Goal: Information Seeking & Learning: Learn about a topic

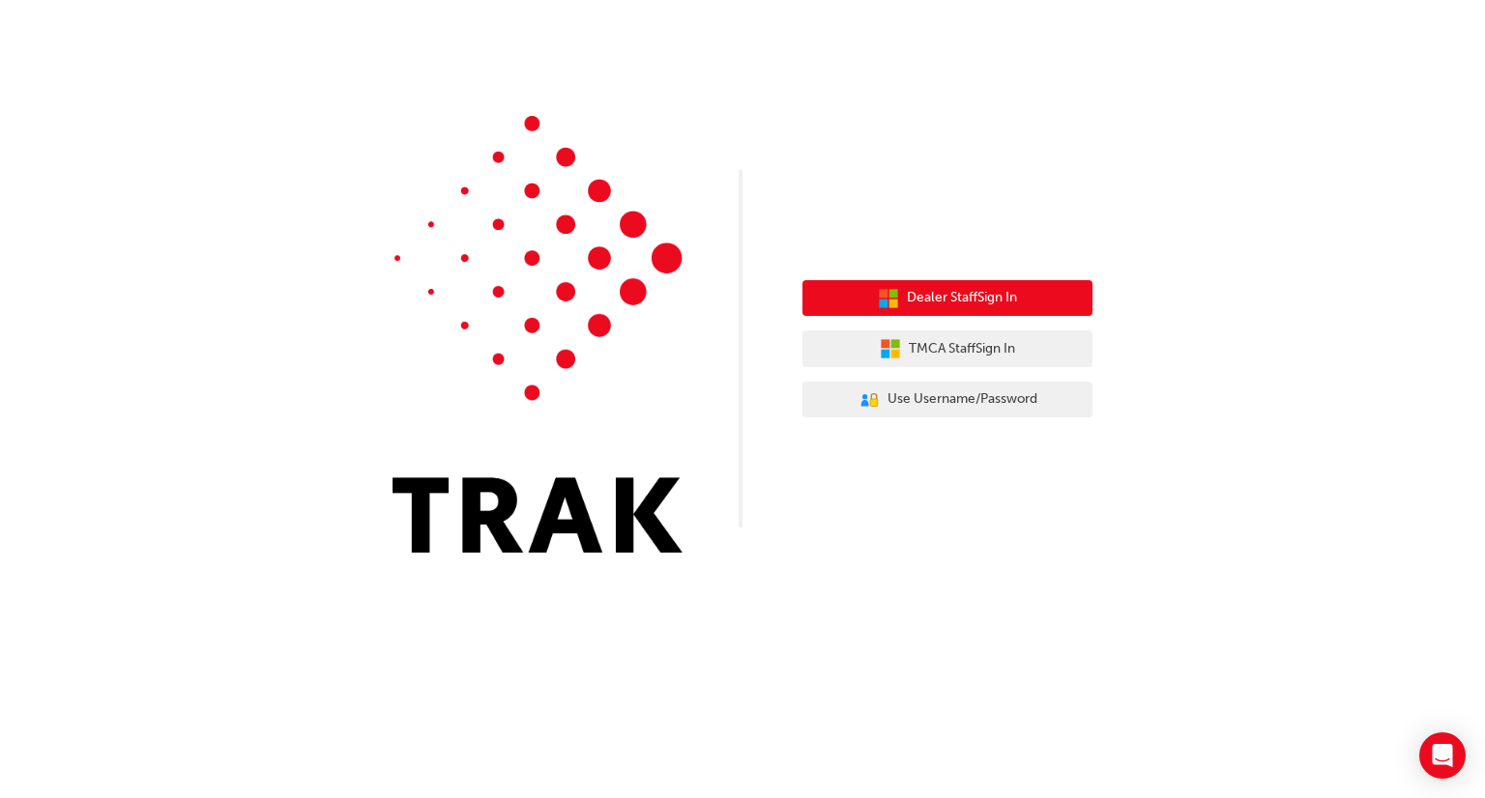
click at [979, 303] on span "Dealer Staff Sign In" at bounding box center [962, 298] width 110 height 22
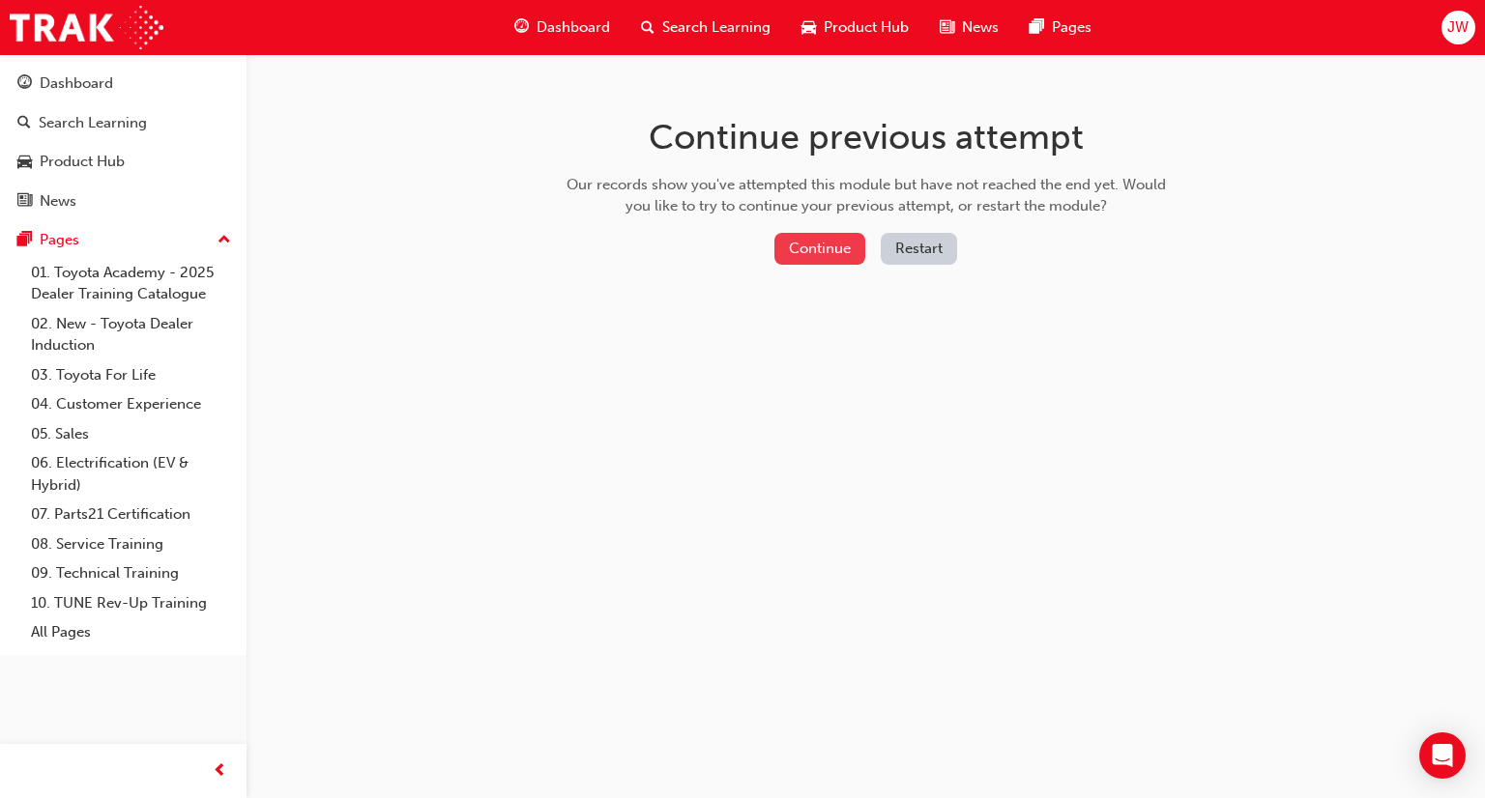
click at [824, 252] on button "Continue" at bounding box center [819, 249] width 91 height 32
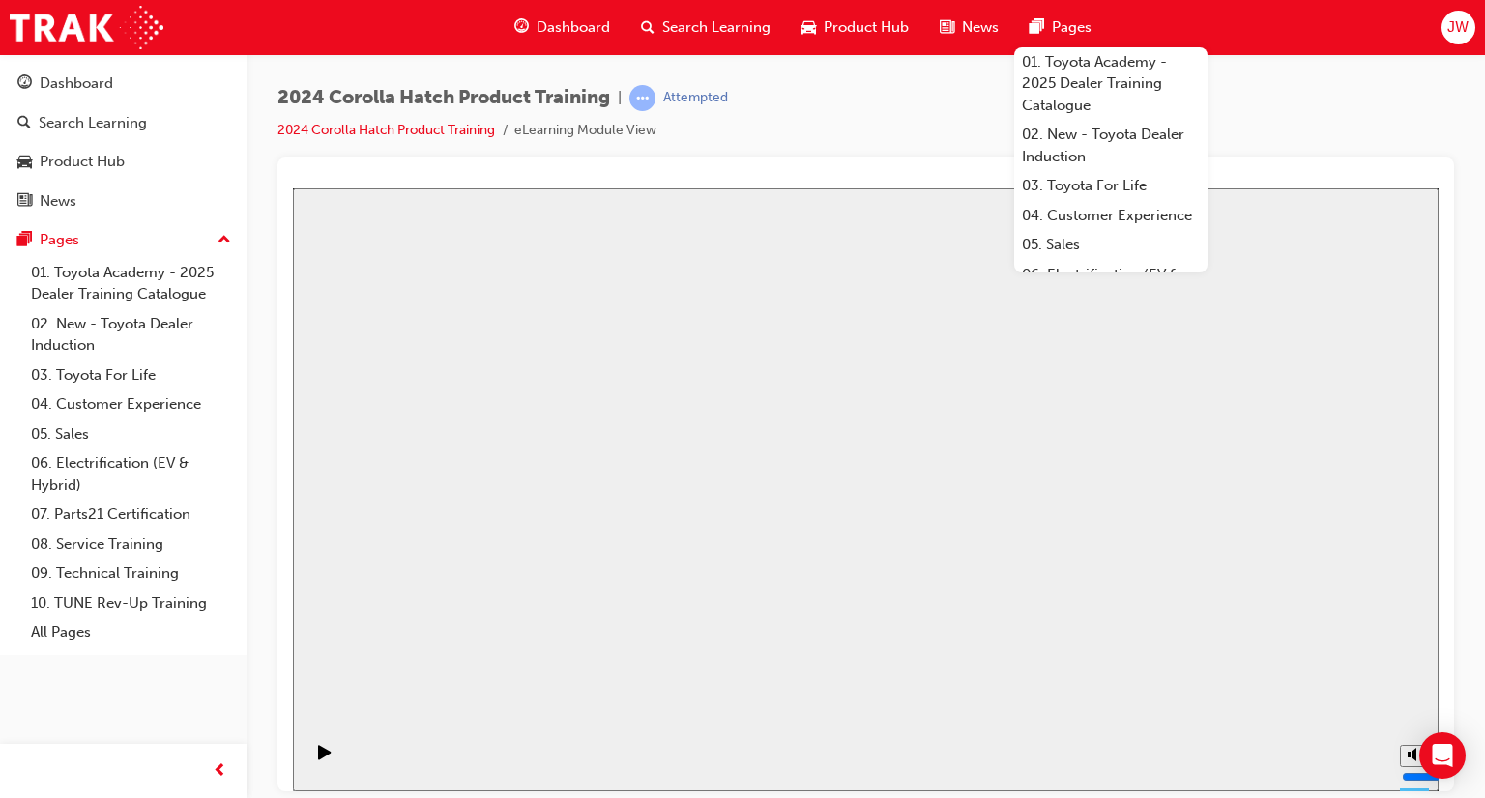
click at [814, 102] on div "2024 Corolla Hatch Product Training | Attempted 2024 Corolla Hatch Product Trai…" at bounding box center [865, 121] width 1176 height 73
click at [897, 103] on div "2024 Corolla Hatch Product Training | Attempted 2024 Corolla Hatch Product Trai…" at bounding box center [865, 121] width 1176 height 73
click at [1034, 25] on span "pages-icon" at bounding box center [1037, 27] width 15 height 24
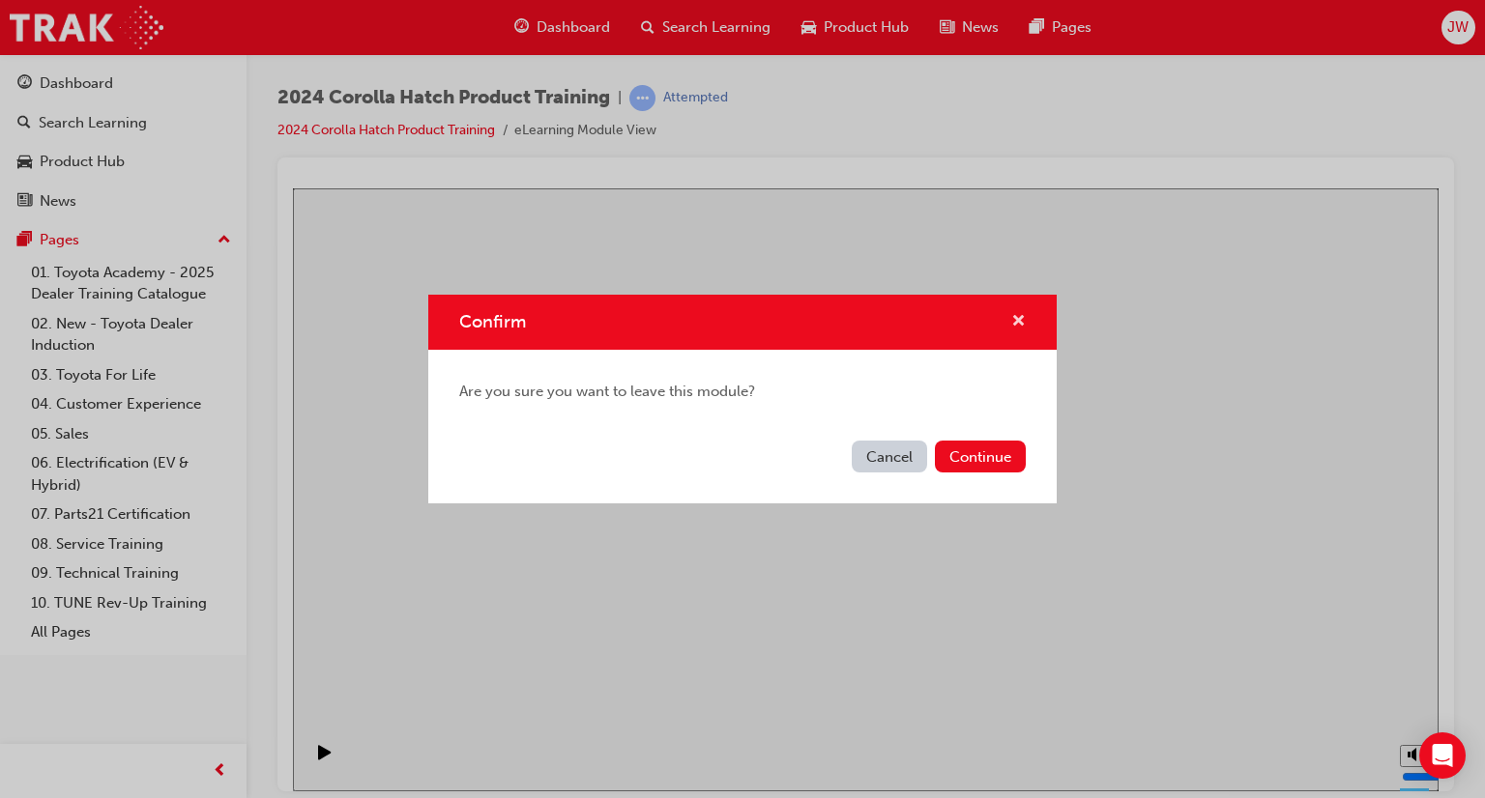
click at [1017, 324] on span "cross-icon" at bounding box center [1018, 322] width 15 height 17
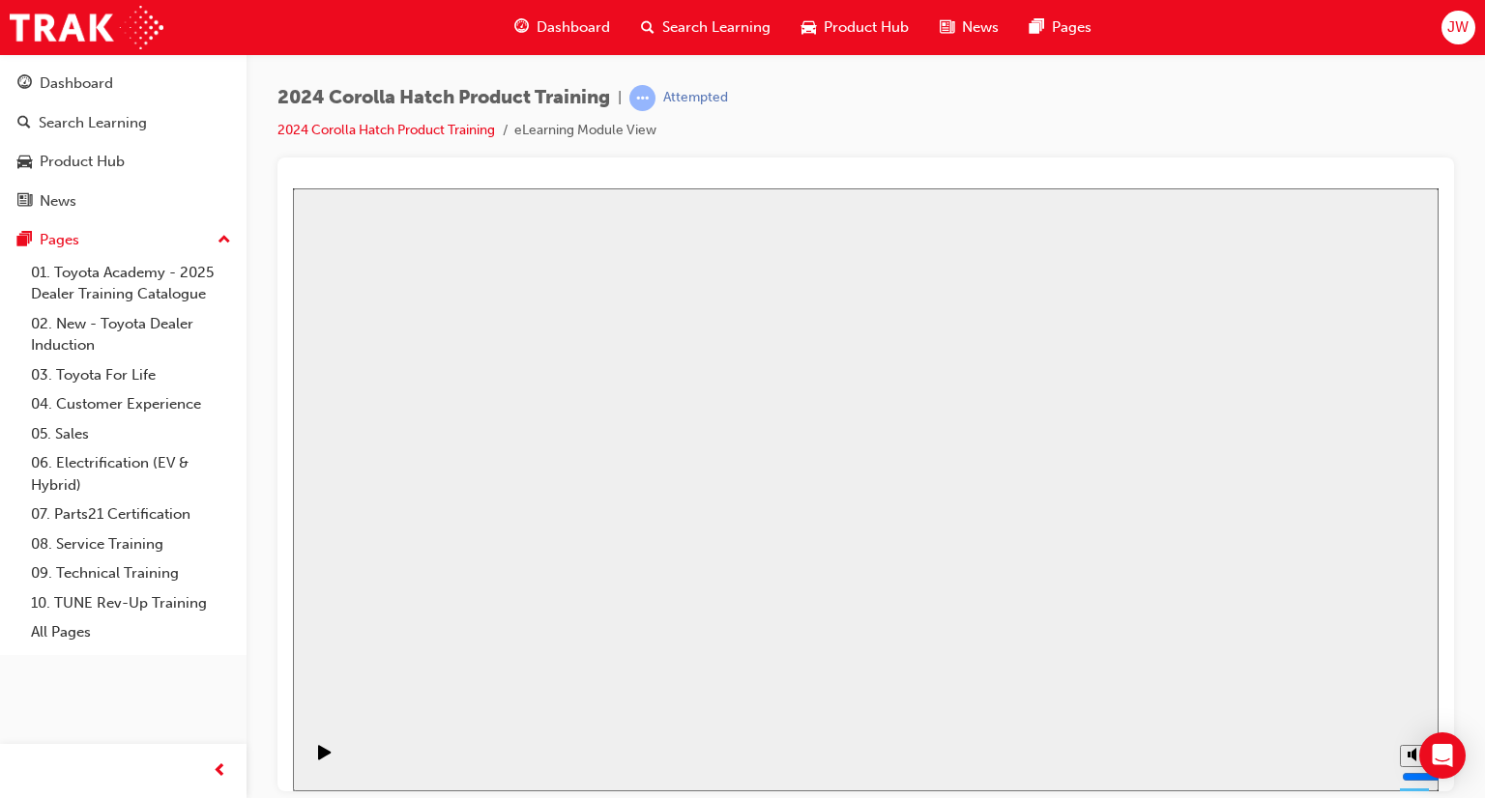
click at [326, 760] on div "Play (Ctrl+Alt+P)" at bounding box center [324, 760] width 33 height 33
click at [309, 763] on div "Play (Ctrl+Alt+P)" at bounding box center [324, 760] width 33 height 33
click at [329, 756] on div "Play (Ctrl+Alt+P)" at bounding box center [324, 760] width 33 height 33
click at [312, 759] on div "Close navigation" at bounding box center [304, 770] width 106 height 33
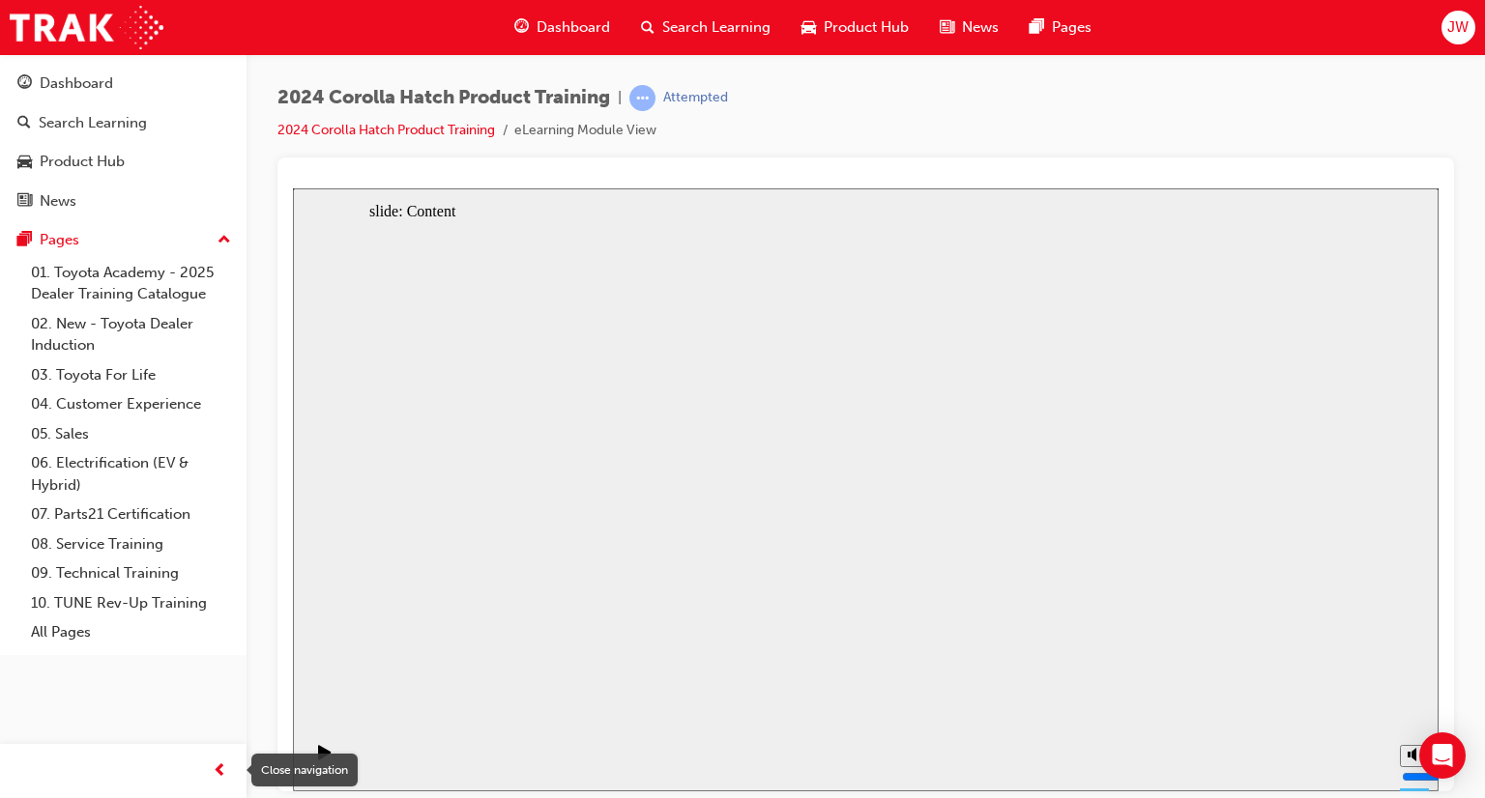
click at [318, 754] on div "Close navigation" at bounding box center [304, 770] width 106 height 33
click at [321, 754] on icon "Play (Ctrl+Alt+P)" at bounding box center [325, 751] width 14 height 15
click at [309, 751] on div "Play (Ctrl+Alt+P)" at bounding box center [324, 760] width 33 height 33
click at [318, 757] on icon "Play (Ctrl+Alt+P)" at bounding box center [324, 751] width 13 height 15
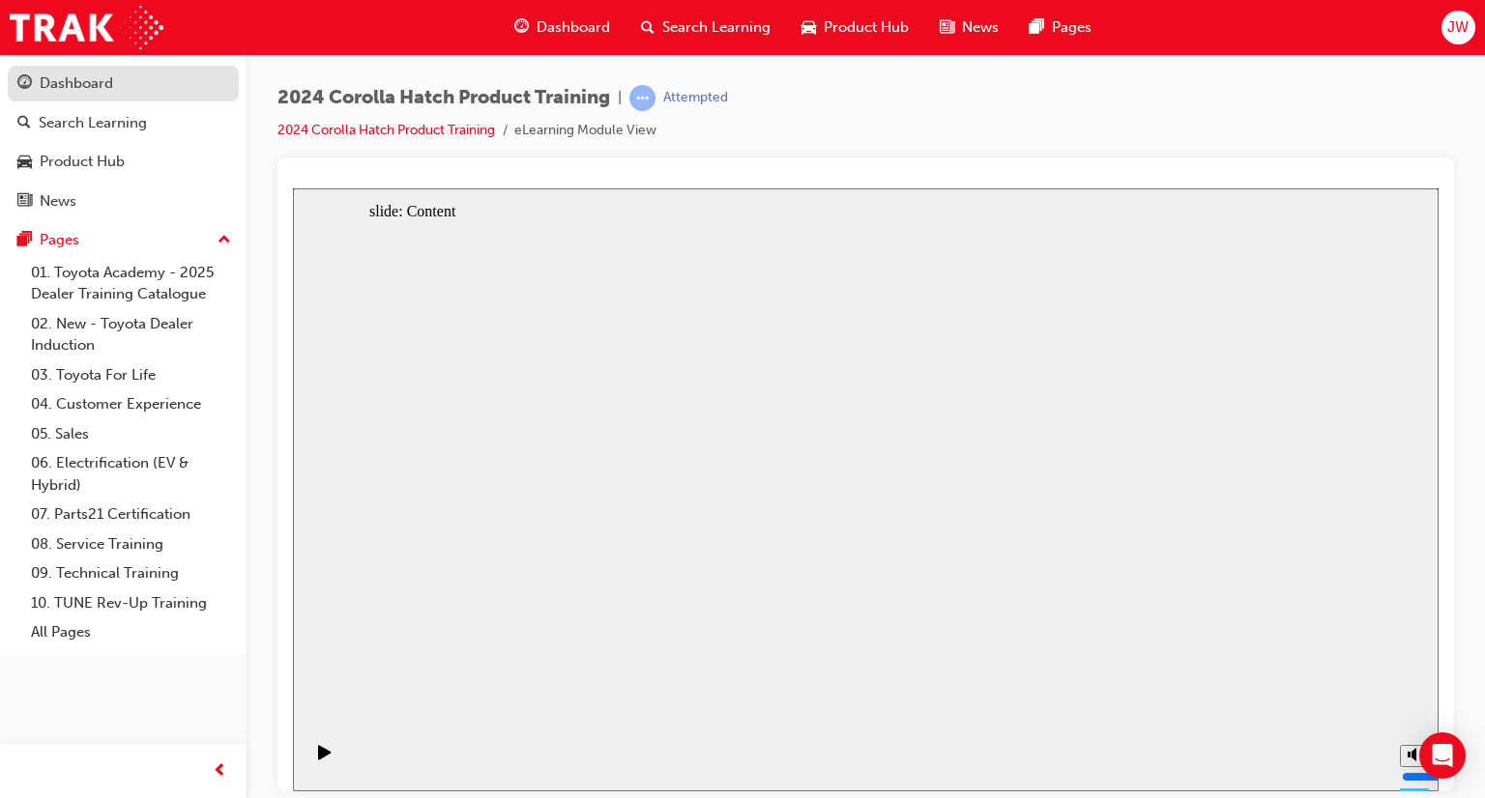
click at [96, 85] on div "Dashboard" at bounding box center [76, 84] width 73 height 22
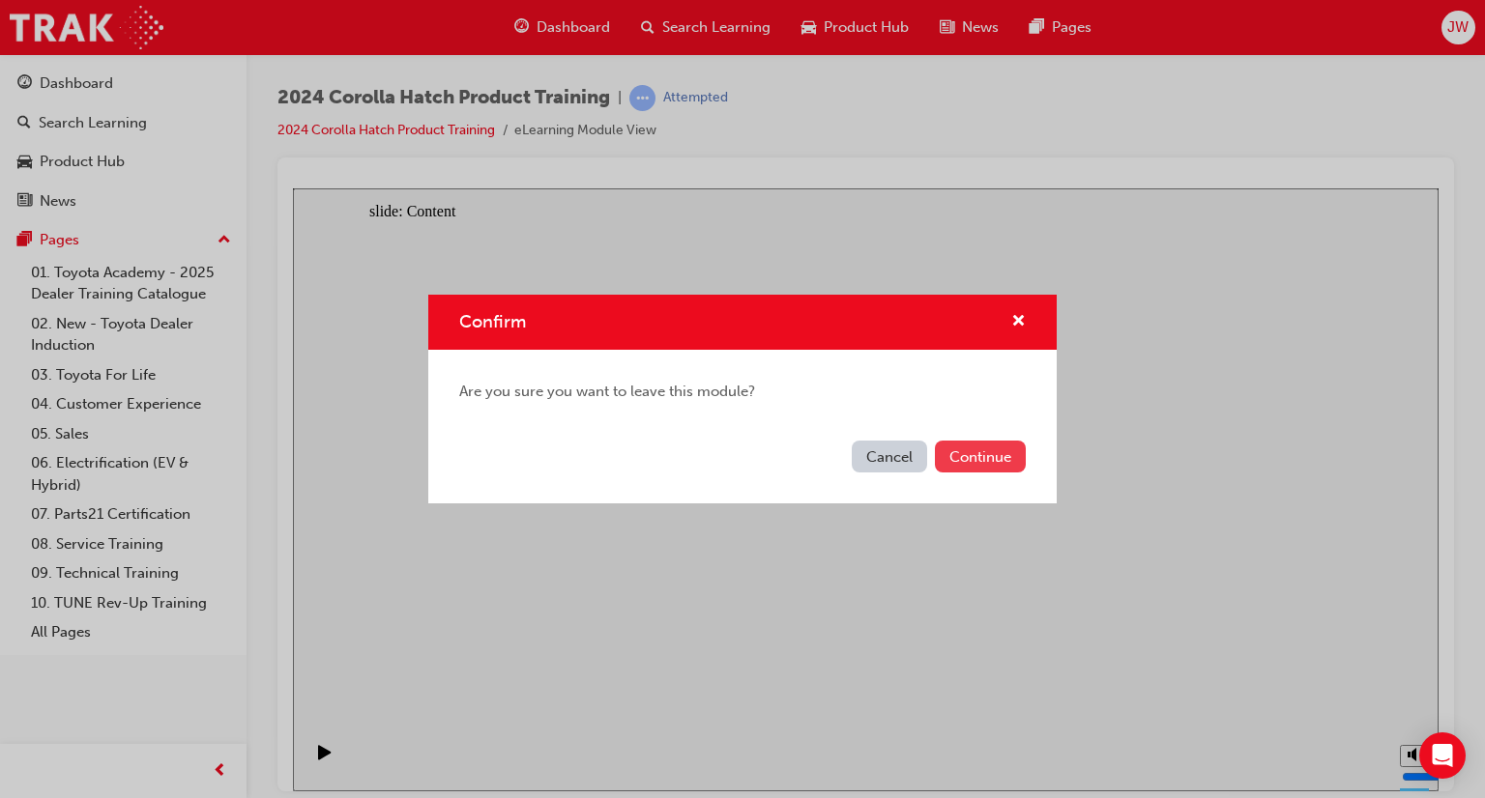
click at [961, 464] on button "Continue" at bounding box center [980, 457] width 91 height 32
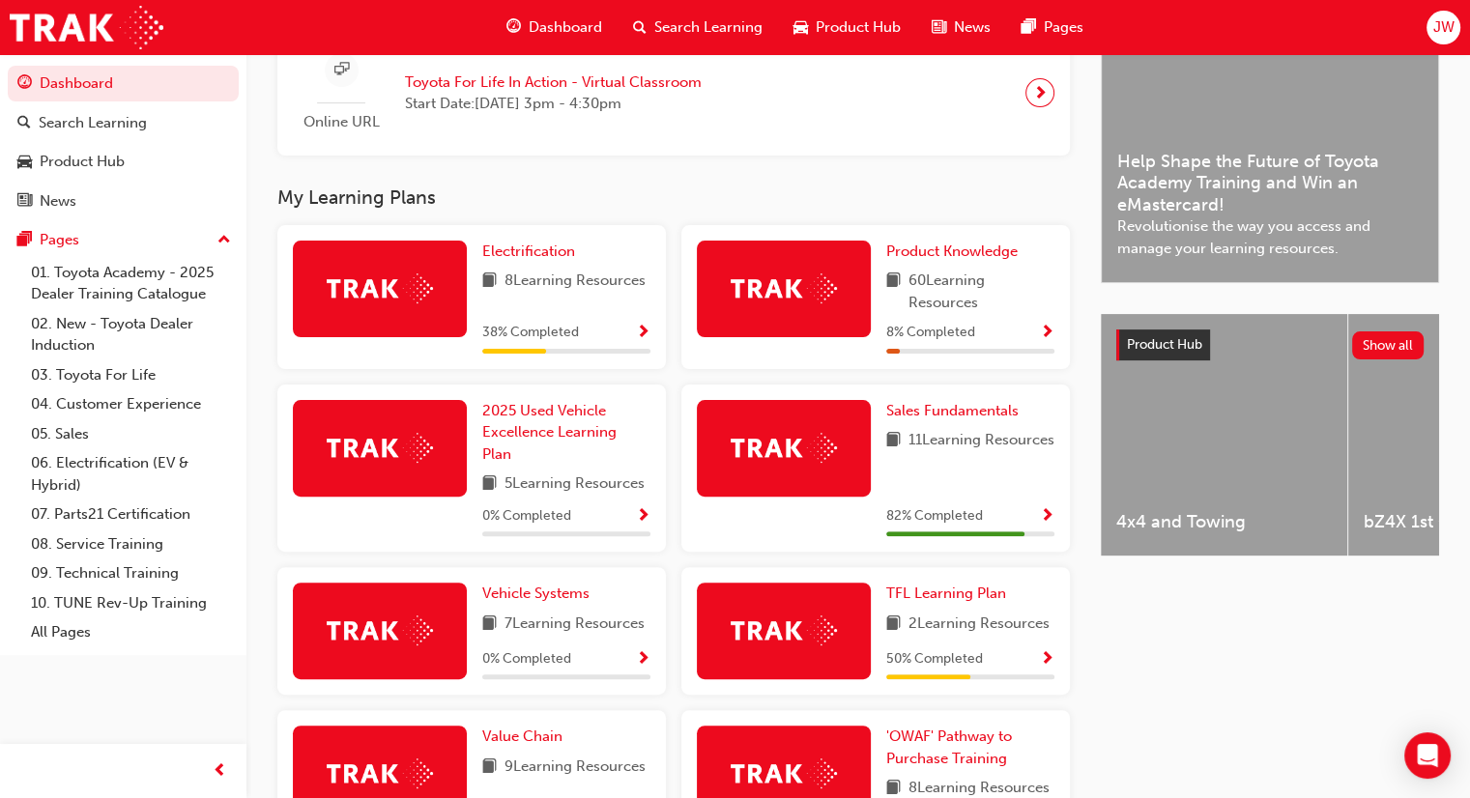
scroll to position [483, 0]
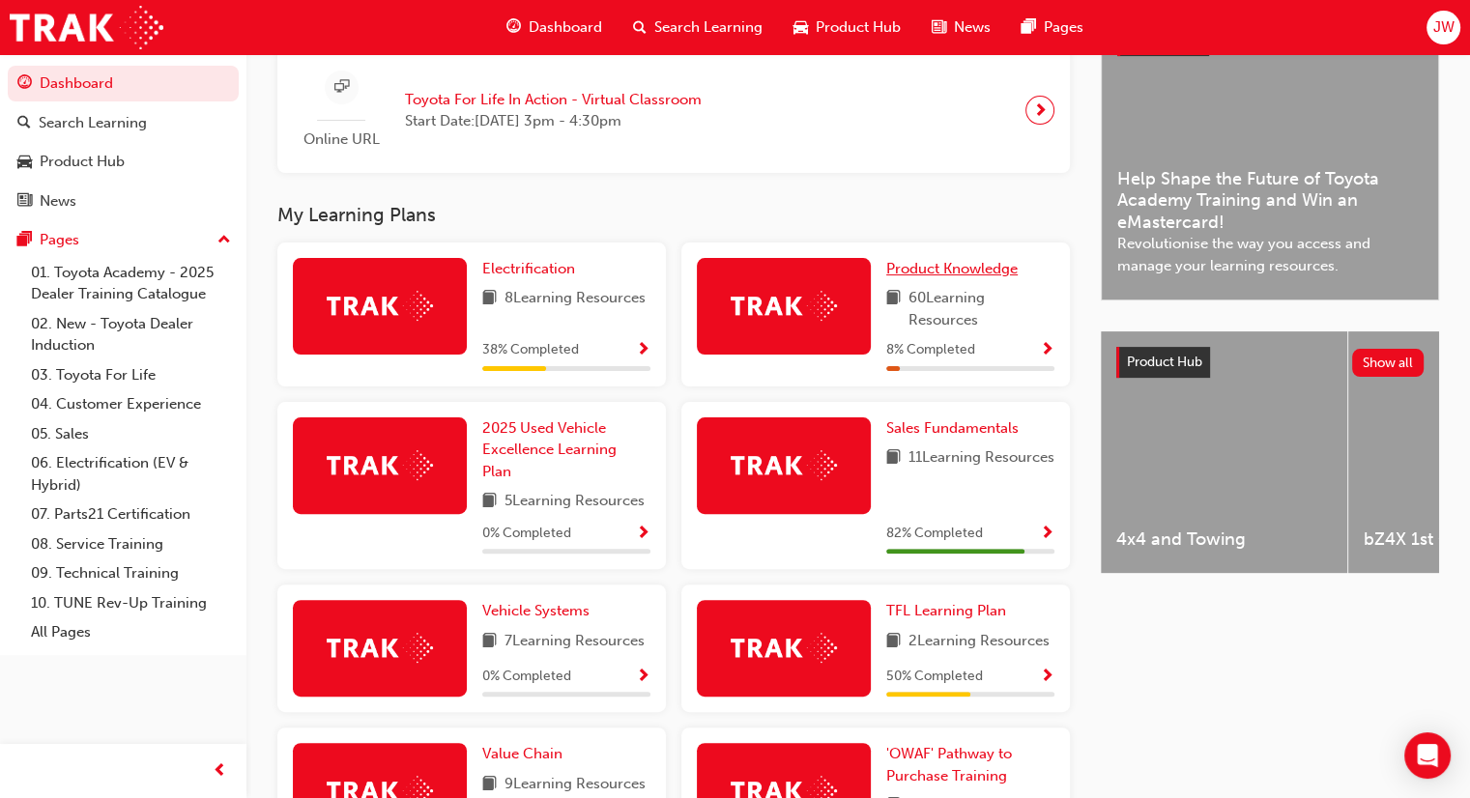
click at [955, 268] on span "Product Knowledge" at bounding box center [951, 268] width 131 height 17
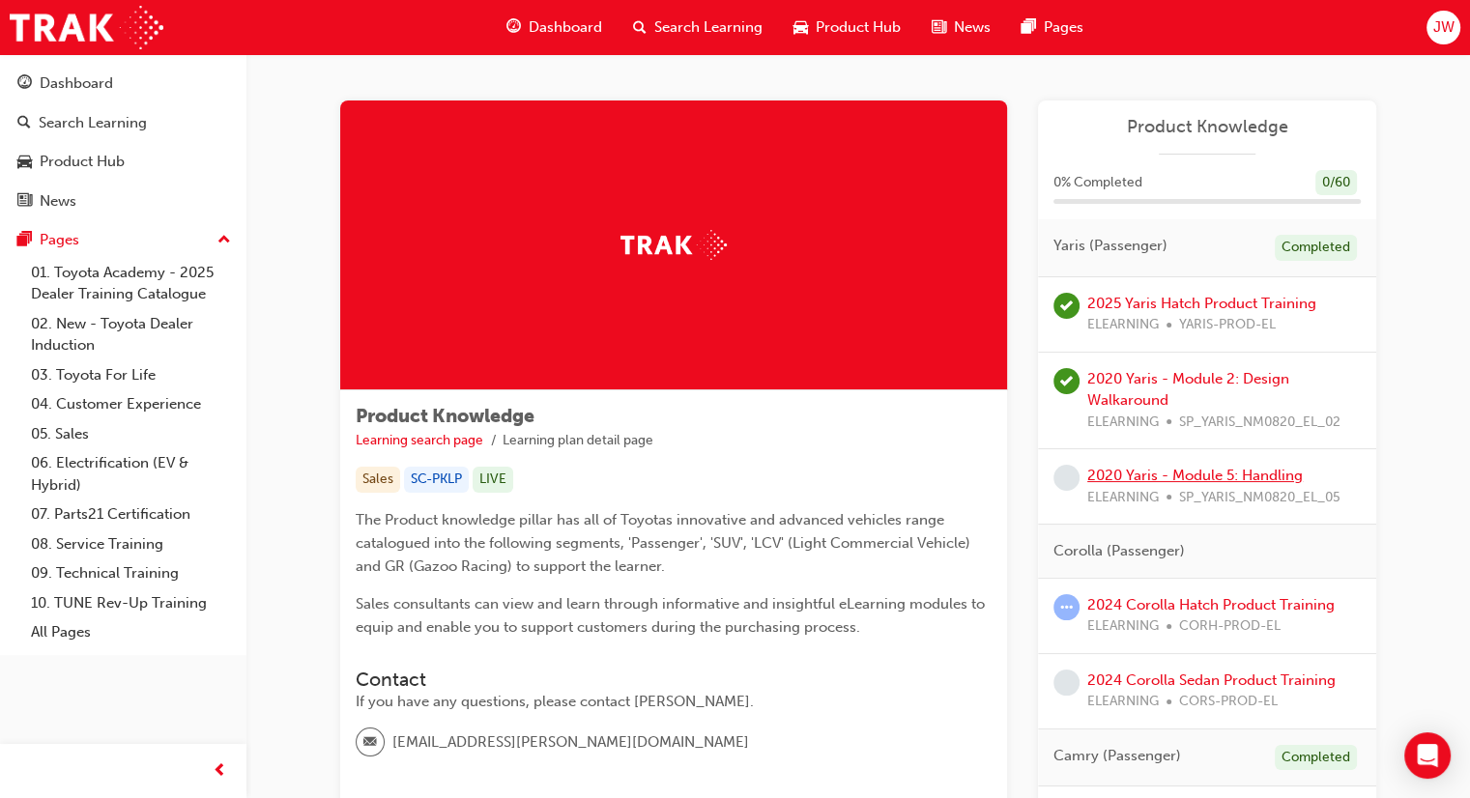
click at [1203, 469] on link "2020 Yaris - Module 5: Handling" at bounding box center [1196, 475] width 216 height 17
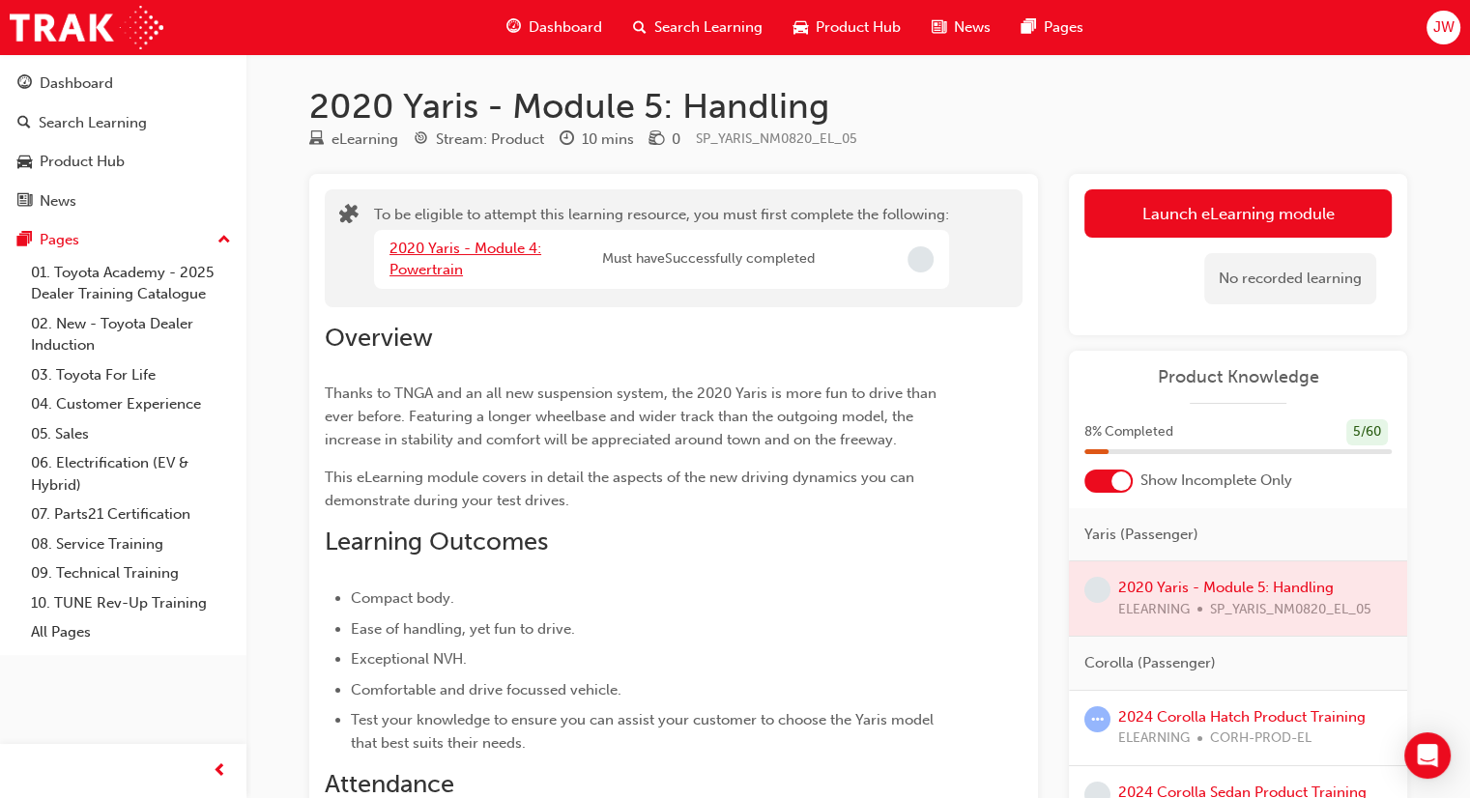
click at [510, 246] on link "2020 Yaris - Module 4: Powertrain" at bounding box center [466, 260] width 152 height 40
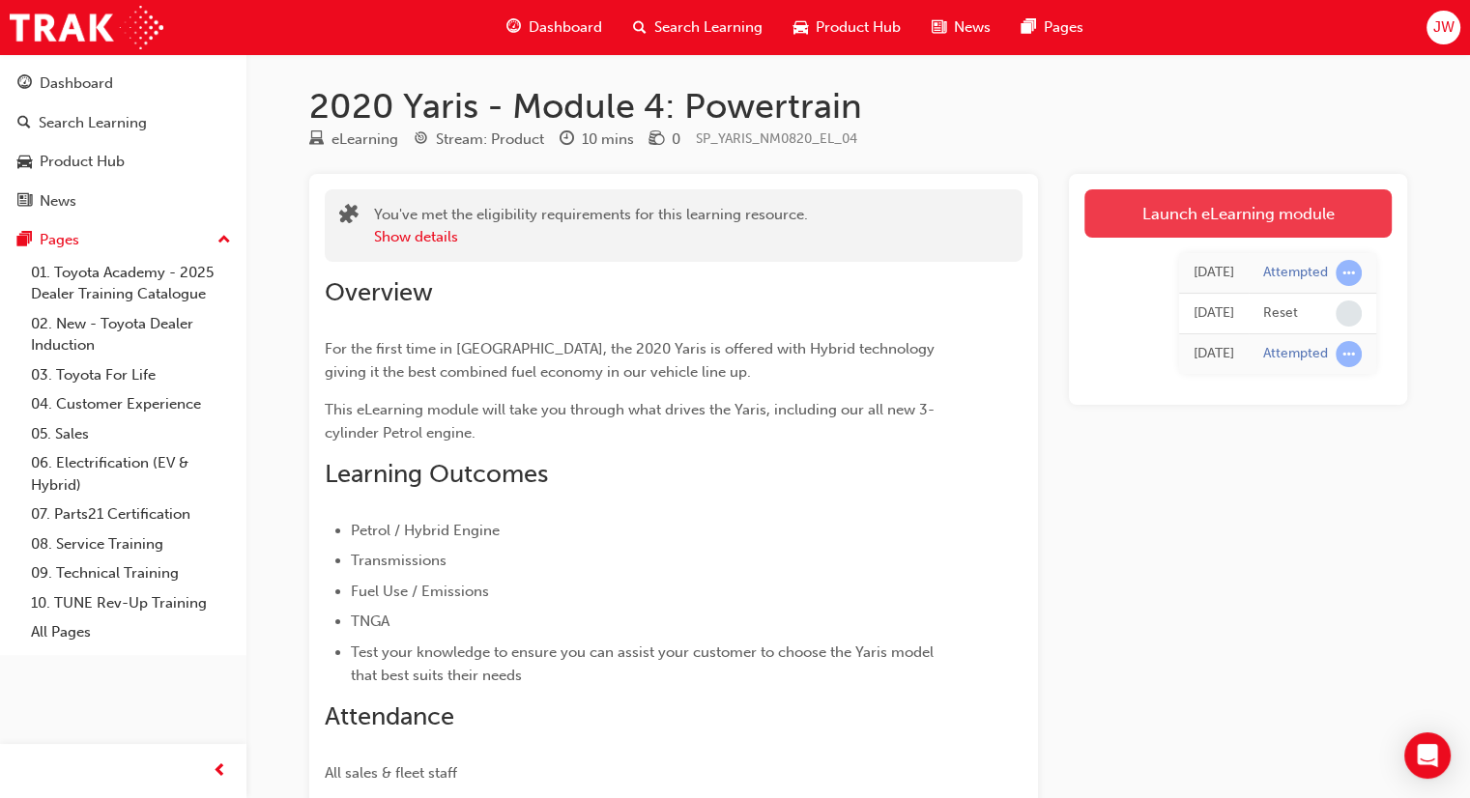
click at [1253, 229] on link "Launch eLearning module" at bounding box center [1238, 213] width 307 height 48
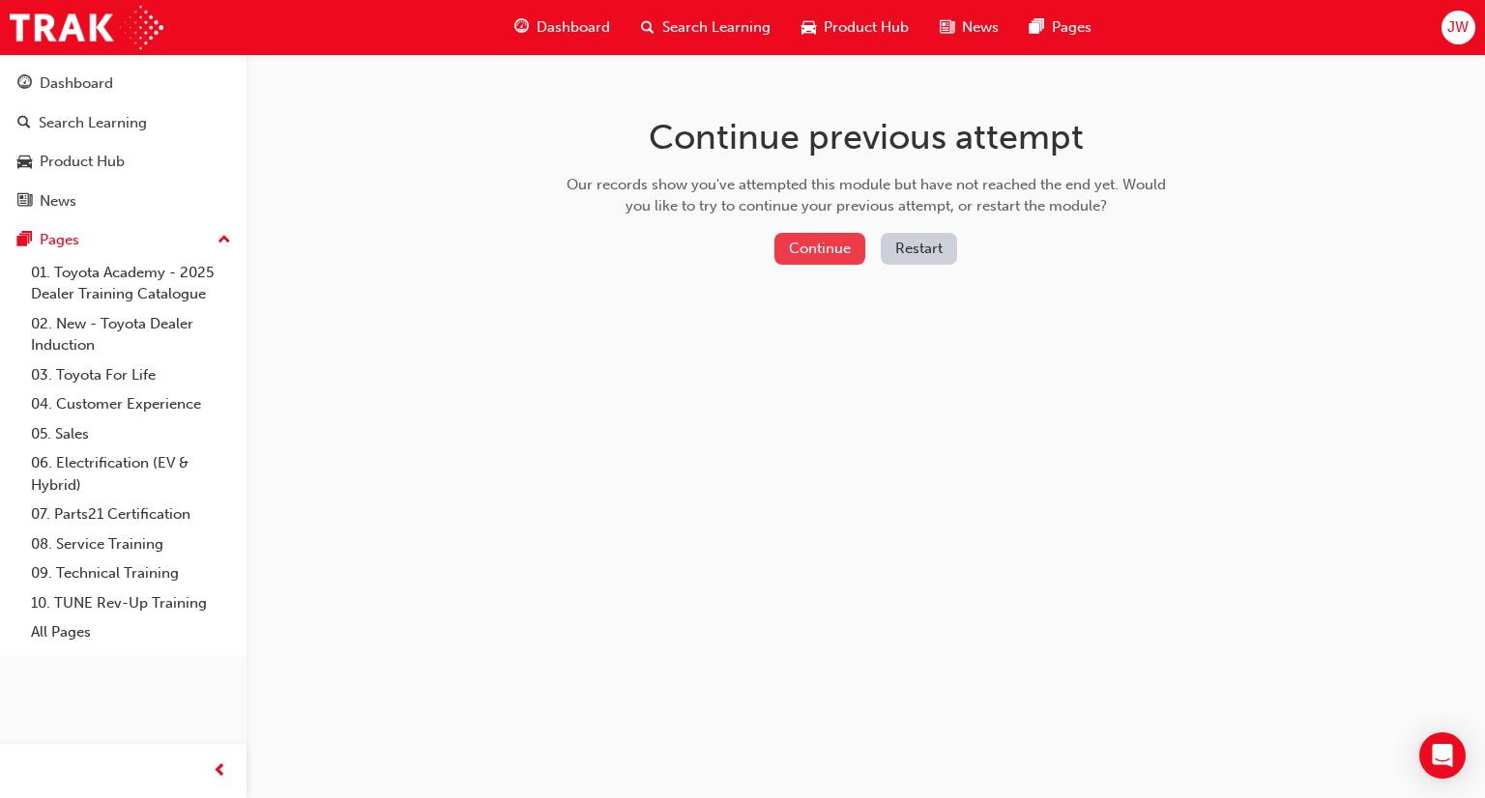
click at [837, 241] on button "Continue" at bounding box center [819, 249] width 91 height 32
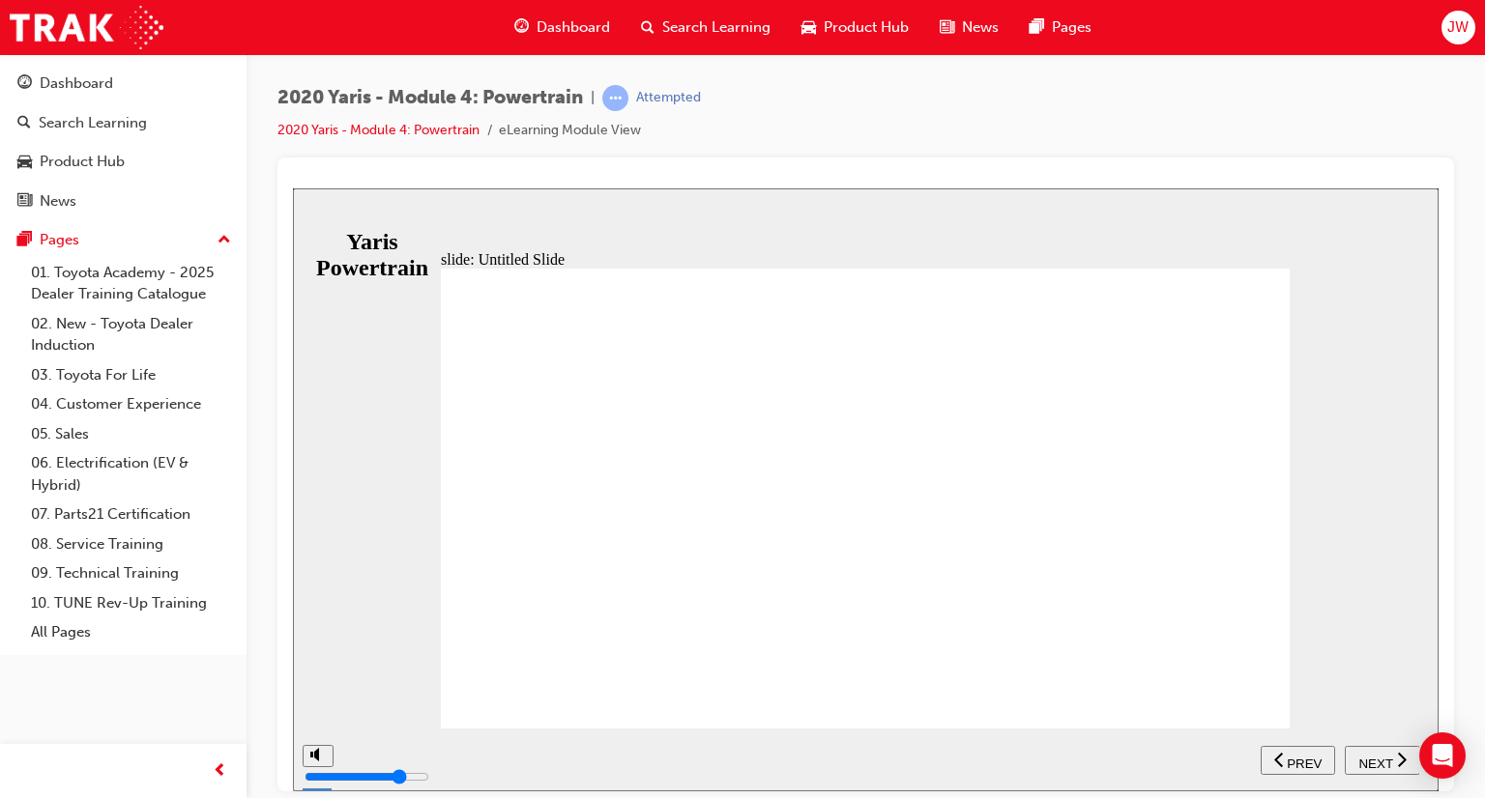
click at [1373, 759] on span "NEXT" at bounding box center [1375, 763] width 34 height 15
click at [1373, 759] on span "NEXT" at bounding box center [1385, 763] width 34 height 15
click at [1373, 759] on span "NEXT" at bounding box center [1375, 763] width 34 height 15
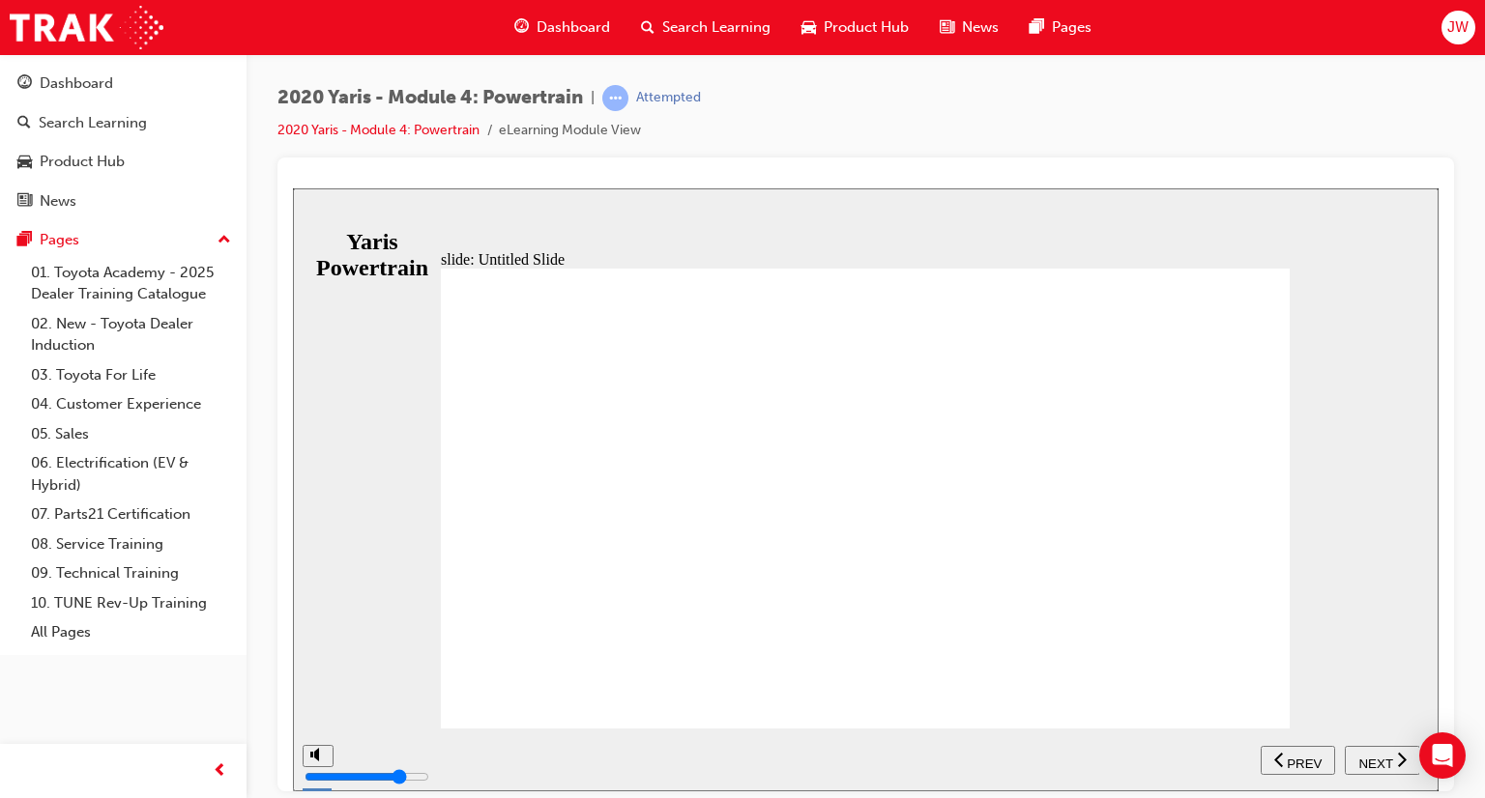
click at [1373, 759] on span "NEXT" at bounding box center [1375, 763] width 34 height 15
click at [1373, 759] on span "NEXT" at bounding box center [1385, 763] width 34 height 15
click at [1373, 759] on span "NEXT" at bounding box center [1375, 763] width 34 height 15
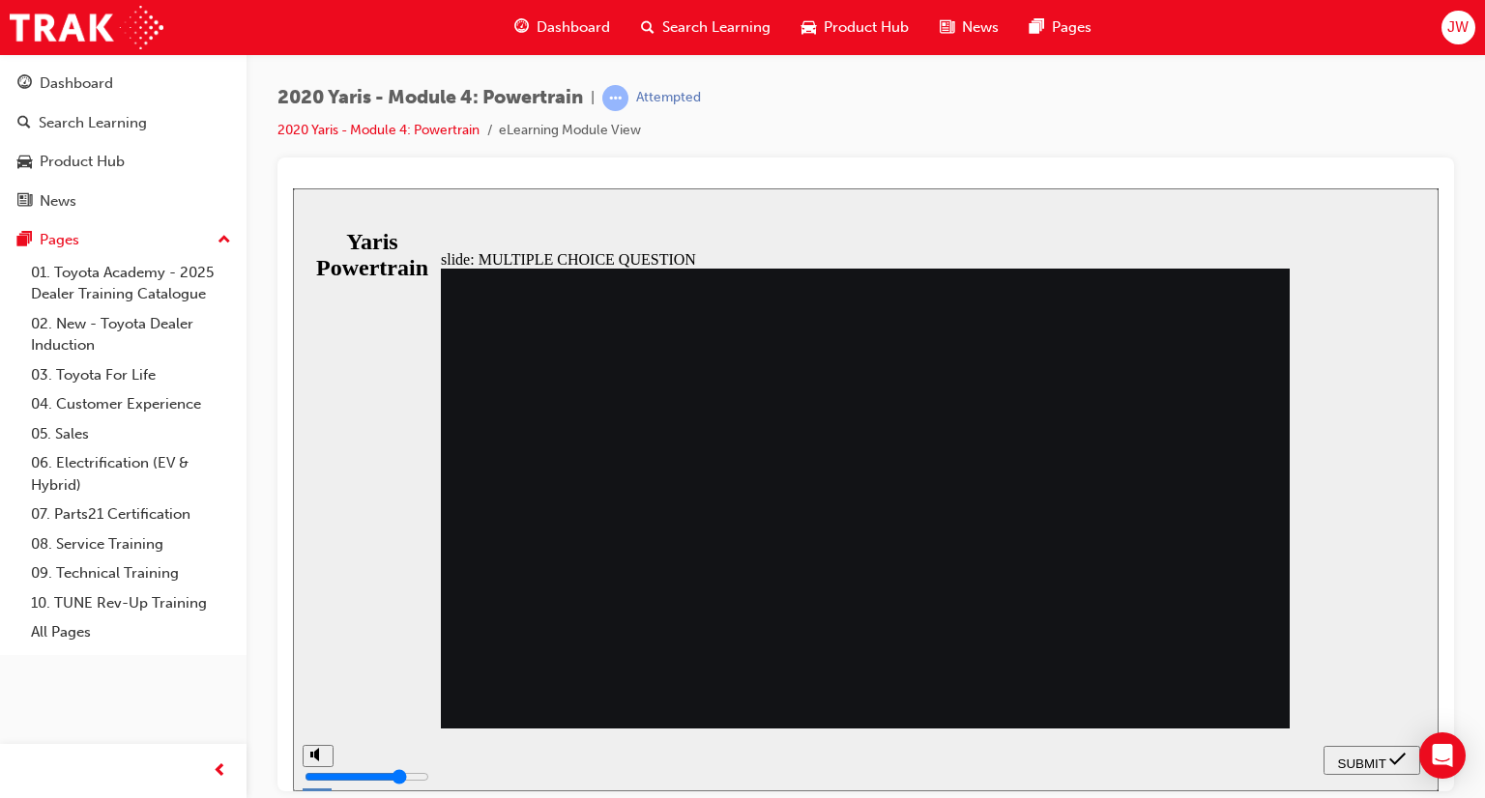
radio input "true"
click at [1385, 765] on div "SUBMIT" at bounding box center [1371, 760] width 81 height 20
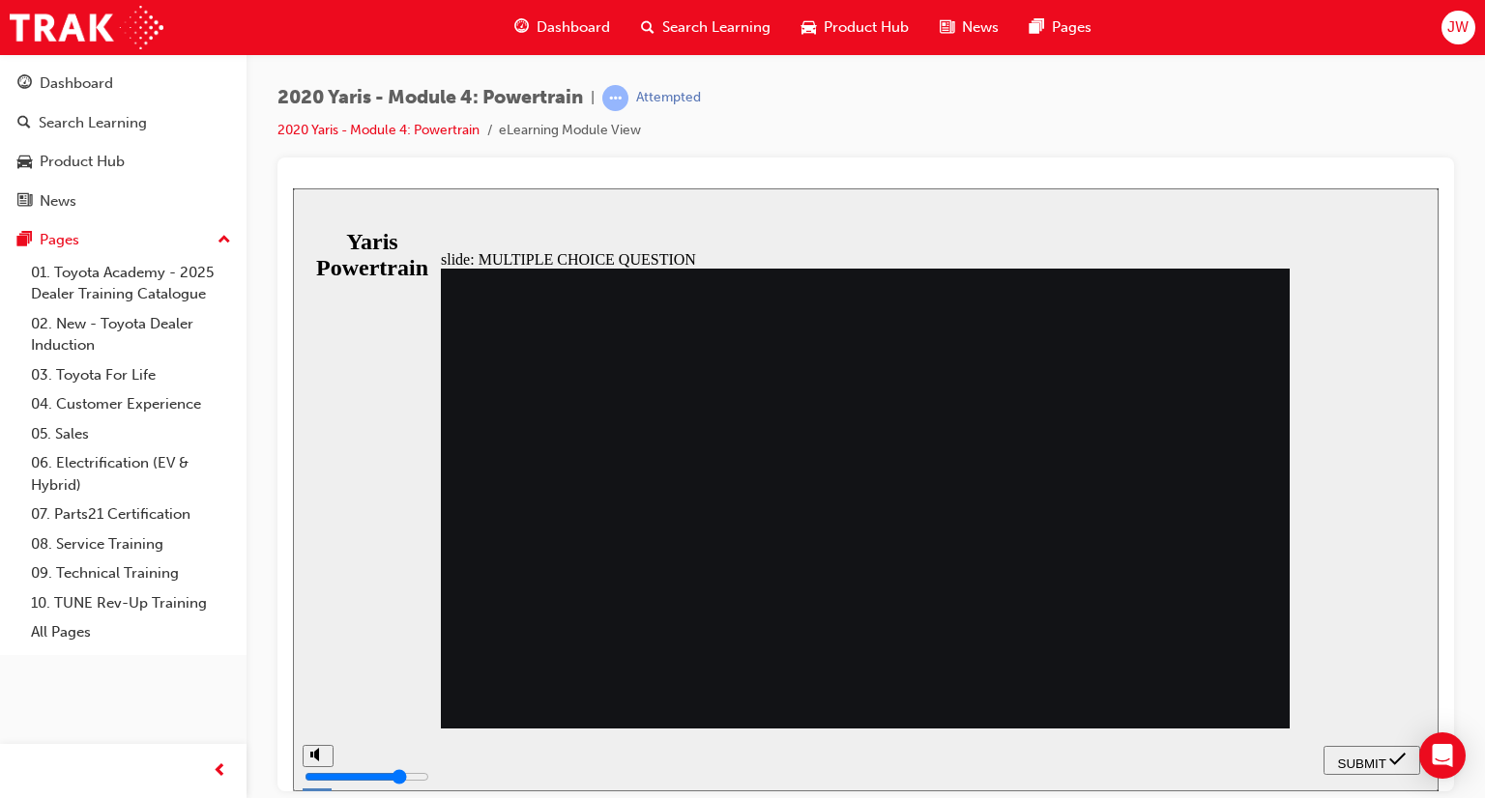
click at [1367, 766] on span "SUBMIT" at bounding box center [1362, 763] width 48 height 15
radio input "false"
radio input "true"
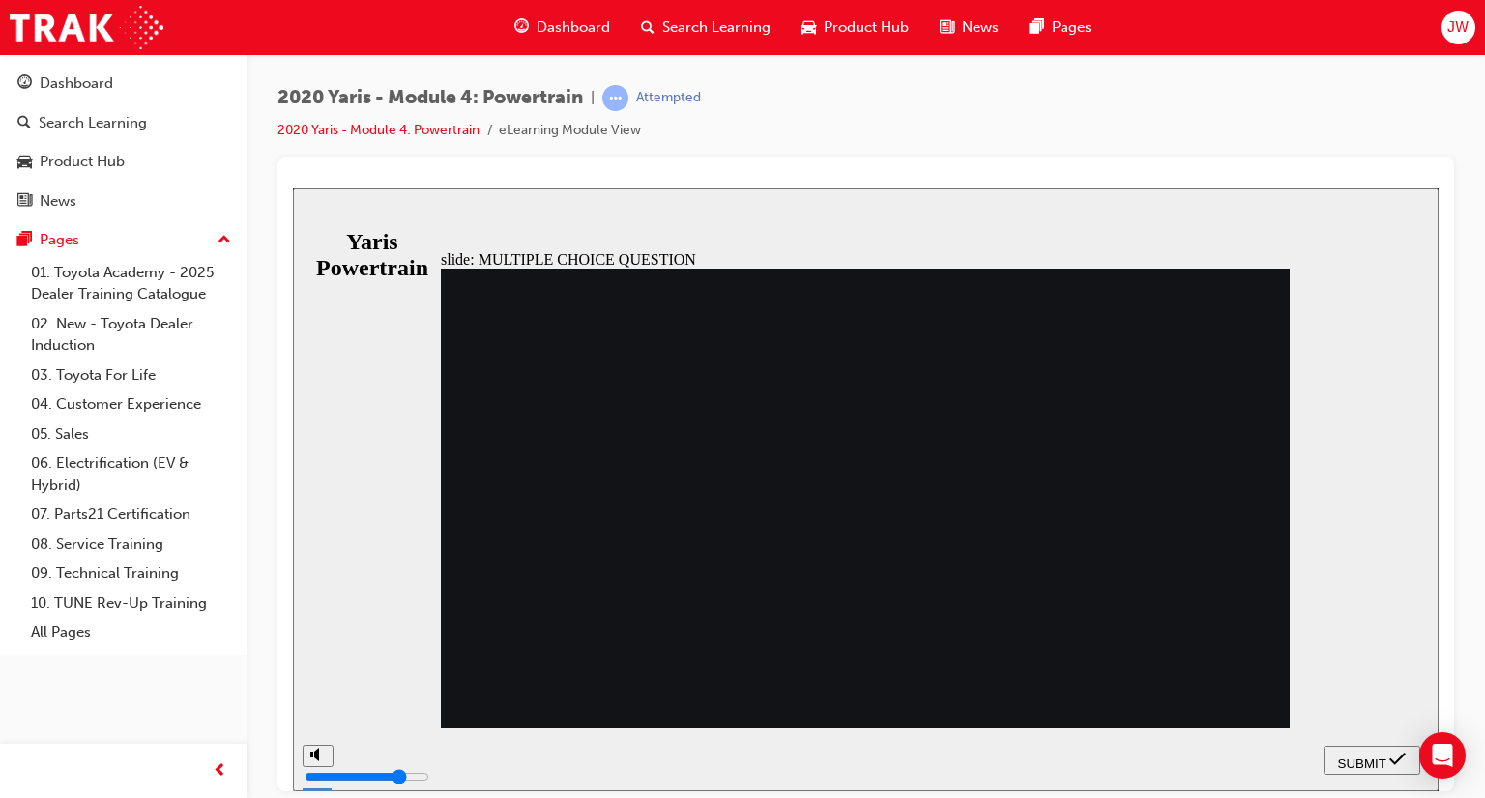
click at [1369, 767] on span "SUBMIT" at bounding box center [1362, 763] width 48 height 15
radio input "true"
click at [1386, 747] on button "SUBMIT" at bounding box center [1371, 759] width 97 height 29
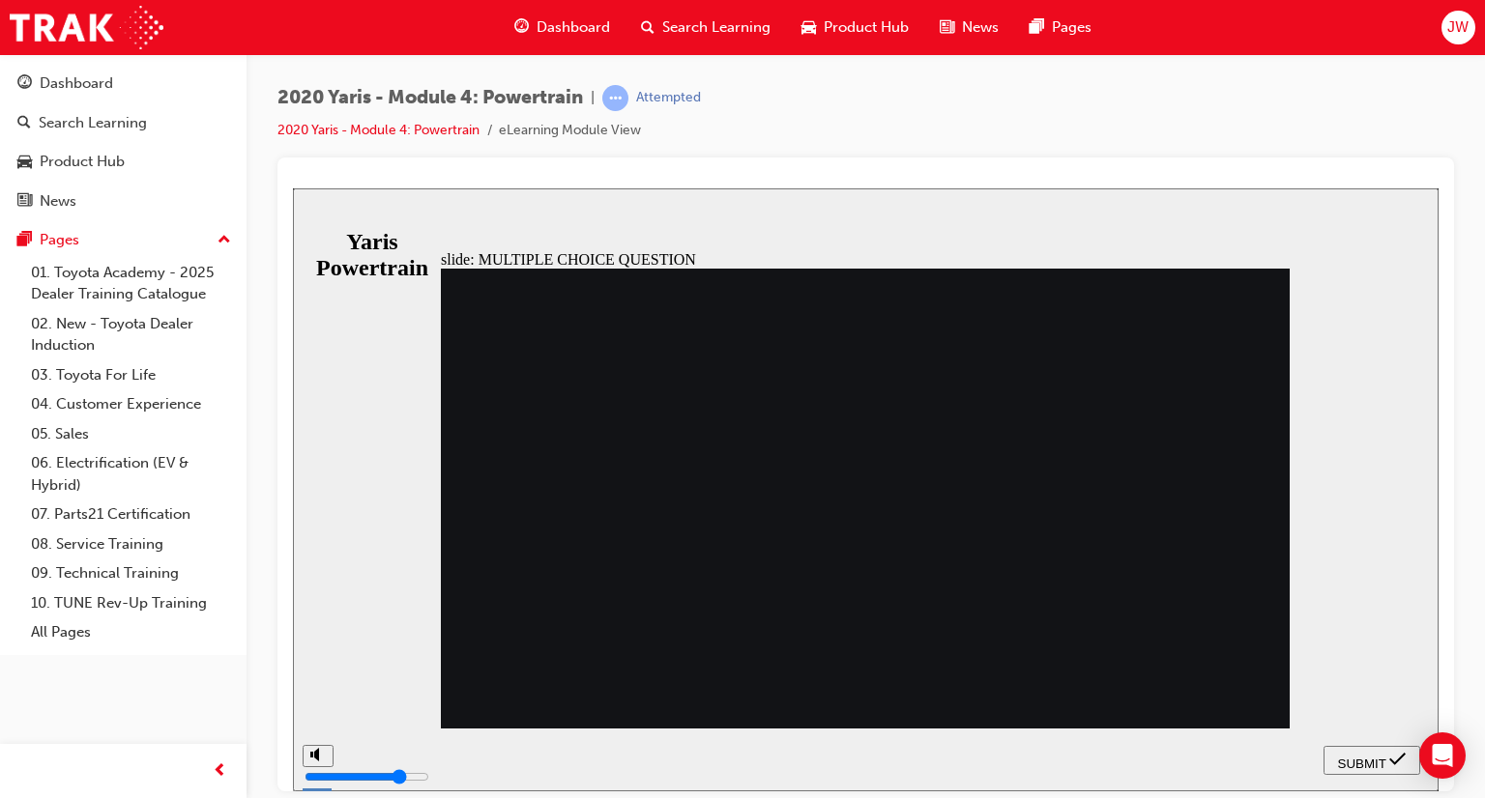
radio input "true"
click at [1369, 762] on span "SUBMIT" at bounding box center [1362, 763] width 48 height 15
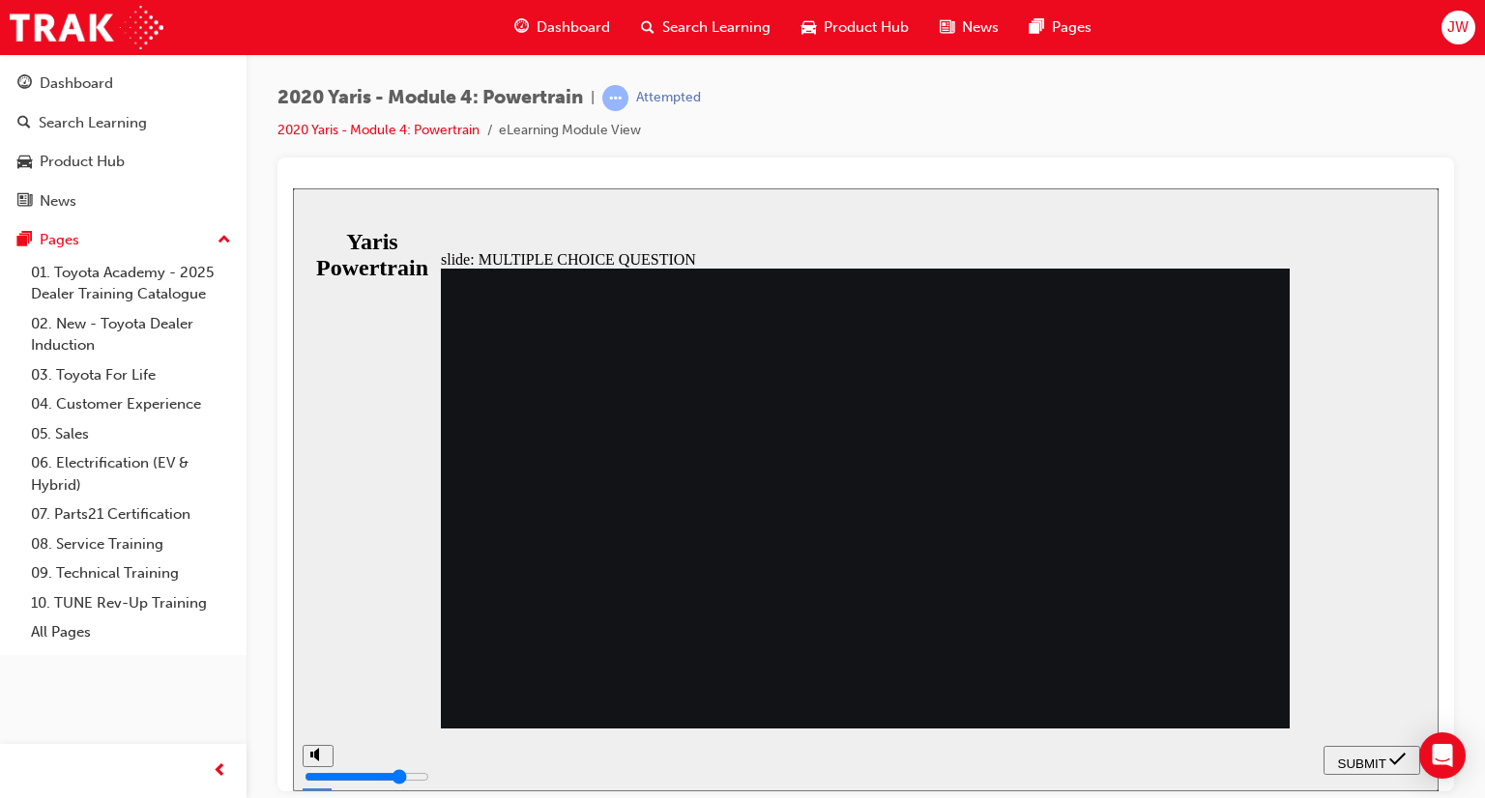
radio input "true"
click at [1367, 765] on span "SUBMIT" at bounding box center [1362, 763] width 48 height 15
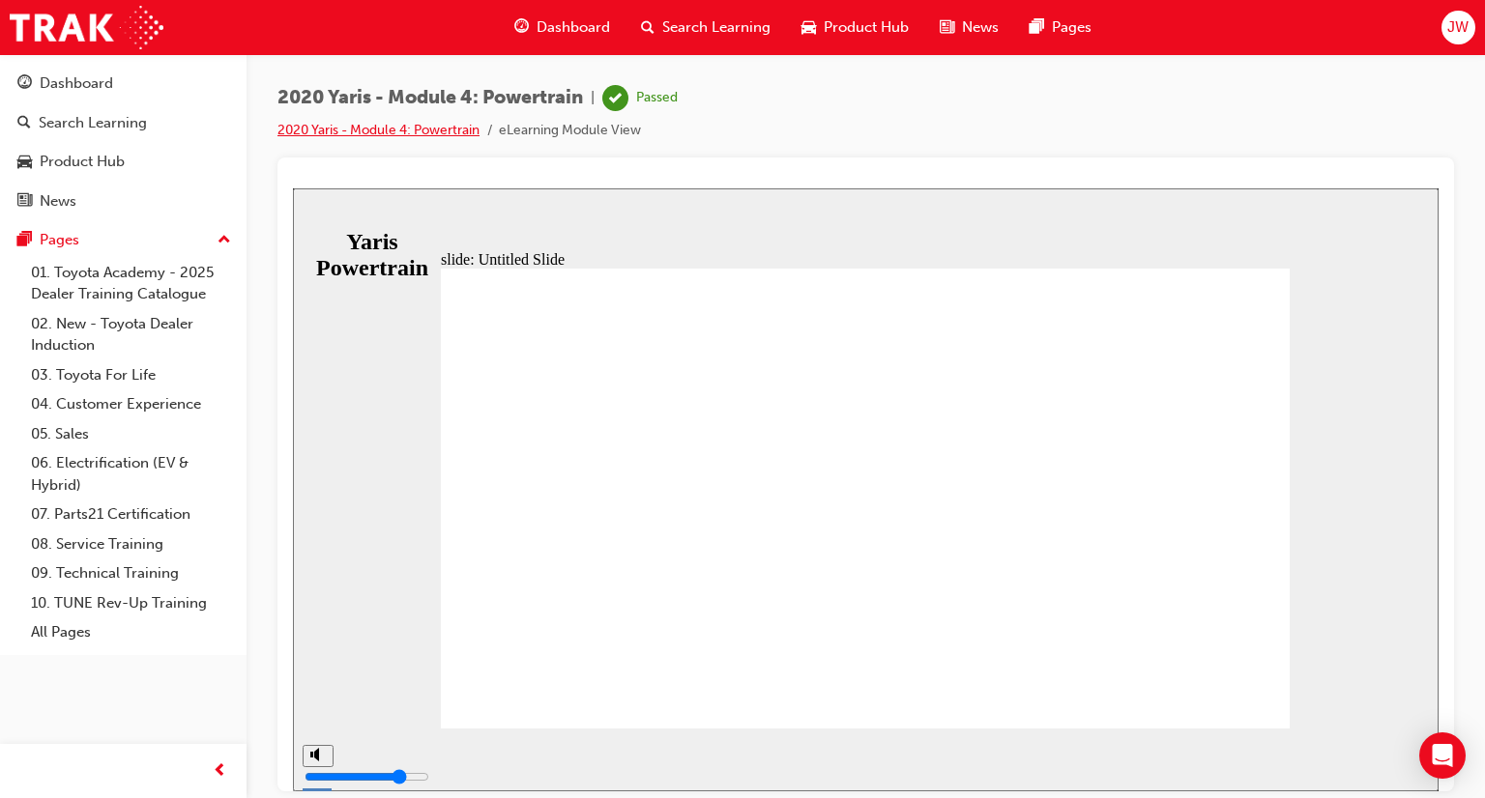
click at [431, 131] on link "2020 Yaris - Module 4: Powertrain" at bounding box center [378, 130] width 202 height 16
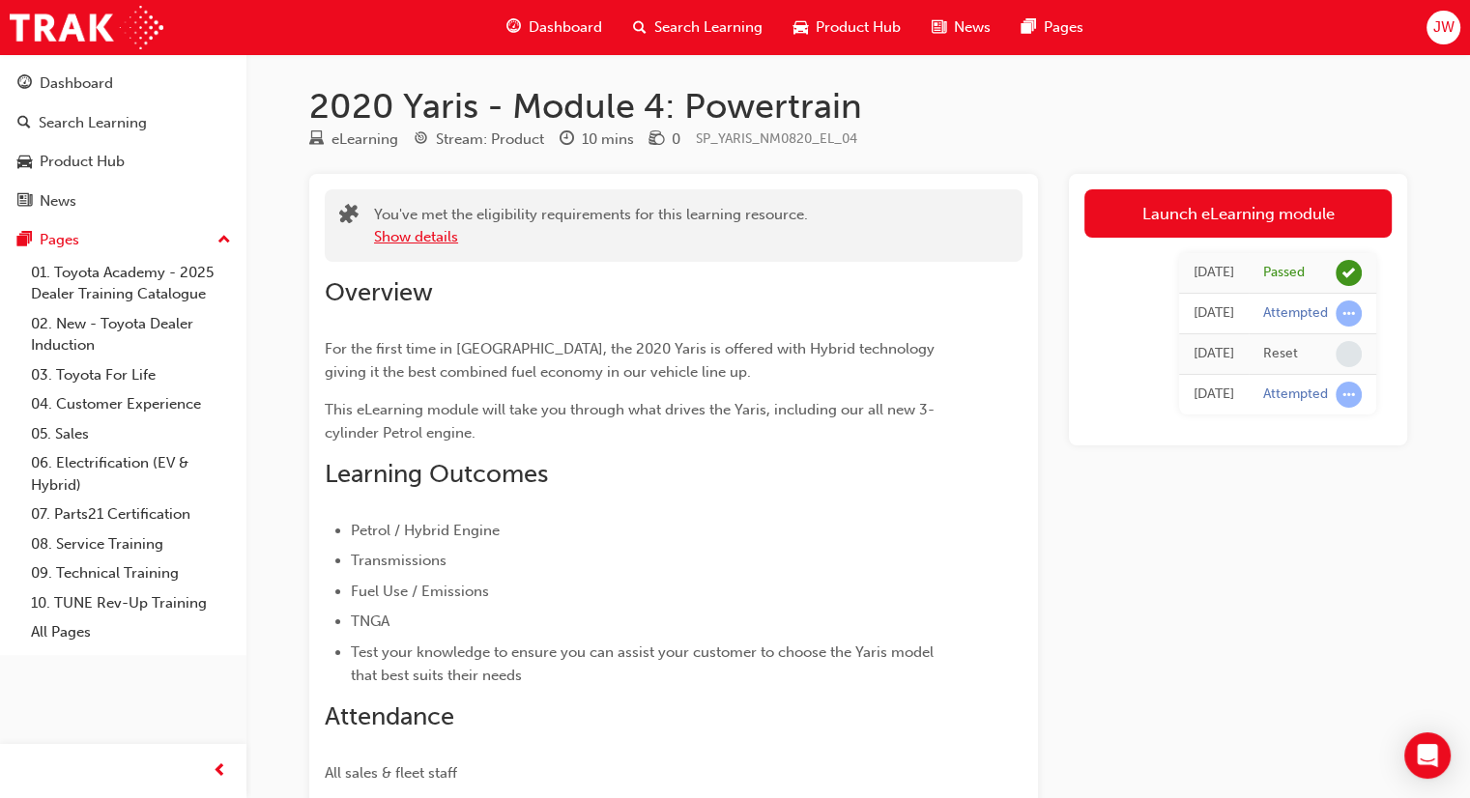
click at [455, 236] on button "Show details" at bounding box center [416, 237] width 84 height 22
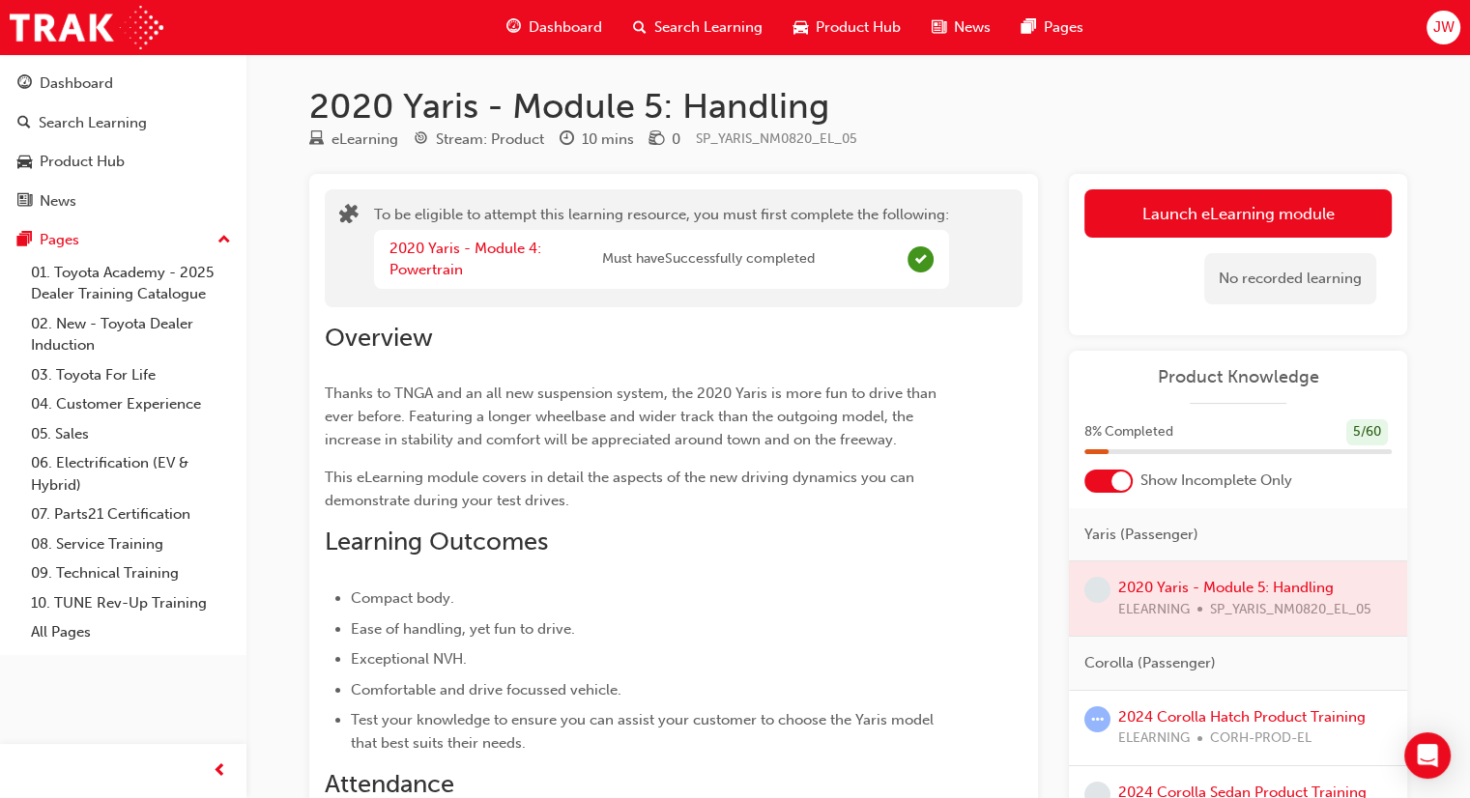
click at [1258, 585] on div at bounding box center [1238, 599] width 338 height 74
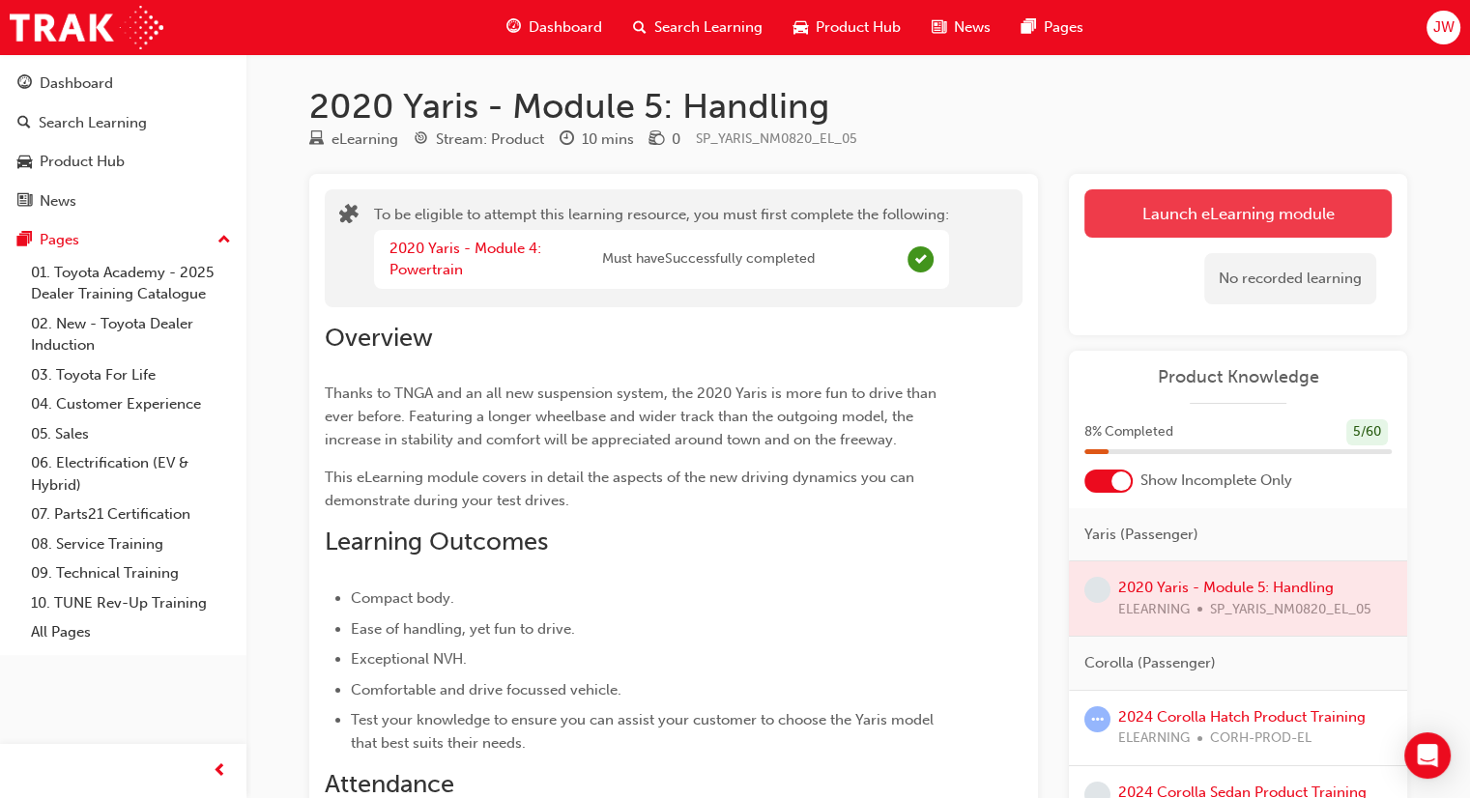
click at [1202, 206] on button "Launch eLearning module" at bounding box center [1238, 213] width 307 height 48
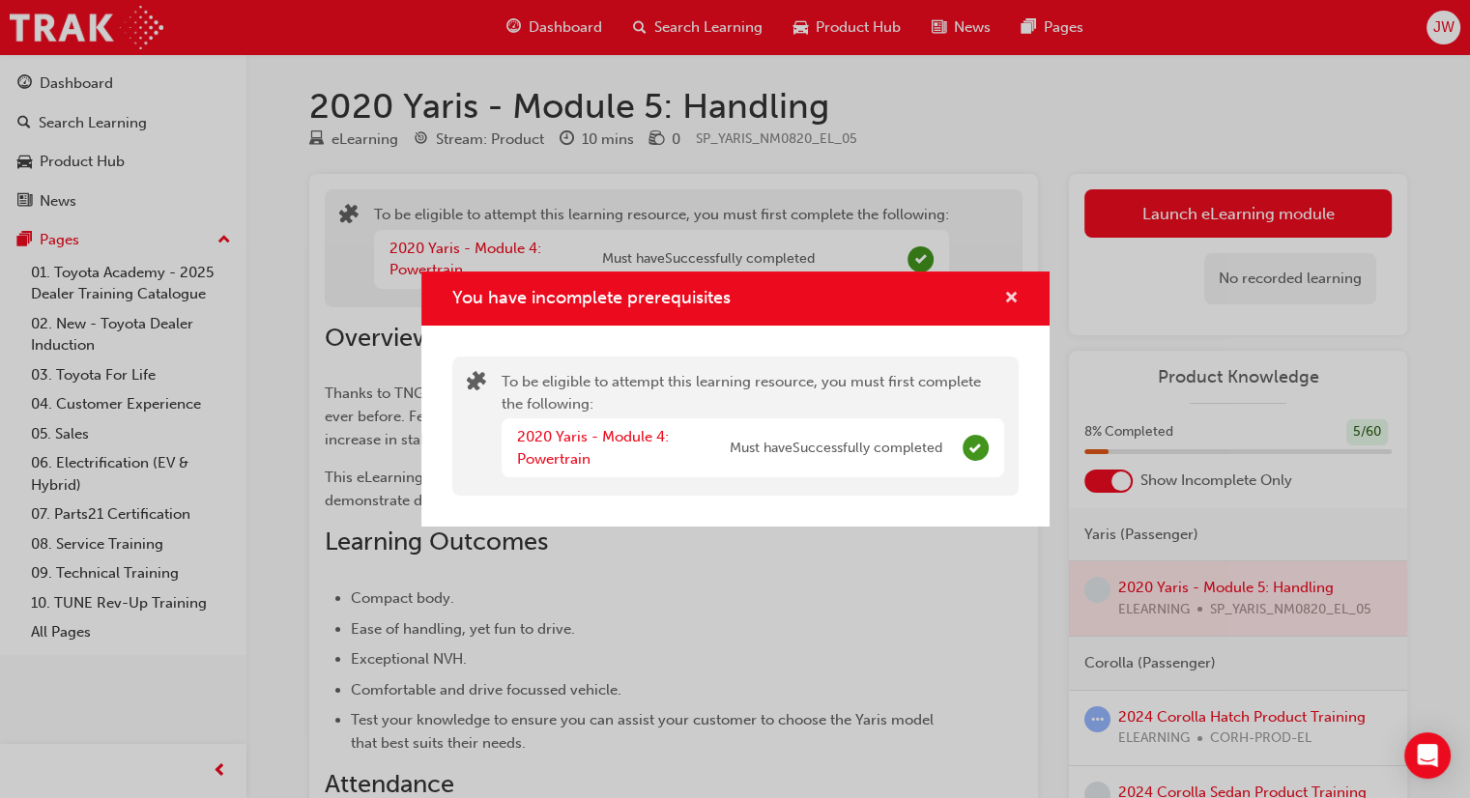
click at [1007, 291] on span "cross-icon" at bounding box center [1011, 299] width 15 height 17
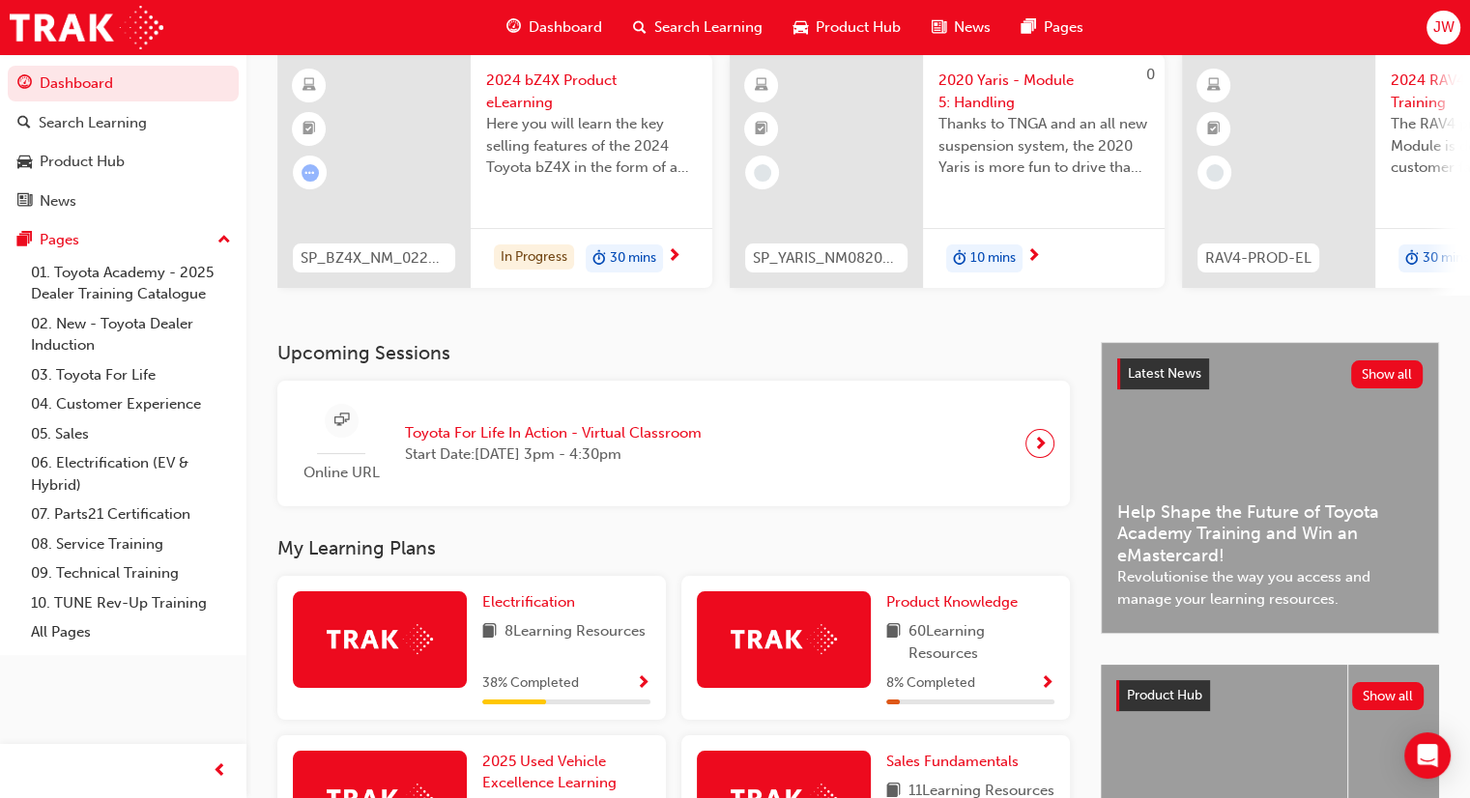
scroll to position [290, 0]
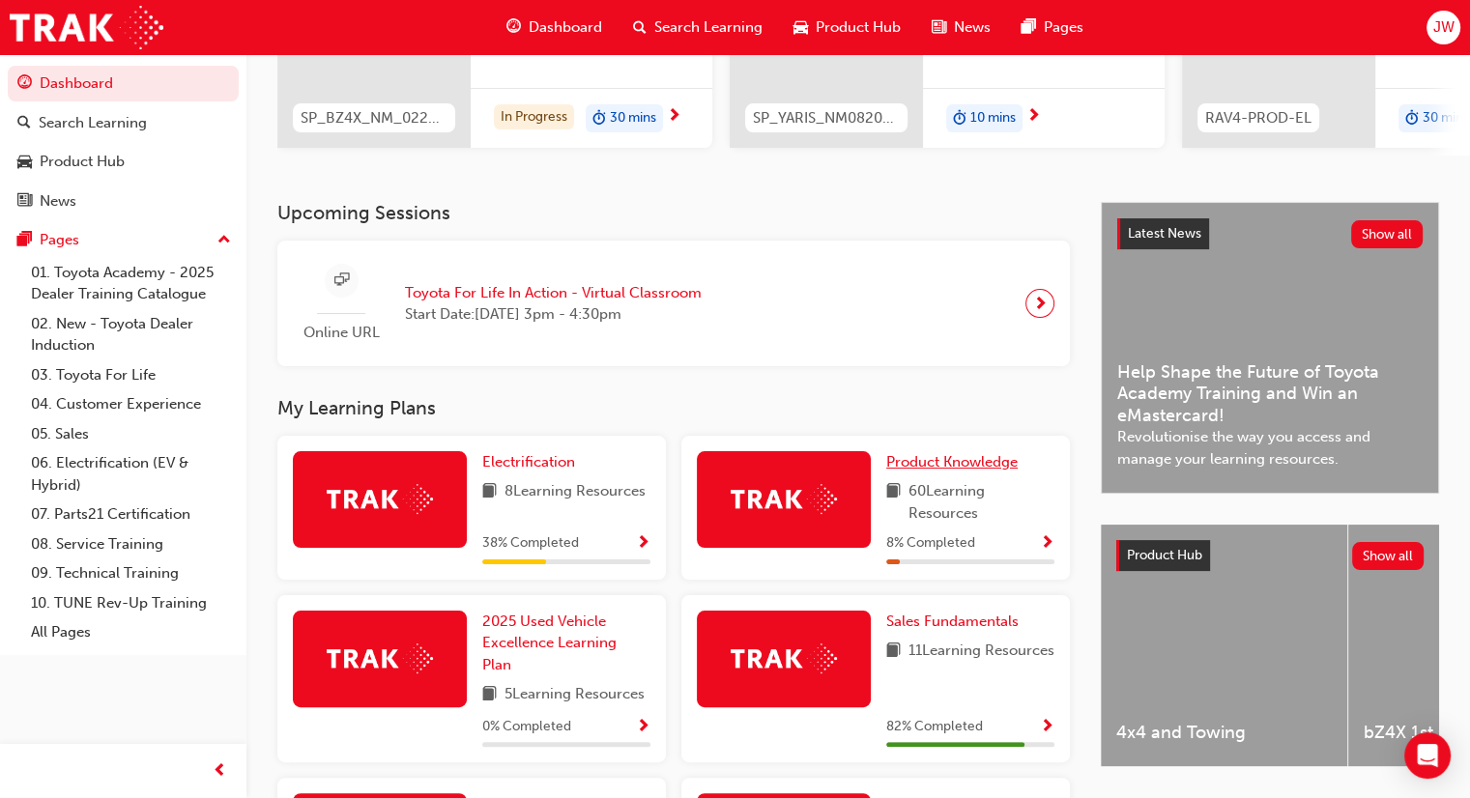
click at [939, 471] on span "Product Knowledge" at bounding box center [951, 461] width 131 height 17
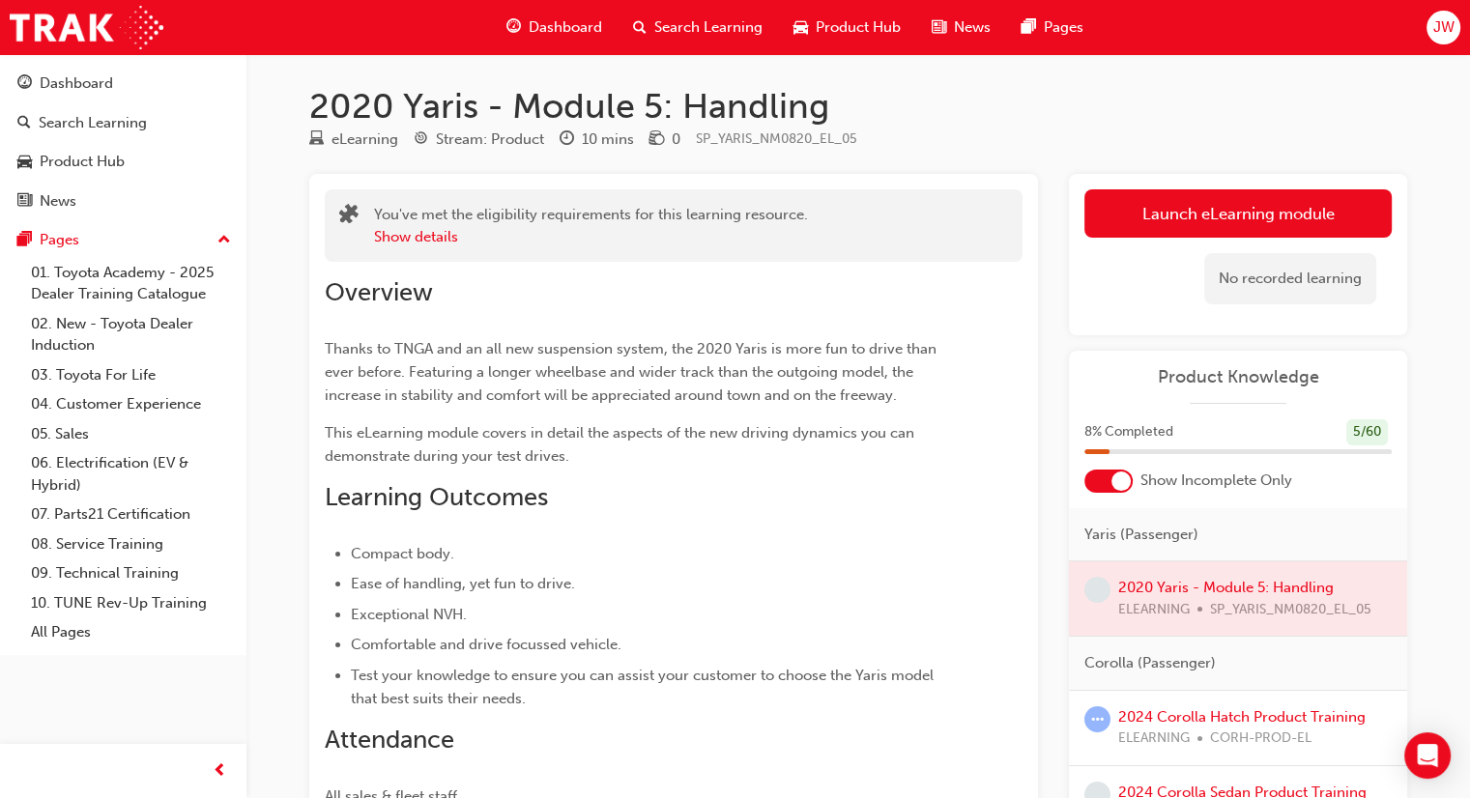
click at [1265, 589] on div at bounding box center [1238, 599] width 338 height 74
click at [1207, 585] on div at bounding box center [1238, 599] width 338 height 74
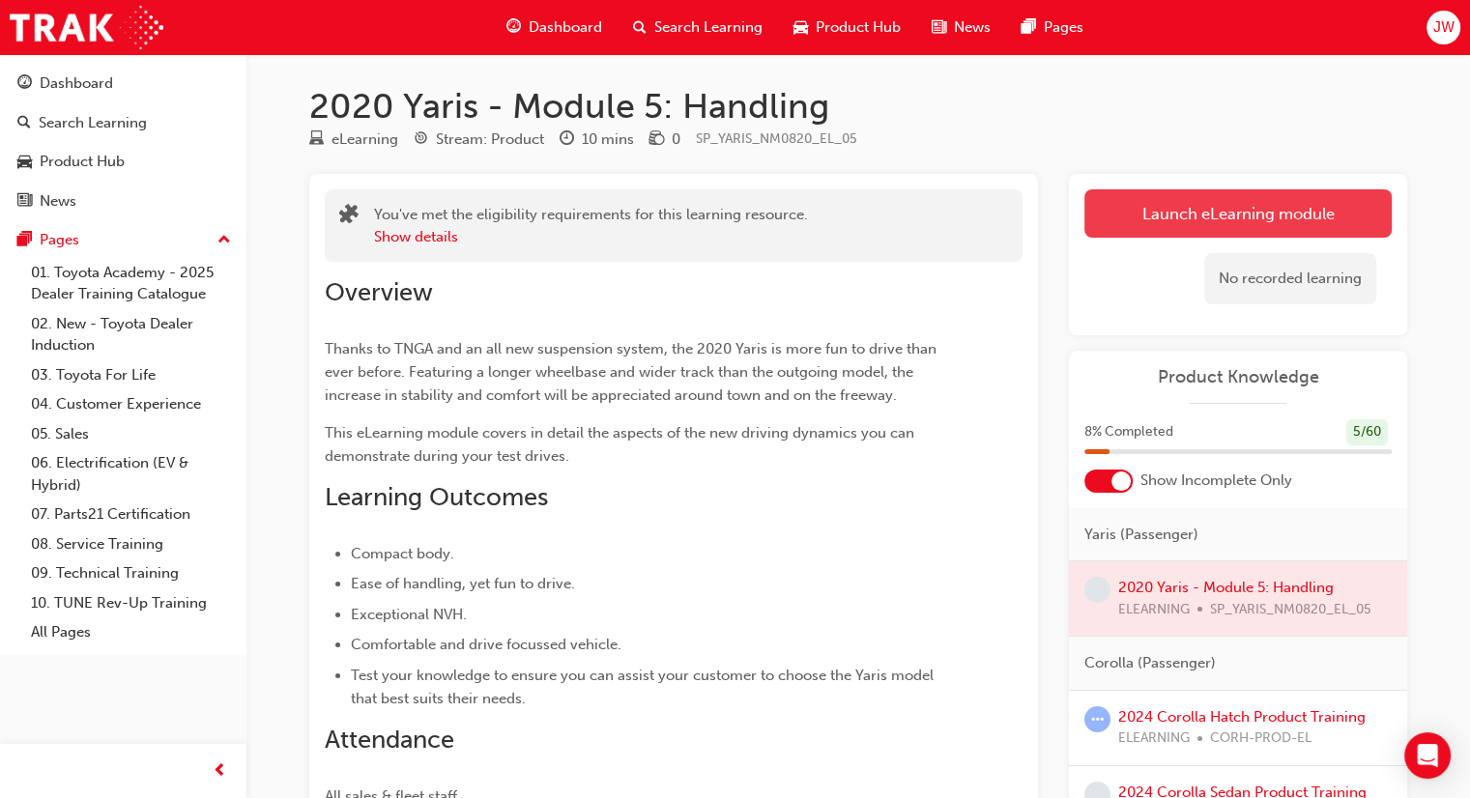
click at [1198, 202] on link "Launch eLearning module" at bounding box center [1238, 213] width 307 height 48
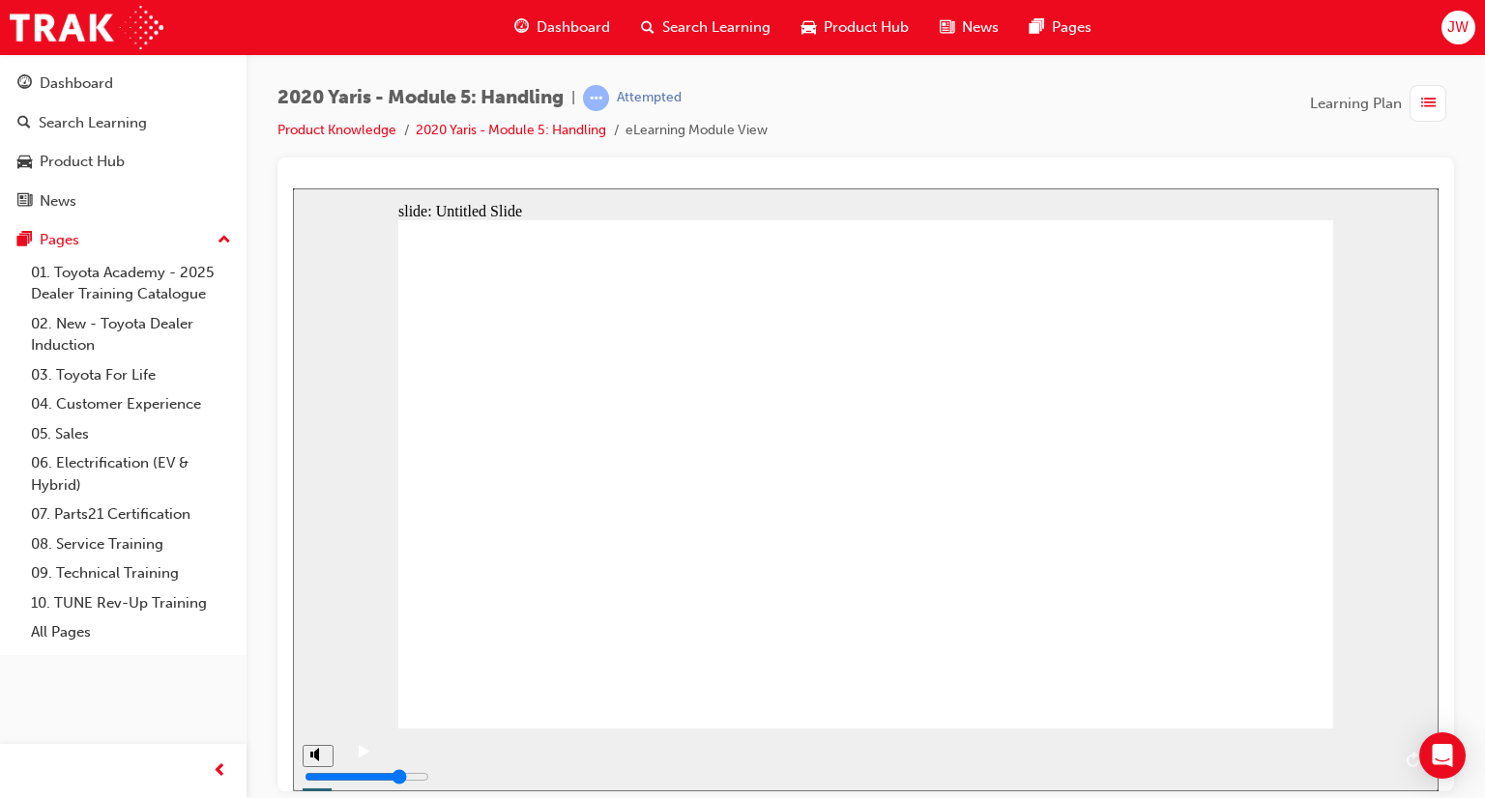
click at [1307, 745] on div "playback controls" at bounding box center [887, 745] width 1006 height 0
click at [1407, 759] on icon "next" at bounding box center [1412, 758] width 10 height 17
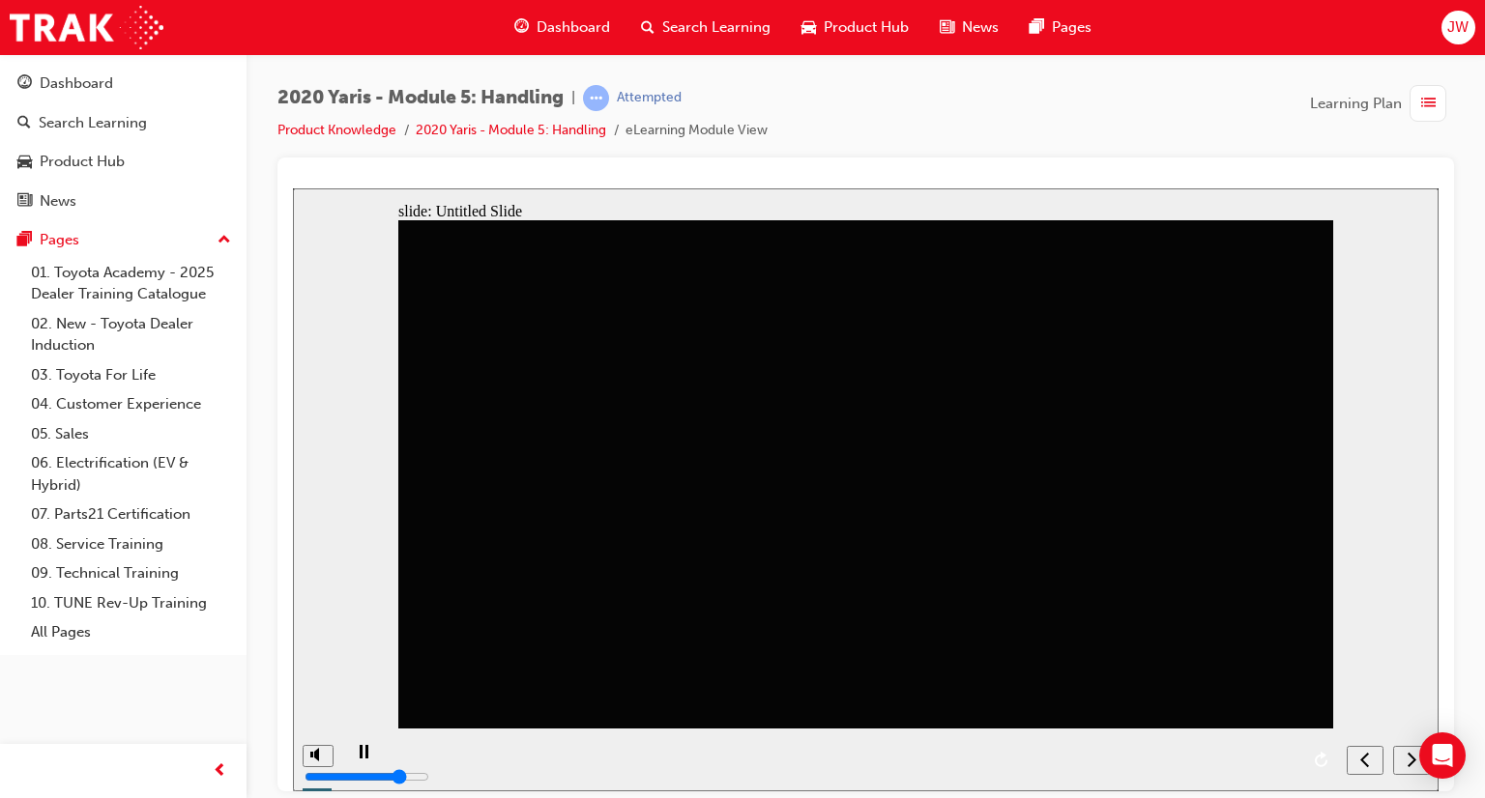
click at [1407, 759] on icon "next" at bounding box center [1412, 758] width 10 height 17
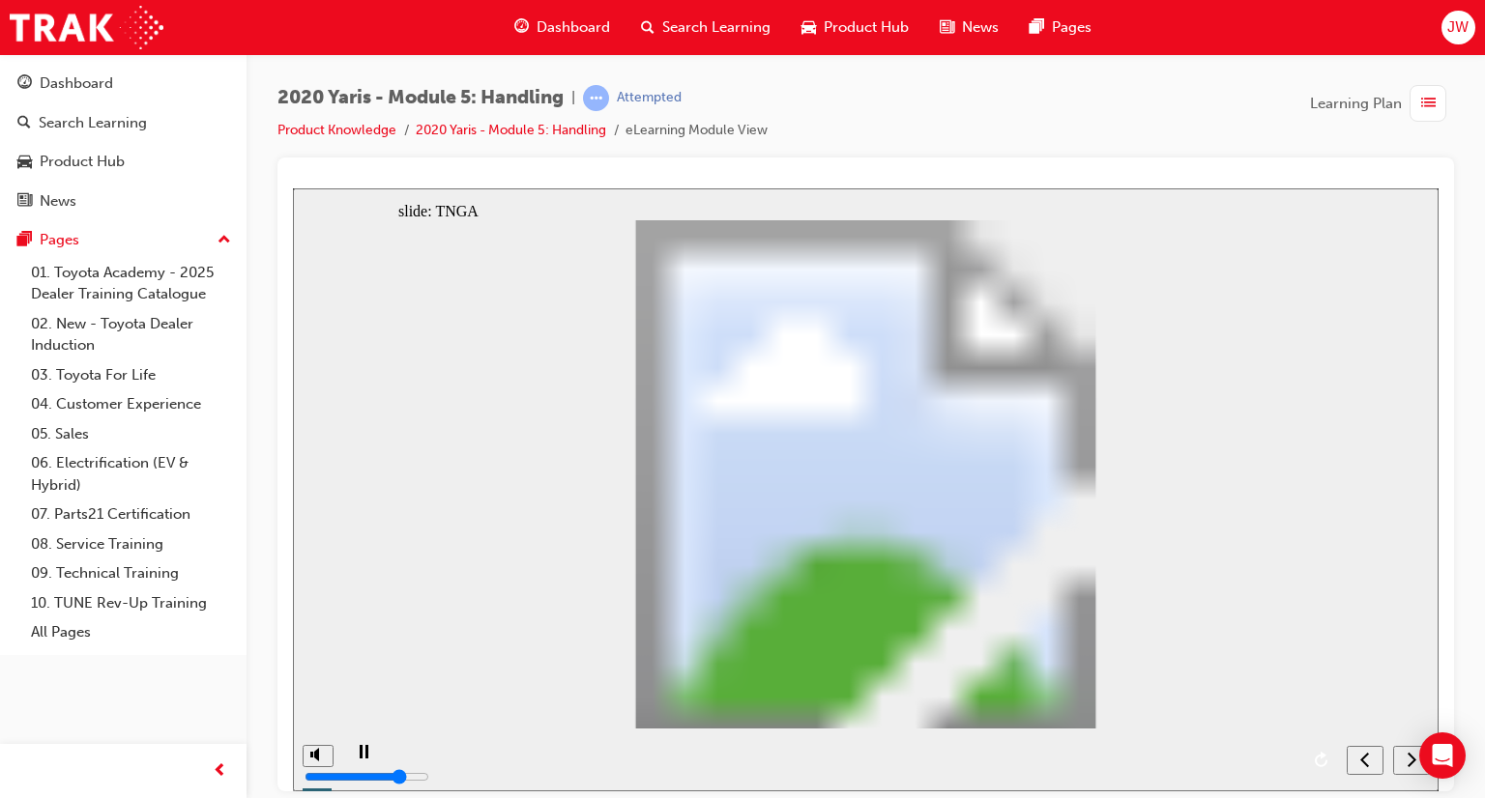
click at [1407, 759] on icon "next" at bounding box center [1412, 758] width 10 height 17
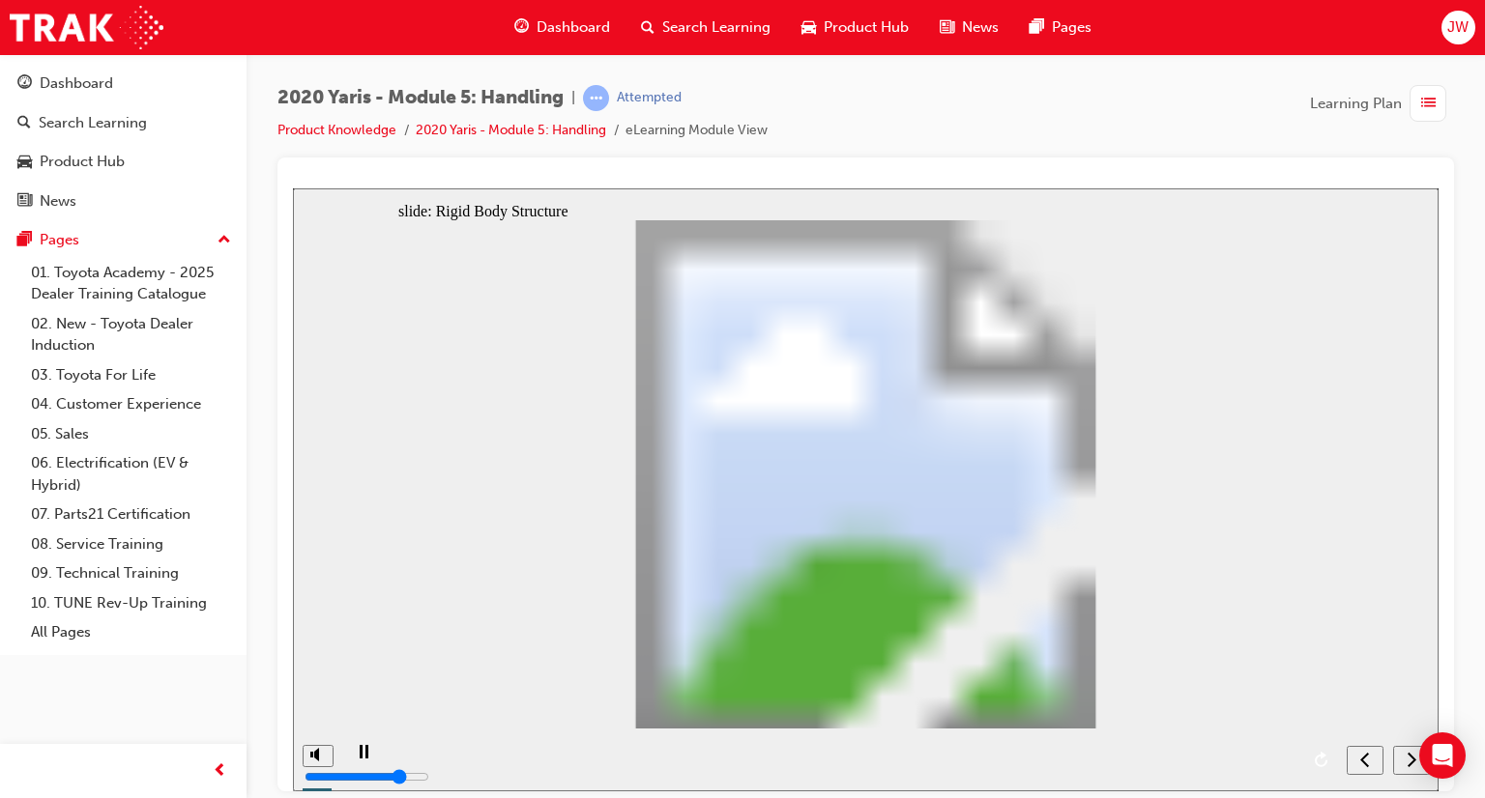
click at [1407, 759] on icon "next" at bounding box center [1412, 758] width 10 height 17
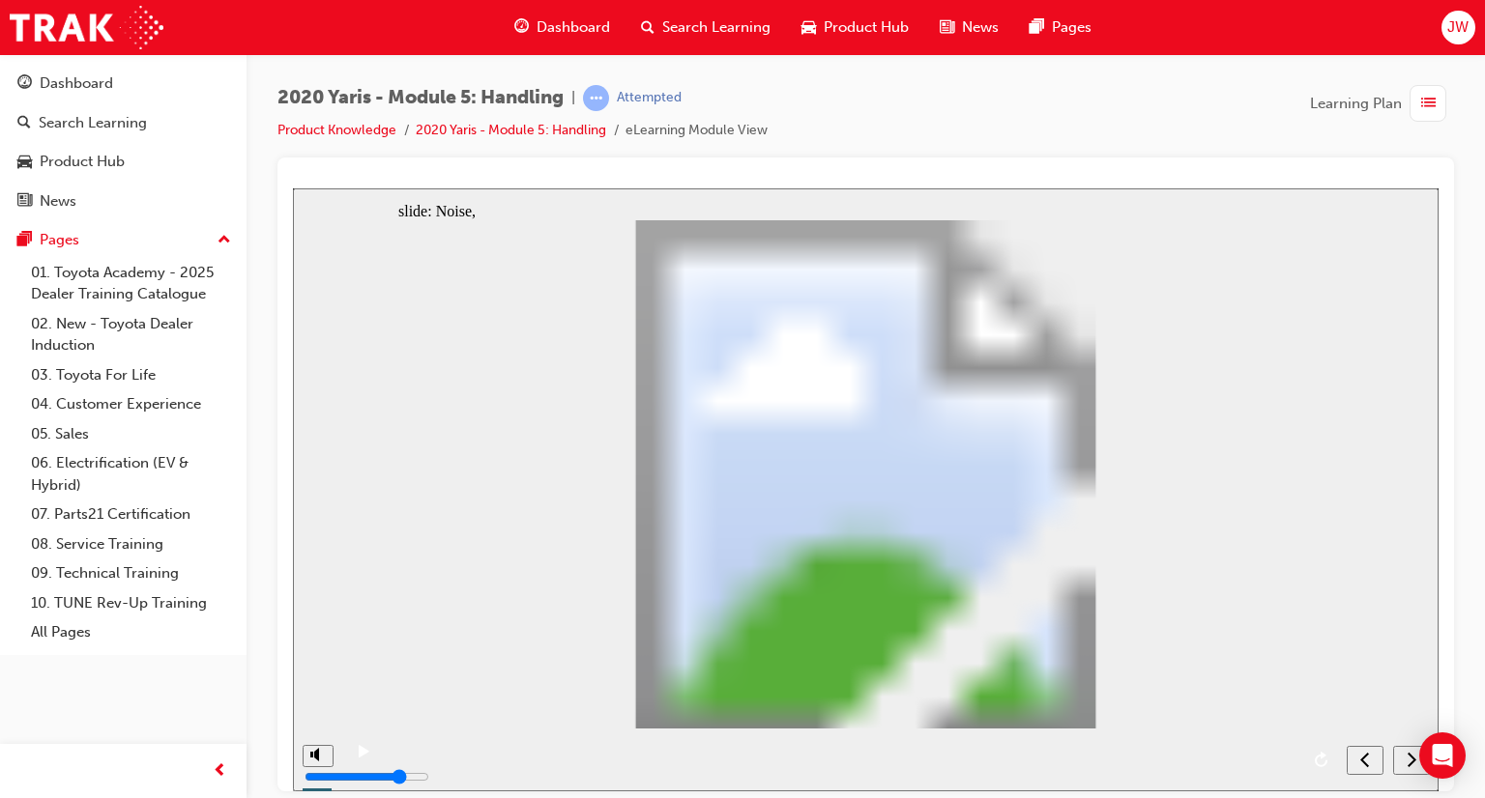
click at [1407, 759] on icon "next" at bounding box center [1412, 758] width 10 height 17
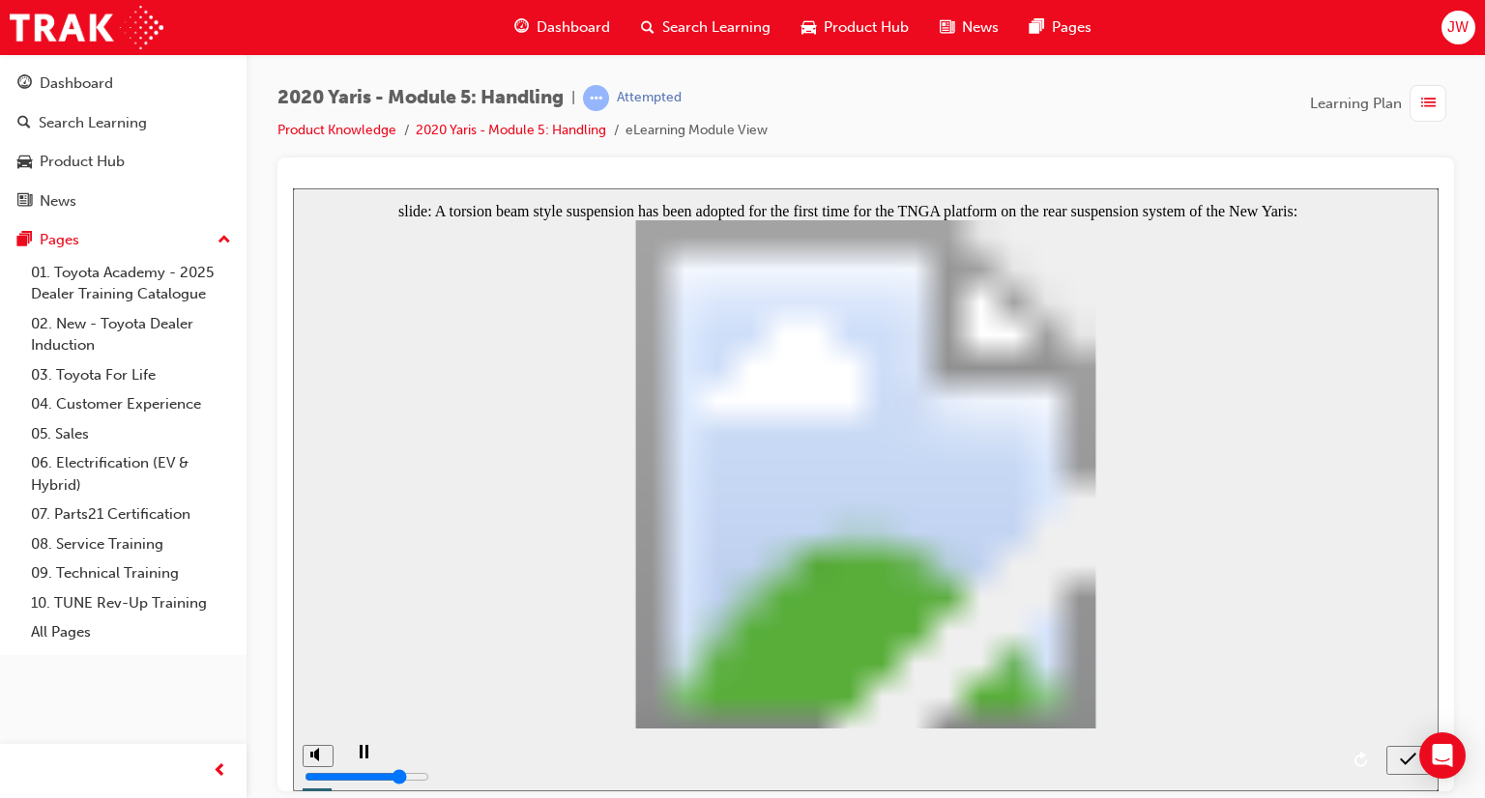
radio input "true"
click at [1404, 762] on nav "slide navigation" at bounding box center [1408, 759] width 44 height 63
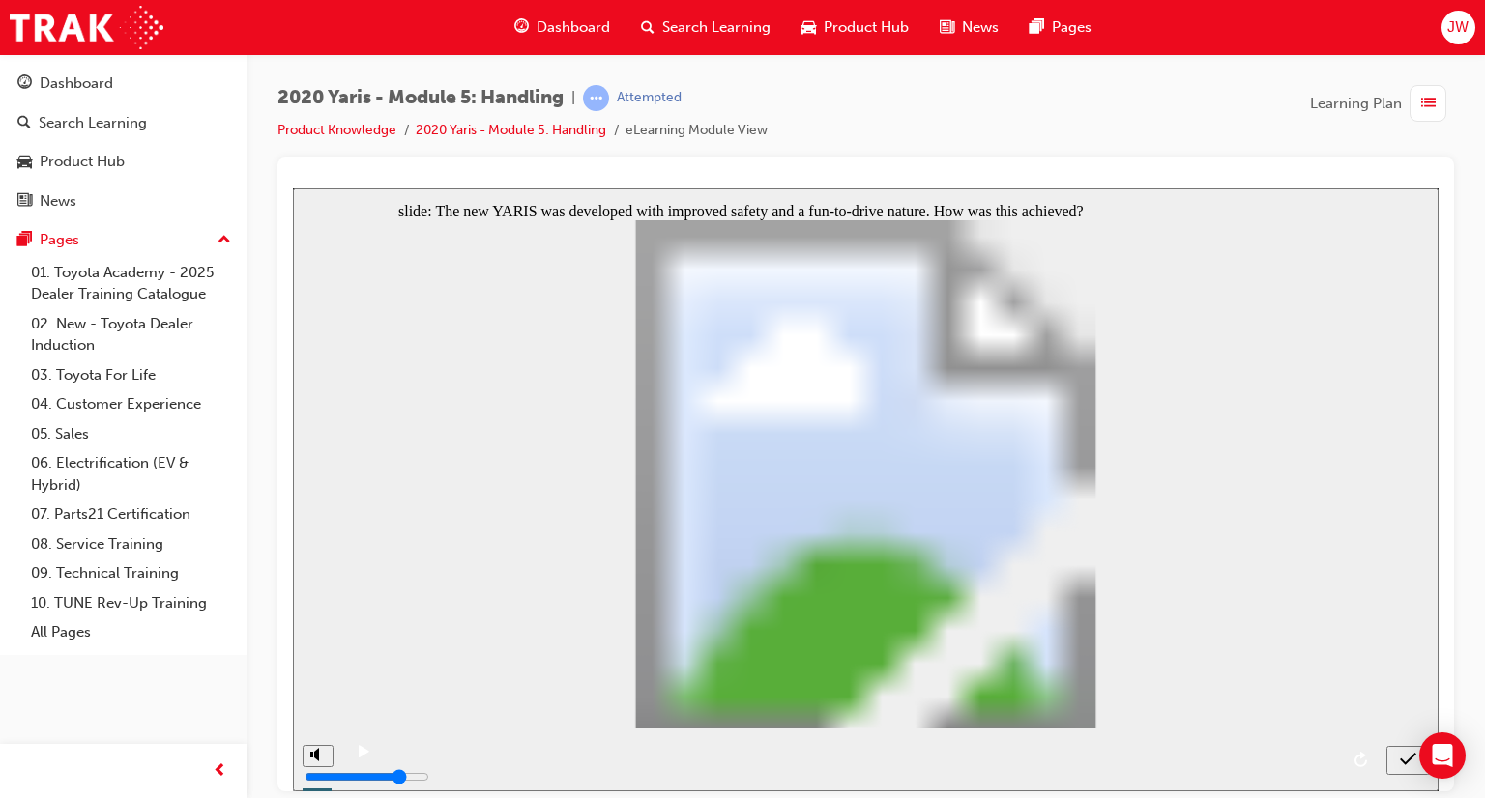
radio input "false"
radio input "true"
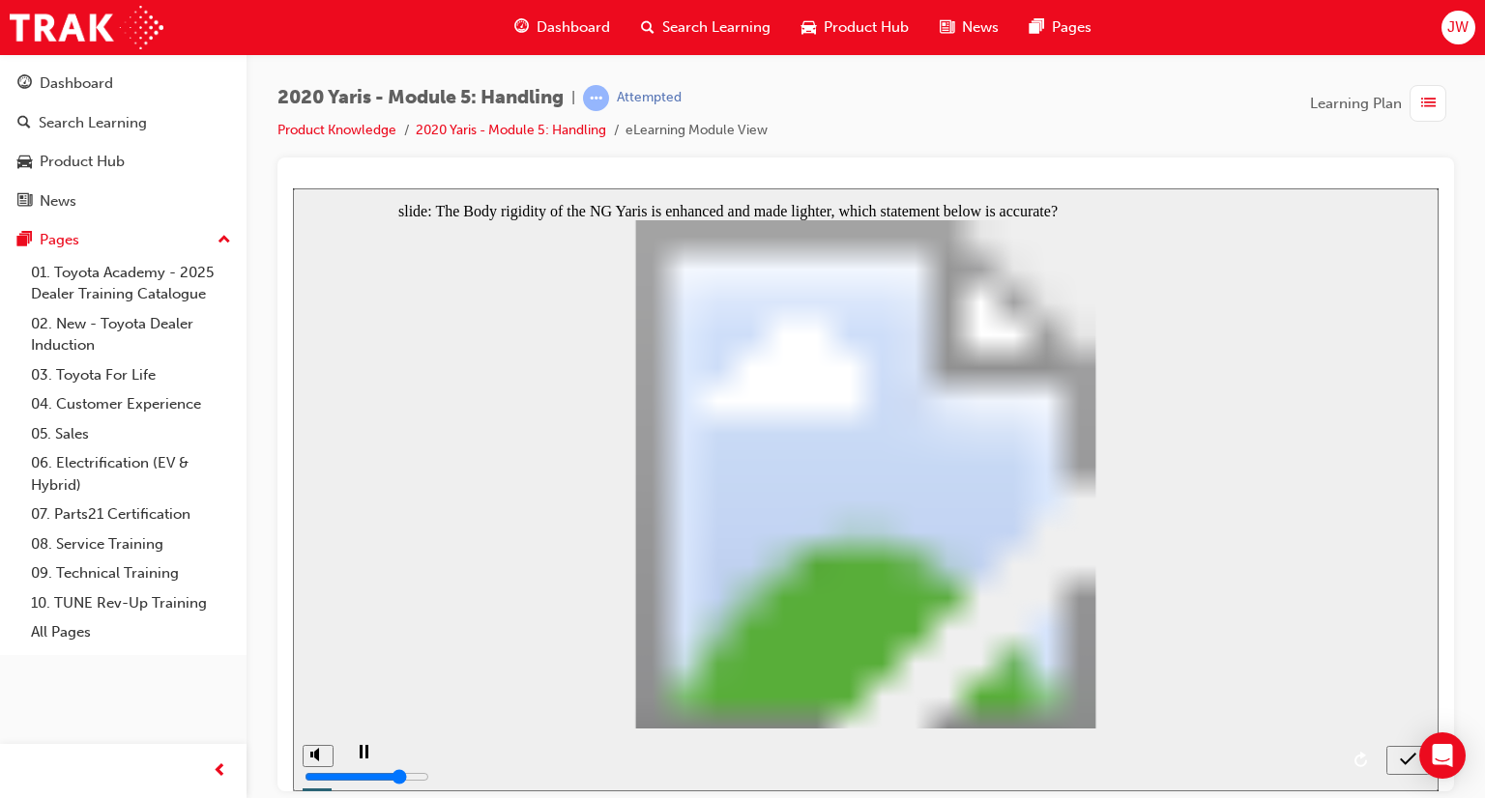
radio input "false"
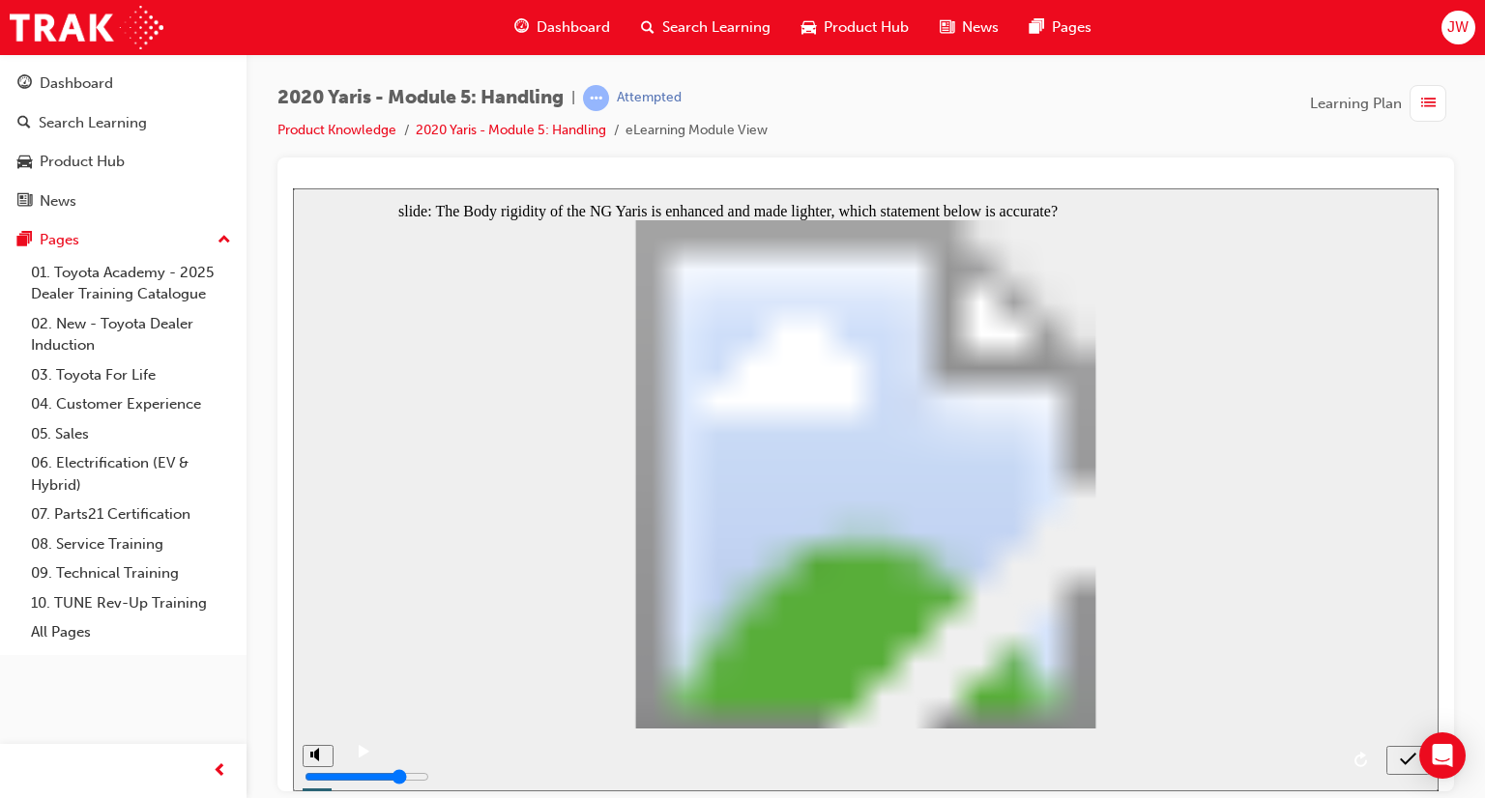
radio input "true"
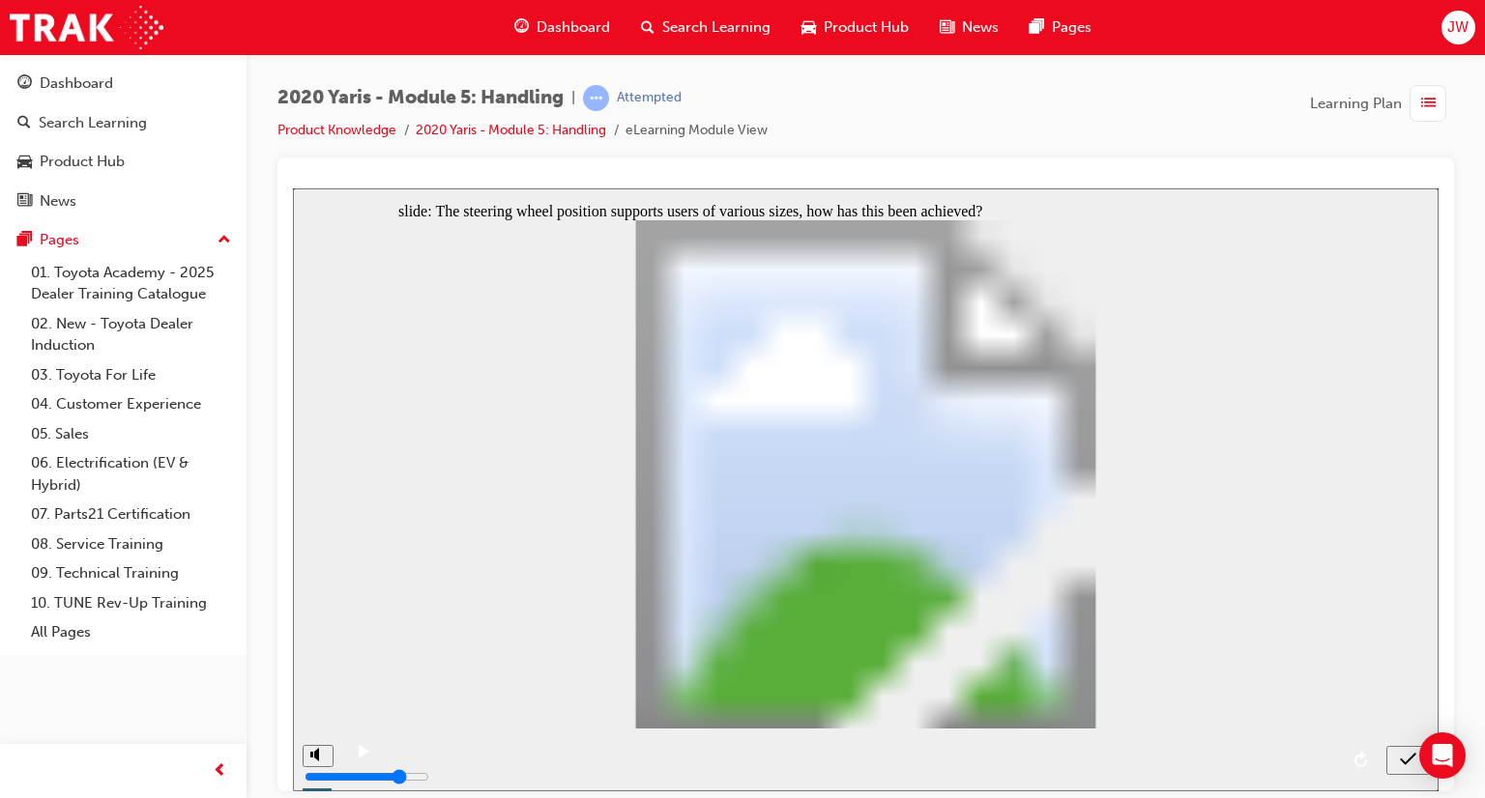
radio input "true"
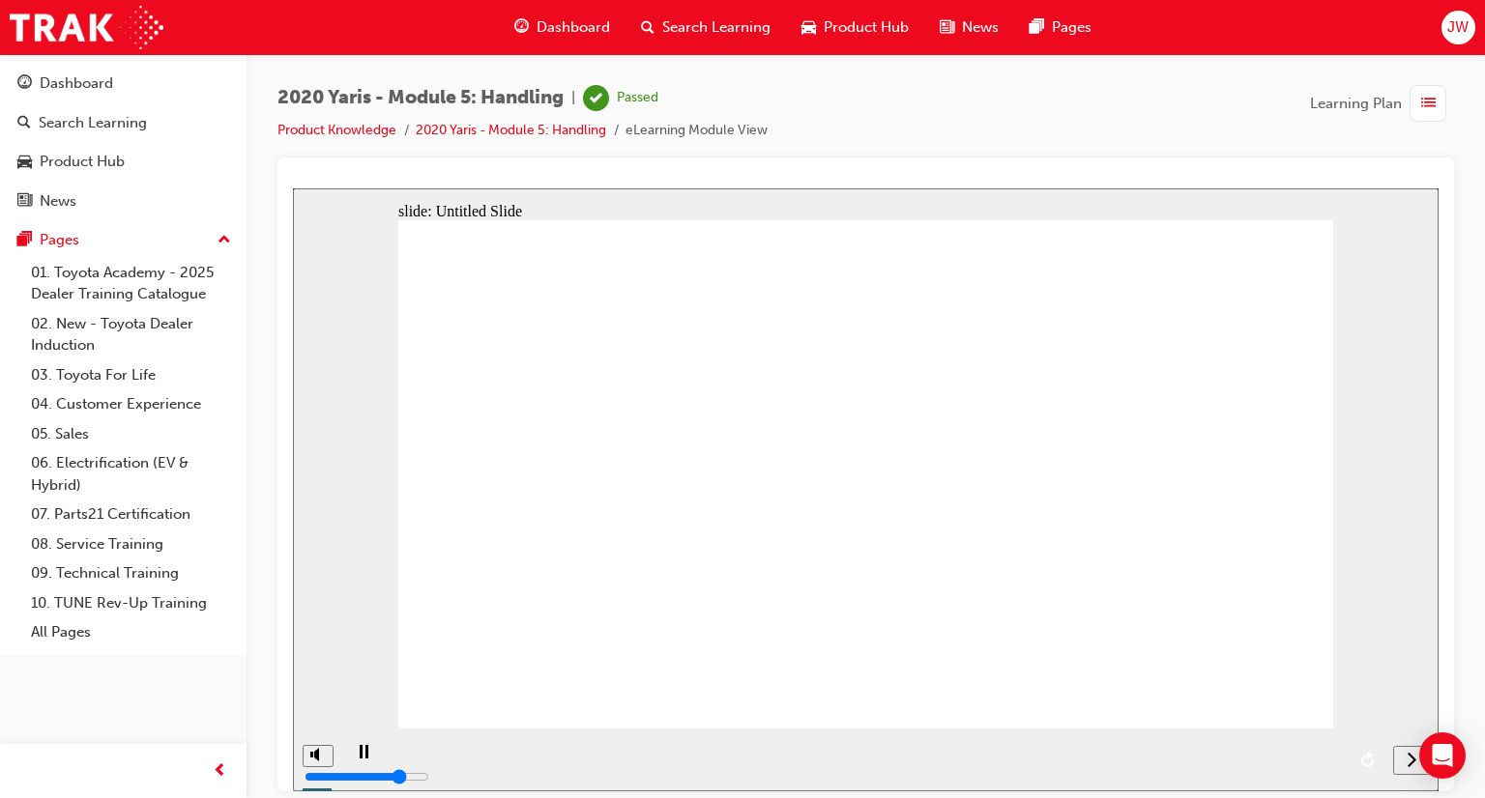
click at [1412, 758] on icon "next" at bounding box center [1411, 758] width 9 height 15
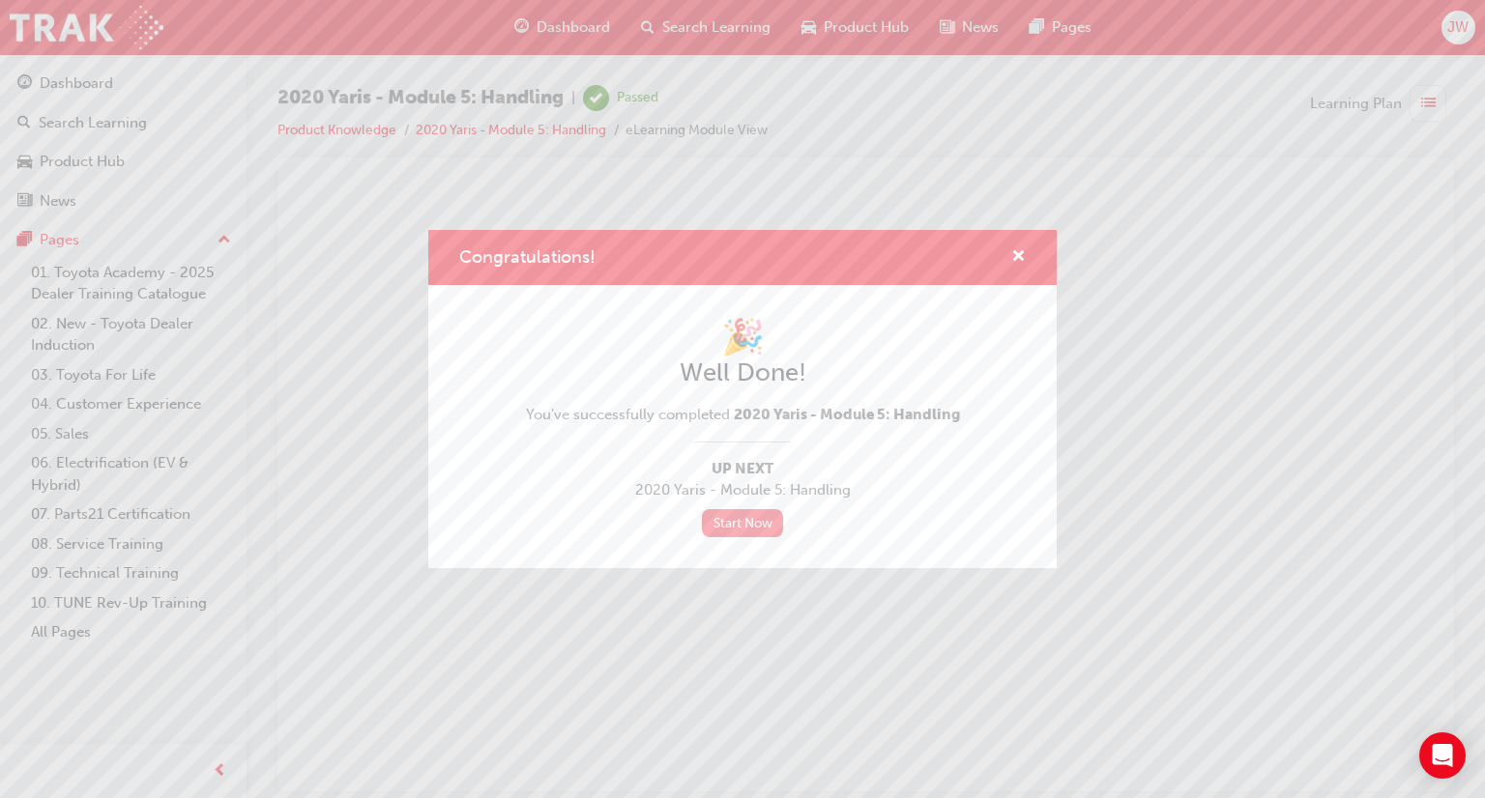
click at [741, 532] on link "Start Now" at bounding box center [742, 523] width 81 height 28
click at [742, 513] on link "Start Now" at bounding box center [742, 523] width 81 height 28
click at [1017, 256] on span "cross-icon" at bounding box center [1018, 257] width 15 height 17
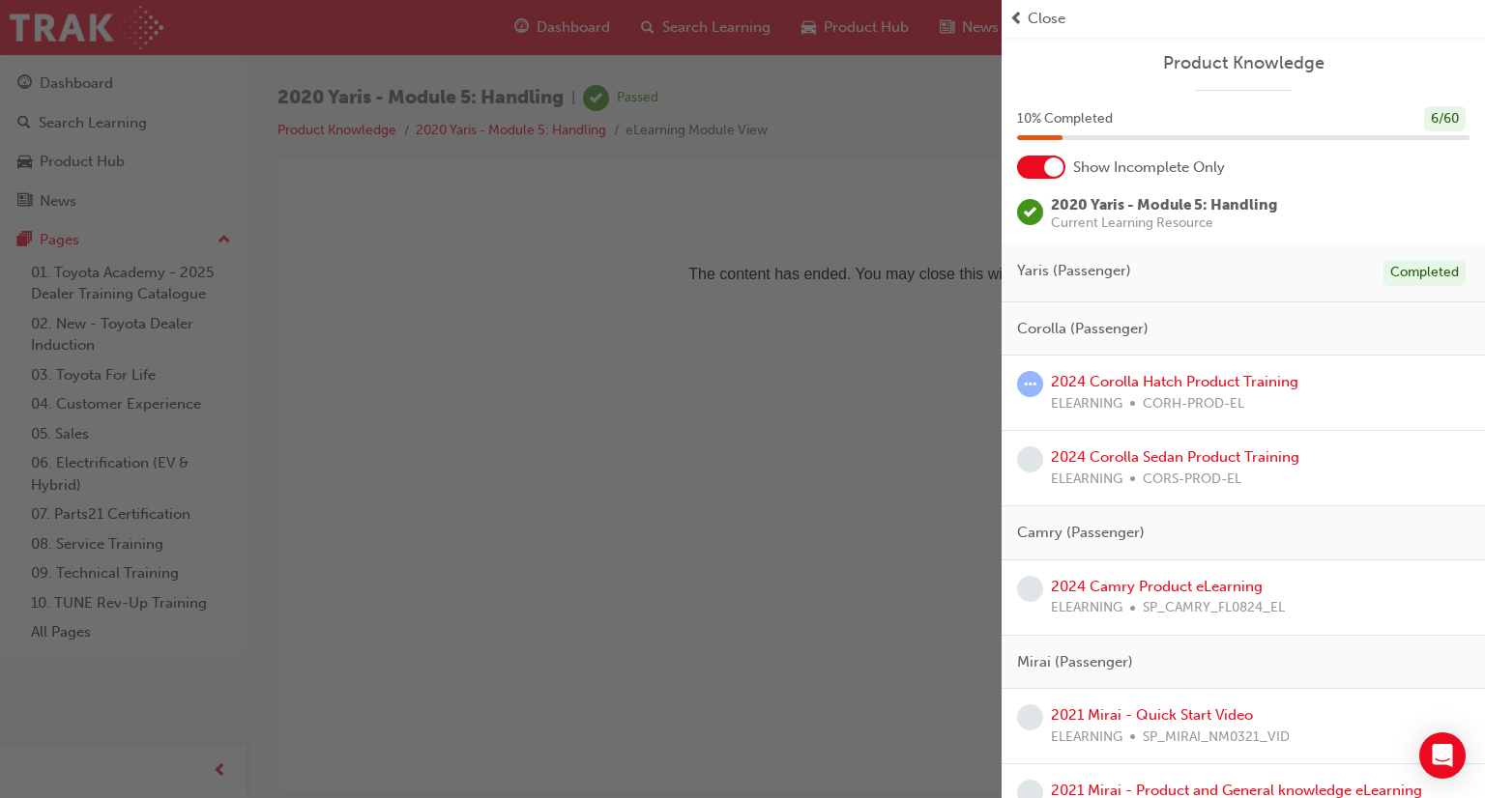
click at [944, 446] on div "button" at bounding box center [500, 399] width 1001 height 798
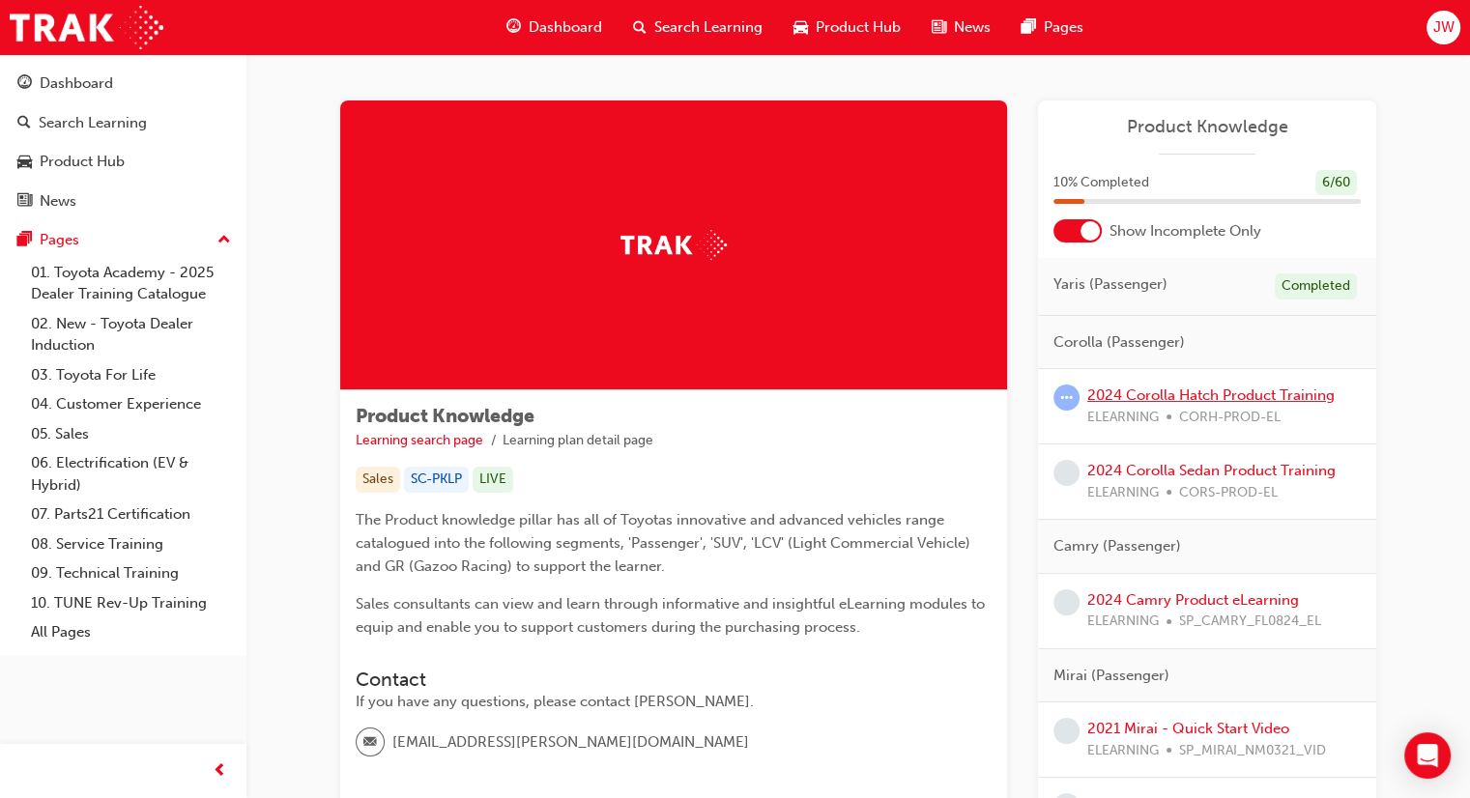
click at [1264, 389] on link "2024 Corolla Hatch Product Training" at bounding box center [1211, 395] width 247 height 17
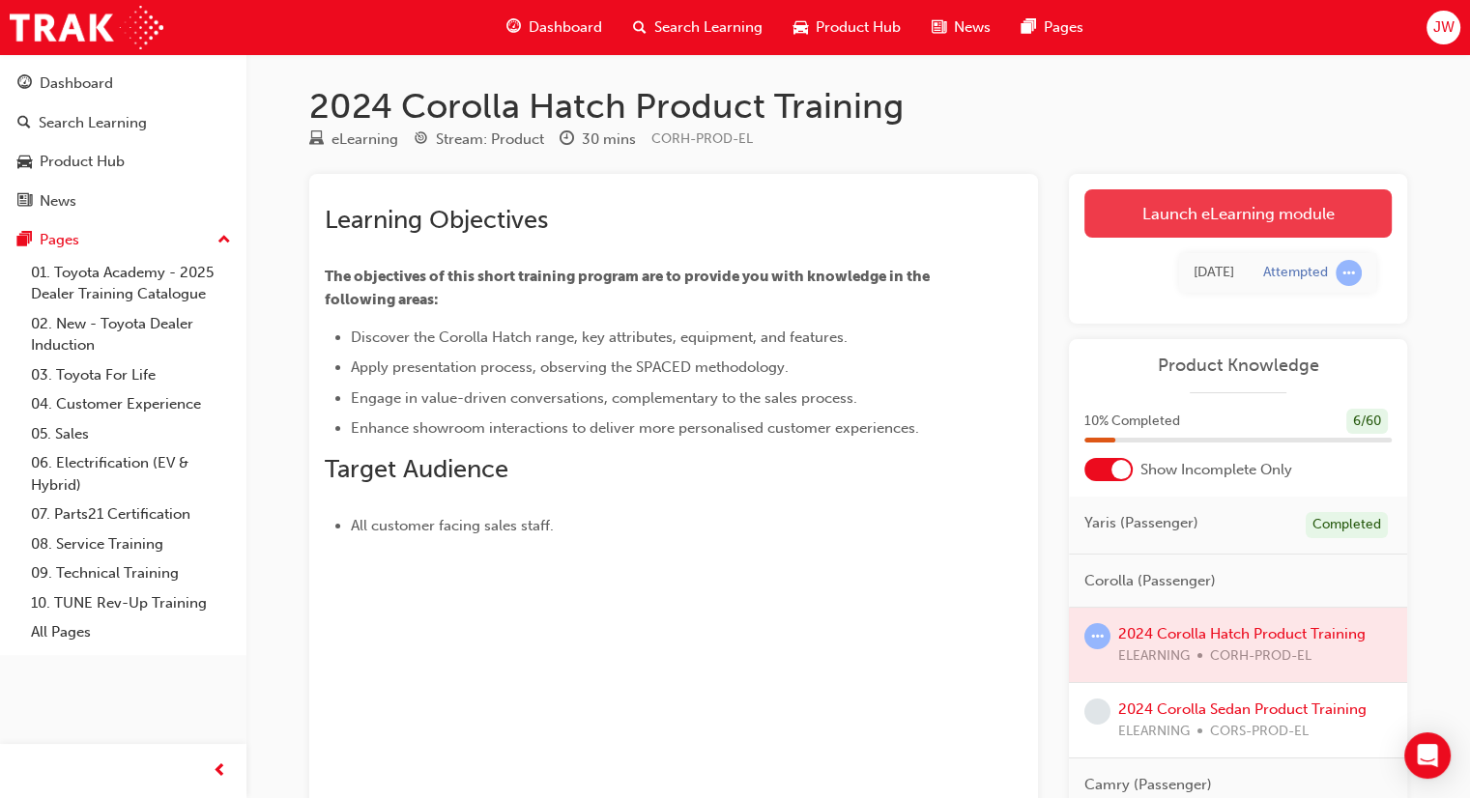
click at [1171, 225] on link "Launch eLearning module" at bounding box center [1238, 213] width 307 height 48
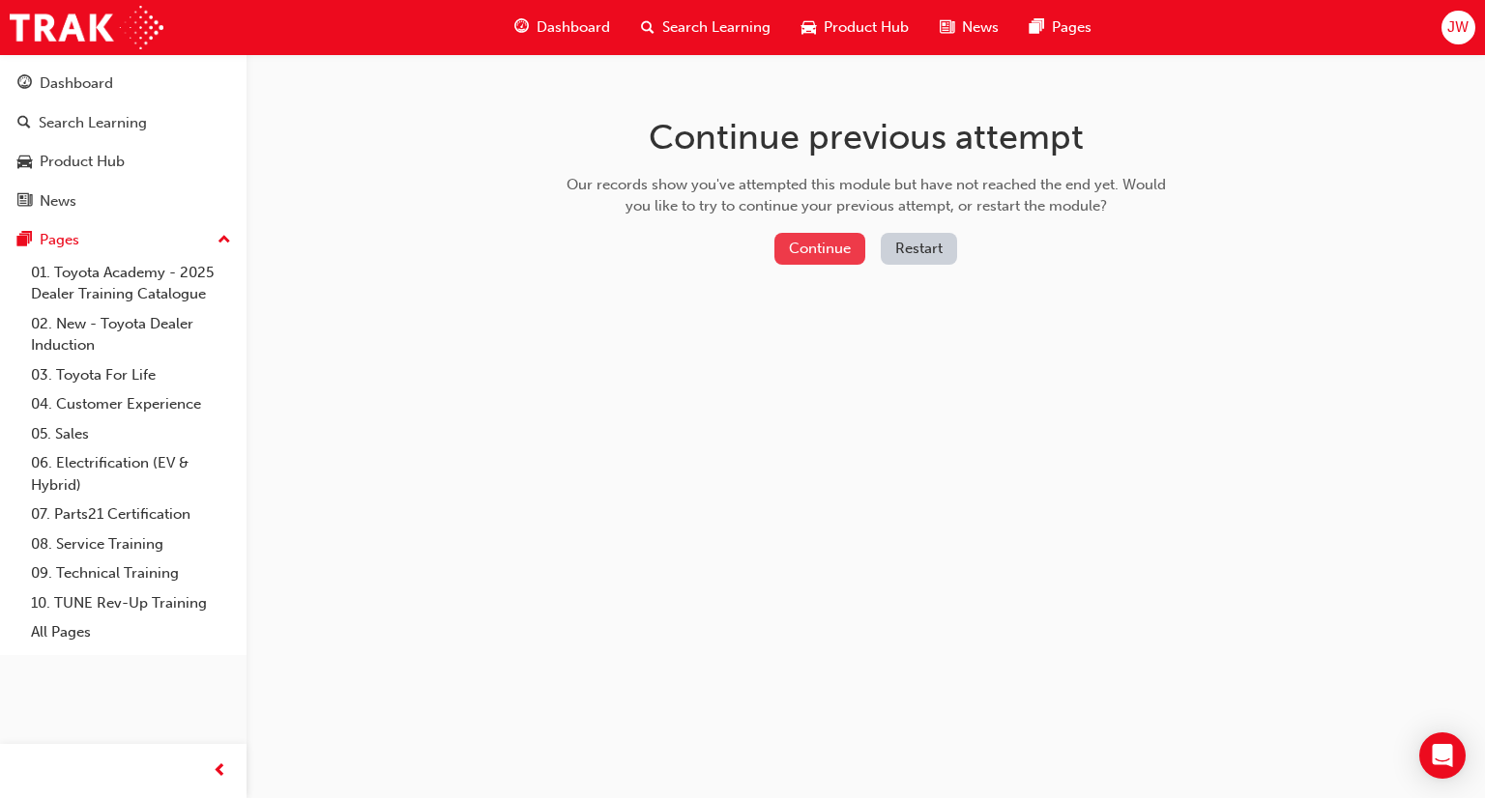
click at [821, 250] on button "Continue" at bounding box center [819, 249] width 91 height 32
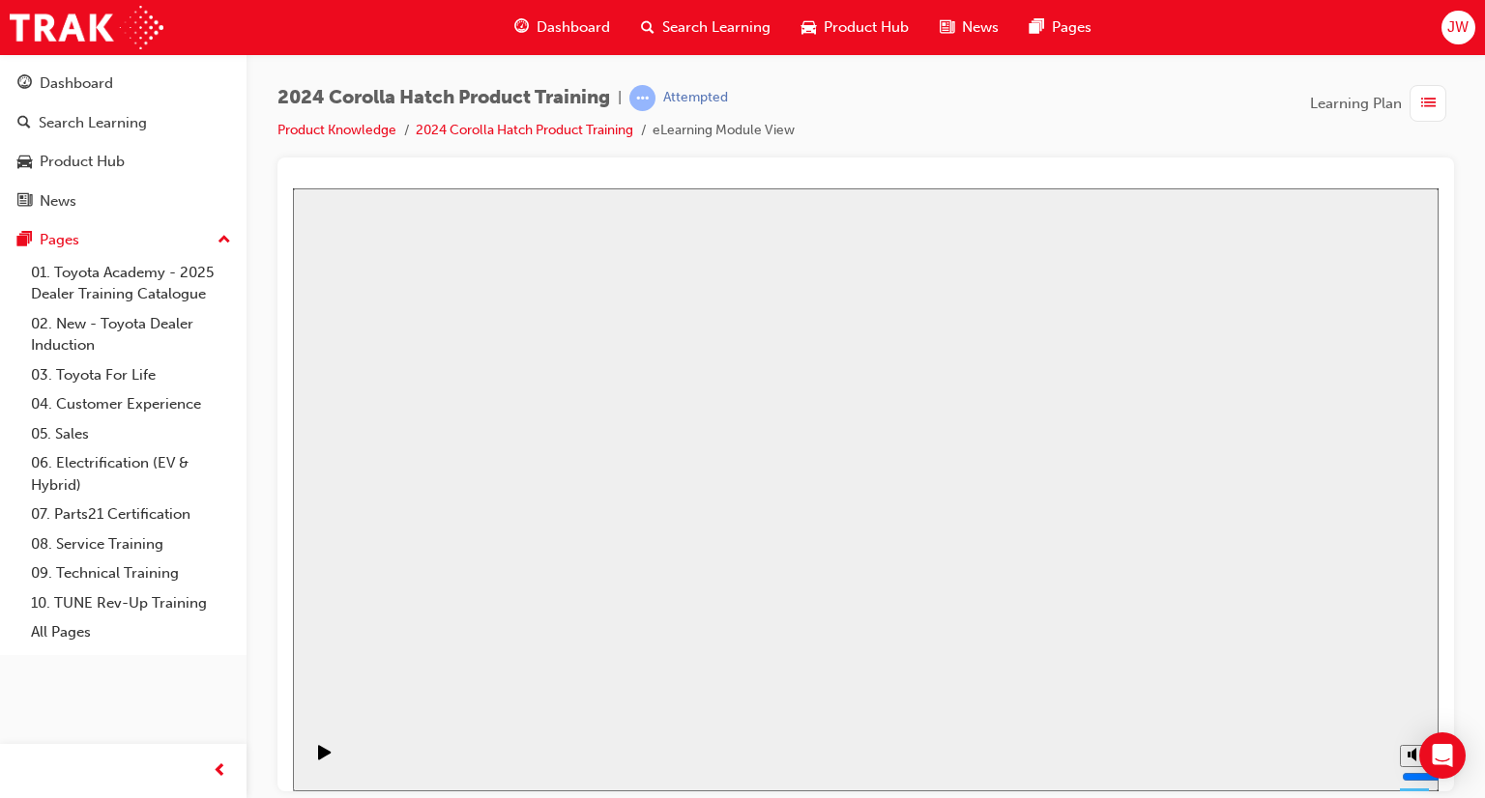
click at [308, 754] on div "Play (Ctrl+Alt+P)" at bounding box center [324, 760] width 33 height 33
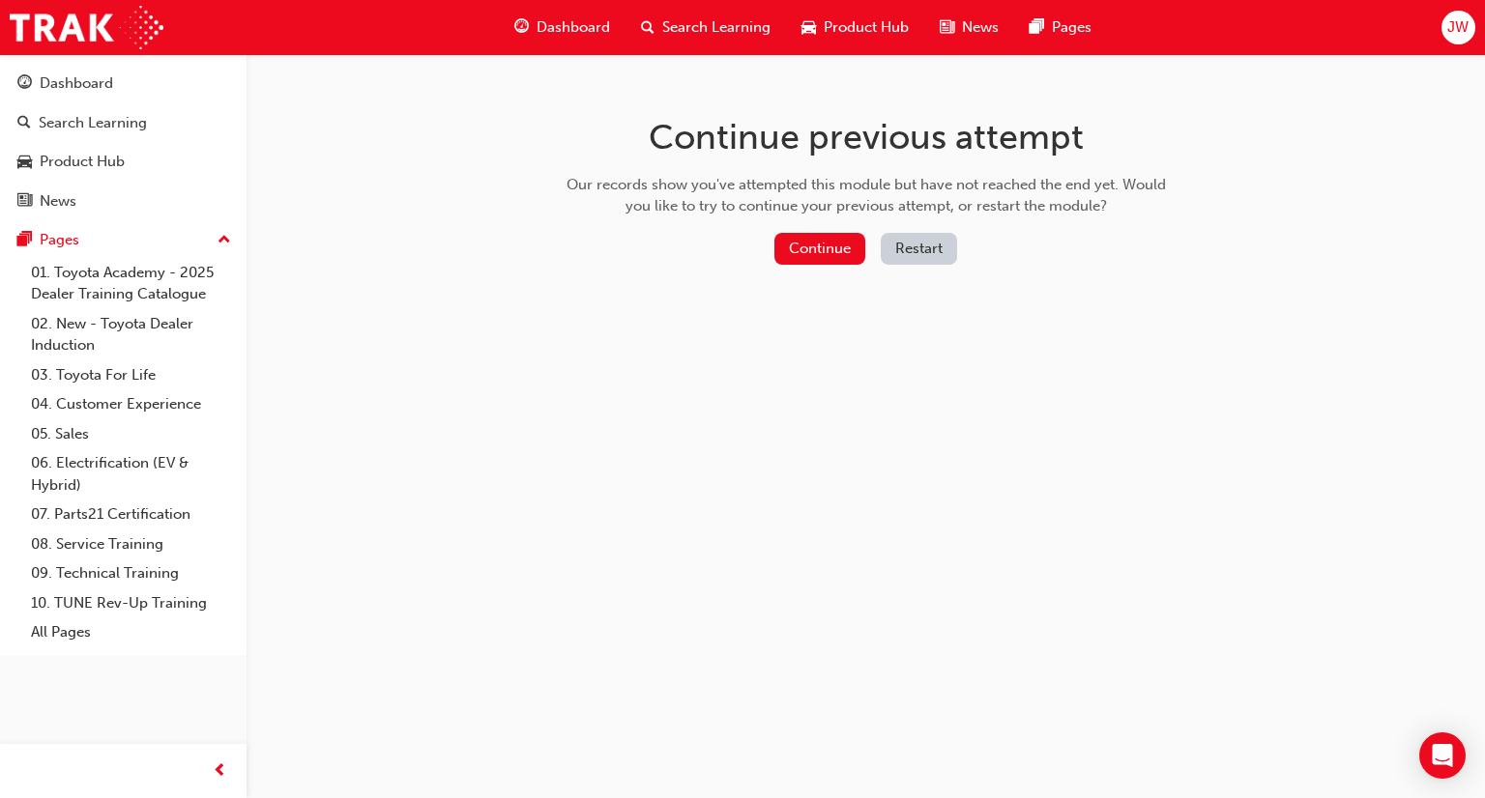
click at [920, 265] on div "Continue Restart" at bounding box center [866, 253] width 613 height 40
click at [918, 253] on button "Restart" at bounding box center [919, 249] width 76 height 32
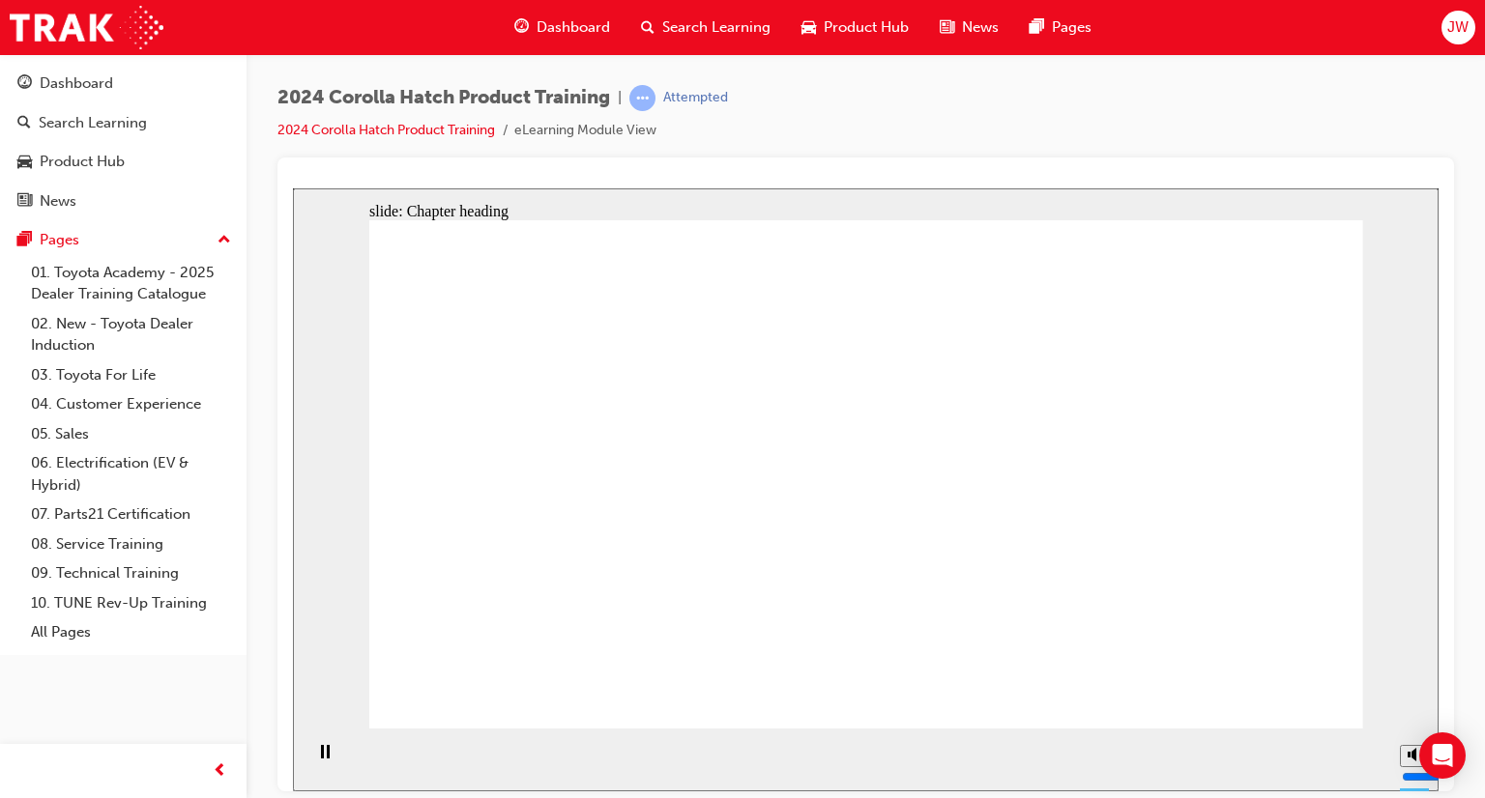
drag, startPoint x: 526, startPoint y: 517, endPoint x: 521, endPoint y: 397, distance: 120.0
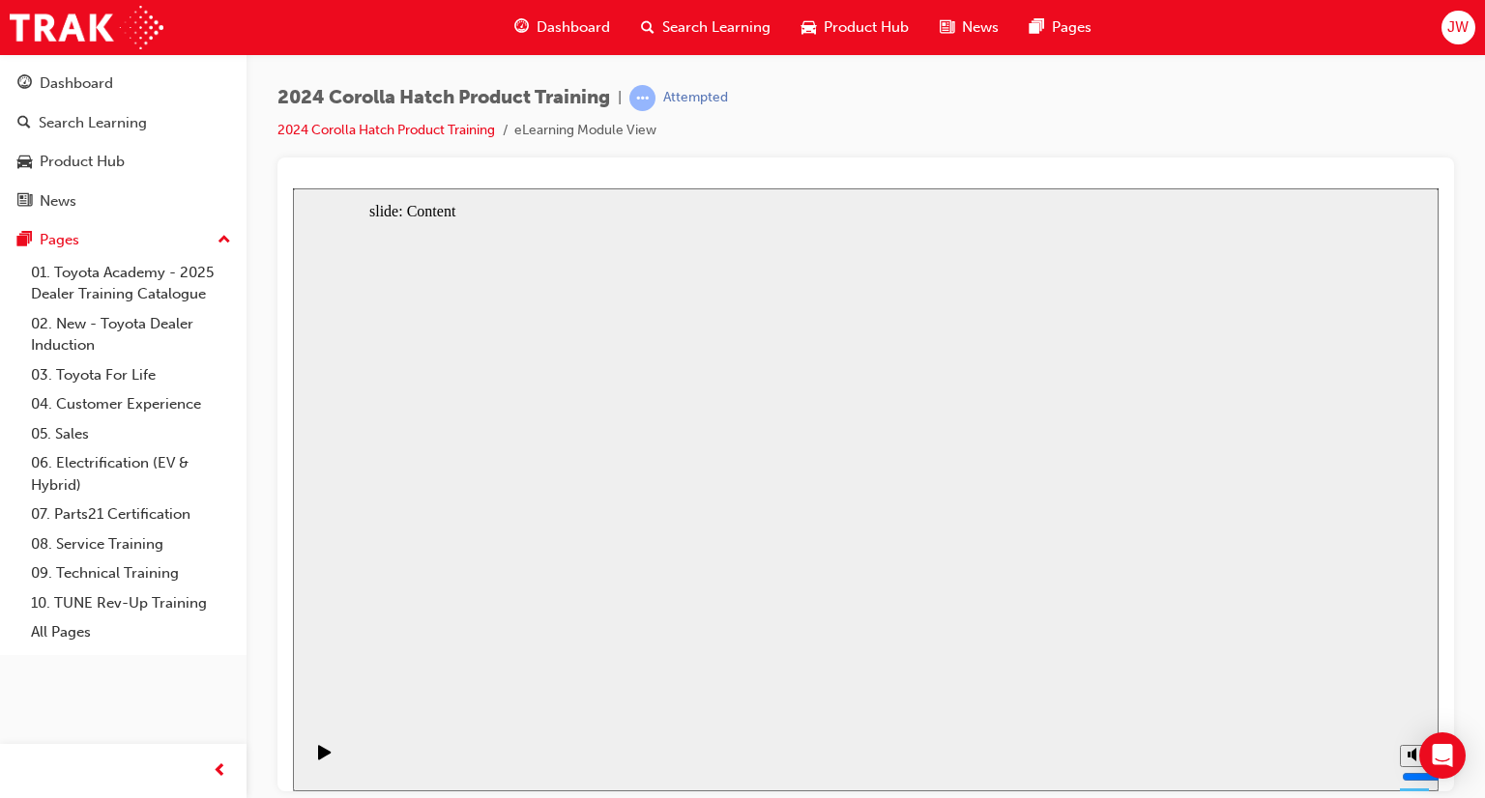
click at [310, 757] on div "Play (Ctrl+Alt+P)" at bounding box center [324, 760] width 33 height 33
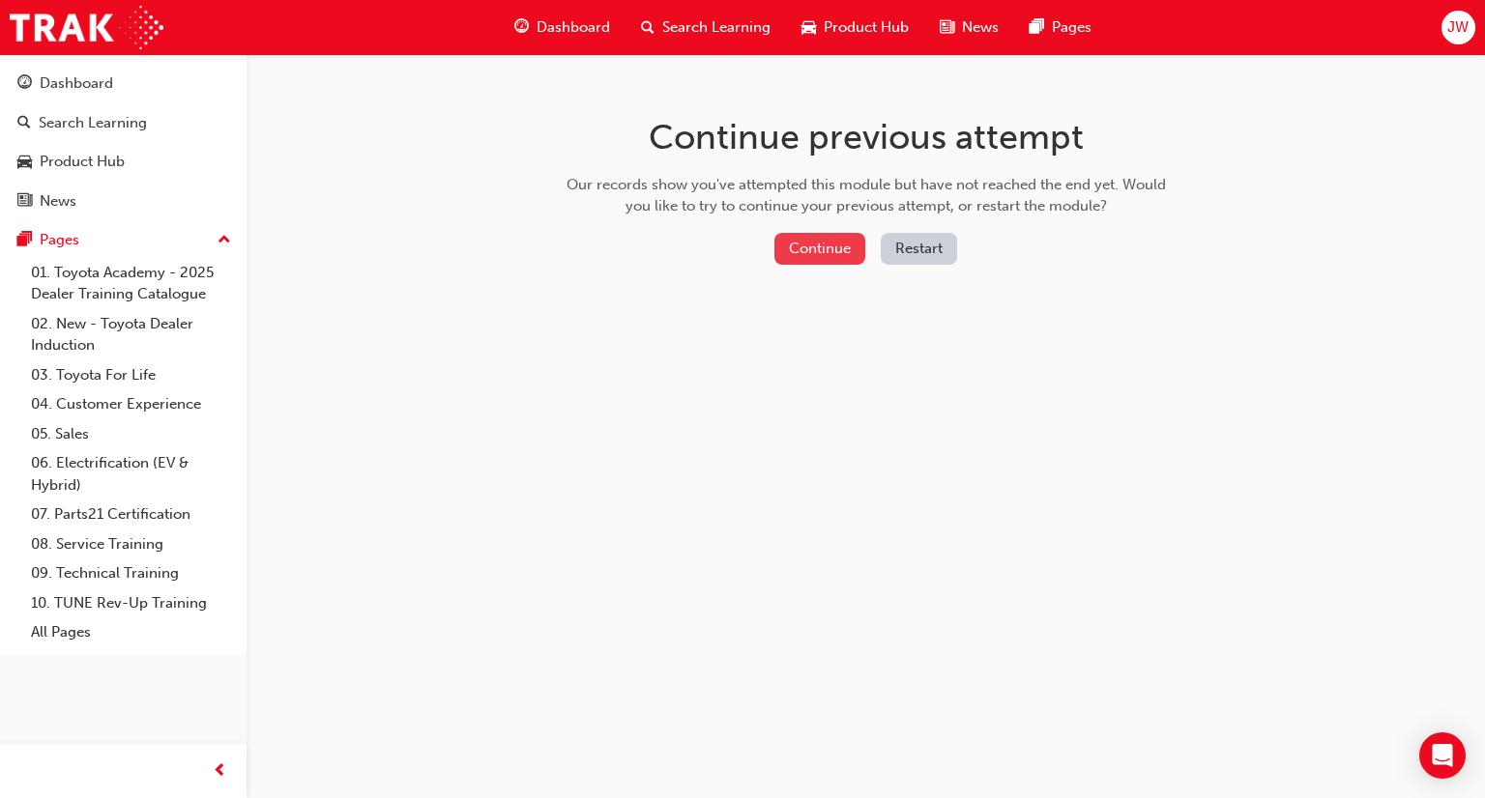
click at [830, 256] on button "Continue" at bounding box center [819, 249] width 91 height 32
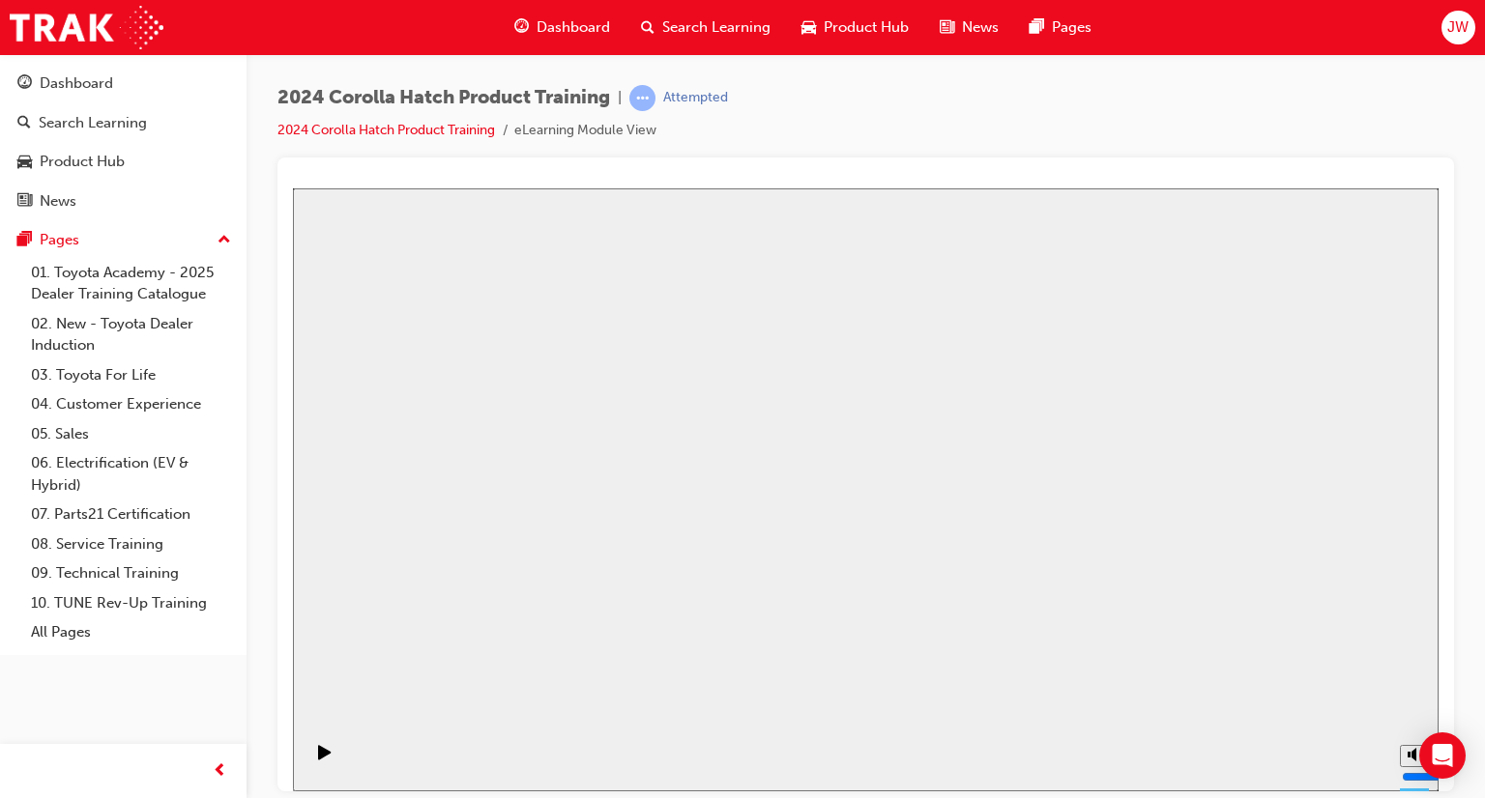
click at [1411, 751] on div "misc controls" at bounding box center [1414, 730] width 29 height 73
drag, startPoint x: 1413, startPoint y: 694, endPoint x: 1407, endPoint y: 653, distance: 42.0
type input "10"
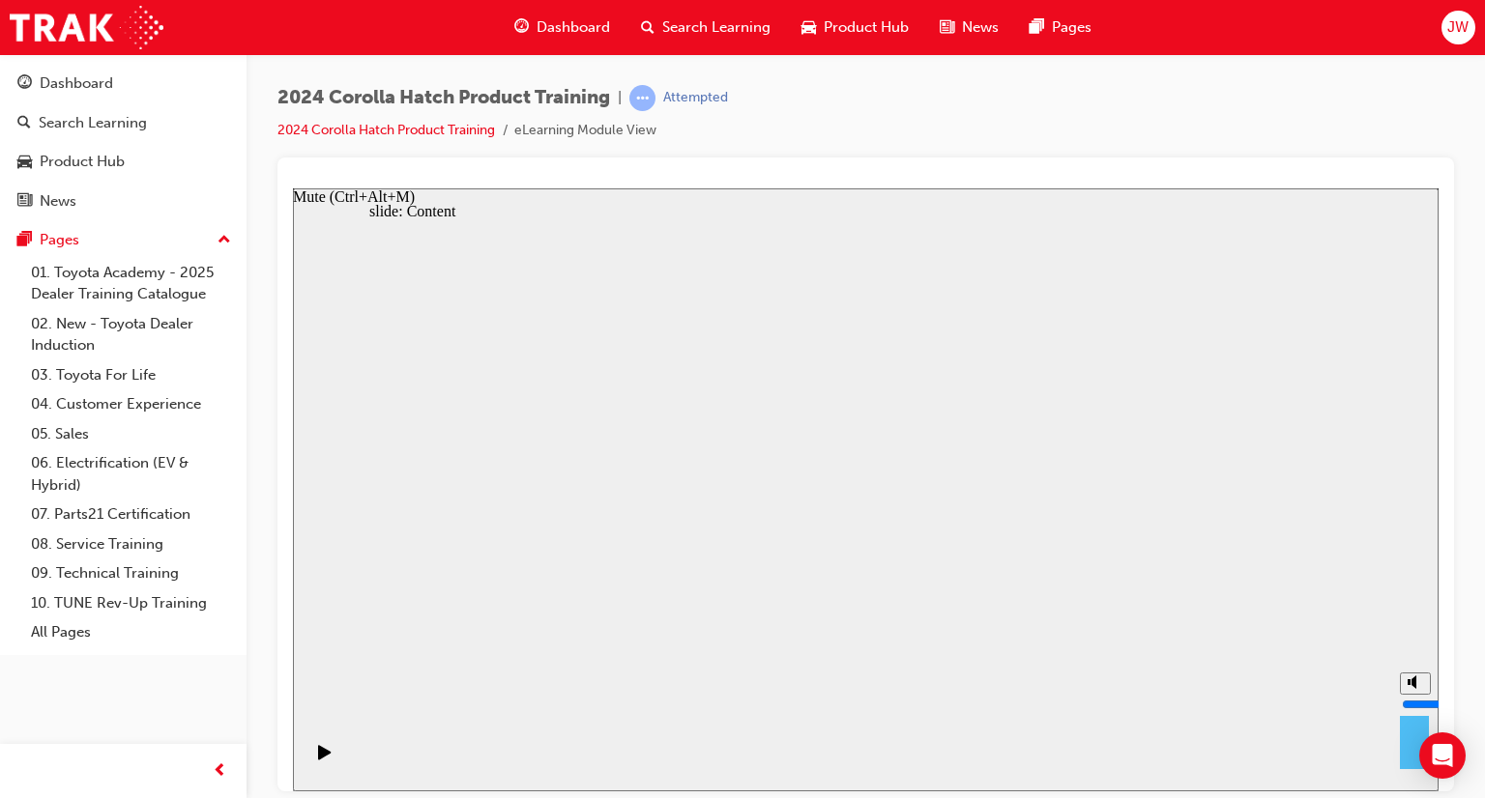
click at [1407, 696] on input "volume" at bounding box center [1464, 703] width 125 height 15
click at [318, 759] on icon "Play (Ctrl+Alt+P)" at bounding box center [324, 751] width 13 height 15
click at [427, 135] on link "2024 Corolla Hatch Product Training" at bounding box center [386, 130] width 218 height 16
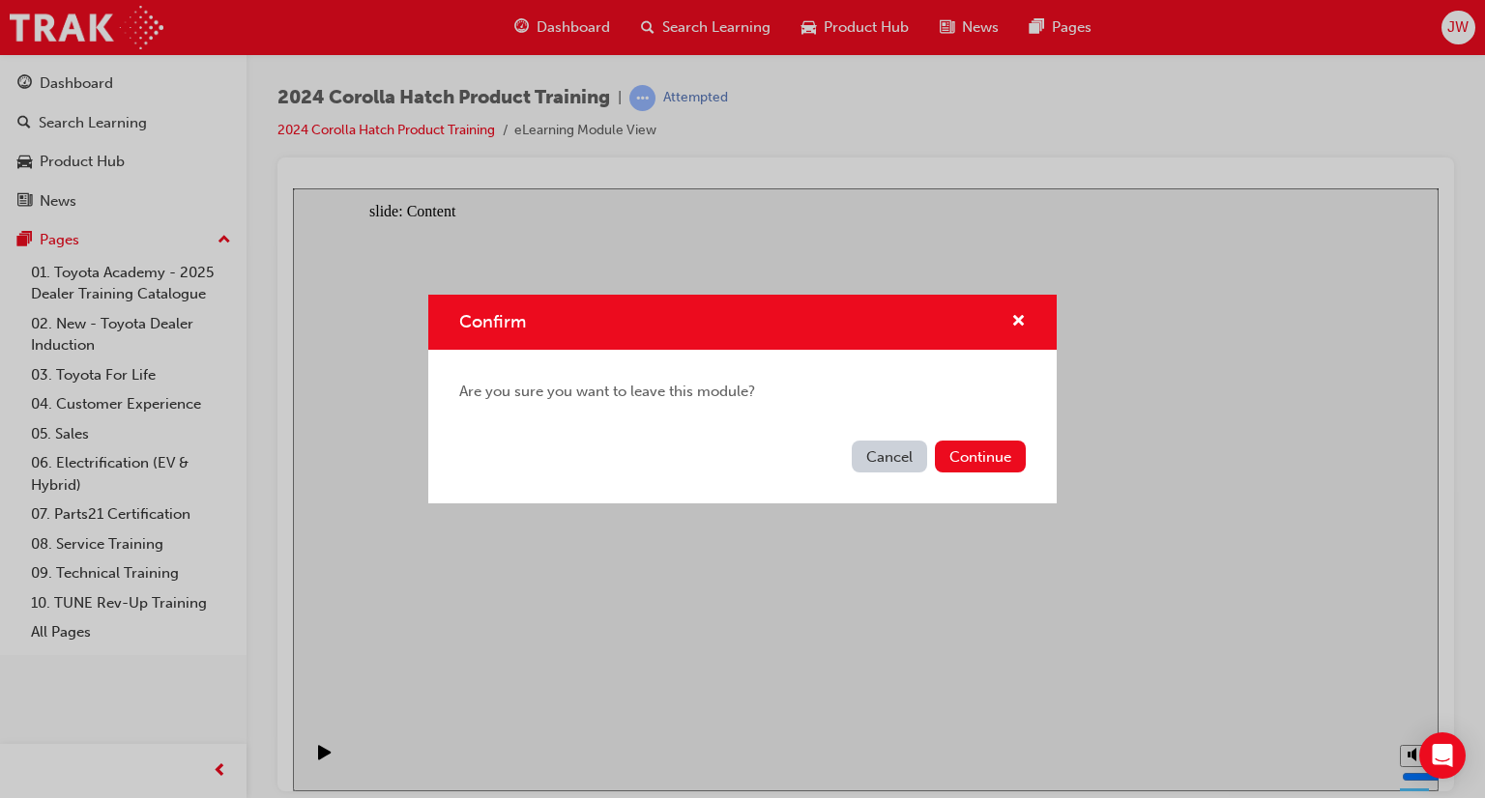
drag, startPoint x: 963, startPoint y: 455, endPoint x: 943, endPoint y: 556, distance: 102.4
click at [963, 456] on button "Continue" at bounding box center [980, 457] width 91 height 32
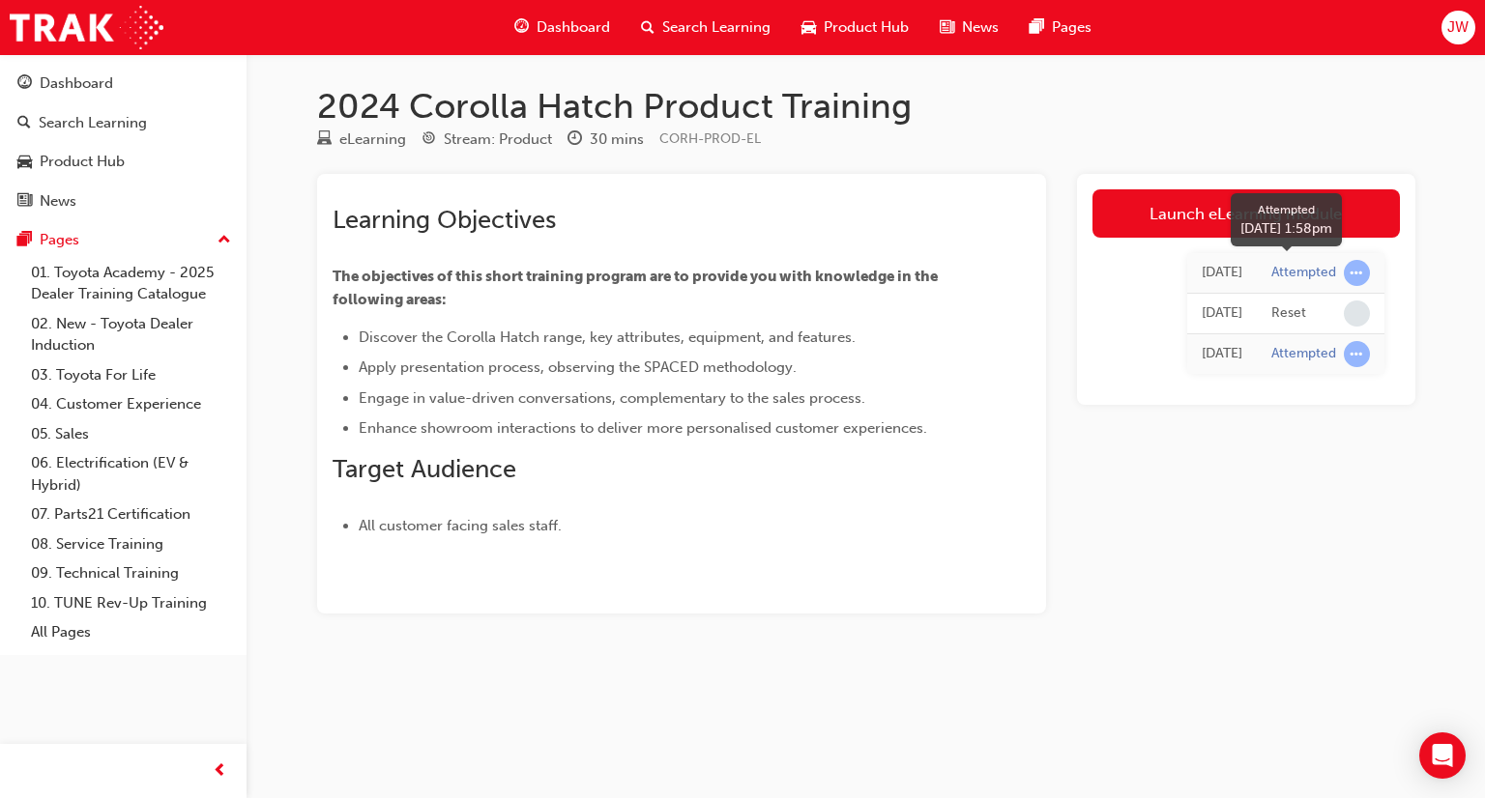
click at [1351, 285] on div at bounding box center [1357, 273] width 26 height 26
click at [1352, 272] on span "learningRecordVerb_ATTEMPT-icon" at bounding box center [1357, 273] width 26 height 26
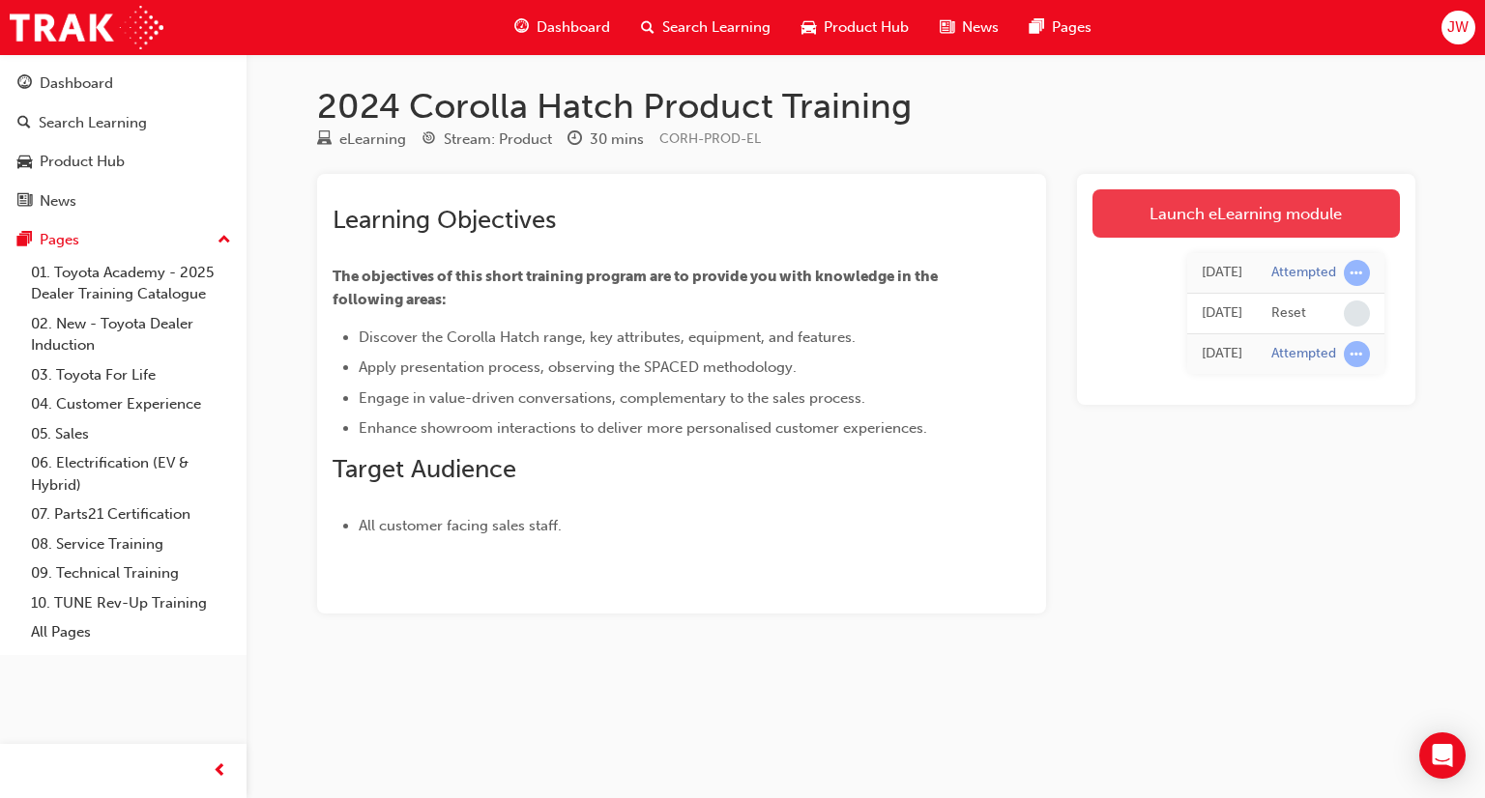
click at [1252, 214] on link "Launch eLearning module" at bounding box center [1245, 213] width 307 height 48
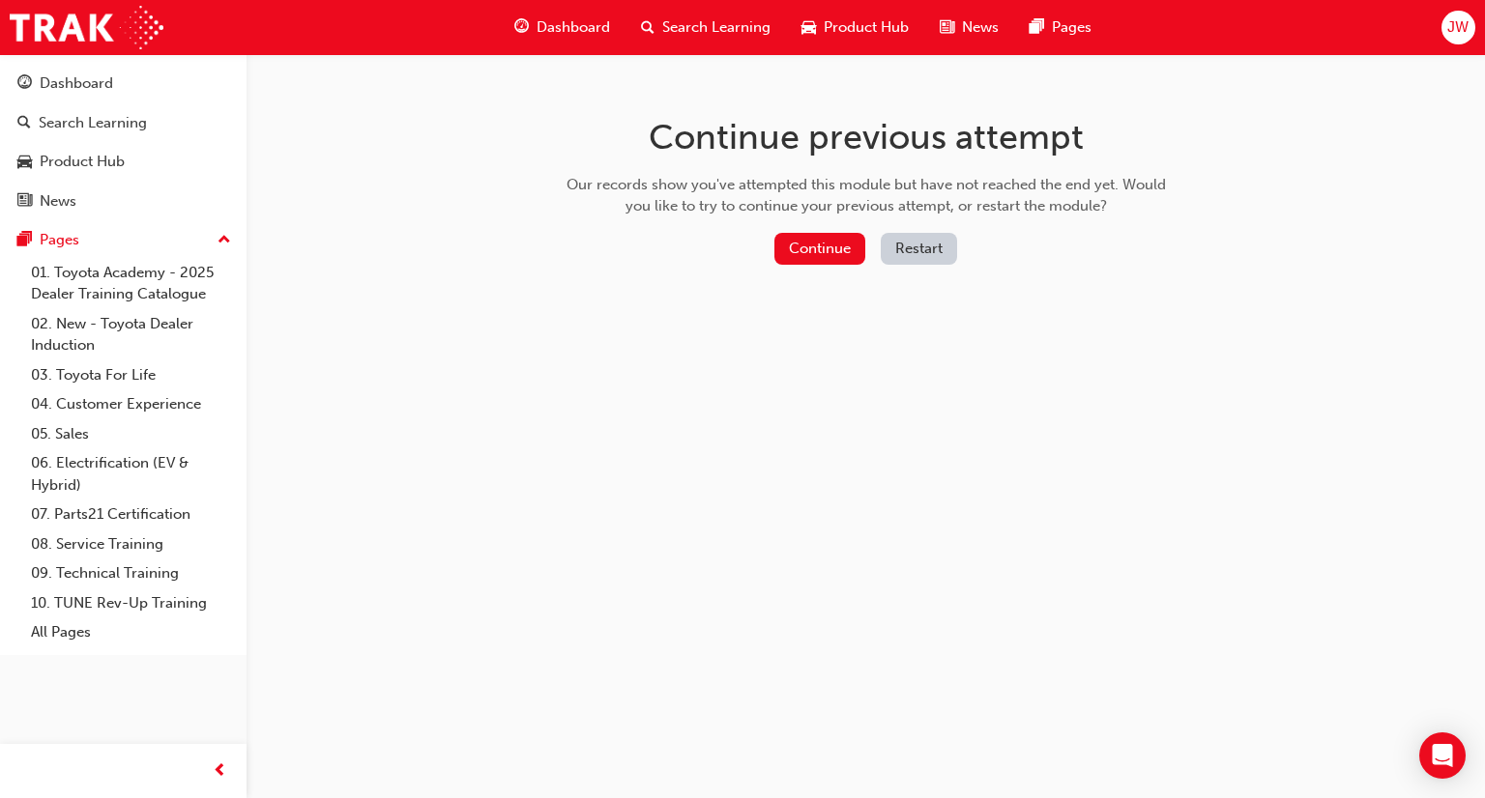
click at [907, 241] on button "Restart" at bounding box center [919, 249] width 76 height 32
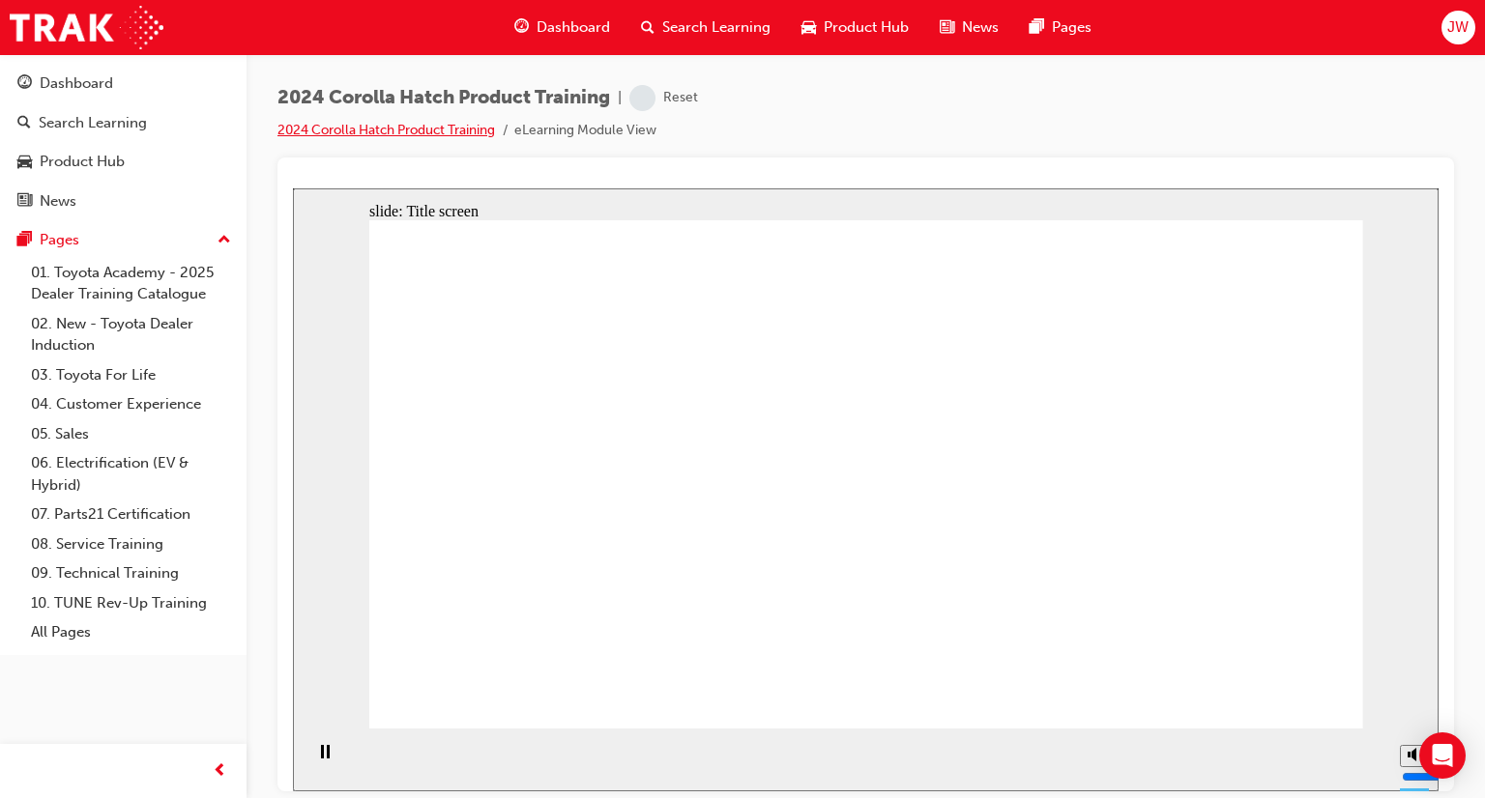
click at [394, 134] on li "2024 Corolla Hatch Product Training" at bounding box center [395, 131] width 237 height 22
click at [397, 130] on link "2024 Corolla Hatch Product Training" at bounding box center [386, 130] width 218 height 16
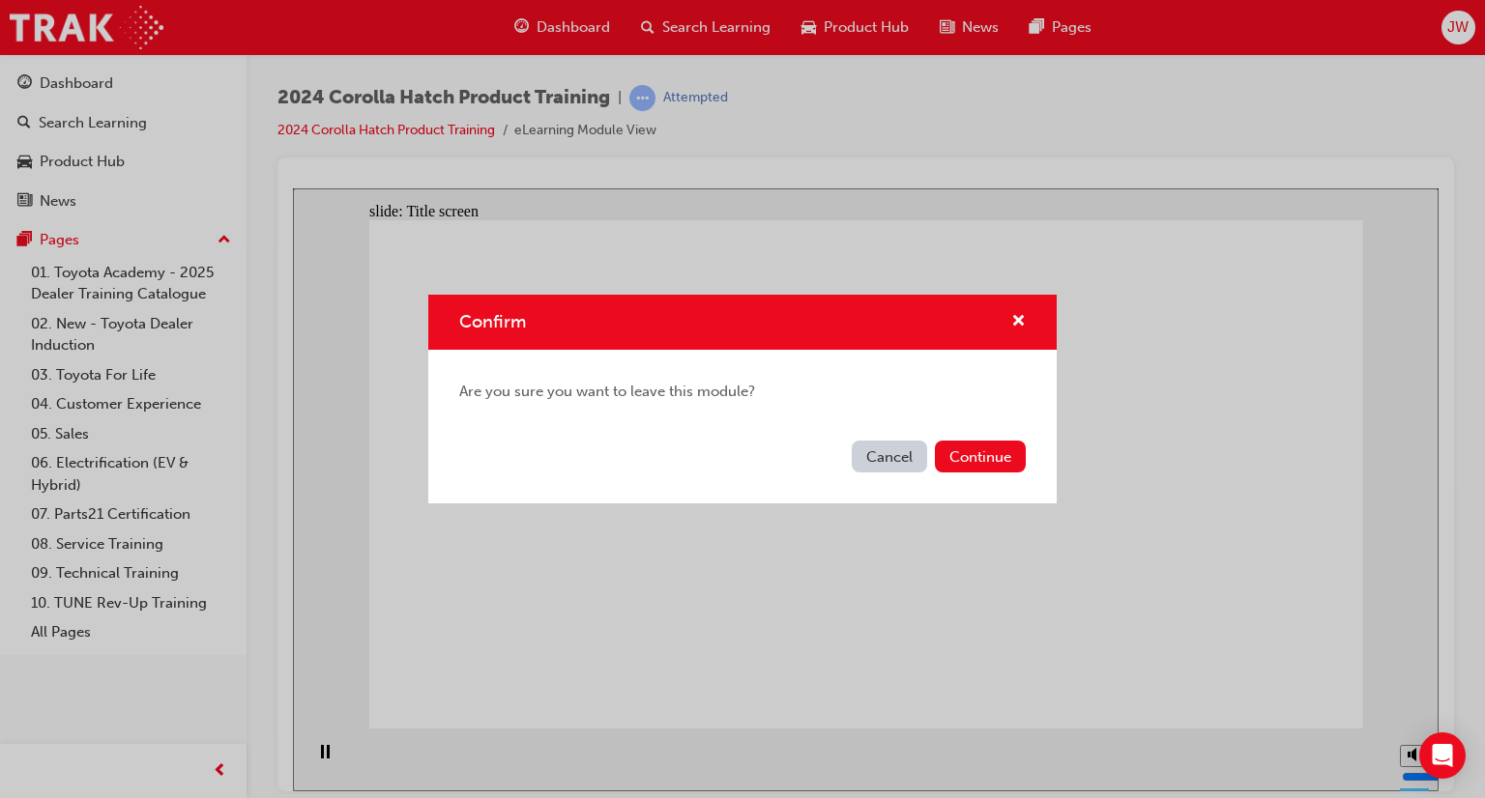
click at [877, 452] on button "Cancel" at bounding box center [889, 457] width 75 height 32
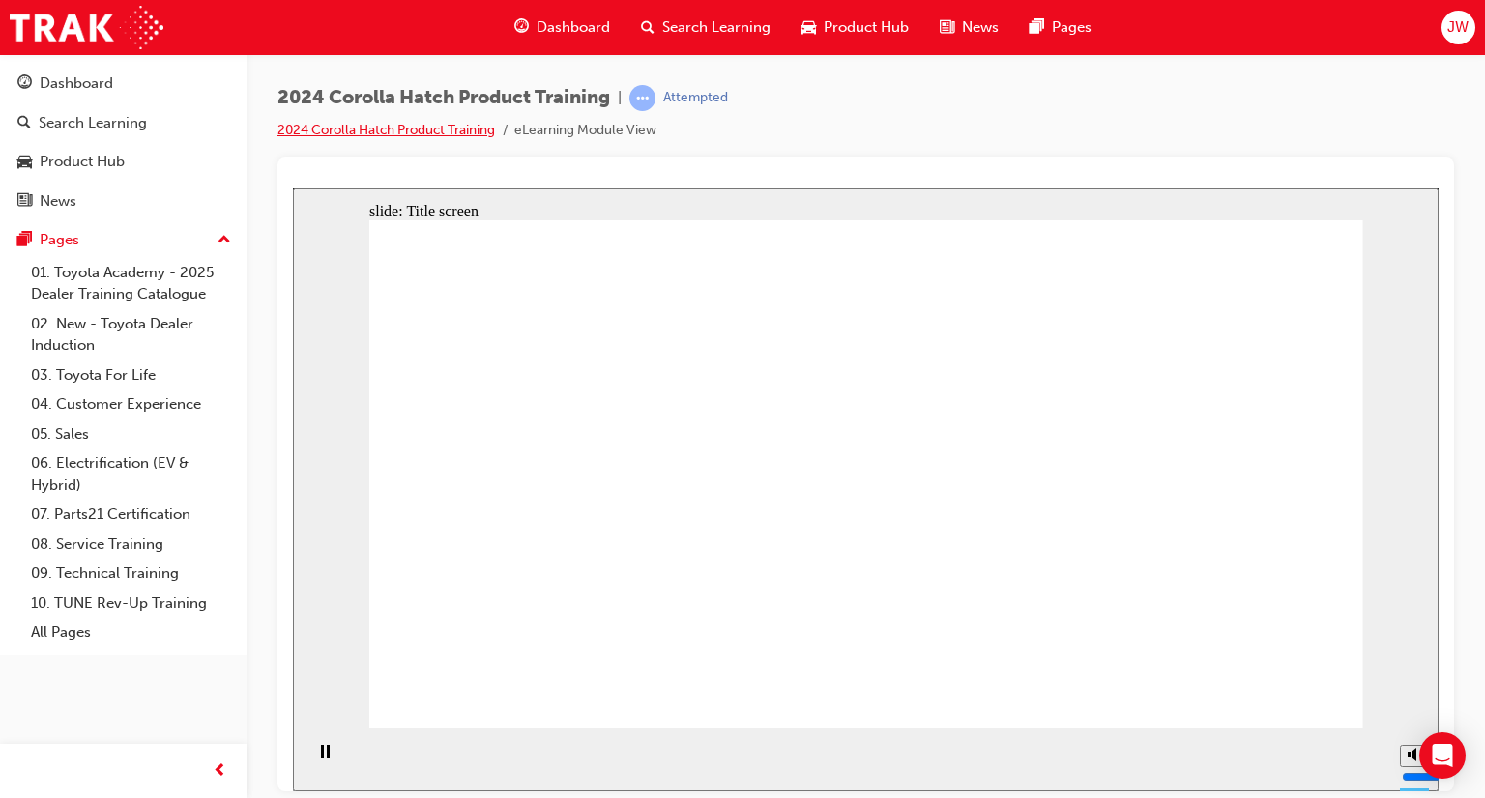
click at [476, 131] on link "2024 Corolla Hatch Product Training" at bounding box center [386, 130] width 218 height 16
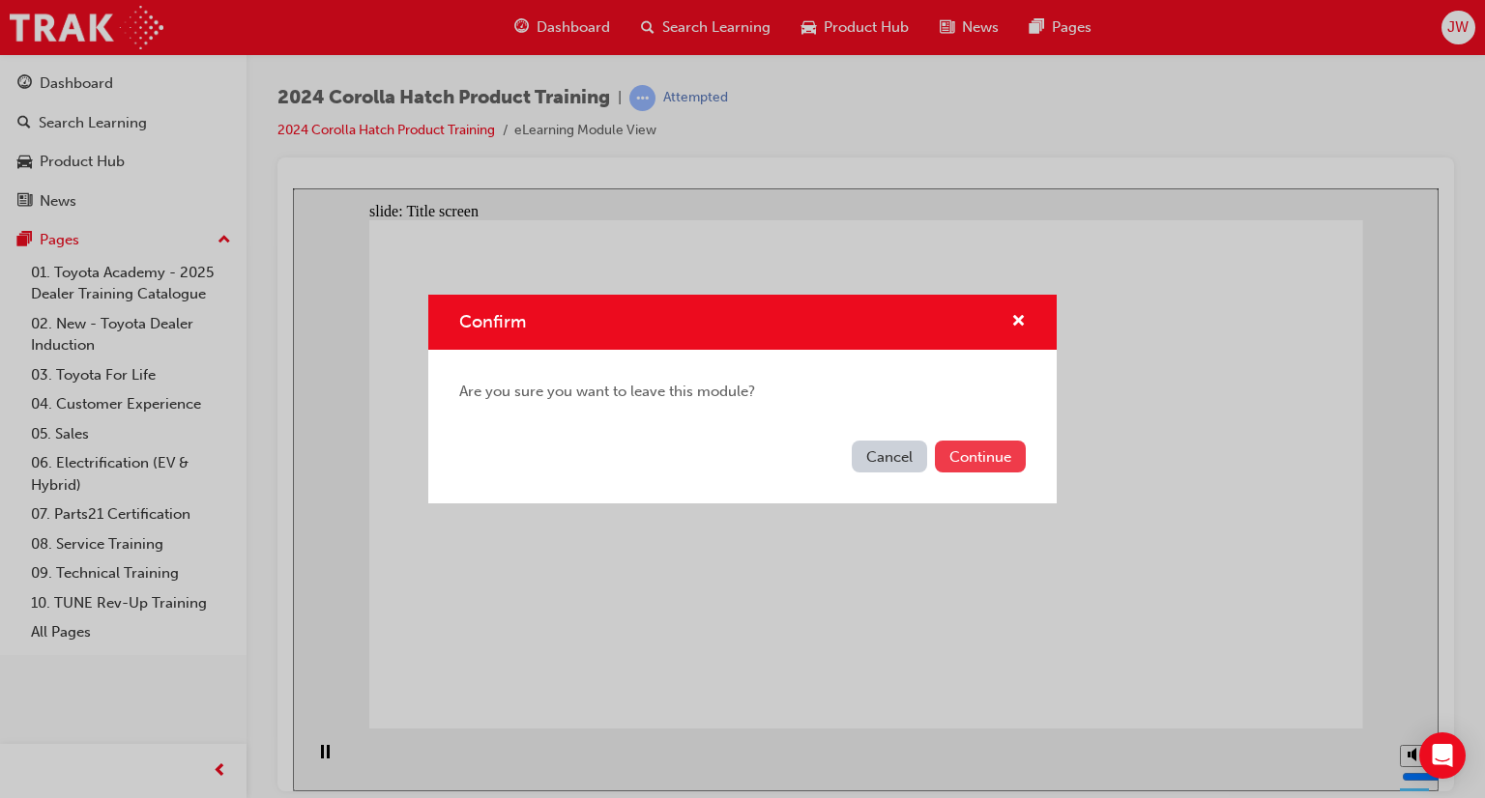
click at [984, 457] on button "Continue" at bounding box center [980, 457] width 91 height 32
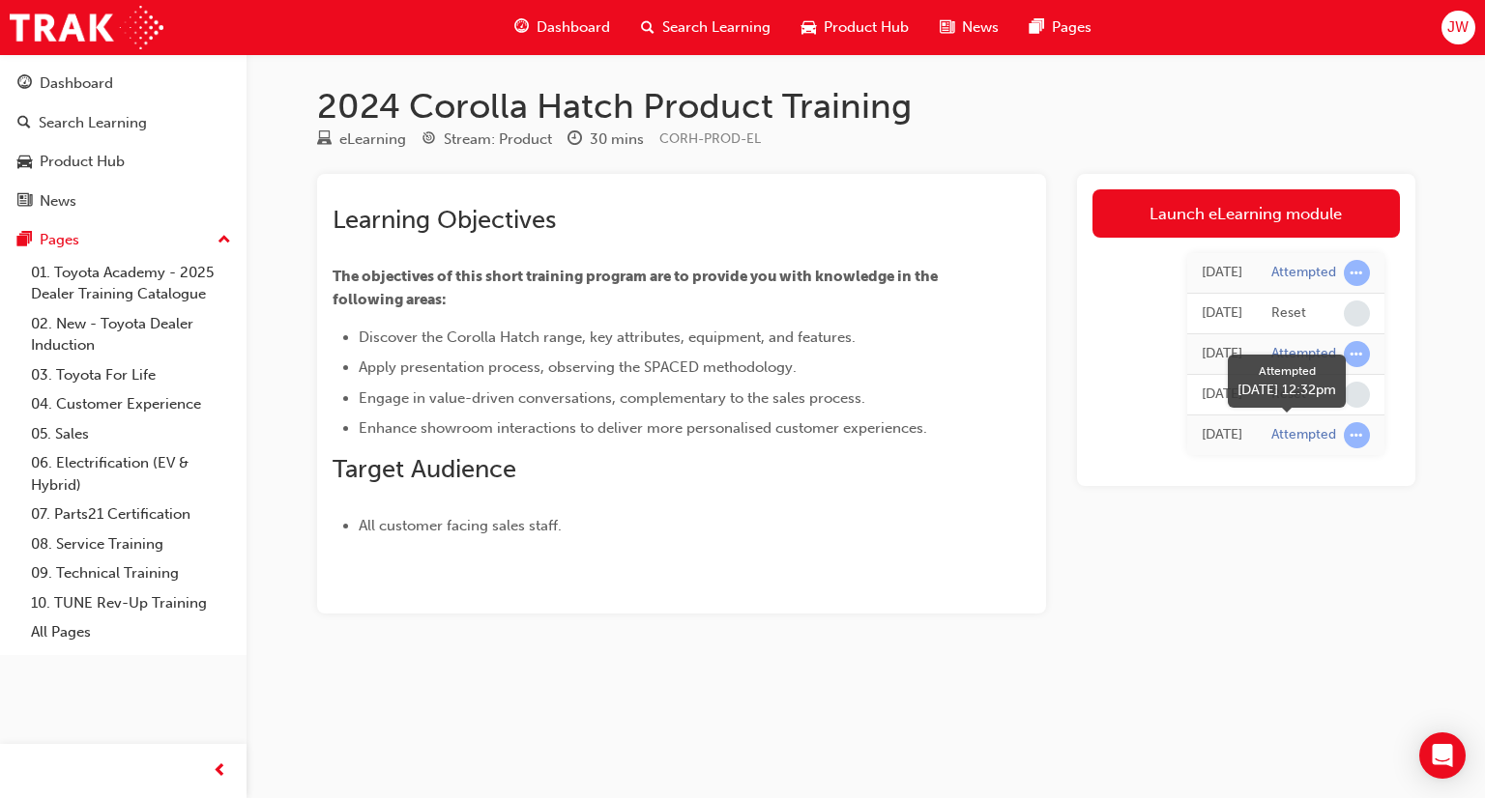
click at [1346, 438] on span "learningRecordVerb_ATTEMPT-icon" at bounding box center [1357, 435] width 26 height 26
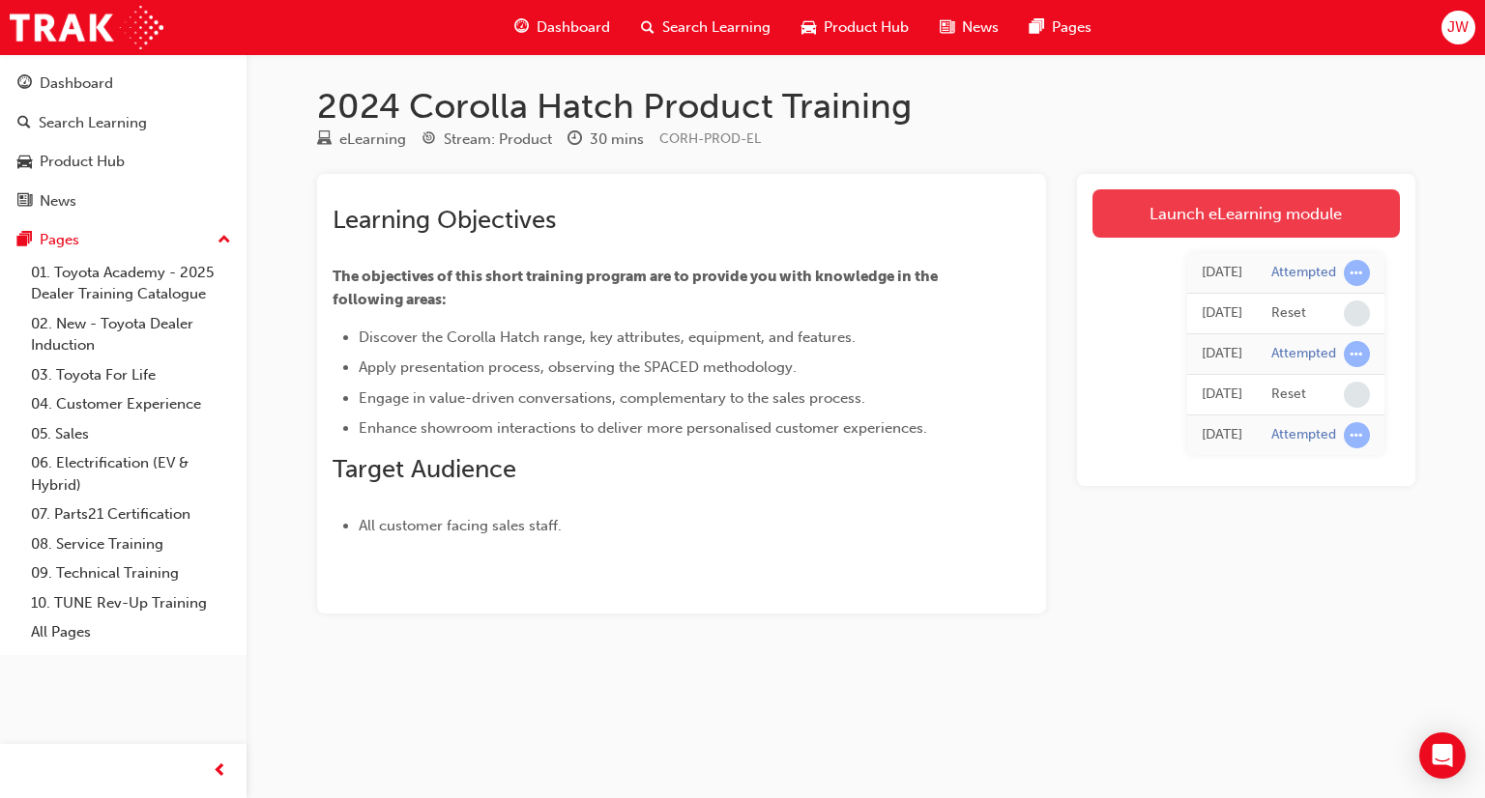
click at [1193, 216] on link "Launch eLearning module" at bounding box center [1245, 213] width 307 height 48
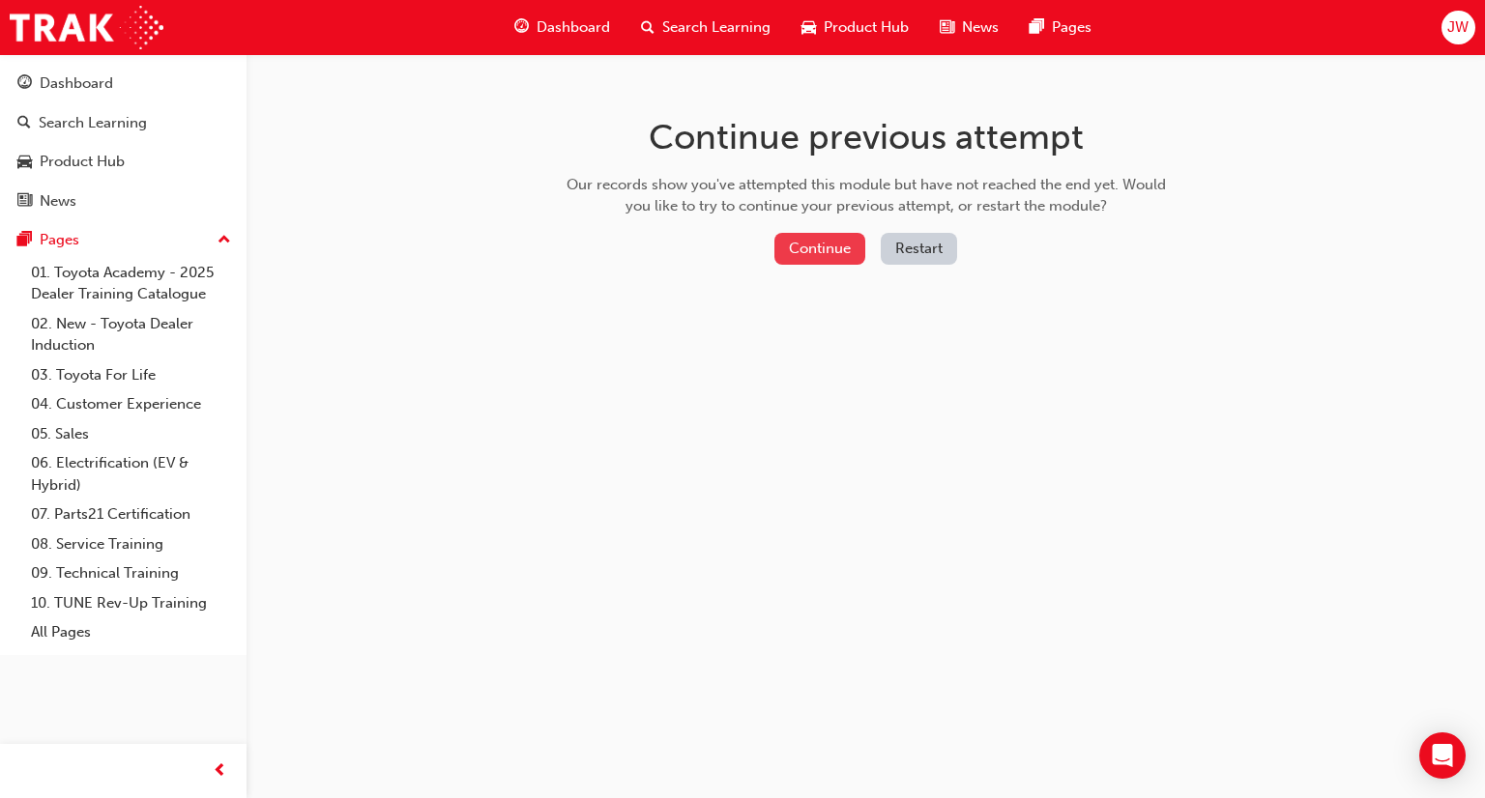
click at [797, 248] on button "Continue" at bounding box center [819, 249] width 91 height 32
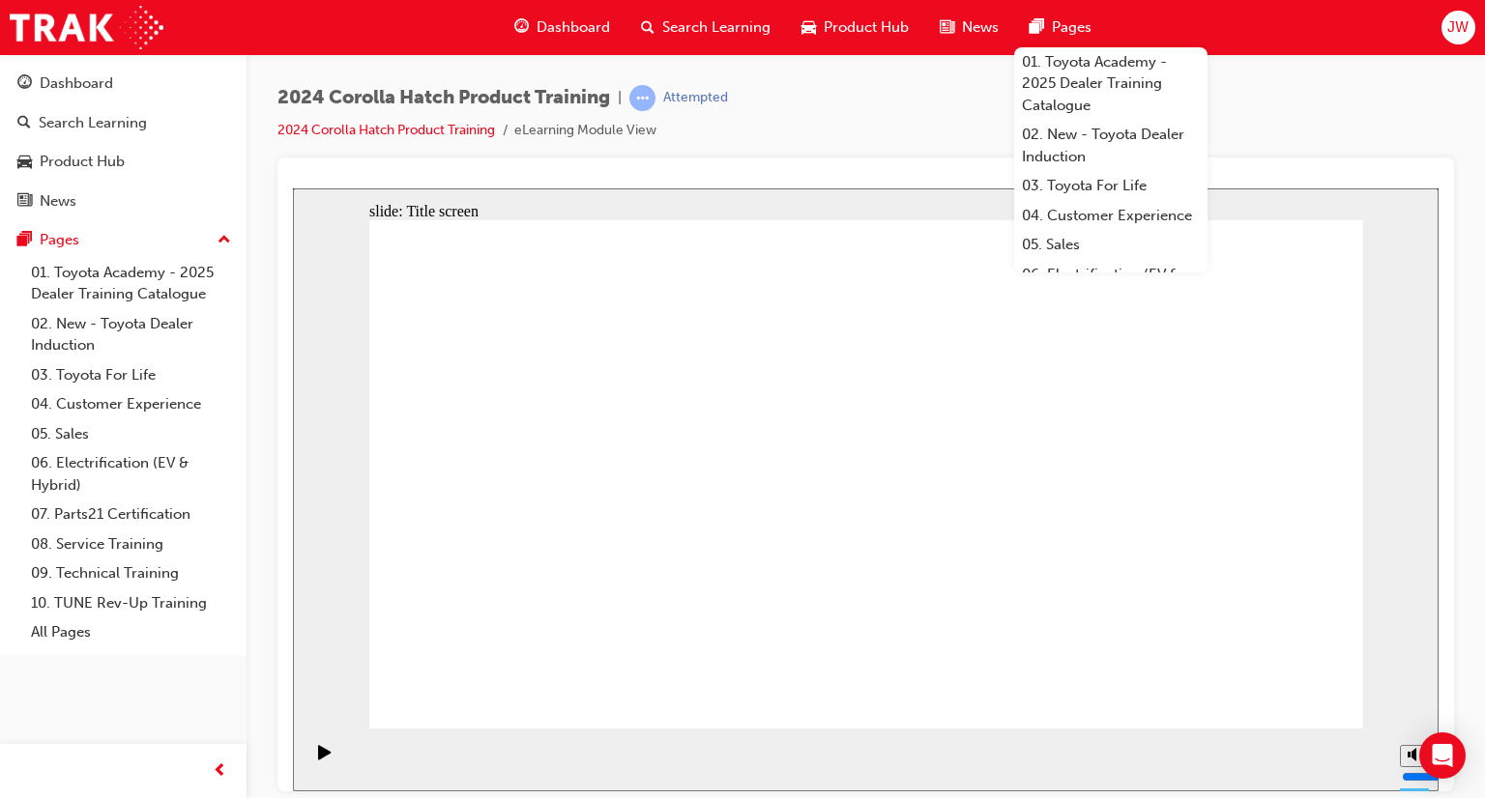
click at [986, 98] on div "2024 Corolla Hatch Product Training | Attempted 2024 Corolla Hatch Product Trai…" at bounding box center [865, 121] width 1176 height 73
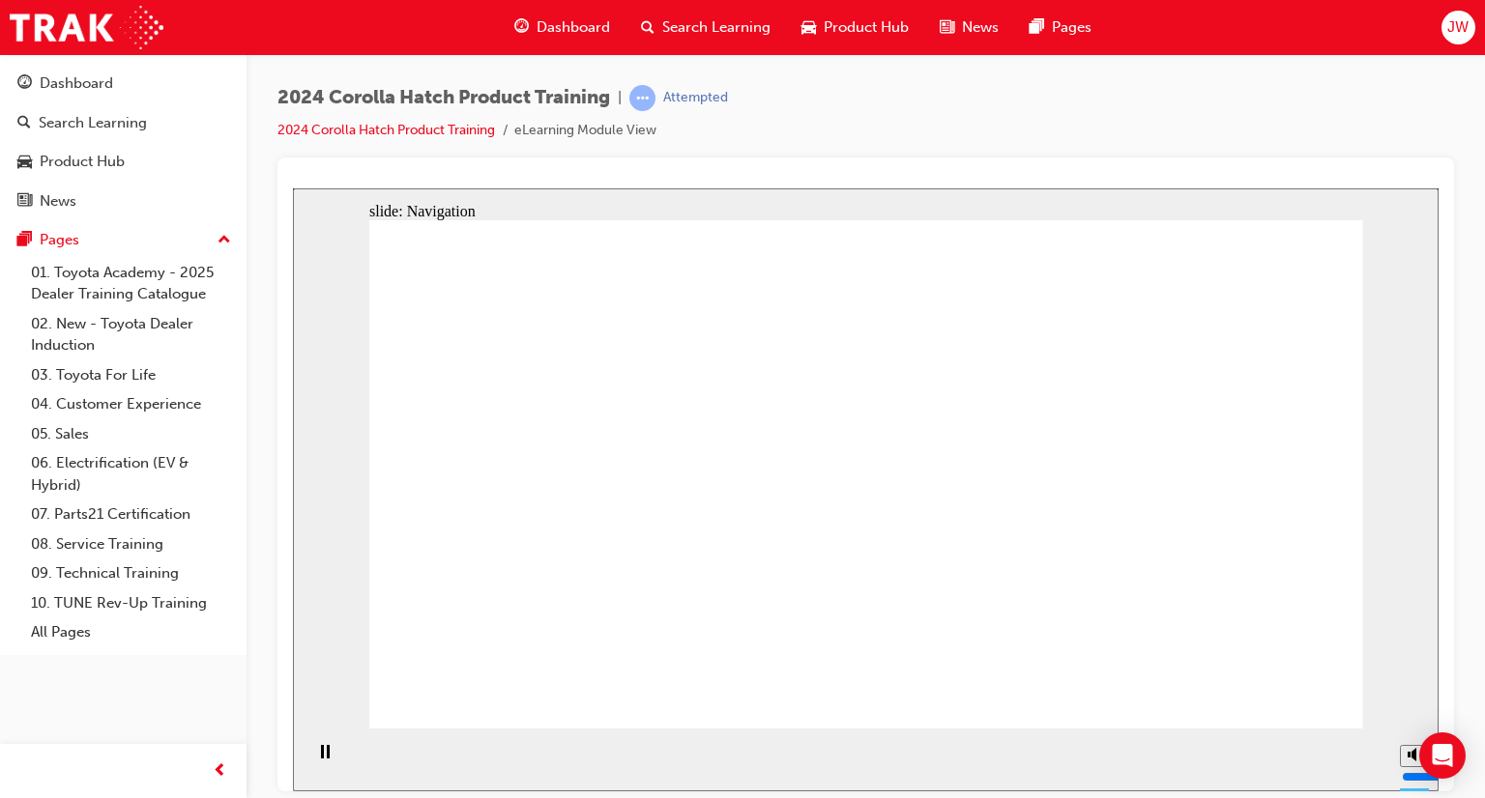
click at [1264, 132] on div "2024 Corolla Hatch Product Training | Attempted 2024 Corolla Hatch Product Trai…" at bounding box center [865, 121] width 1176 height 73
drag, startPoint x: 1315, startPoint y: 707, endPoint x: 1292, endPoint y: 685, distance: 30.8
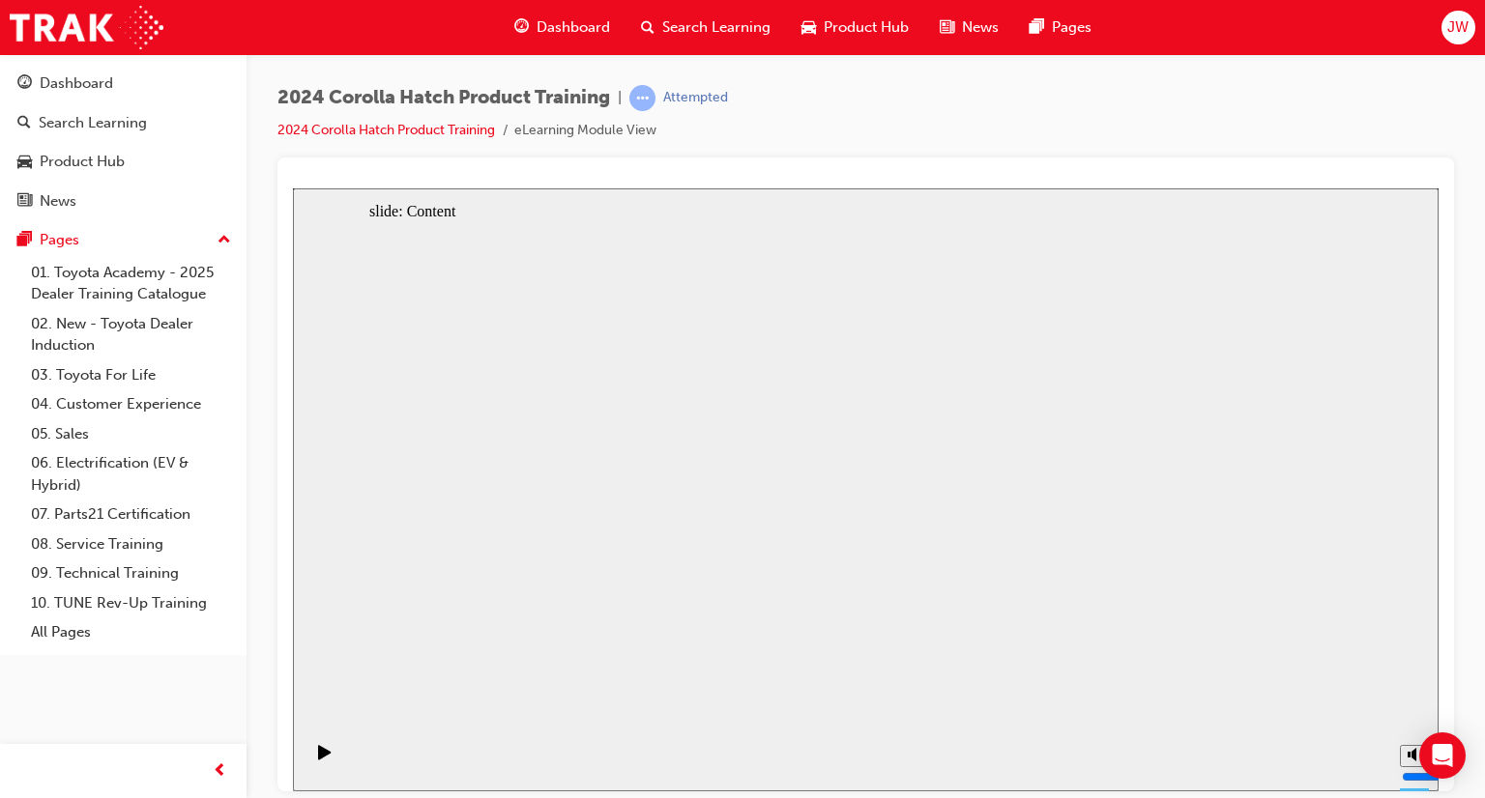
click at [318, 759] on icon "Play (Ctrl+Alt+P)" at bounding box center [324, 751] width 13 height 15
click at [256, 724] on div "2024 Corolla Hatch Product Training | Attempted 2024 Corolla Hatch Product Trai…" at bounding box center [866, 402] width 1238 height 696
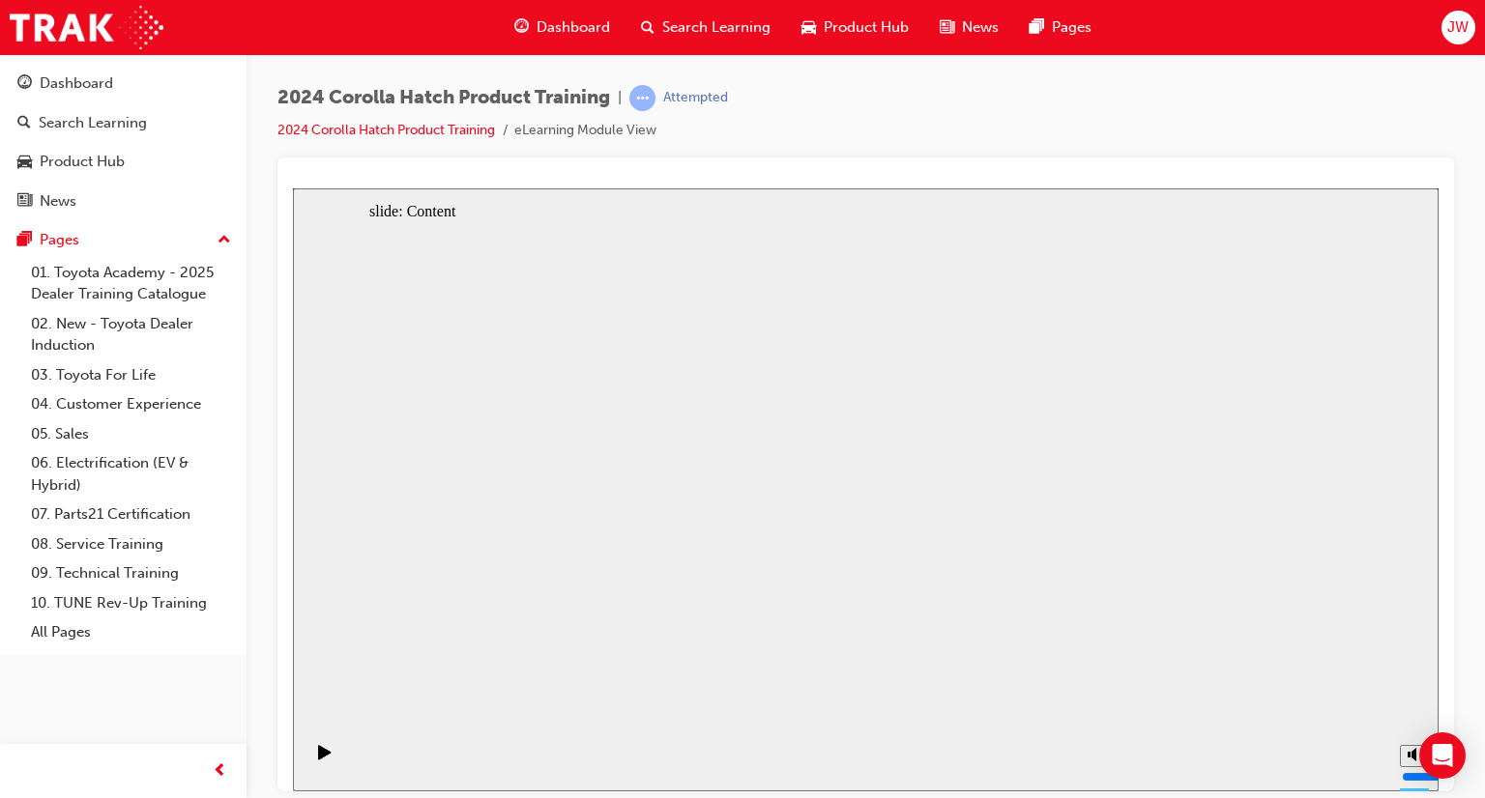
click at [482, 136] on link "2024 Corolla Hatch Product Training" at bounding box center [386, 130] width 218 height 16
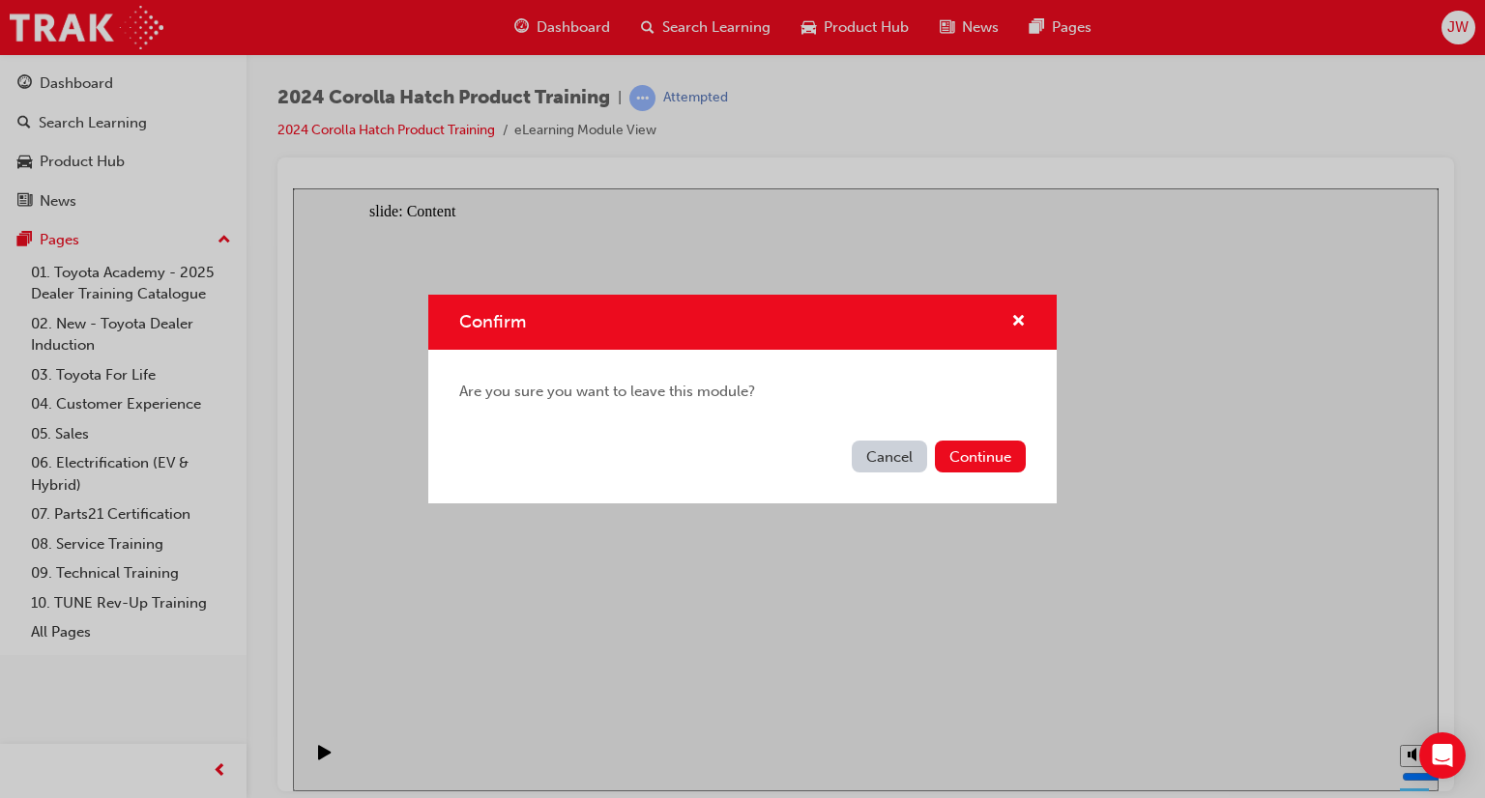
drag, startPoint x: 884, startPoint y: 444, endPoint x: 548, endPoint y: 221, distance: 402.4
click at [884, 444] on button "Cancel" at bounding box center [889, 457] width 75 height 32
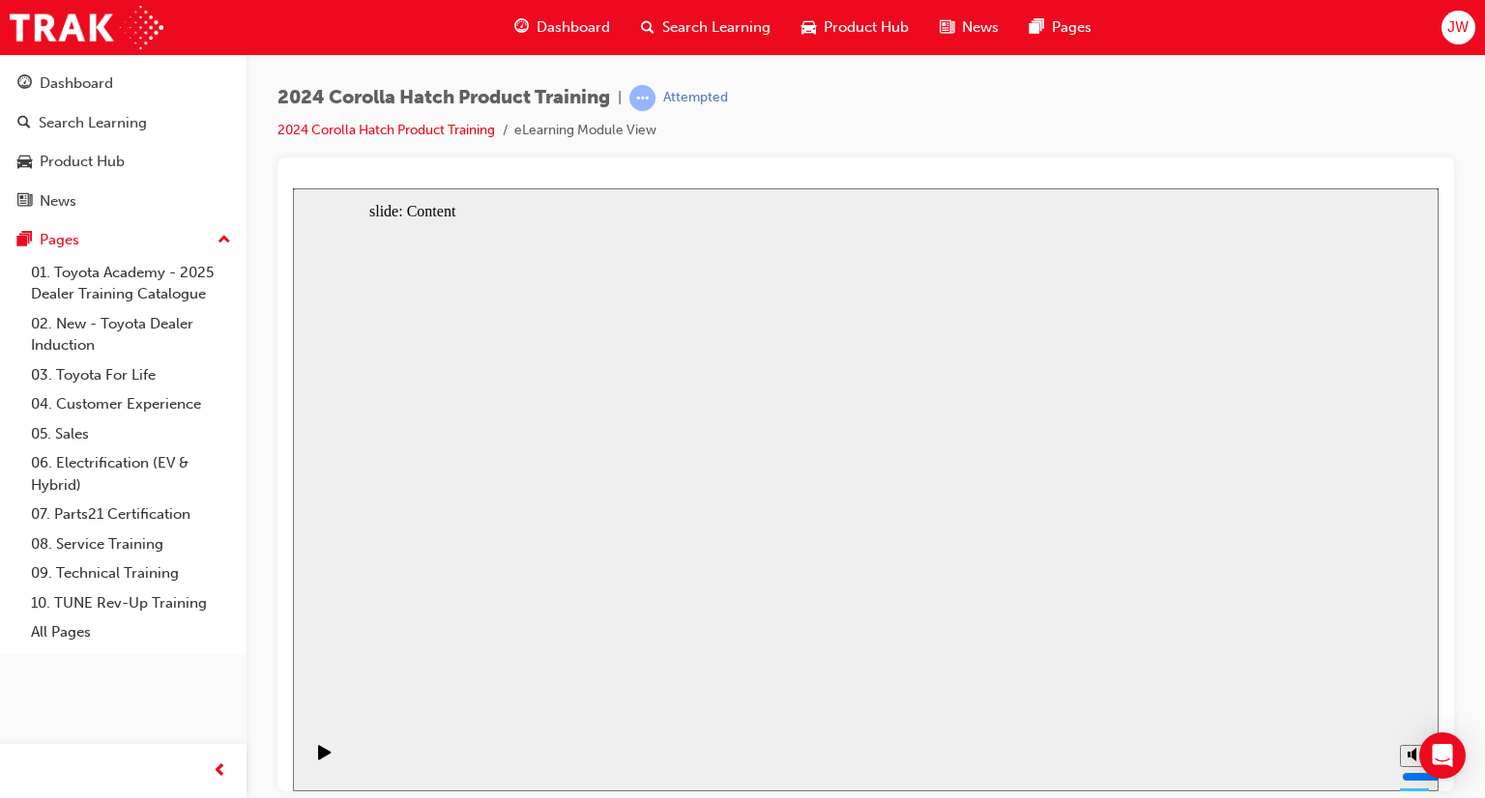
click at [581, 124] on li "eLearning Module View" at bounding box center [585, 131] width 142 height 22
click at [317, 765] on div "playback controls" at bounding box center [319, 759] width 33 height 63
click at [318, 760] on icon "Play (Ctrl+Alt+P)" at bounding box center [325, 751] width 14 height 15
drag, startPoint x: 231, startPoint y: 241, endPoint x: 256, endPoint y: 241, distance: 25.1
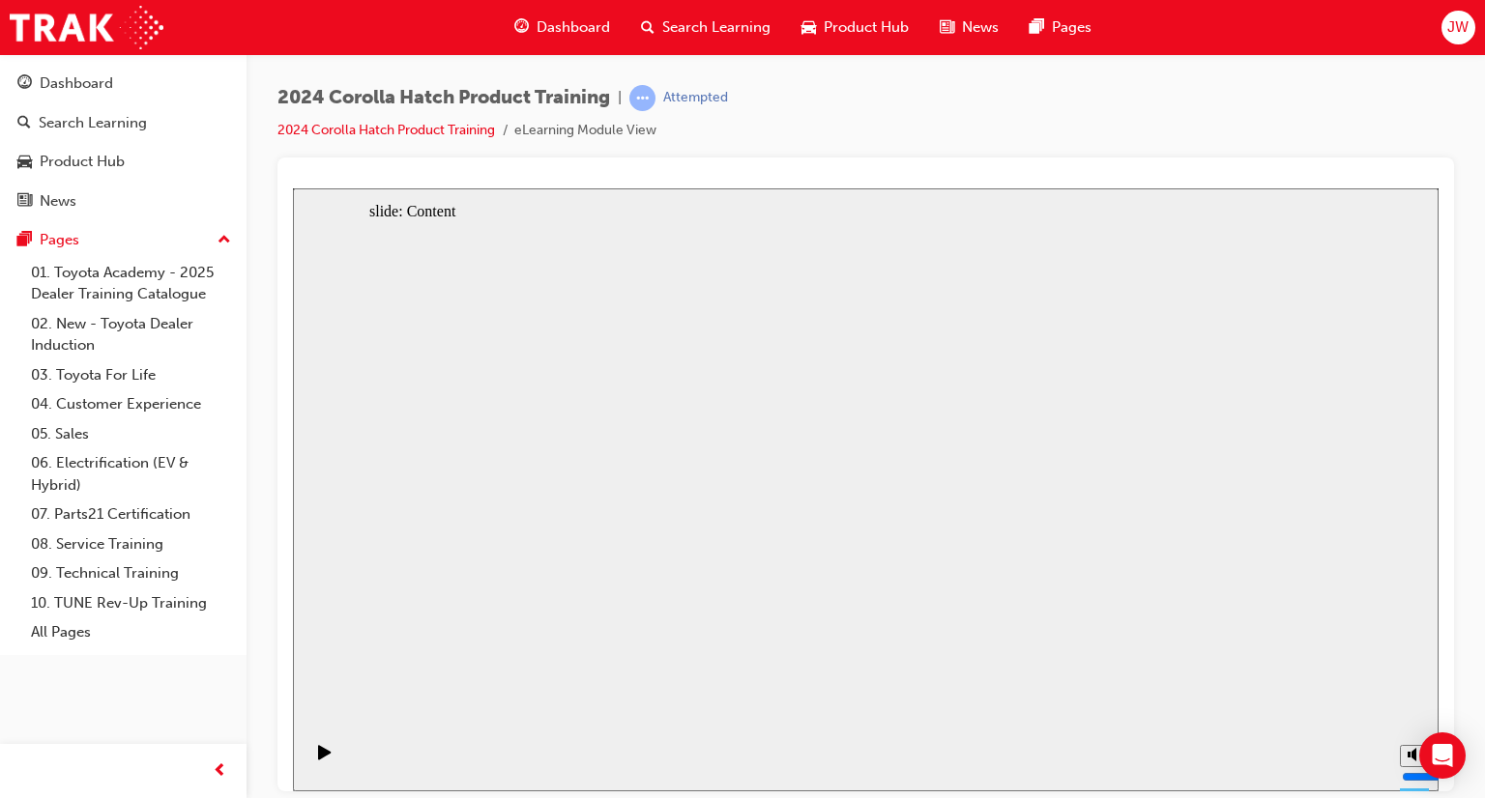
click at [231, 241] on button "Pages" at bounding box center [123, 240] width 231 height 36
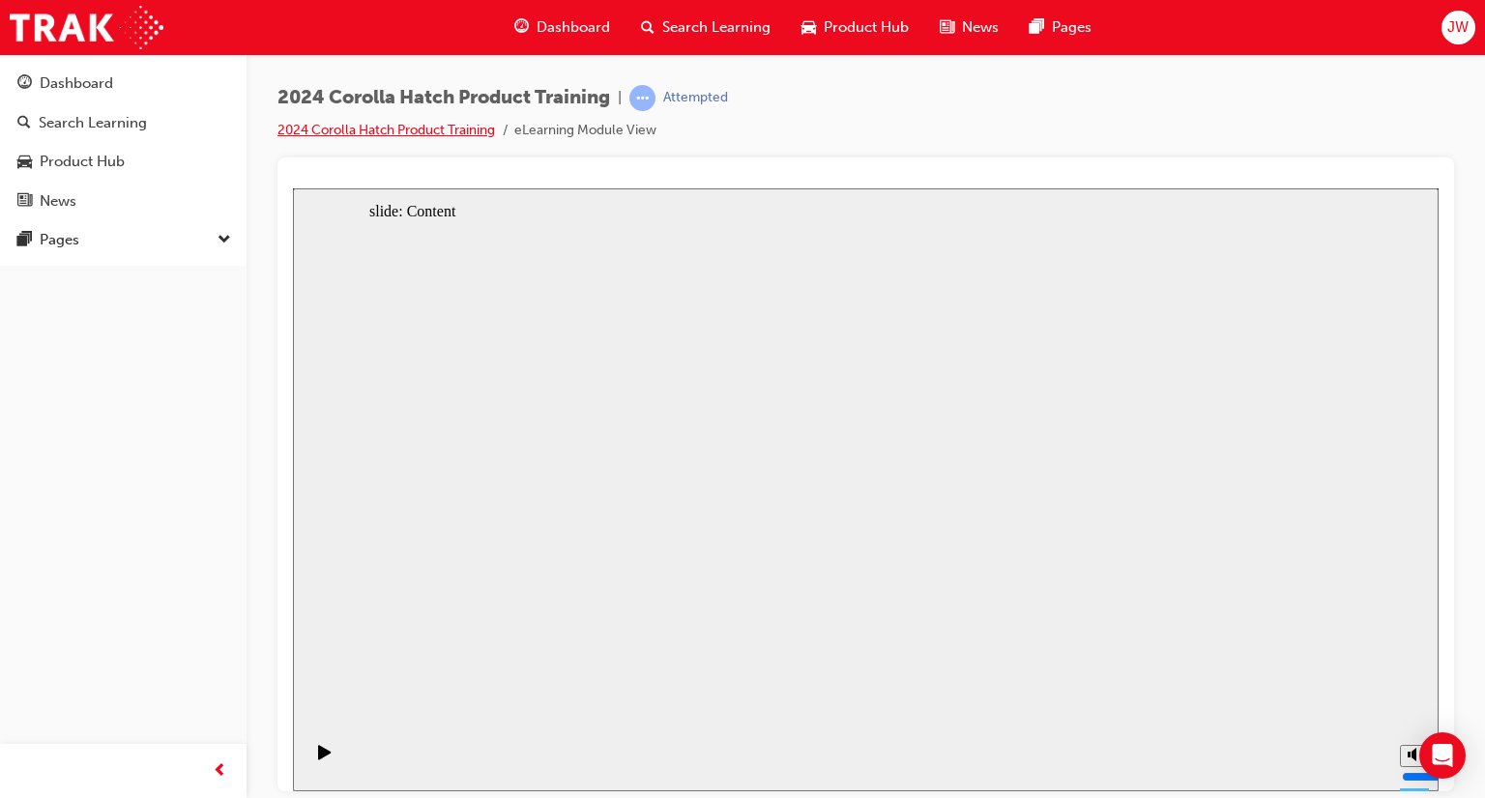
click at [413, 128] on link "2024 Corolla Hatch Product Training" at bounding box center [386, 130] width 218 height 16
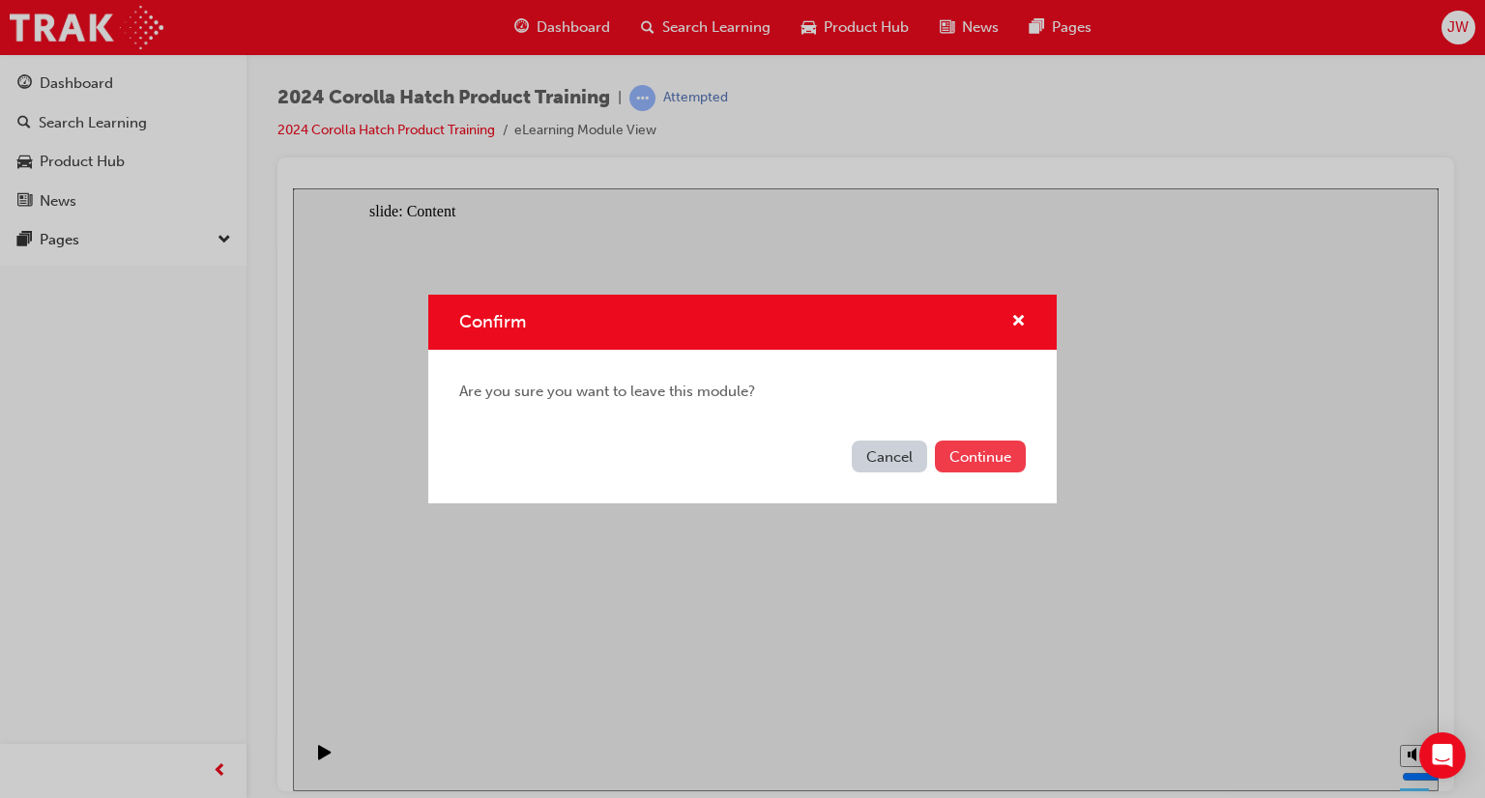
click at [959, 445] on button "Continue" at bounding box center [980, 457] width 91 height 32
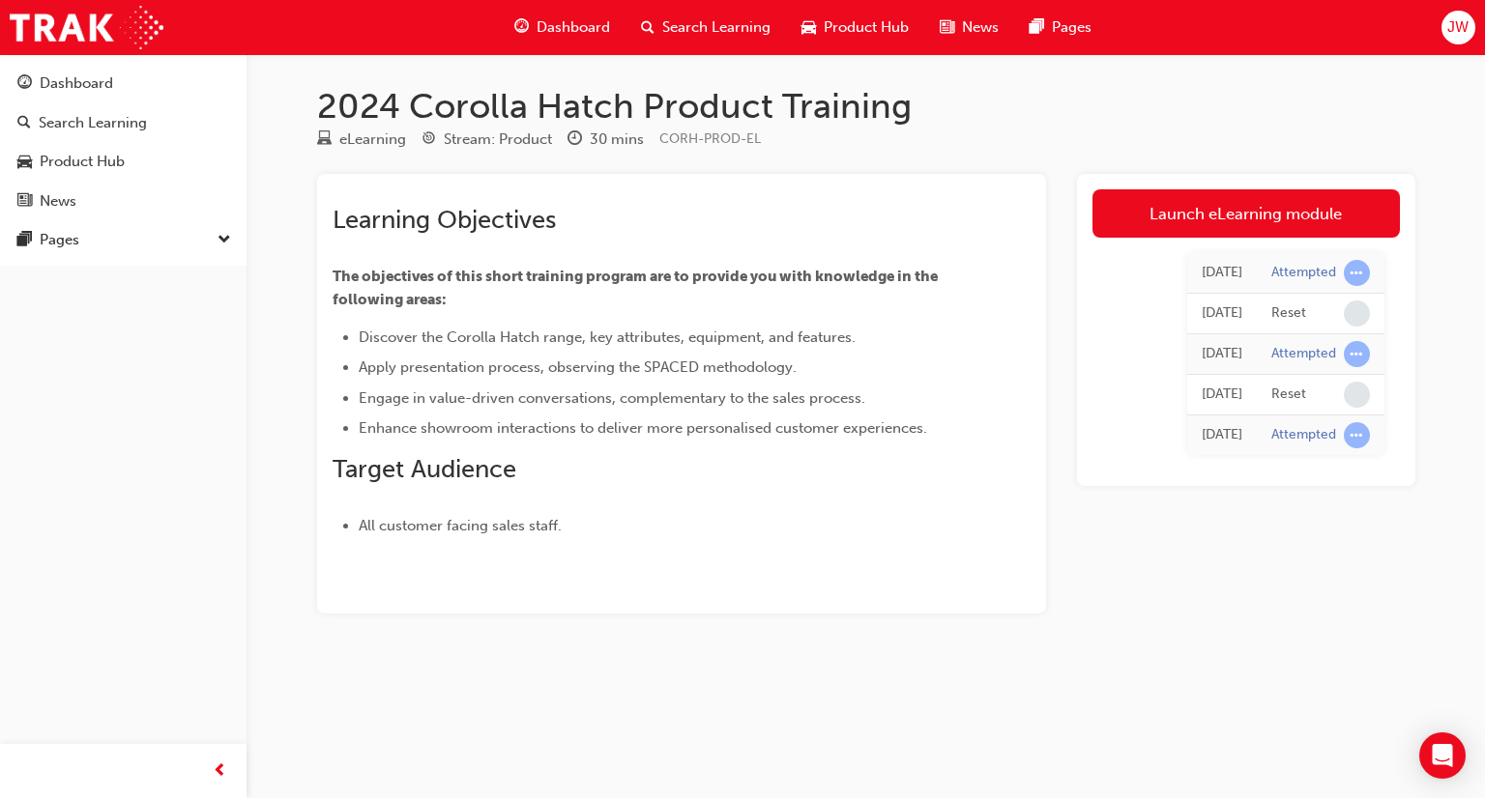
click at [579, 34] on span "Dashboard" at bounding box center [573, 27] width 73 height 22
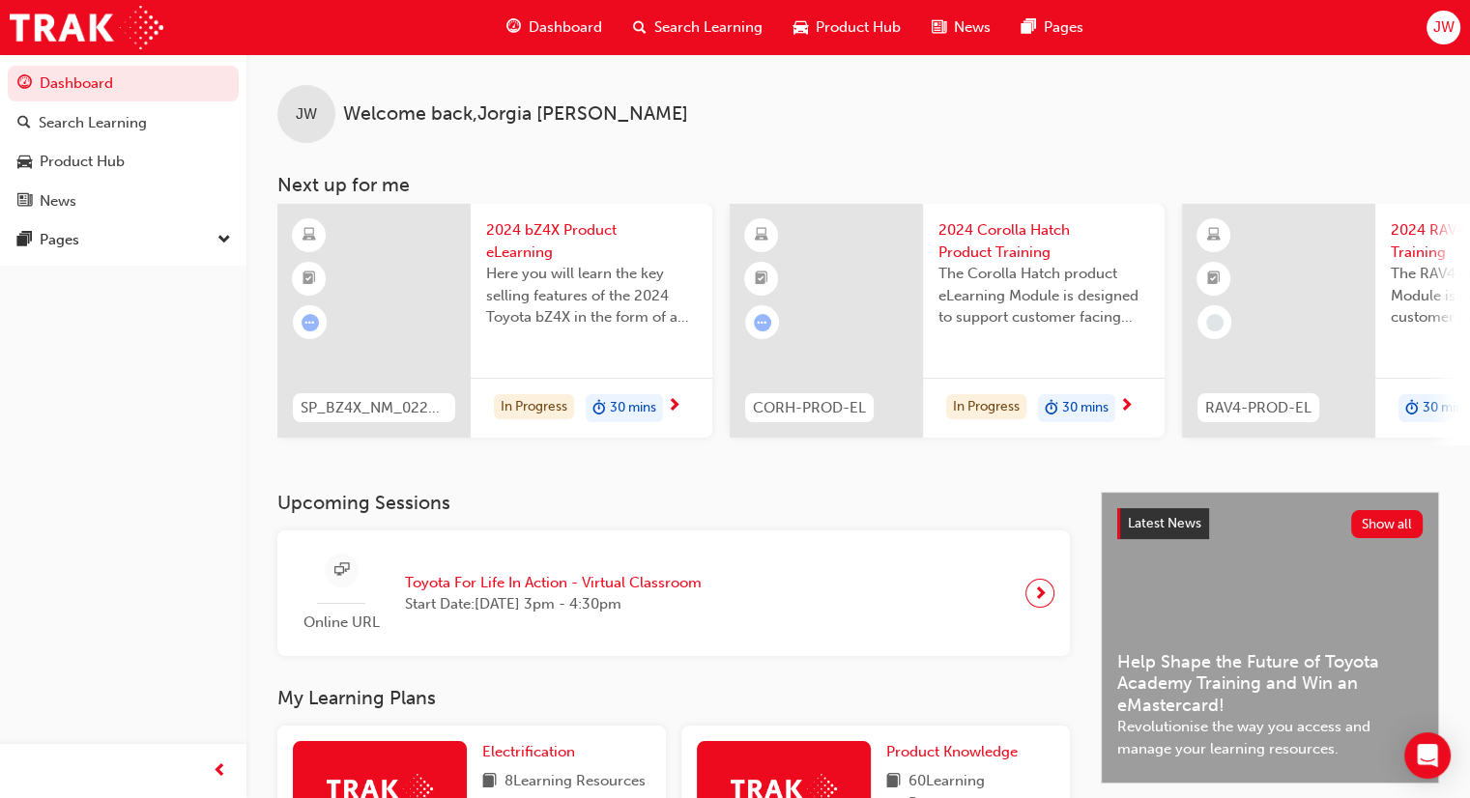
click at [670, 398] on span "next-icon" at bounding box center [674, 406] width 15 height 17
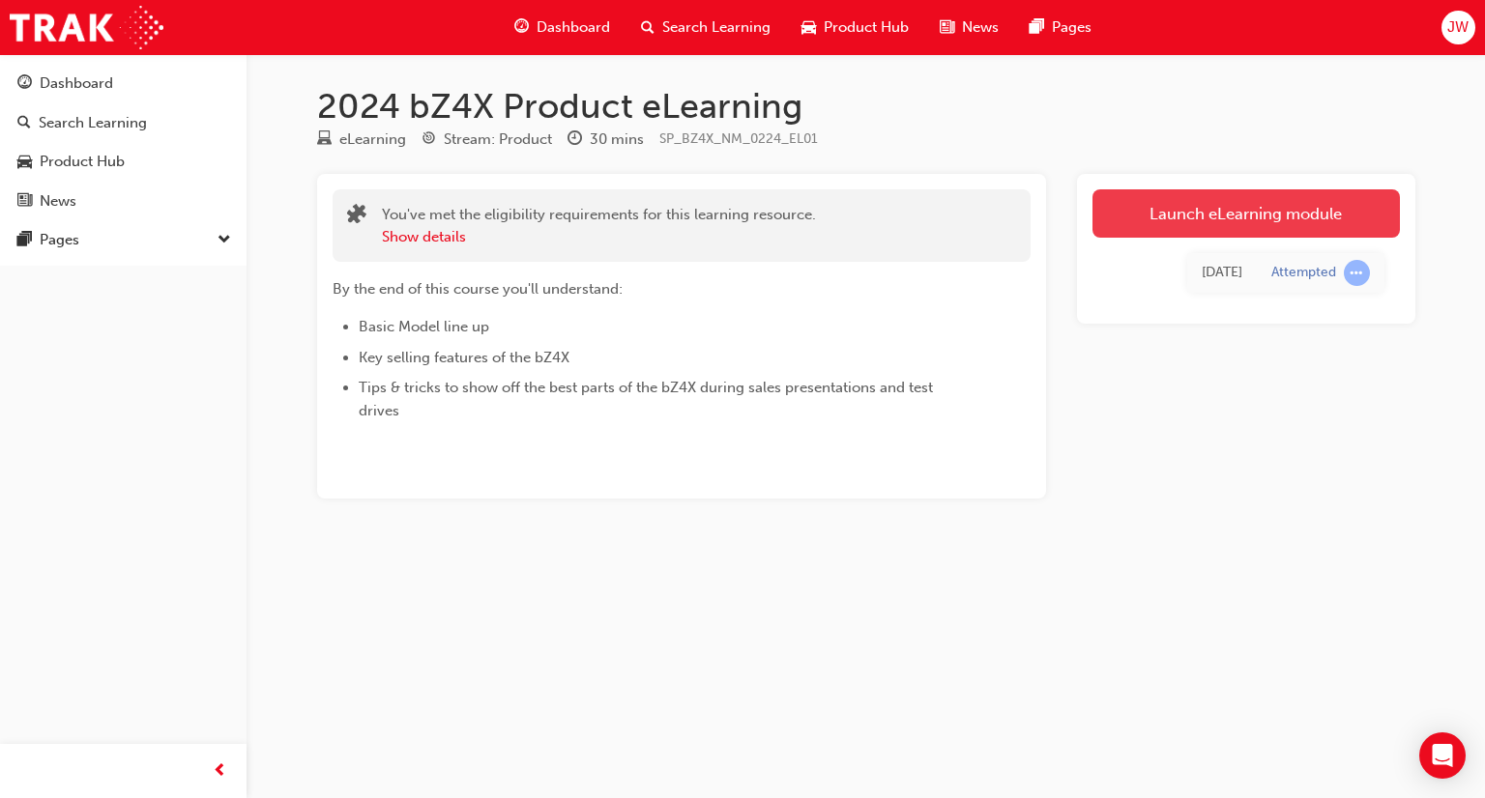
click at [1261, 218] on link "Launch eLearning module" at bounding box center [1245, 213] width 307 height 48
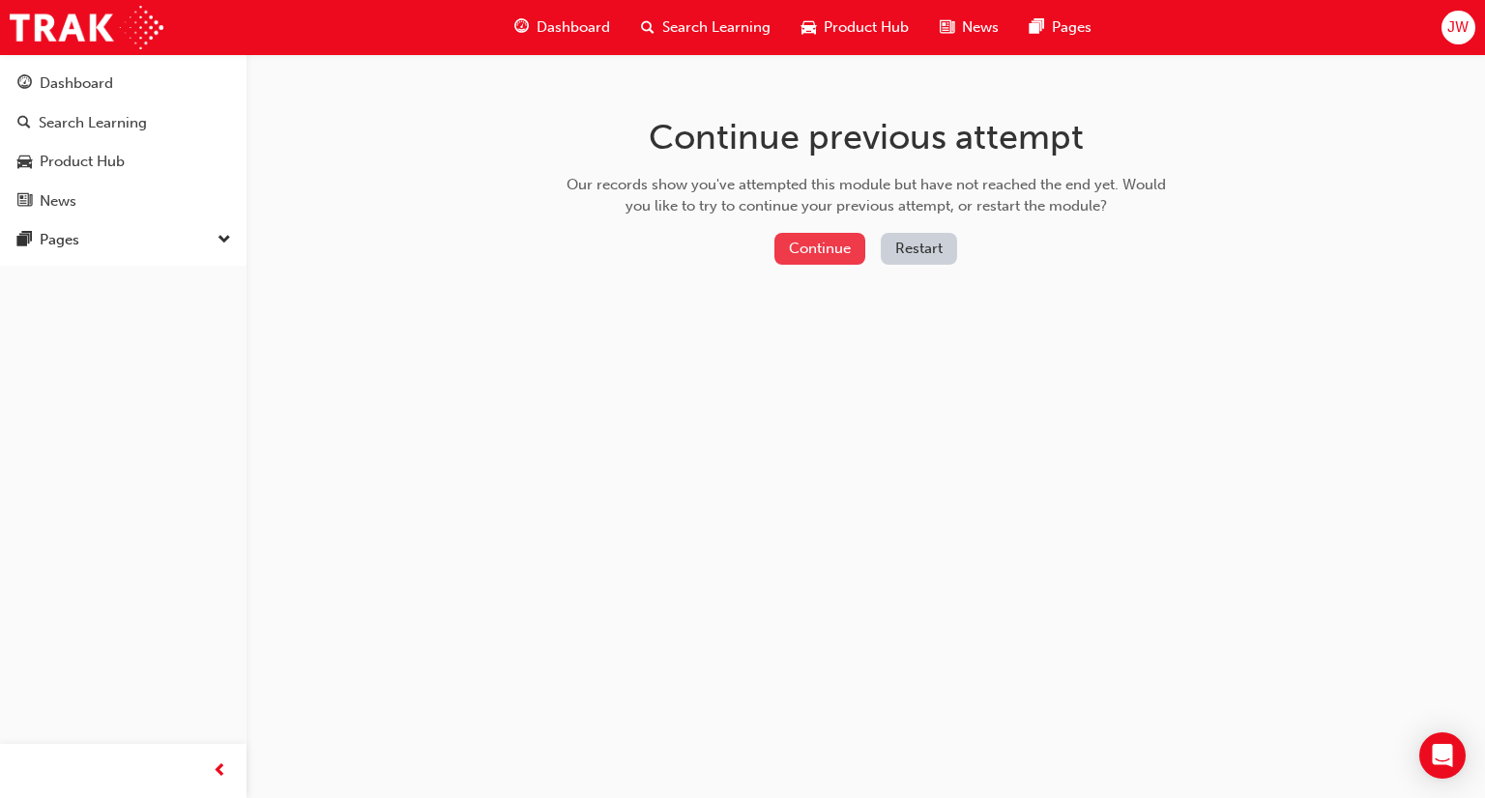
click at [814, 256] on button "Continue" at bounding box center [819, 249] width 91 height 32
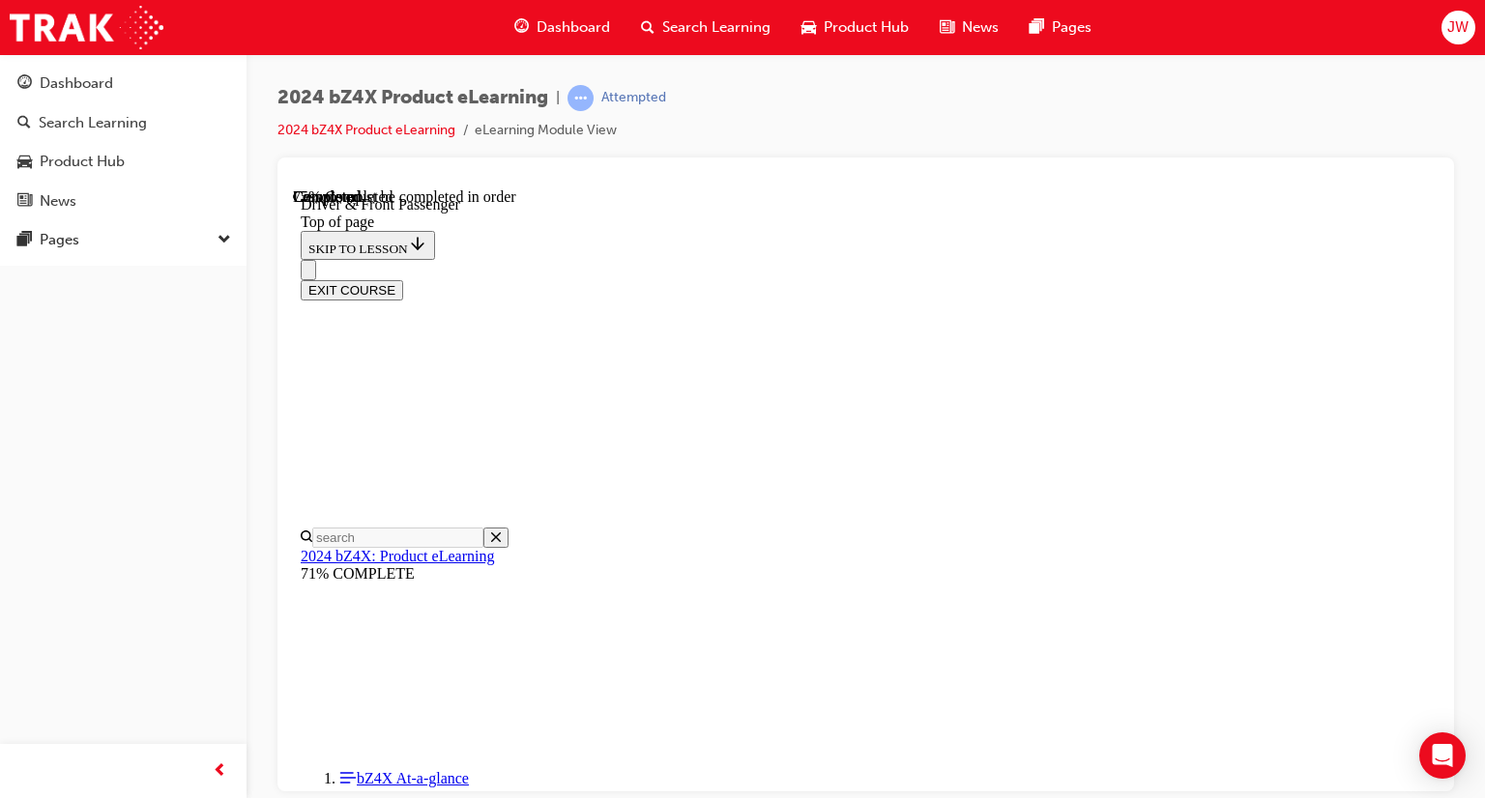
scroll to position [60, 0]
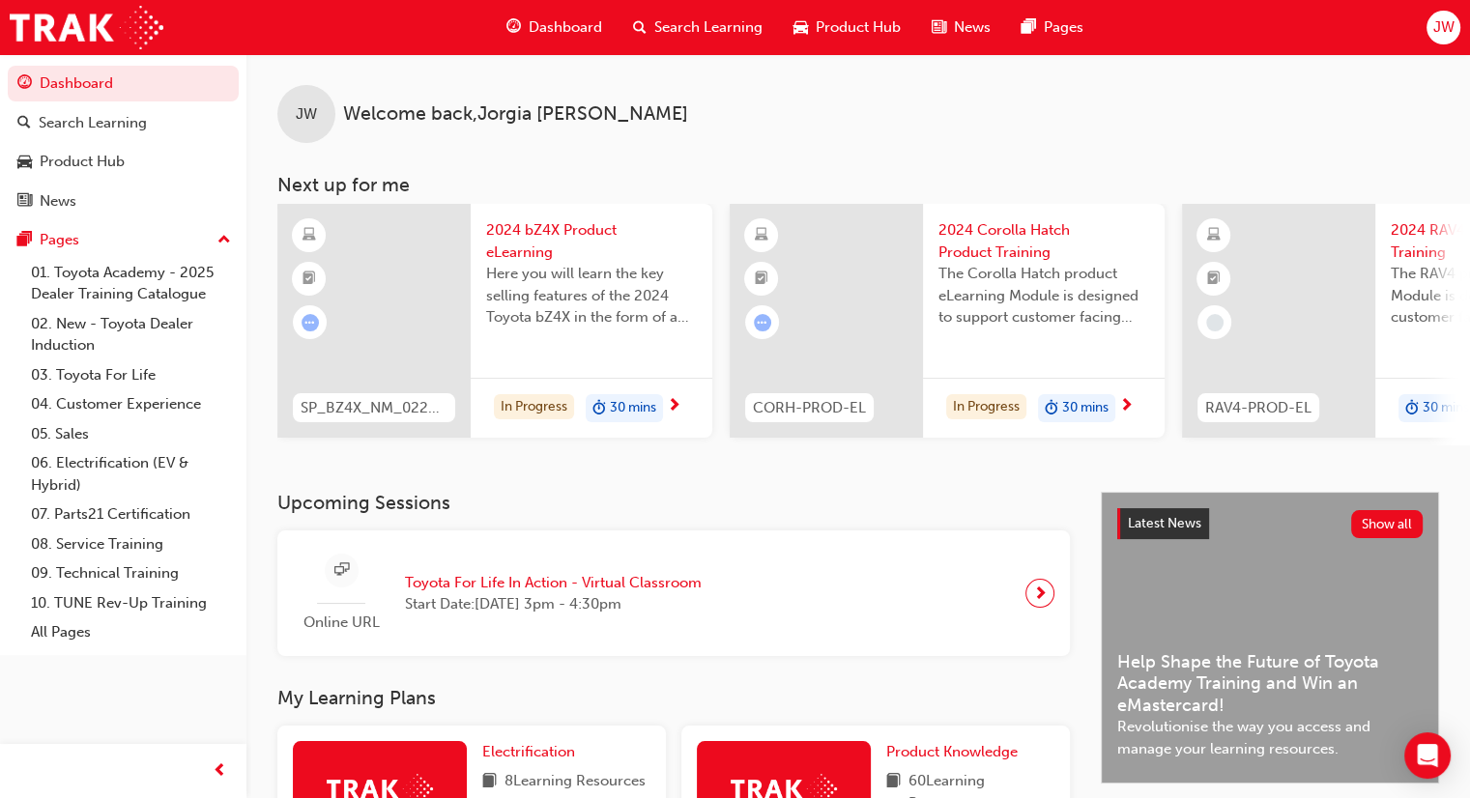
click at [665, 384] on div "In Progress 30 mins" at bounding box center [592, 408] width 242 height 61
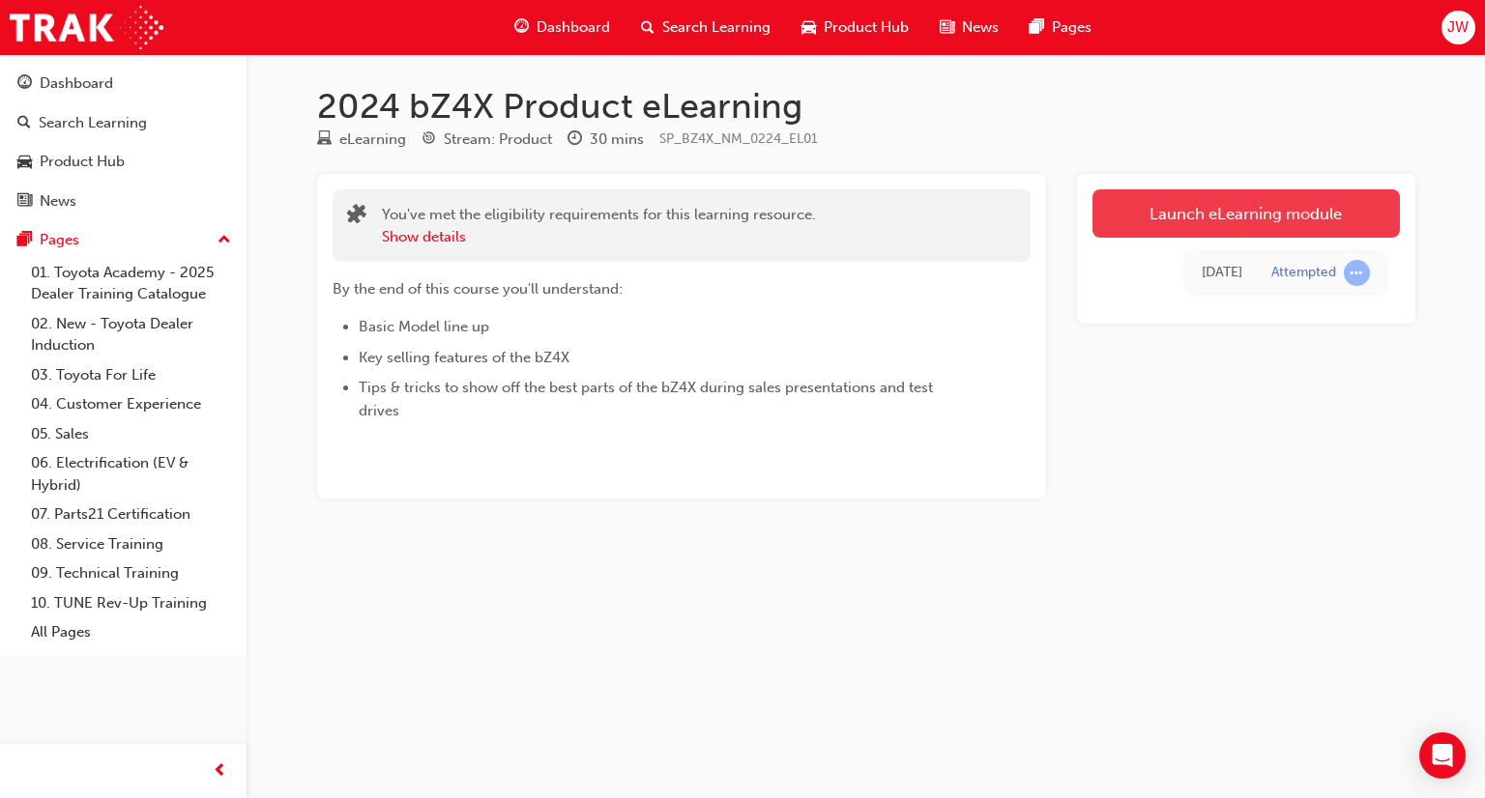
click at [1195, 207] on link "Launch eLearning module" at bounding box center [1245, 213] width 307 height 48
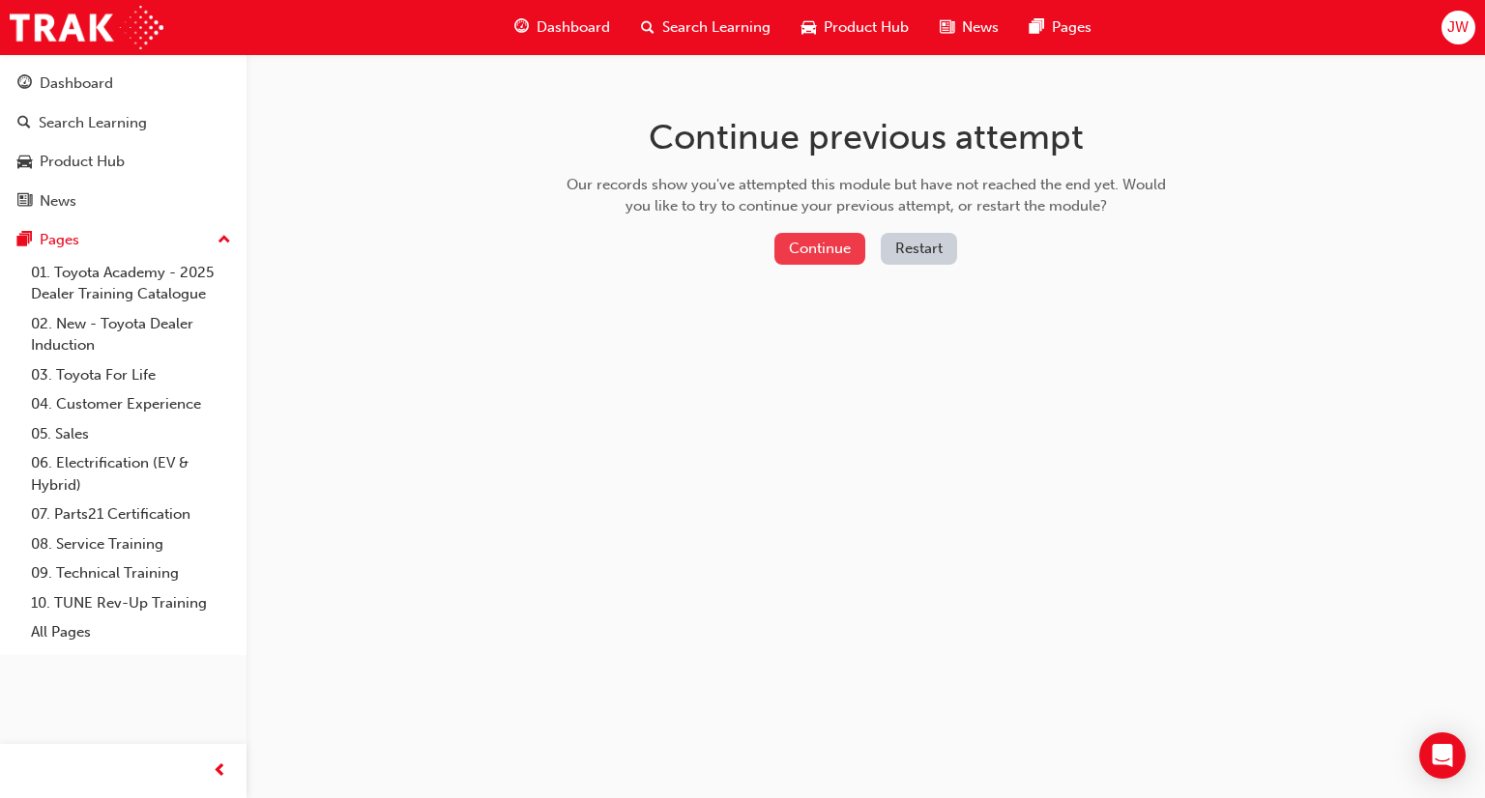
click at [805, 245] on button "Continue" at bounding box center [819, 249] width 91 height 32
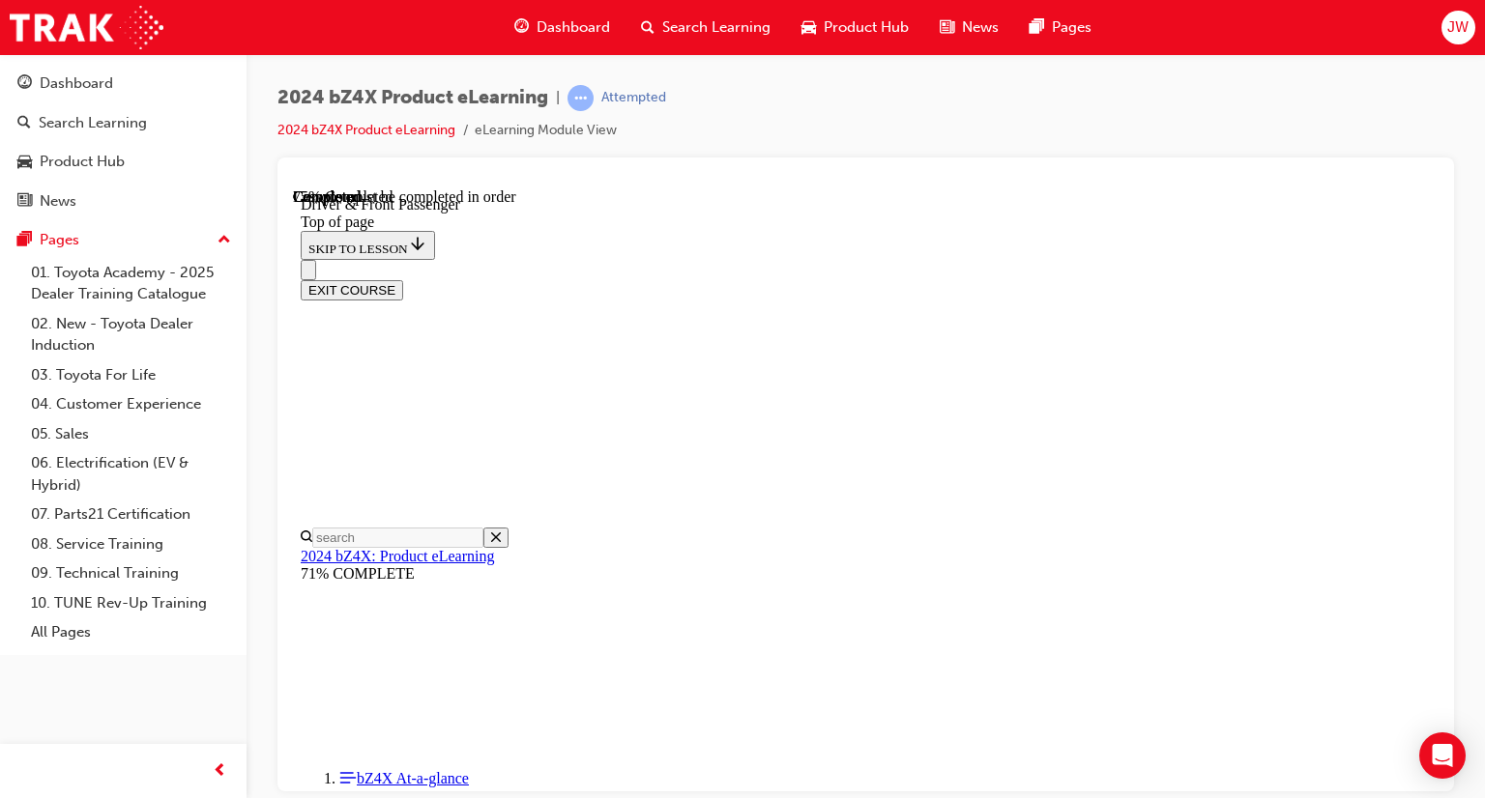
scroll to position [833, 0]
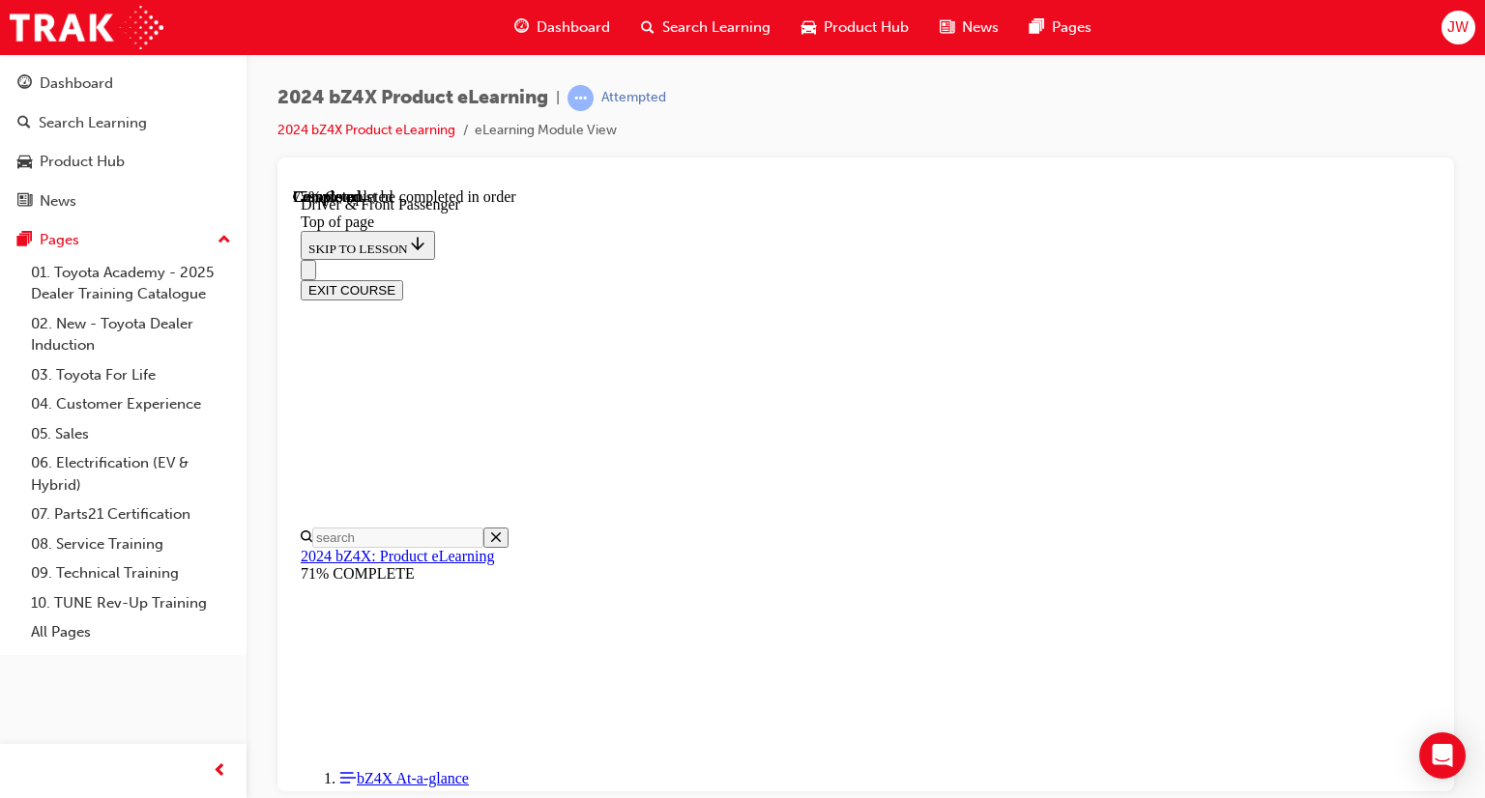
scroll to position [1118, 0]
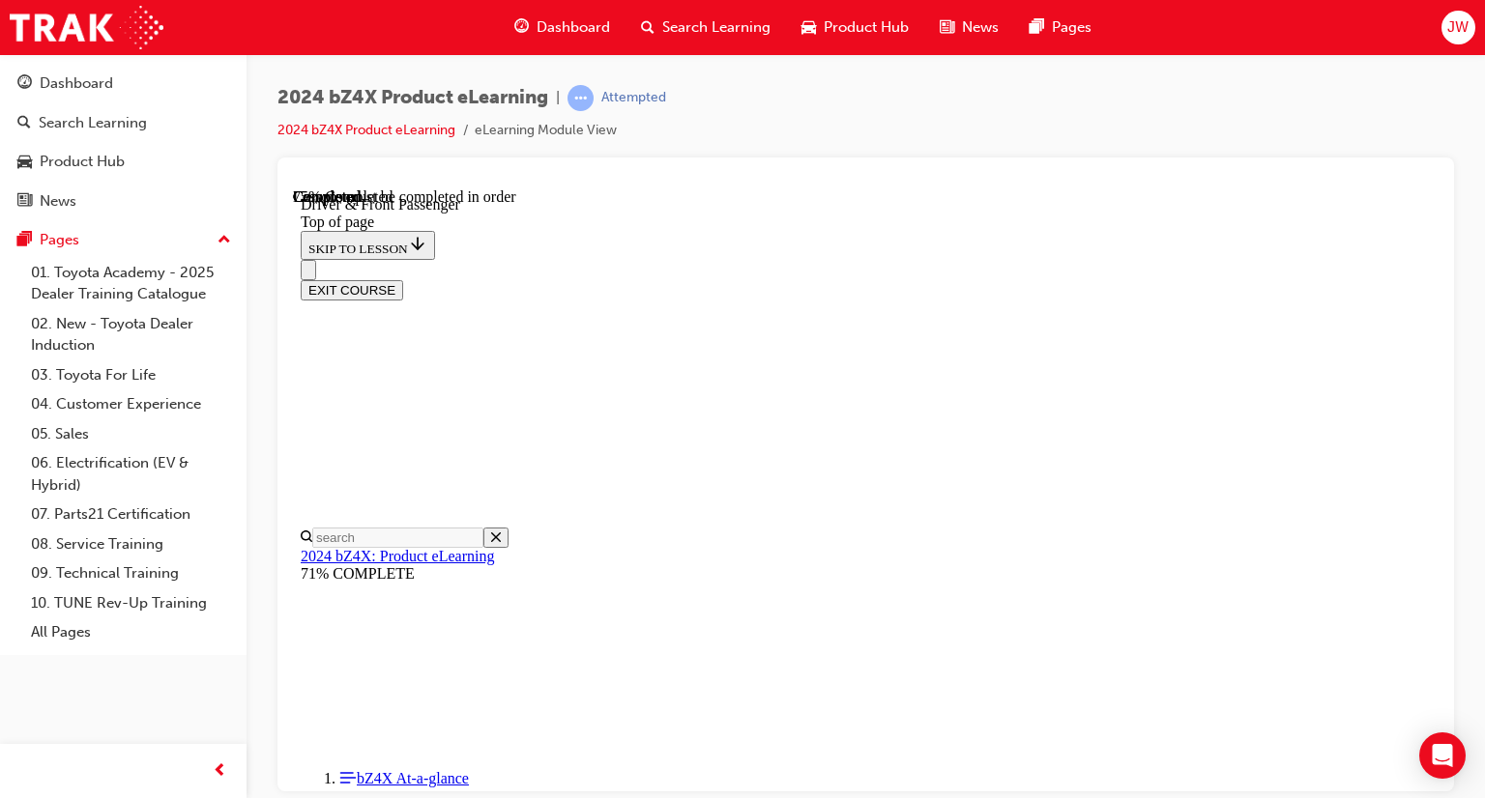
scroll to position [4350, 0]
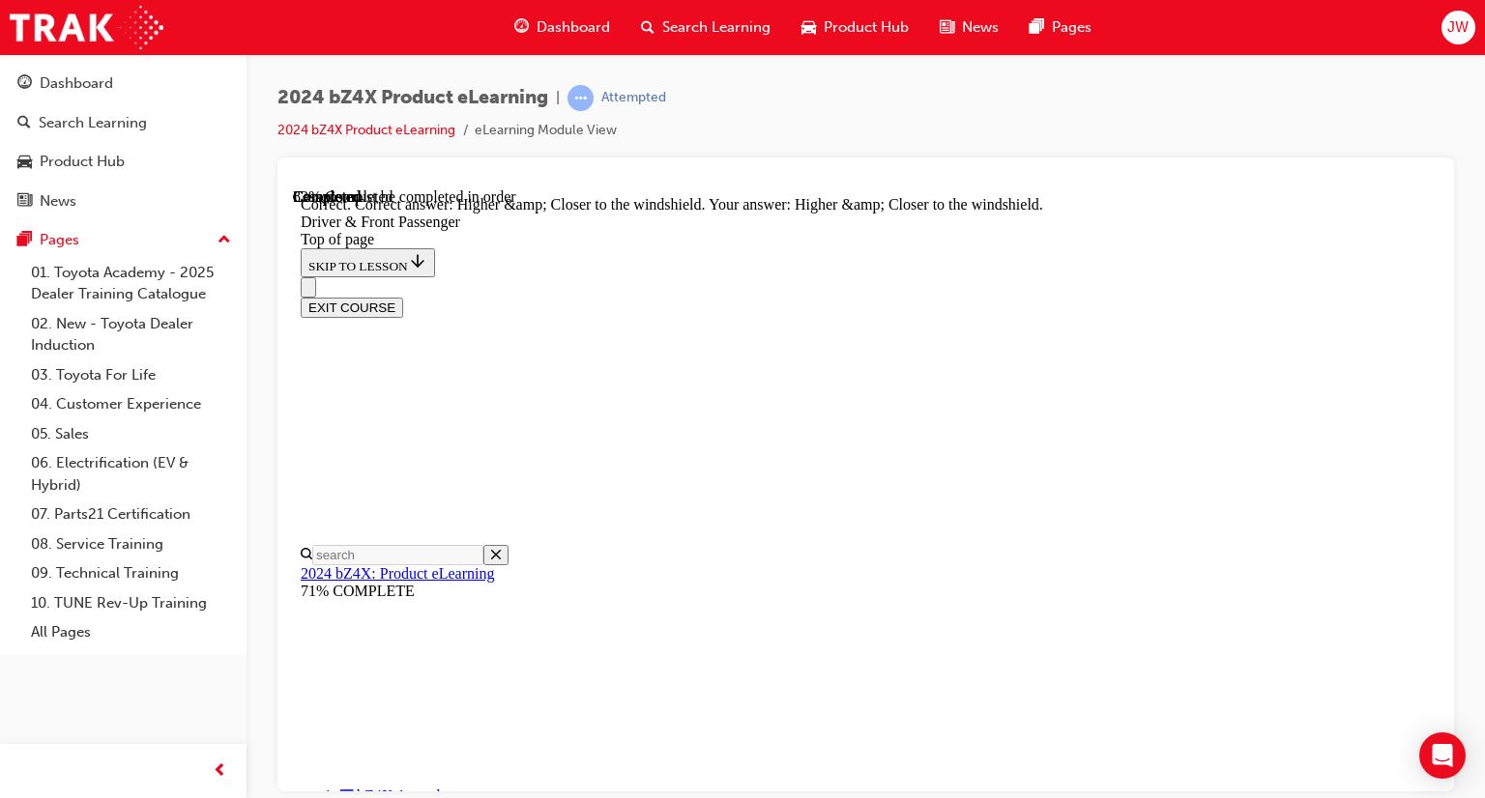
scroll to position [4810, 0]
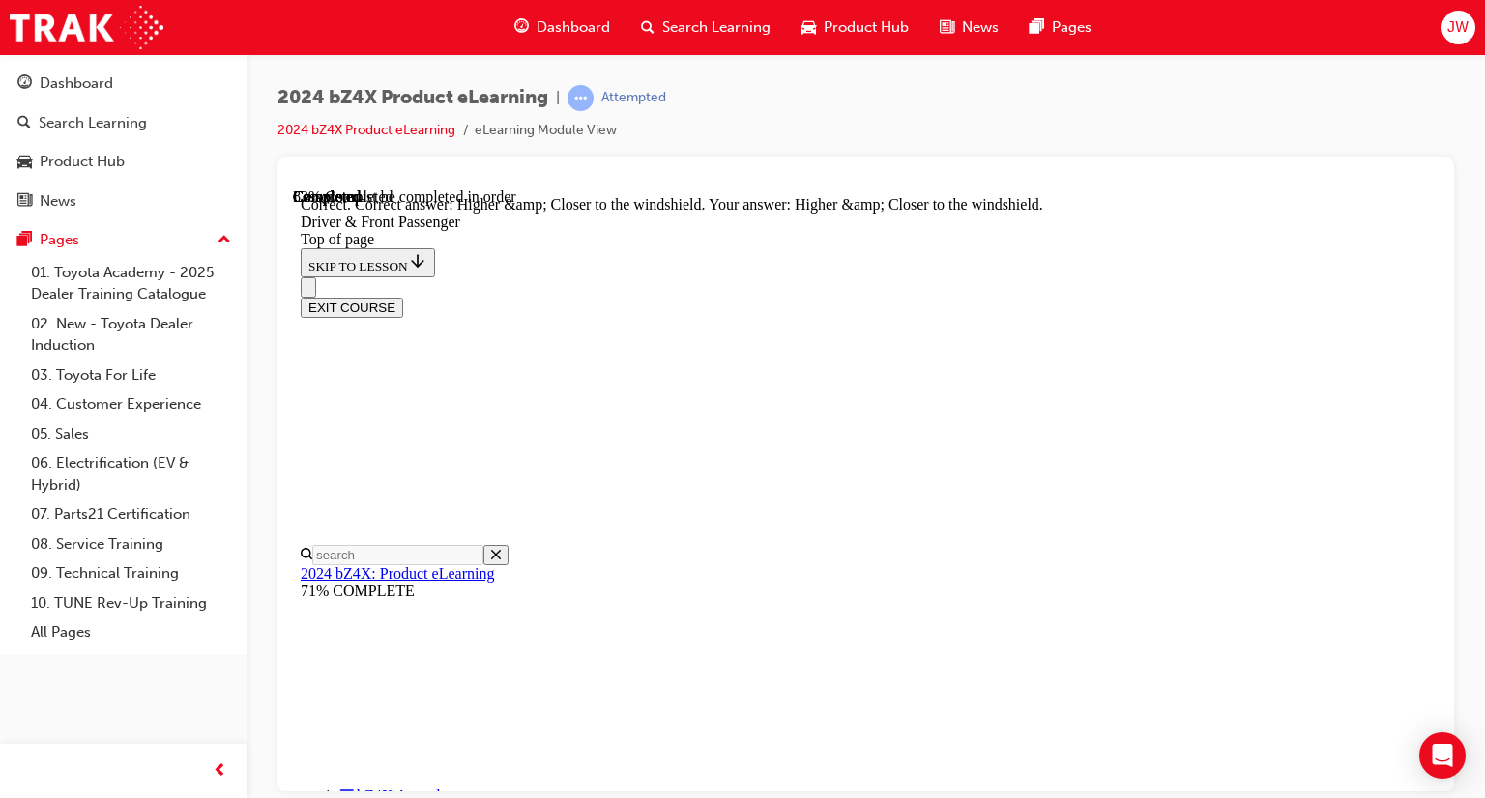
drag, startPoint x: 1030, startPoint y: 225, endPoint x: 1043, endPoint y: 233, distance: 14.8
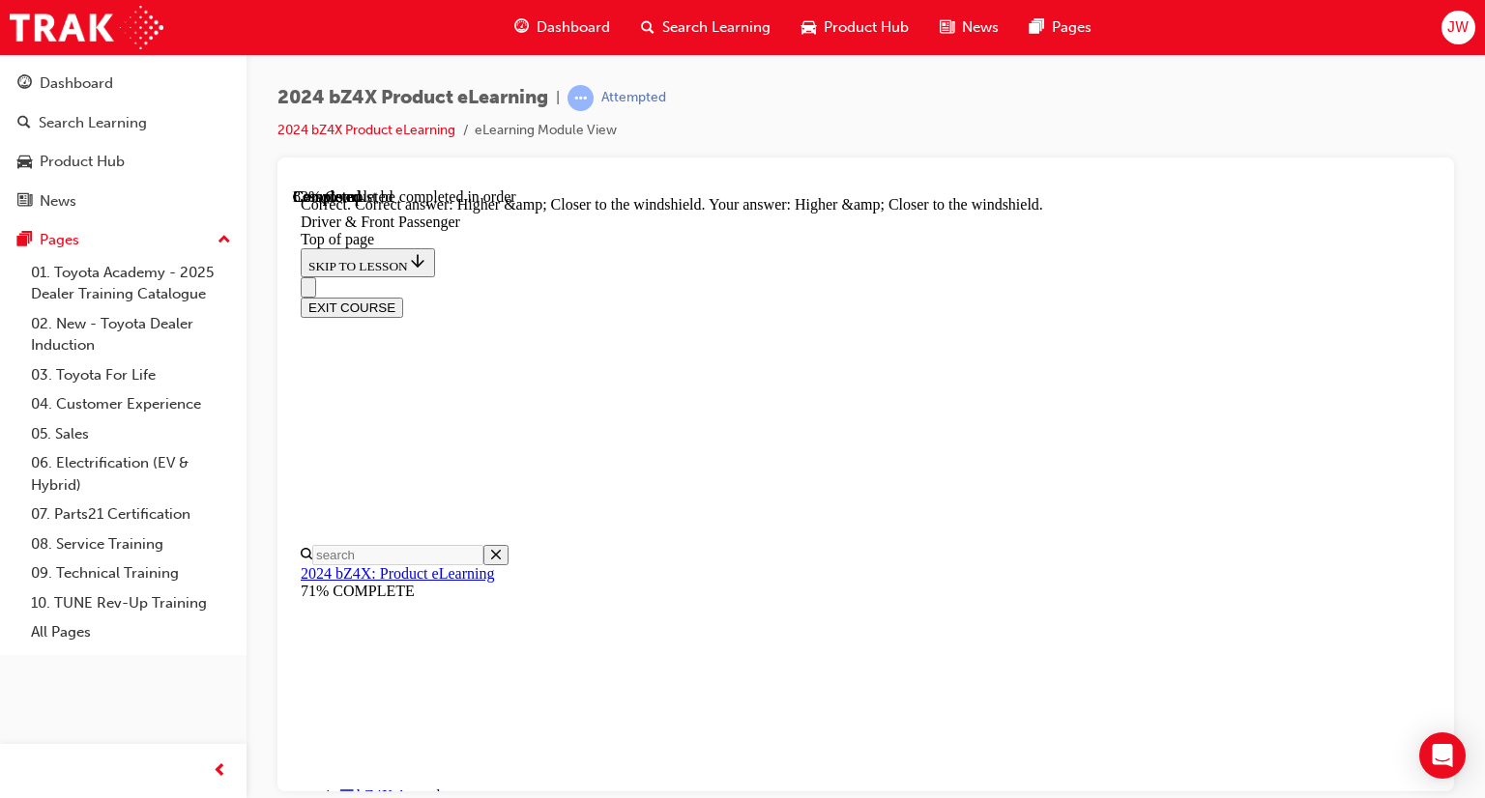
drag, startPoint x: 1335, startPoint y: 324, endPoint x: 1326, endPoint y: 335, distance: 14.5
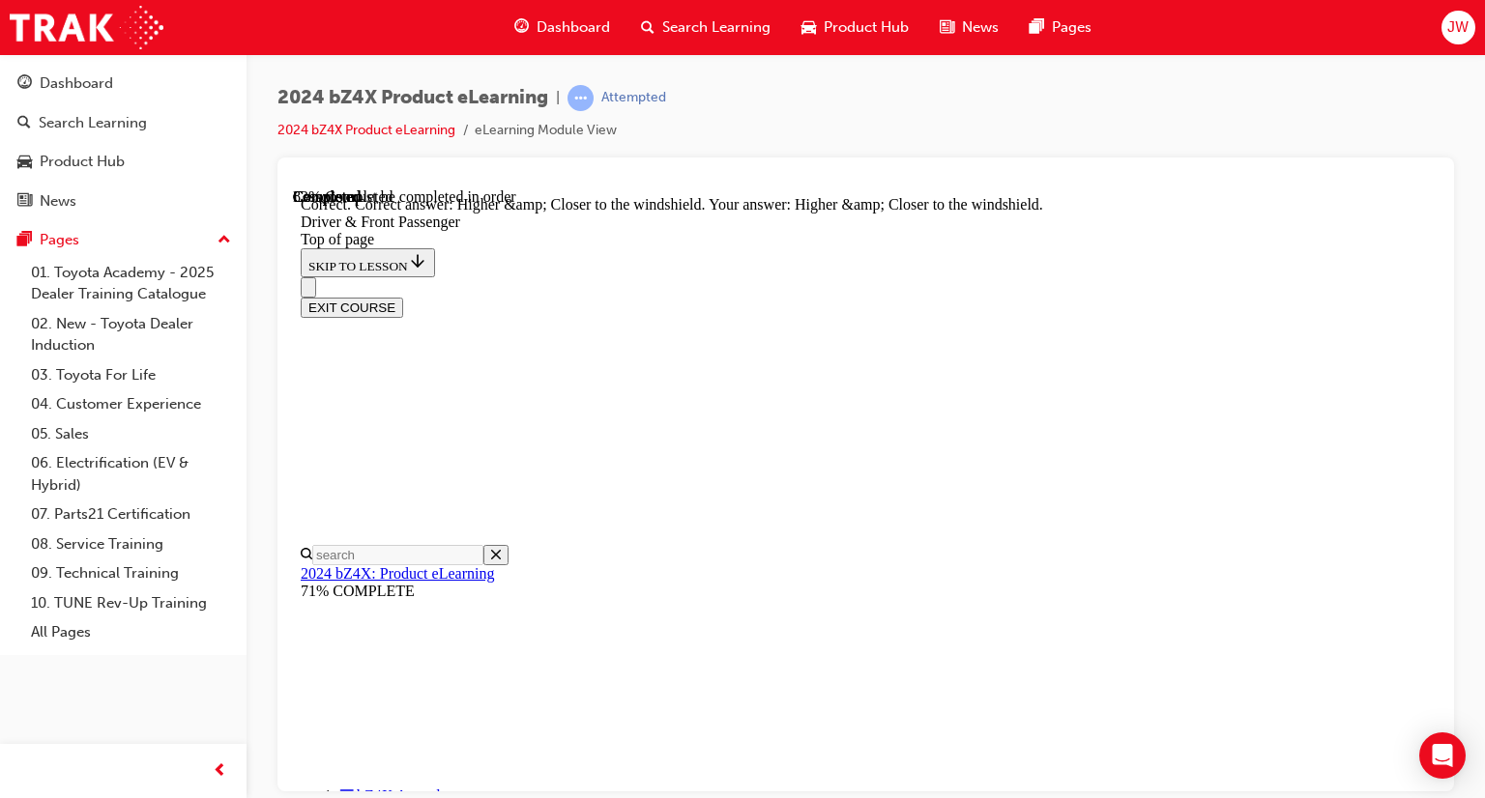
scroll to position [643, 0]
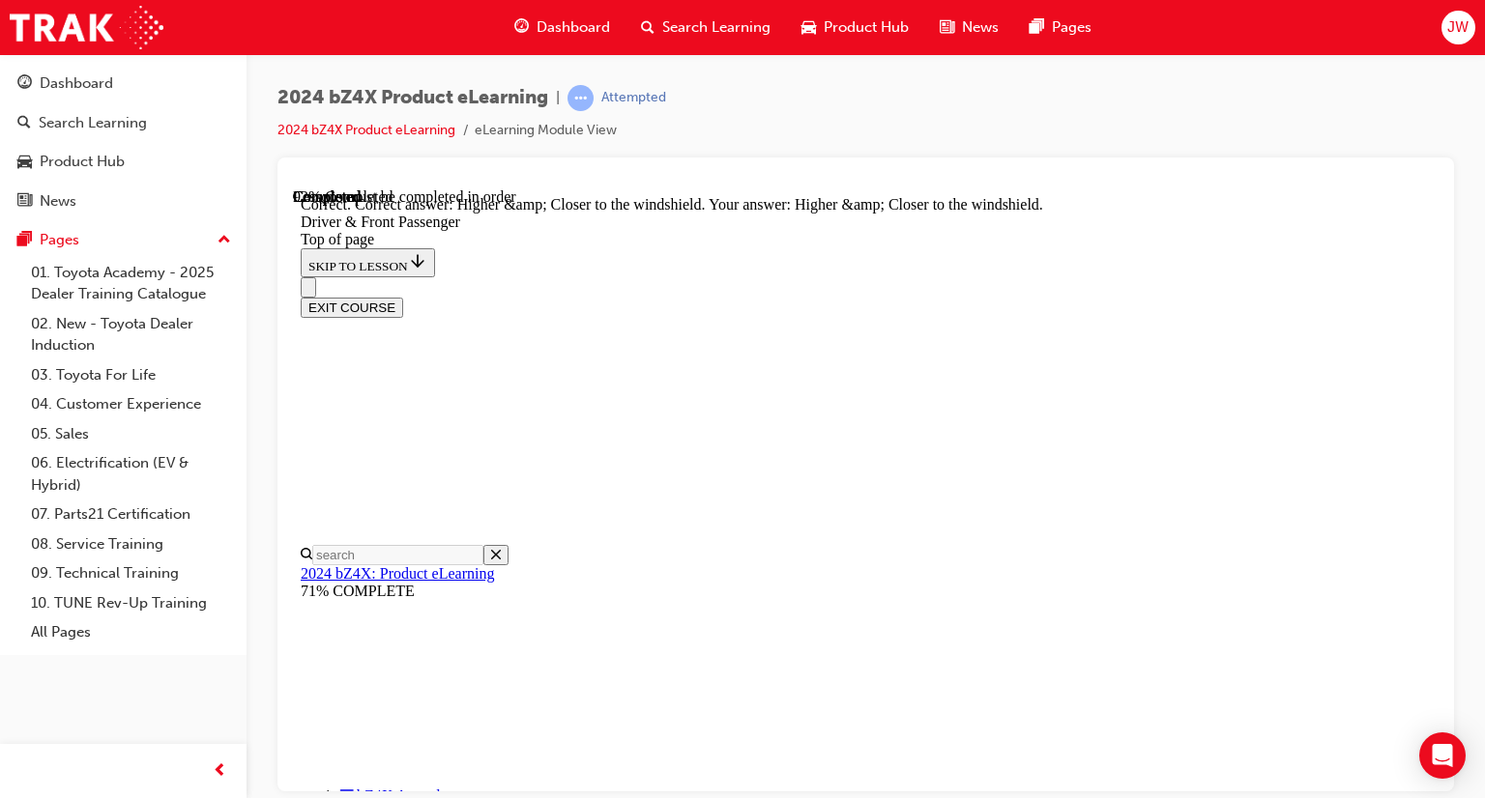
scroll to position [4806, 0]
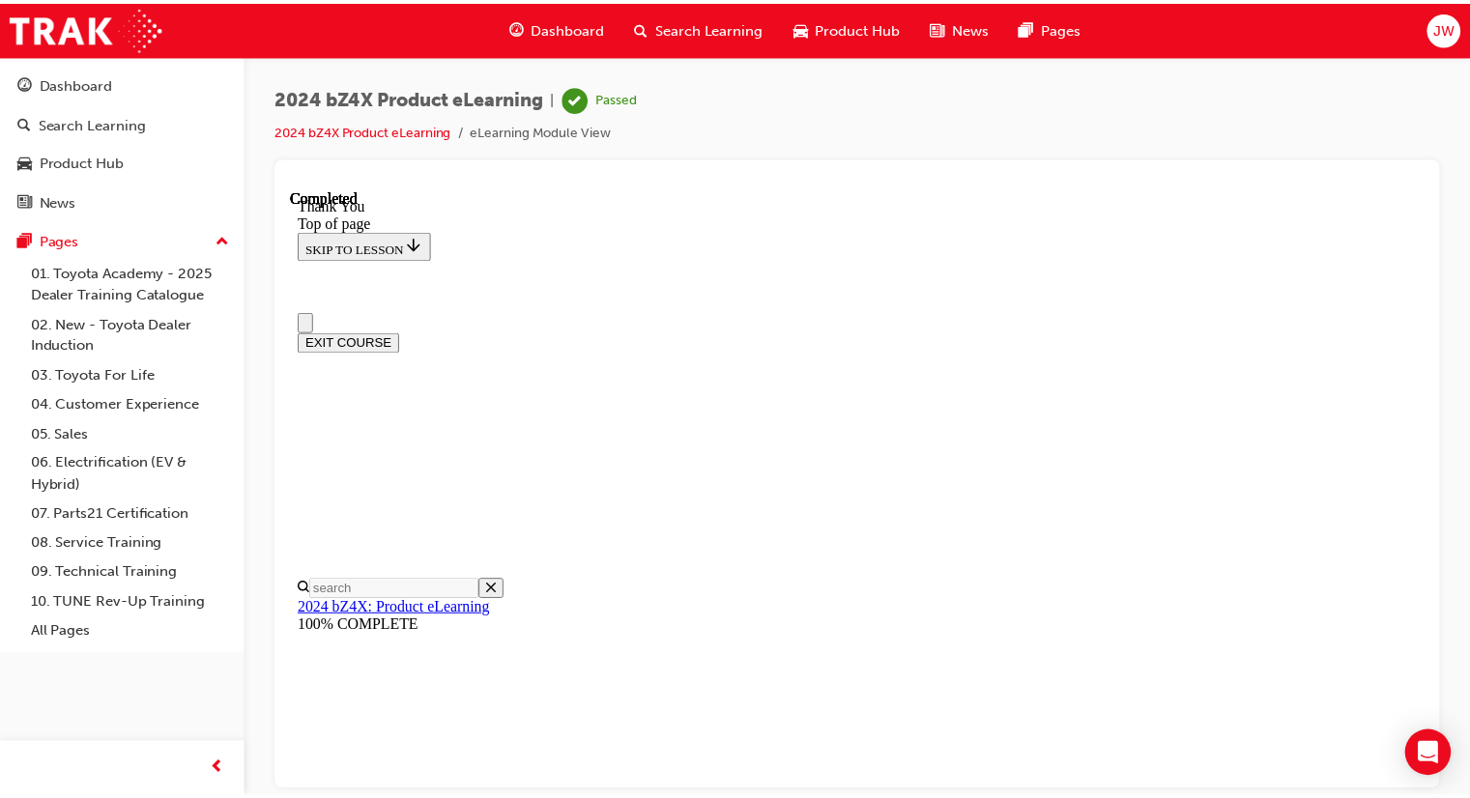
scroll to position [0, 0]
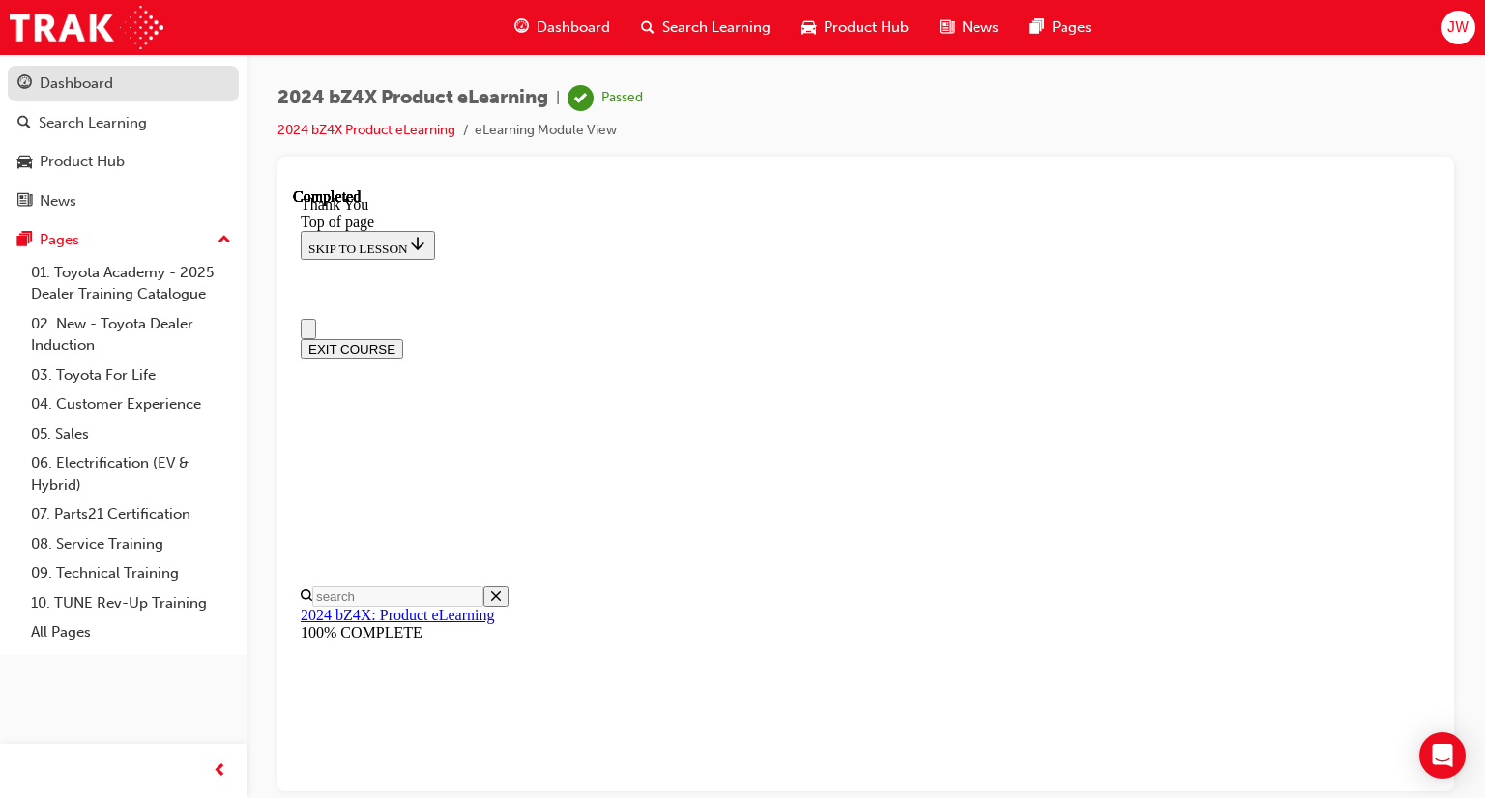
click at [109, 78] on div "Dashboard" at bounding box center [76, 84] width 73 height 22
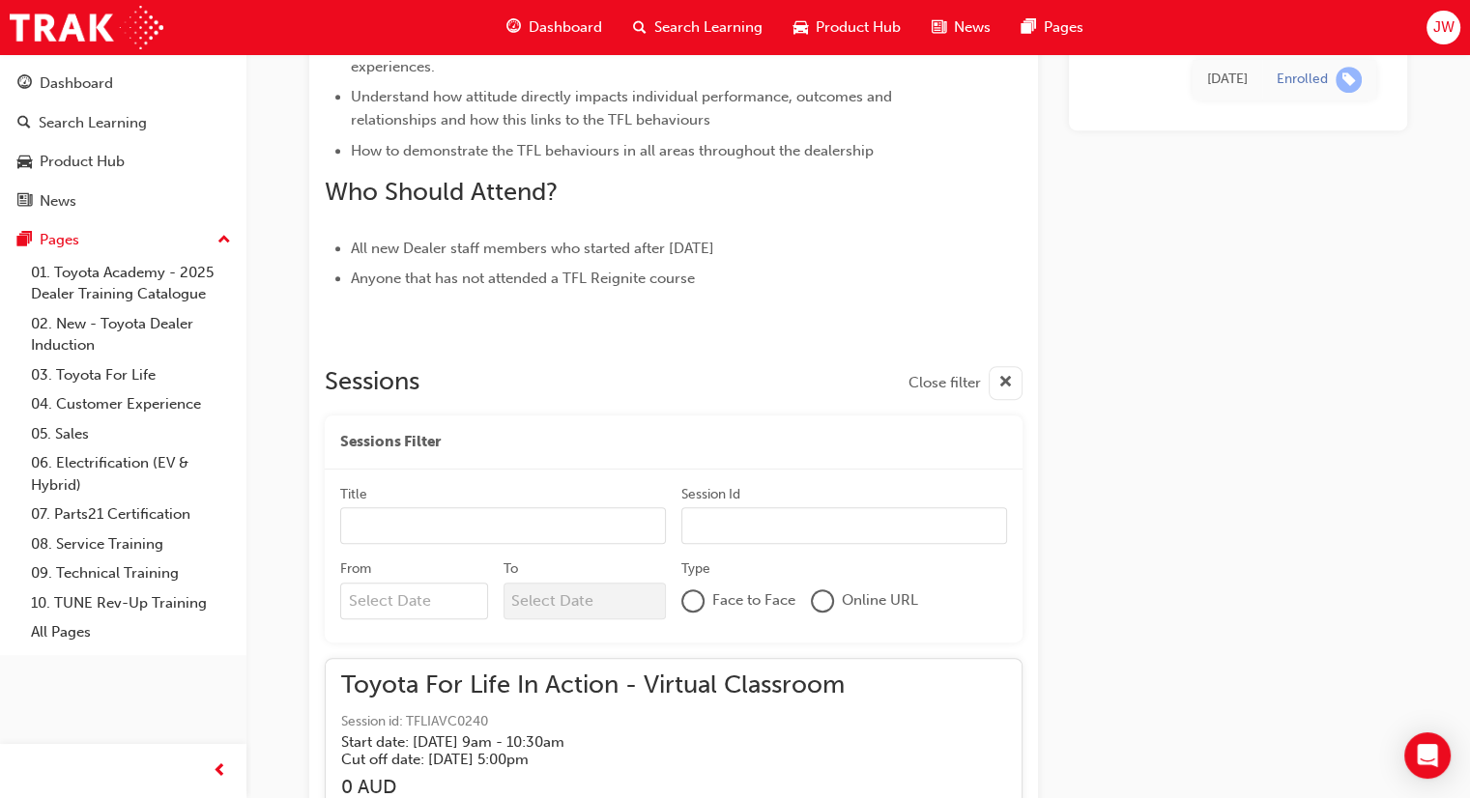
scroll to position [2092, 0]
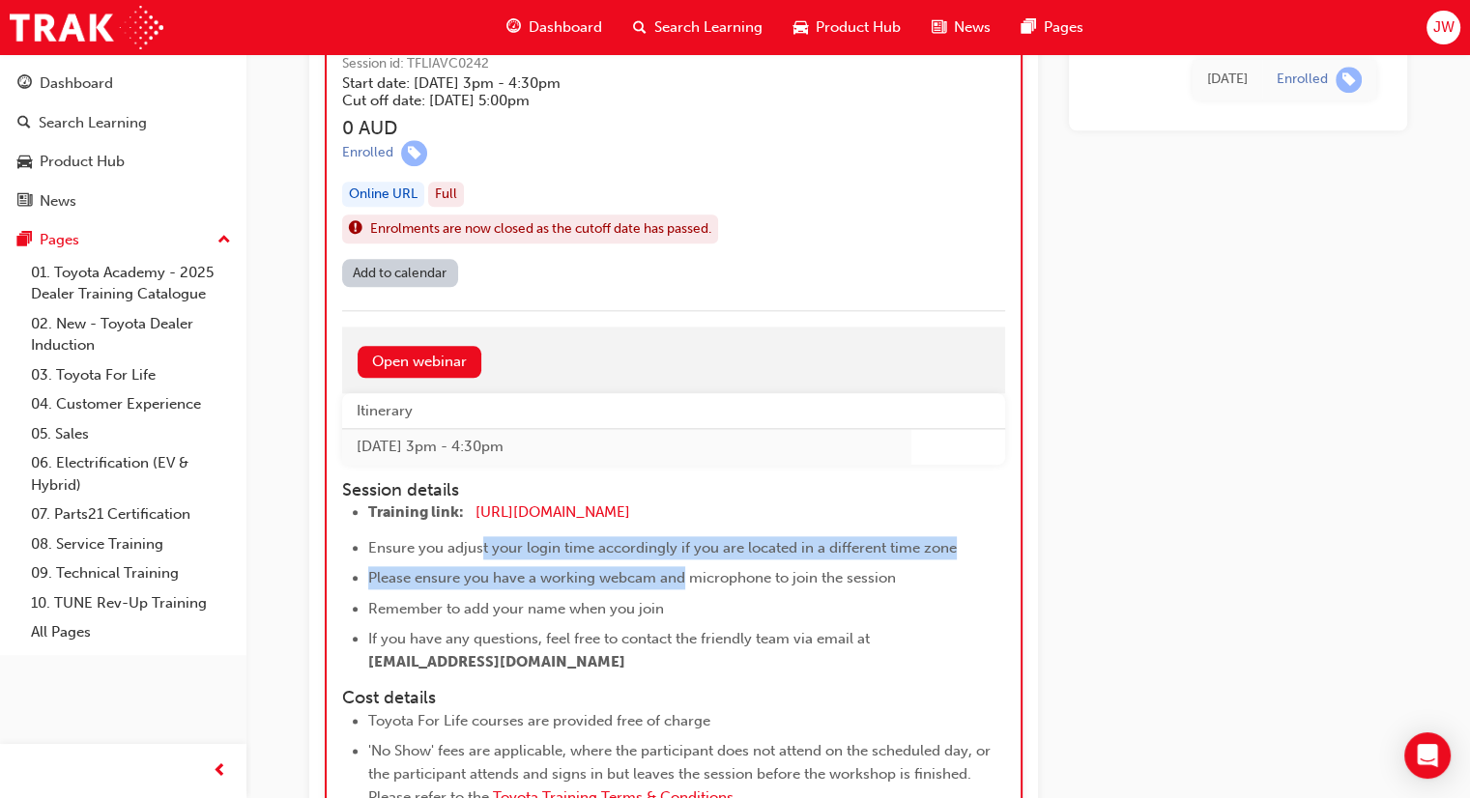
drag, startPoint x: 480, startPoint y: 544, endPoint x: 680, endPoint y: 564, distance: 200.1
click at [680, 564] on ul "Training link: [URL][DOMAIN_NAME] ​ Ensure you adjust your login time according…" at bounding box center [656, 587] width 628 height 173
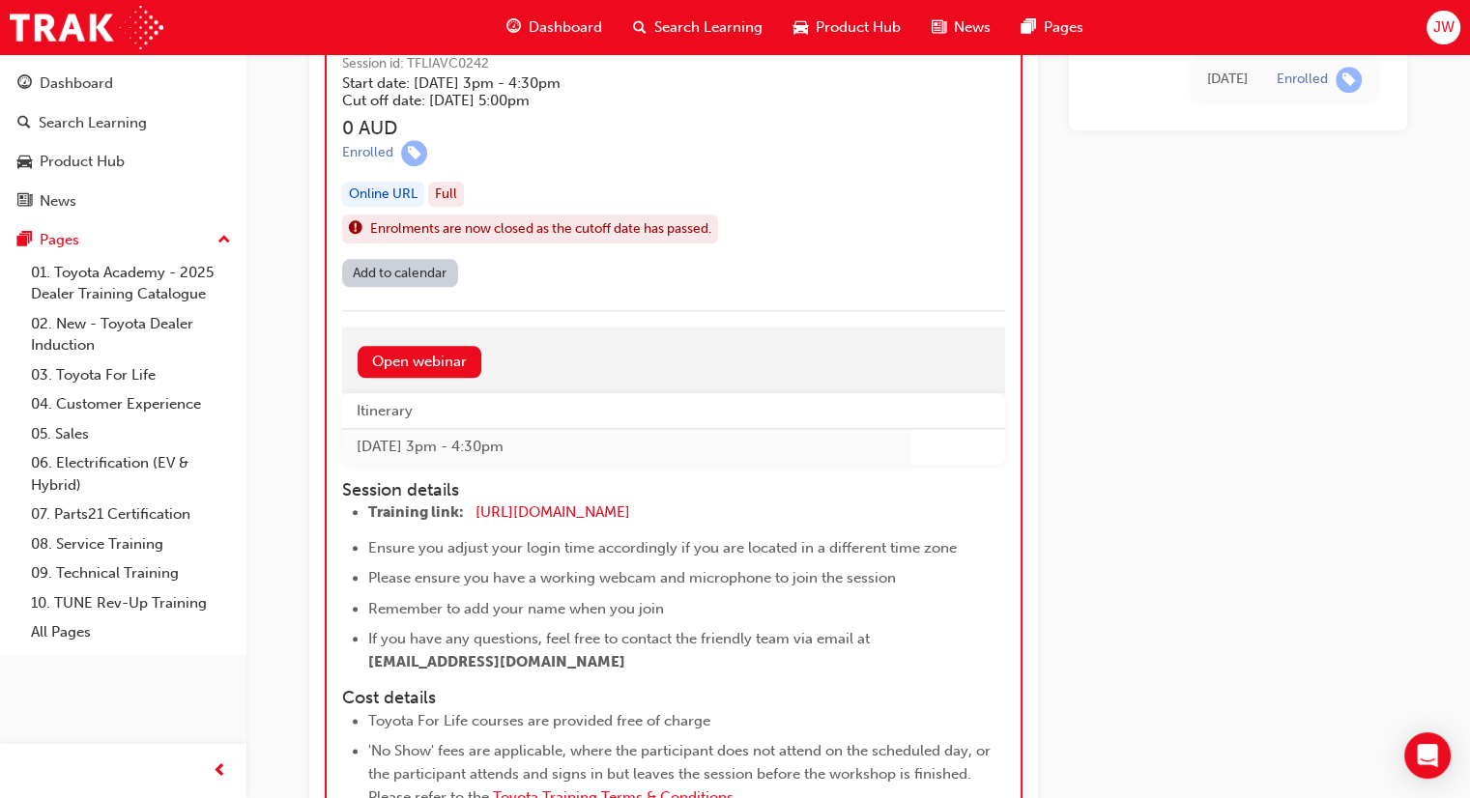
drag, startPoint x: 834, startPoint y: 631, endPoint x: 857, endPoint y: 632, distance: 23.2
click at [835, 631] on span "If you have any questions, feel free to contact the friendly team via email at" at bounding box center [619, 638] width 502 height 17
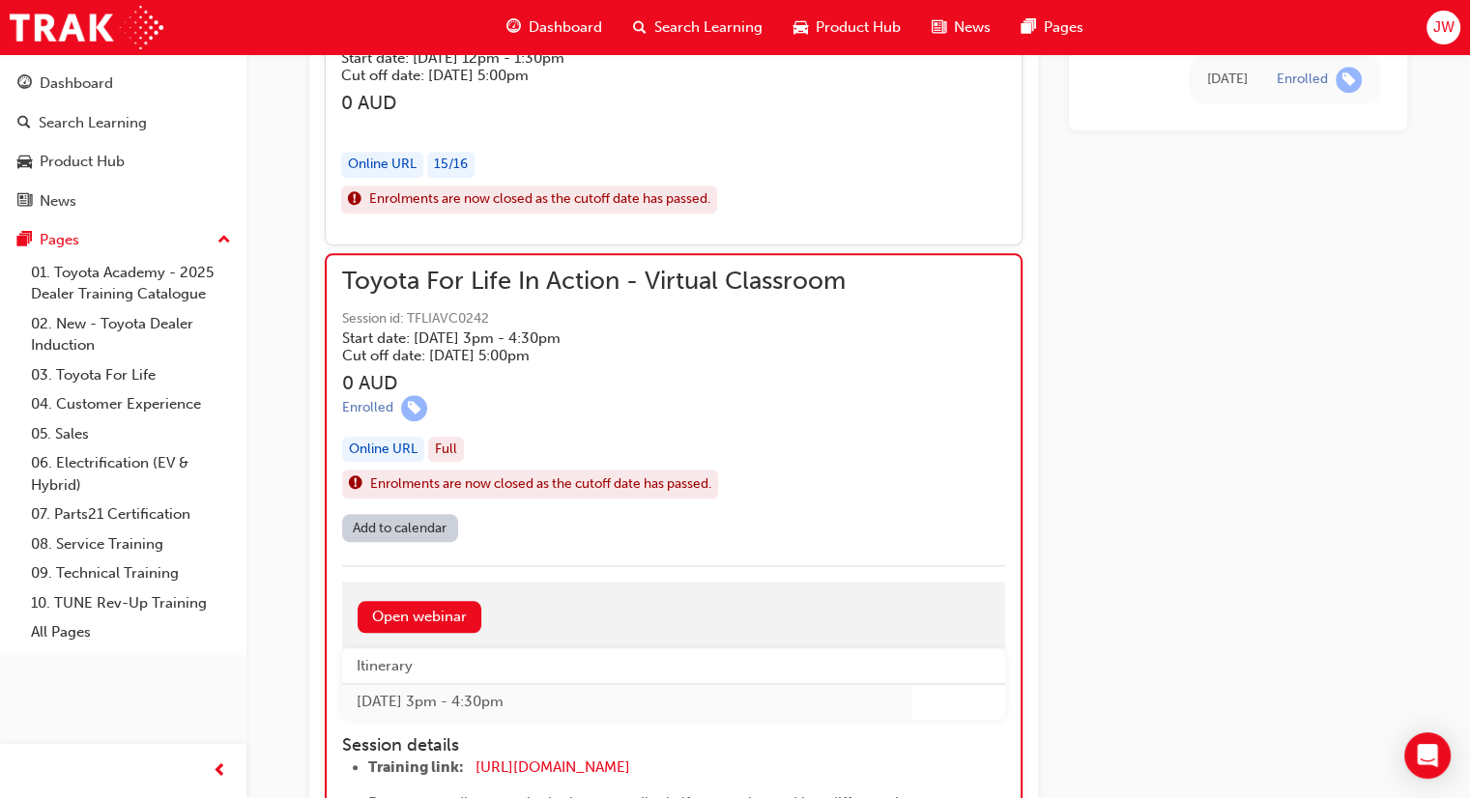
scroll to position [1933, 0]
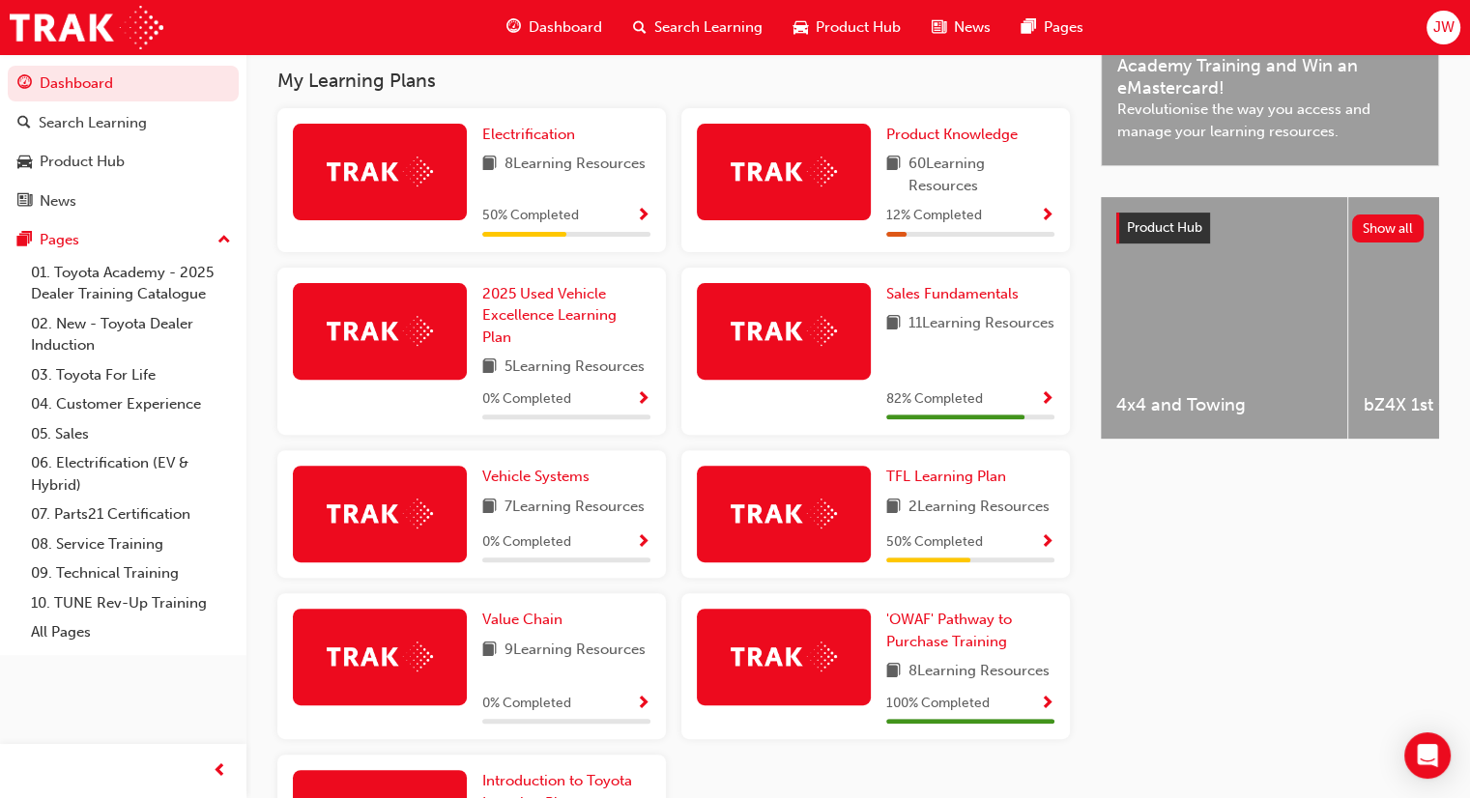
scroll to position [677, 0]
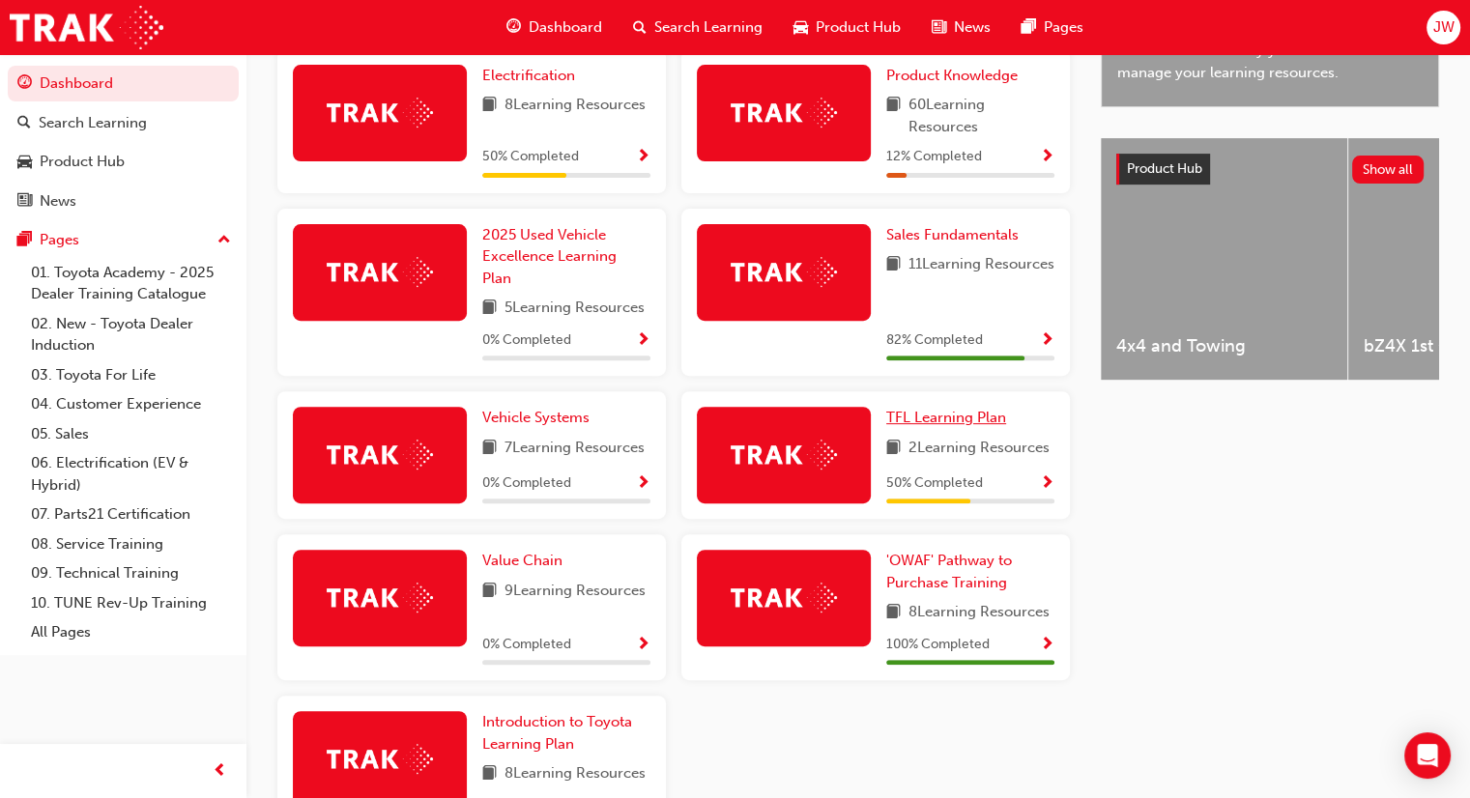
click at [968, 426] on span "TFL Learning Plan" at bounding box center [946, 417] width 120 height 17
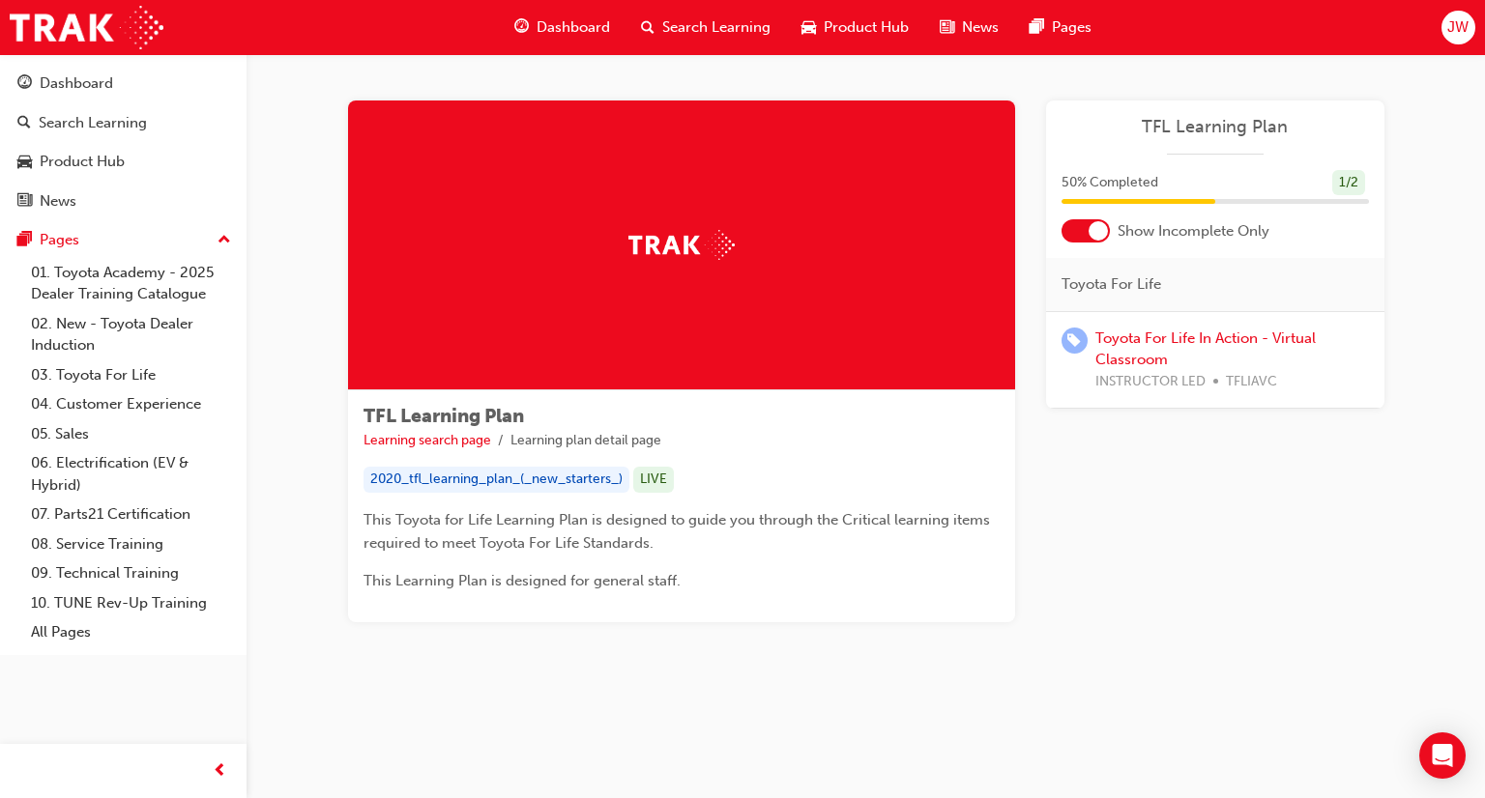
click at [539, 20] on span "Dashboard" at bounding box center [573, 27] width 73 height 22
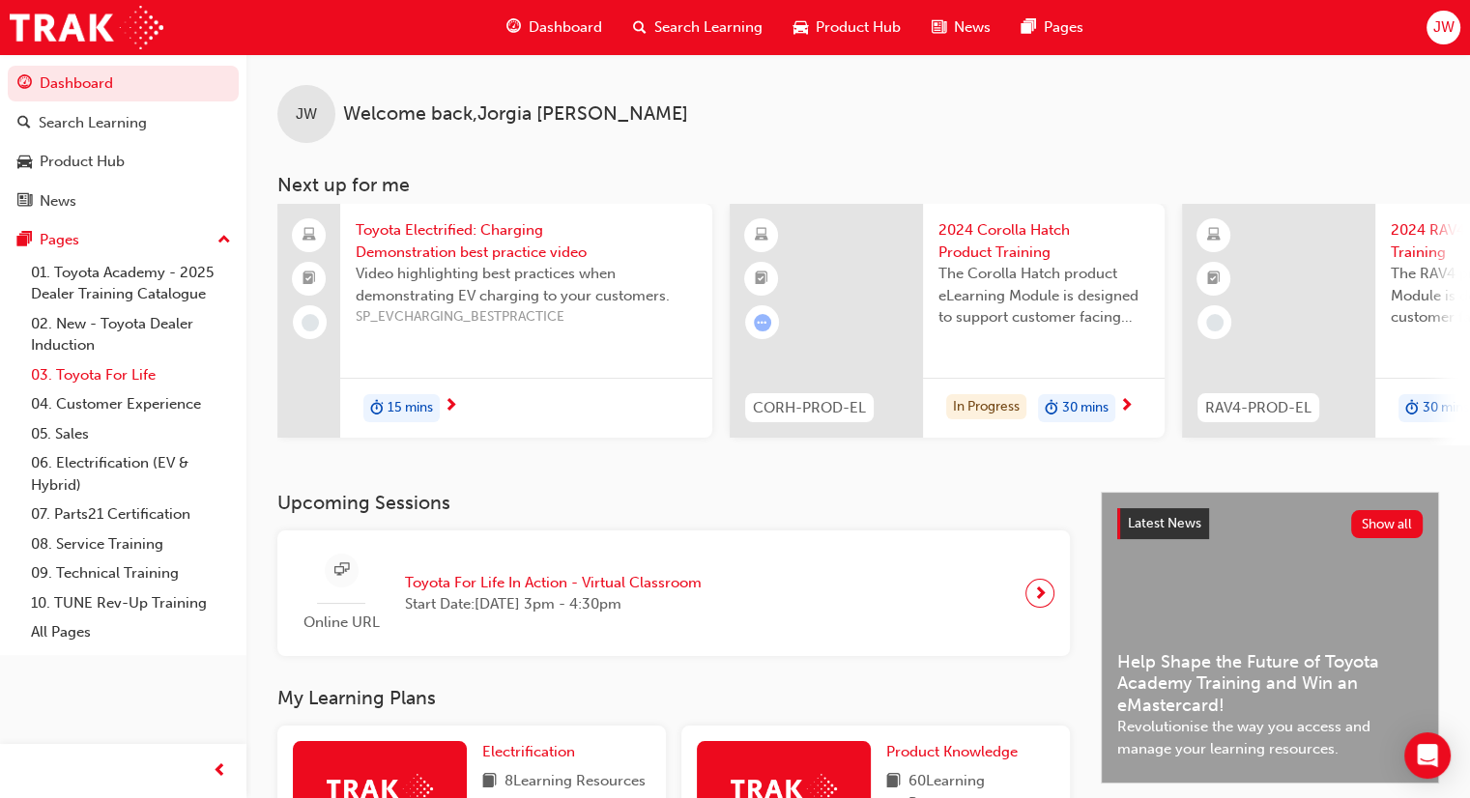
click at [104, 378] on link "03. Toyota For Life" at bounding box center [131, 376] width 216 height 30
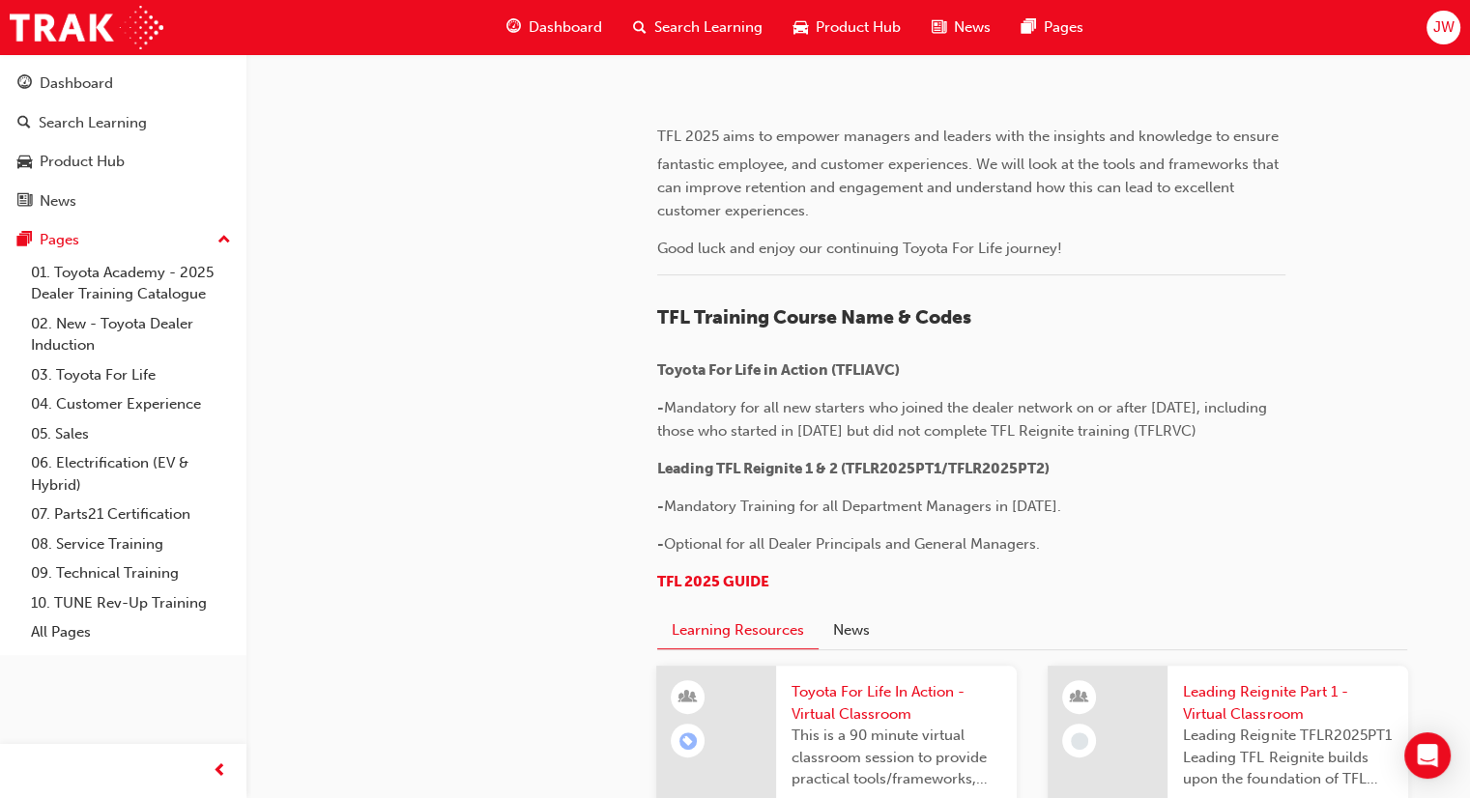
scroll to position [677, 0]
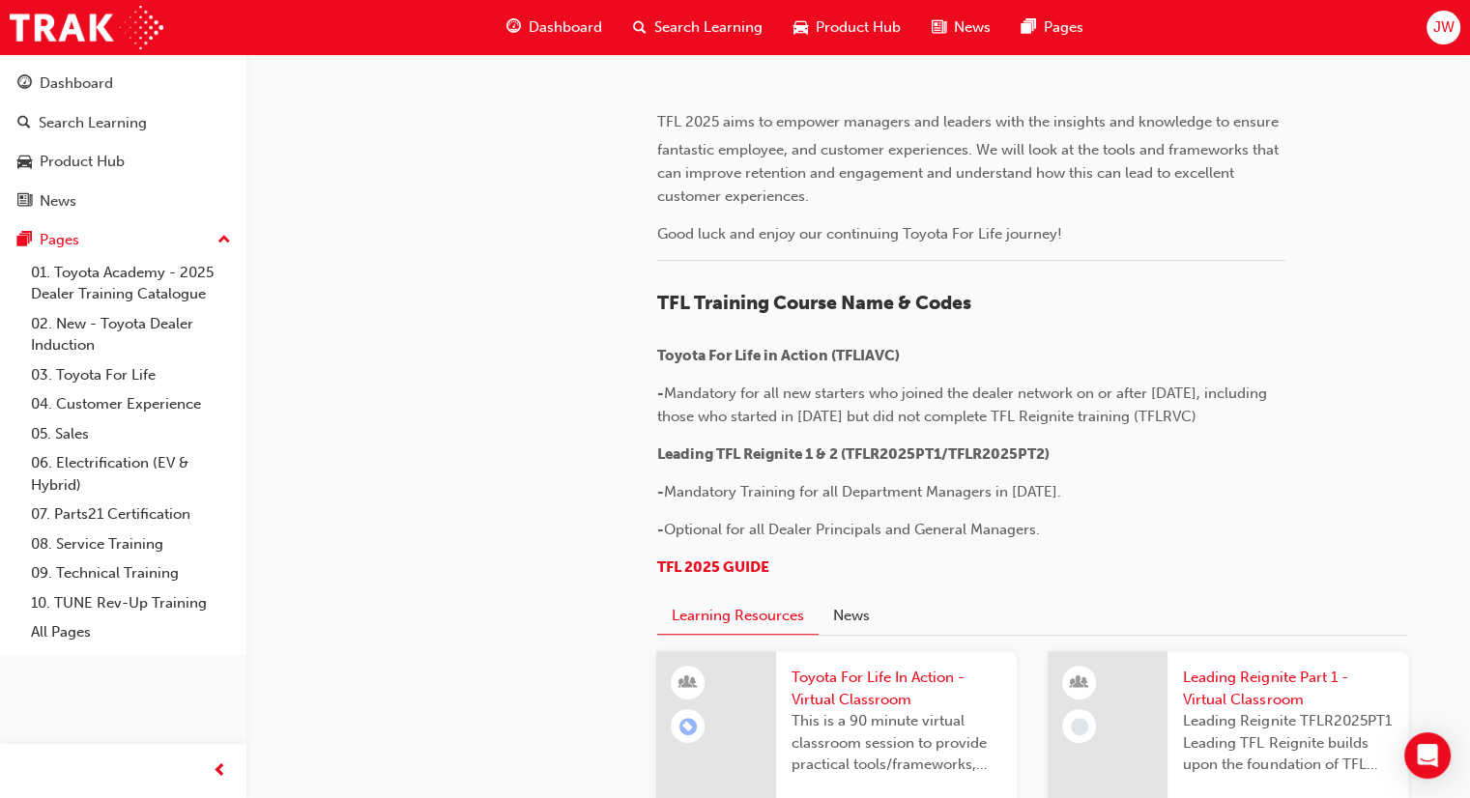
click at [657, 89] on img at bounding box center [657, 89] width 0 height 0
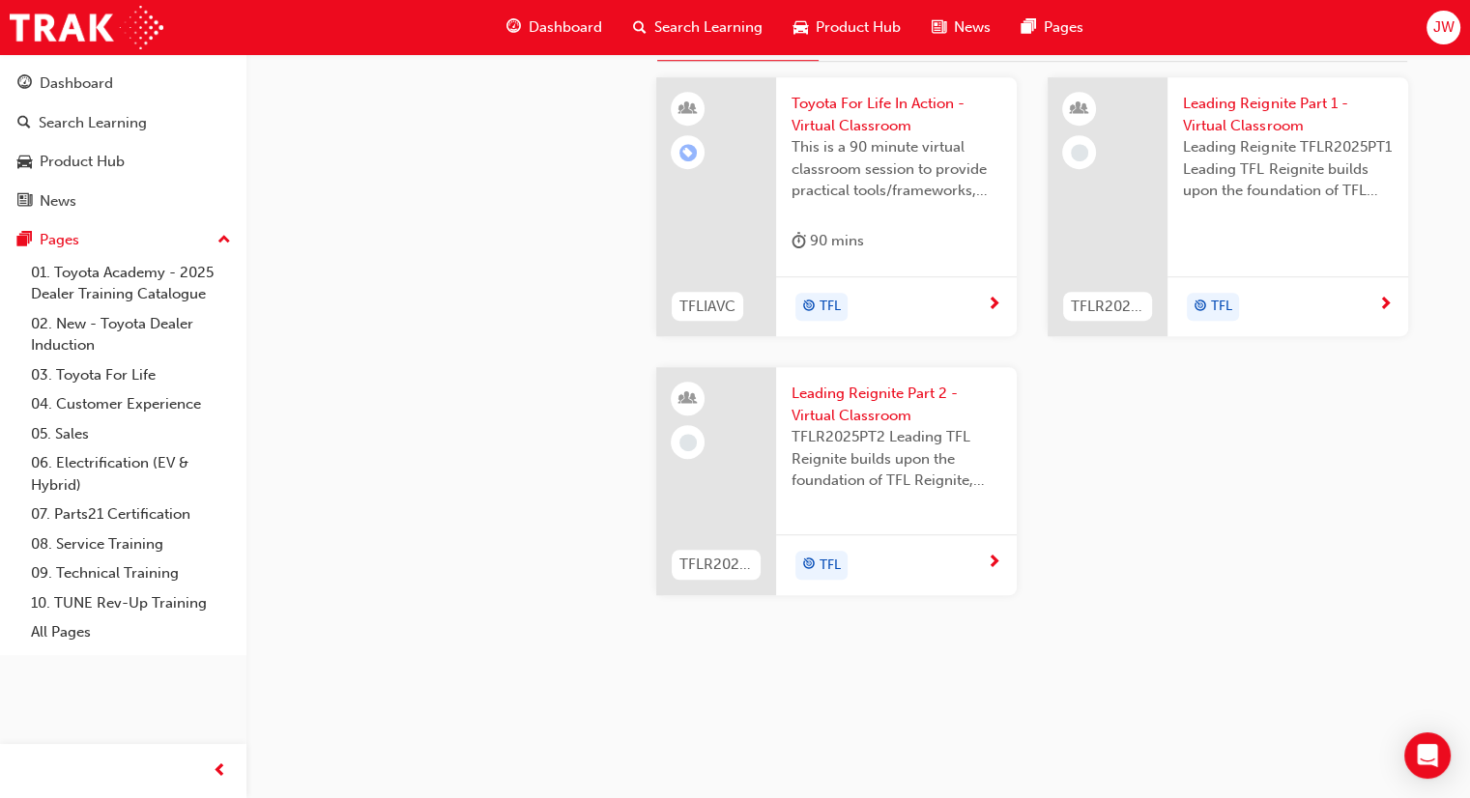
scroll to position [1740, 0]
click at [858, 61] on button "News" at bounding box center [852, 42] width 66 height 37
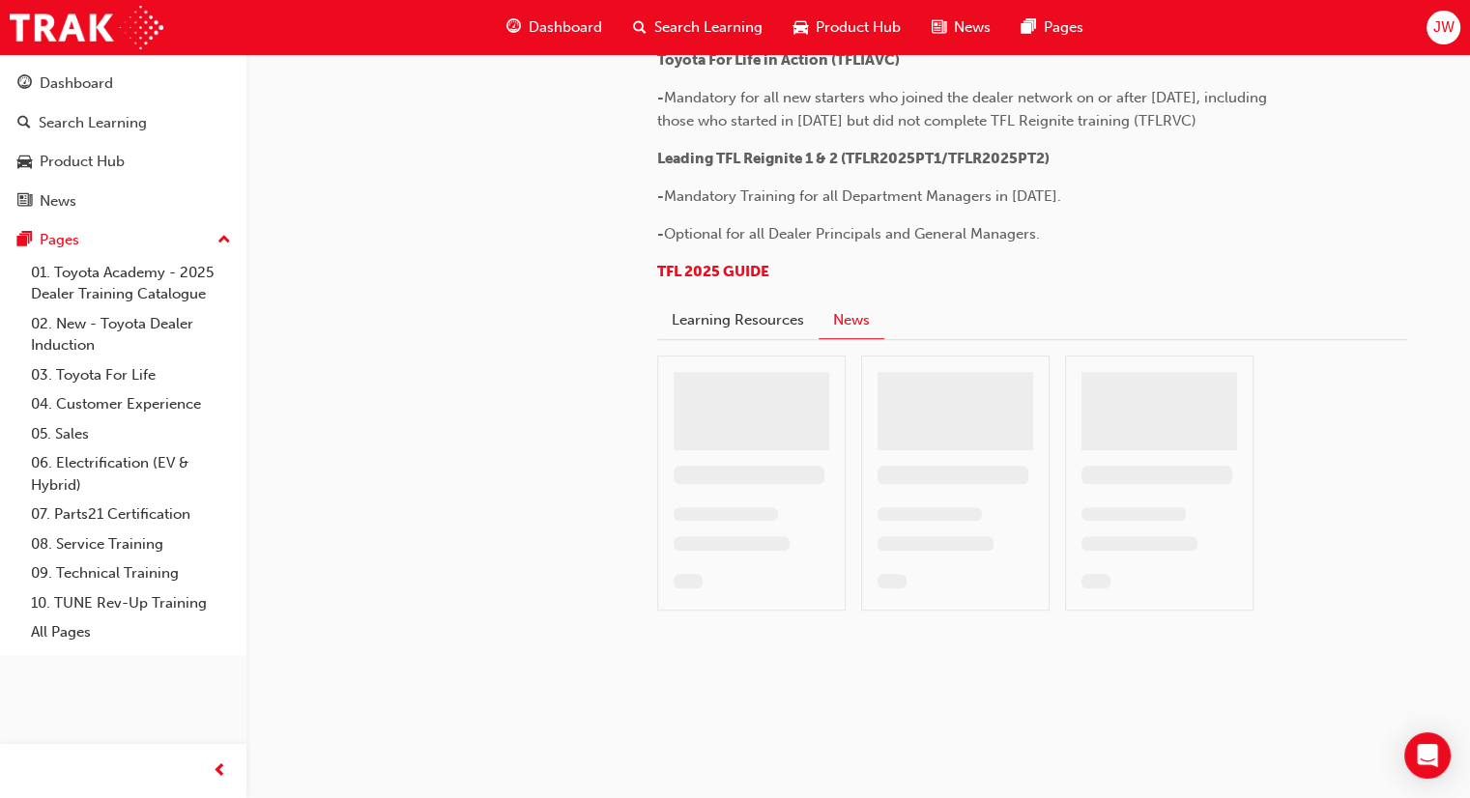
scroll to position [1639, 0]
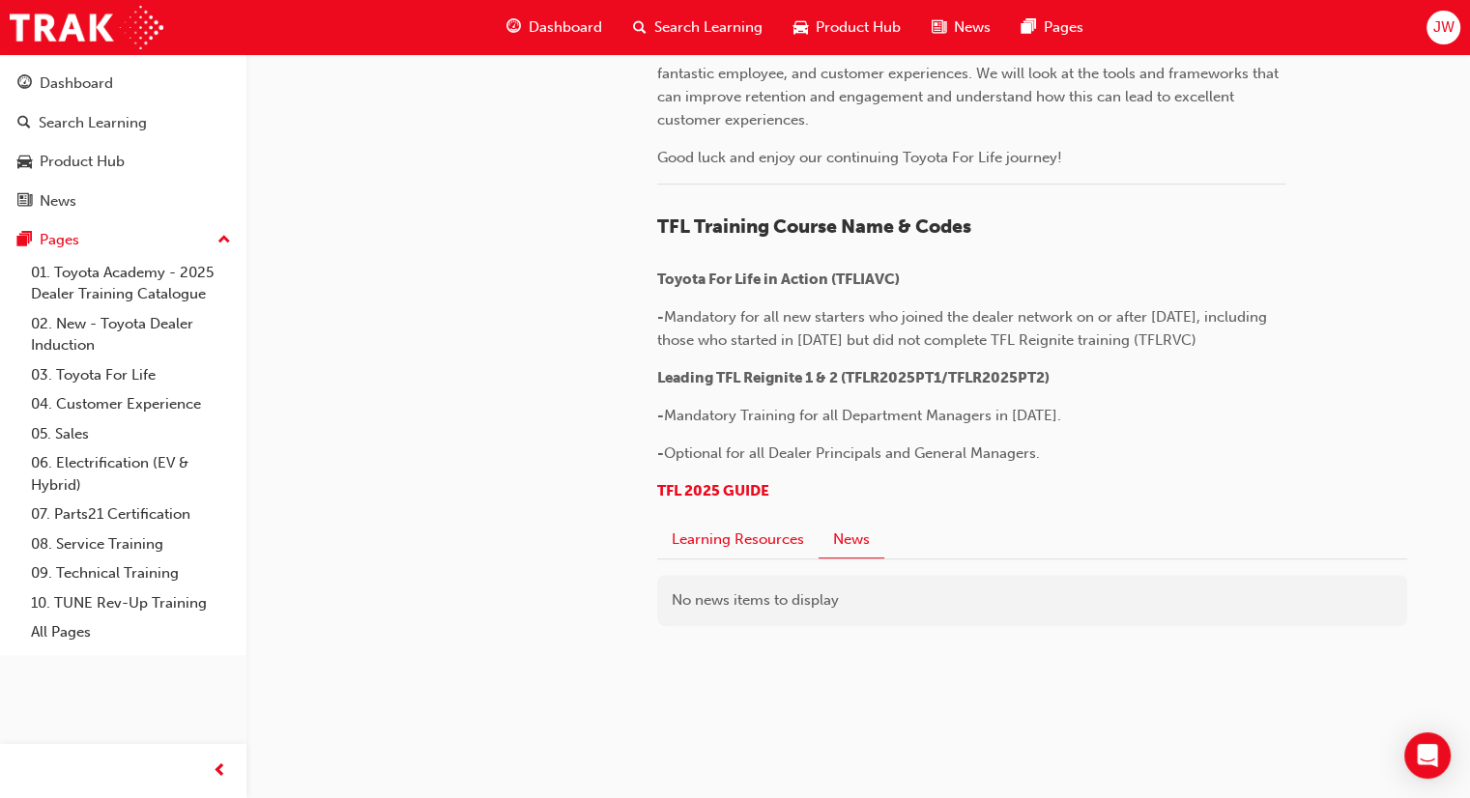
click at [767, 542] on button "Learning Resources" at bounding box center [737, 540] width 161 height 37
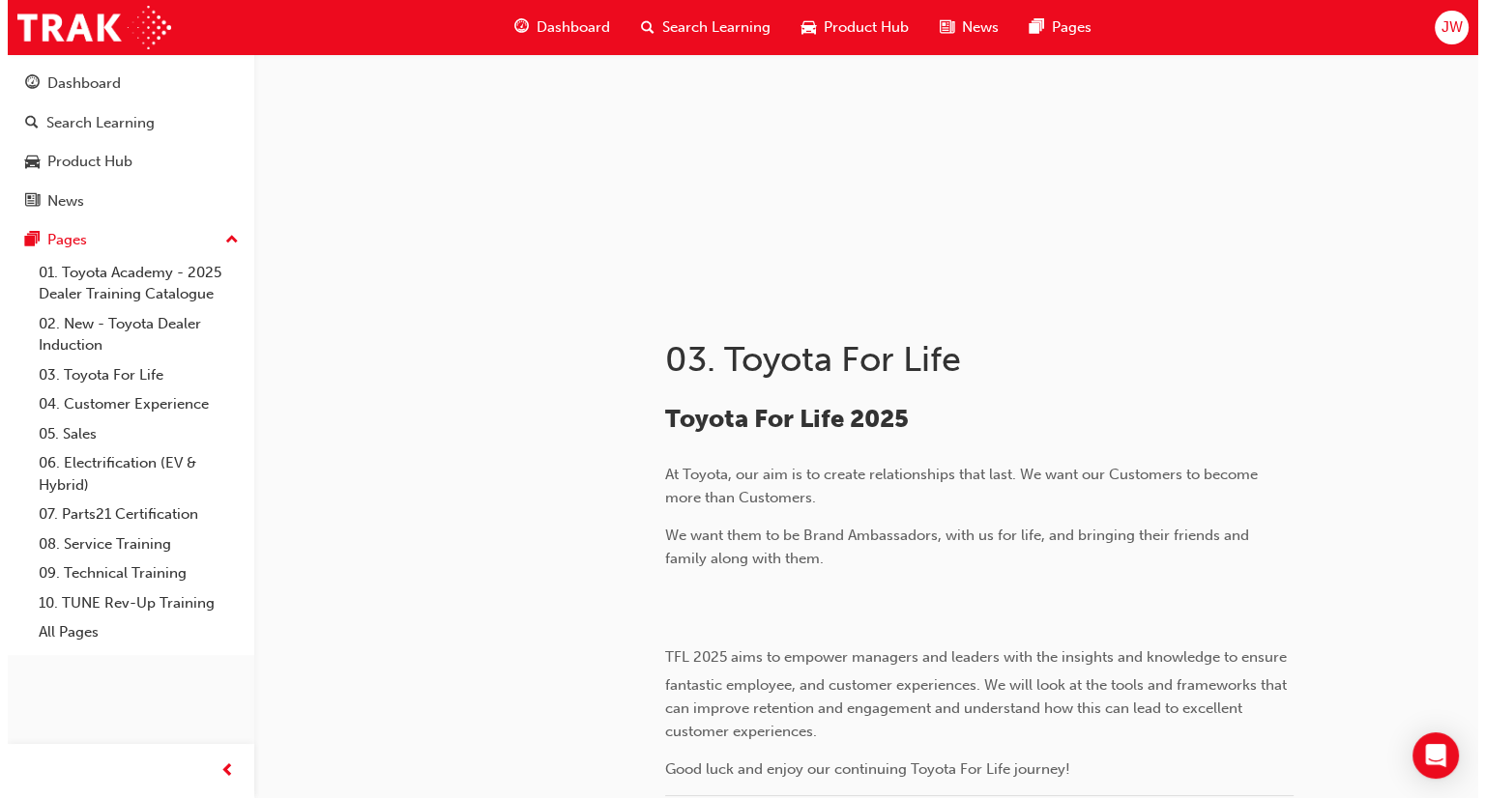
scroll to position [0, 0]
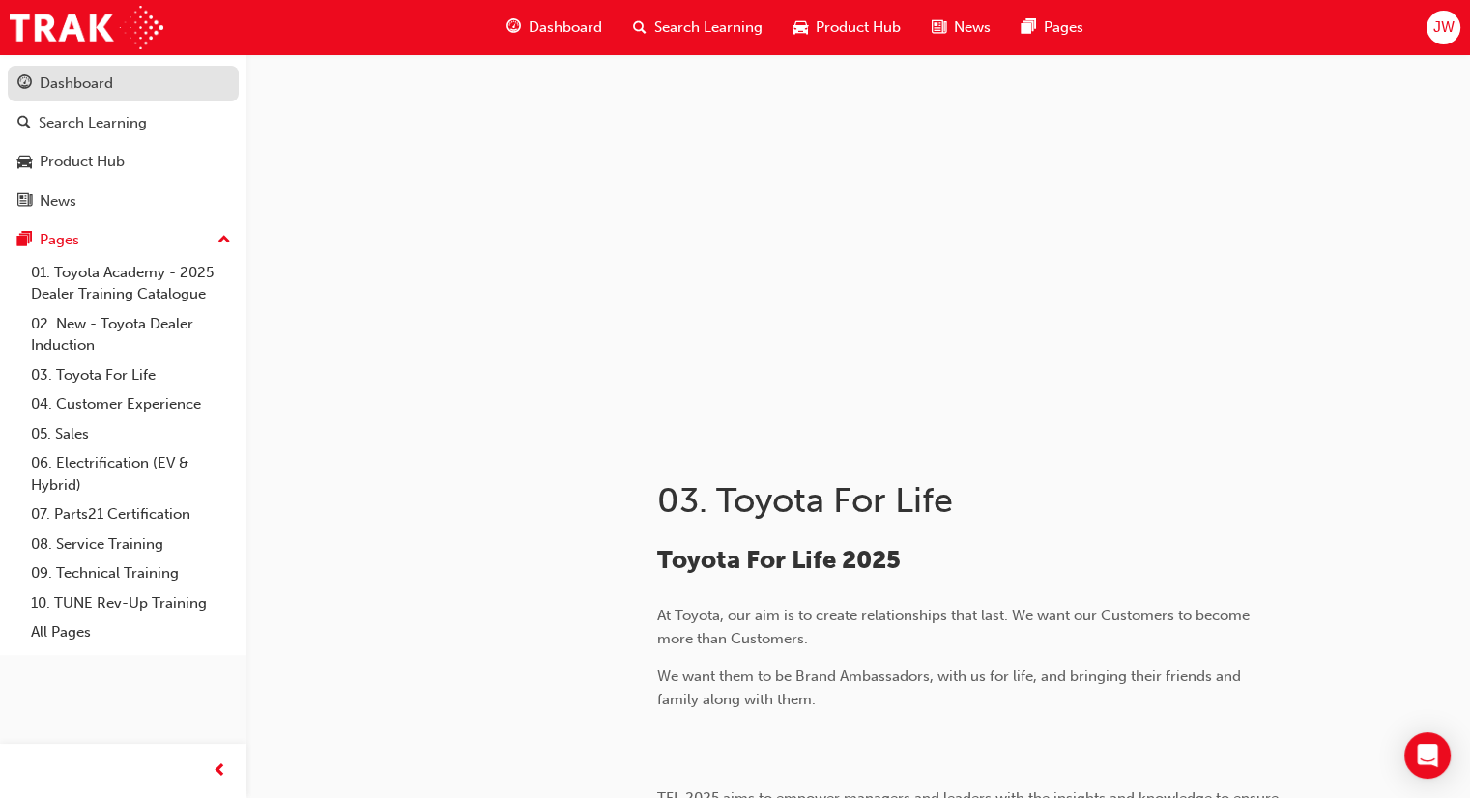
click at [44, 90] on div "Dashboard" at bounding box center [76, 84] width 73 height 22
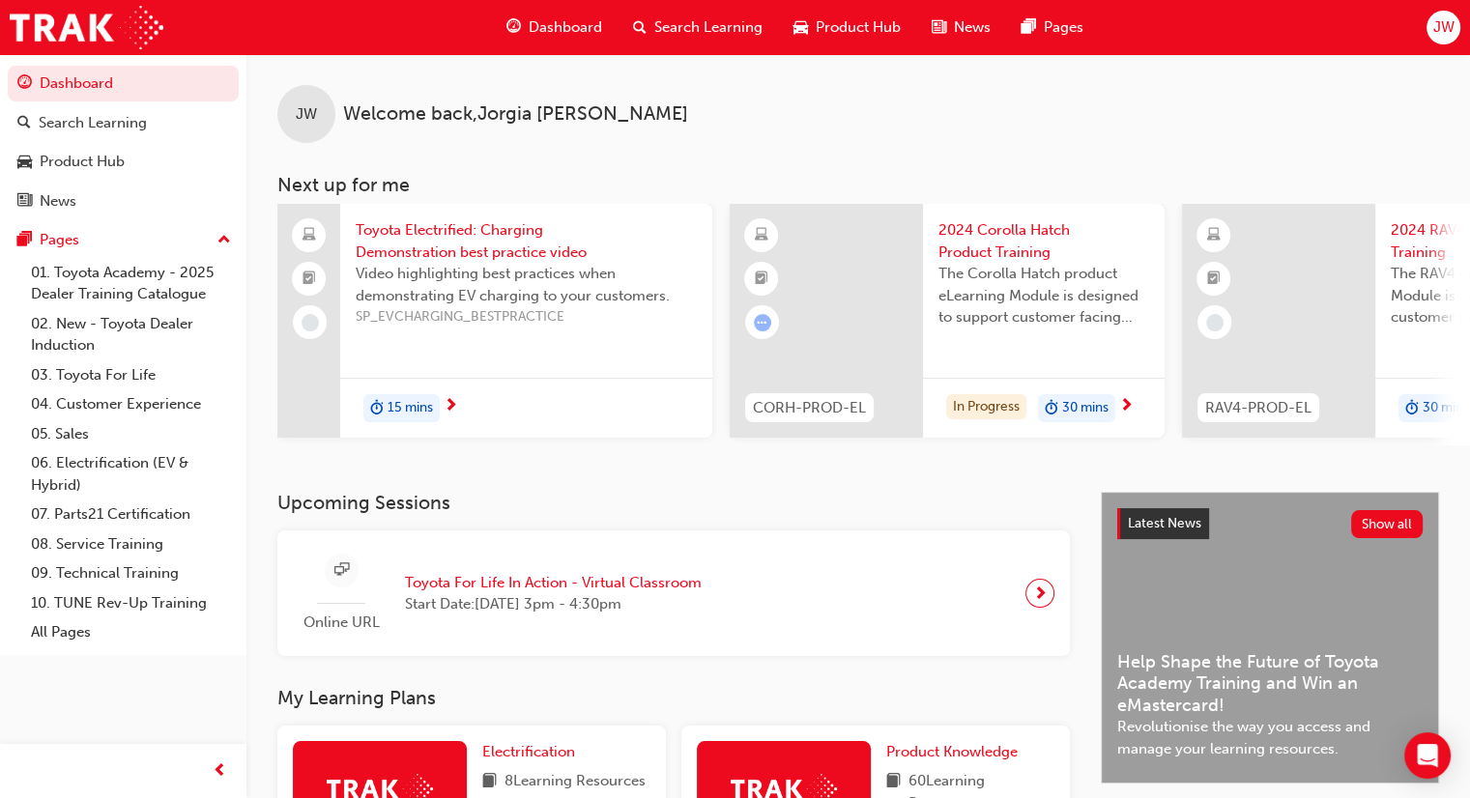
click at [519, 258] on span "Toyota Electrified: Charging Demonstration best practice video" at bounding box center [526, 241] width 341 height 44
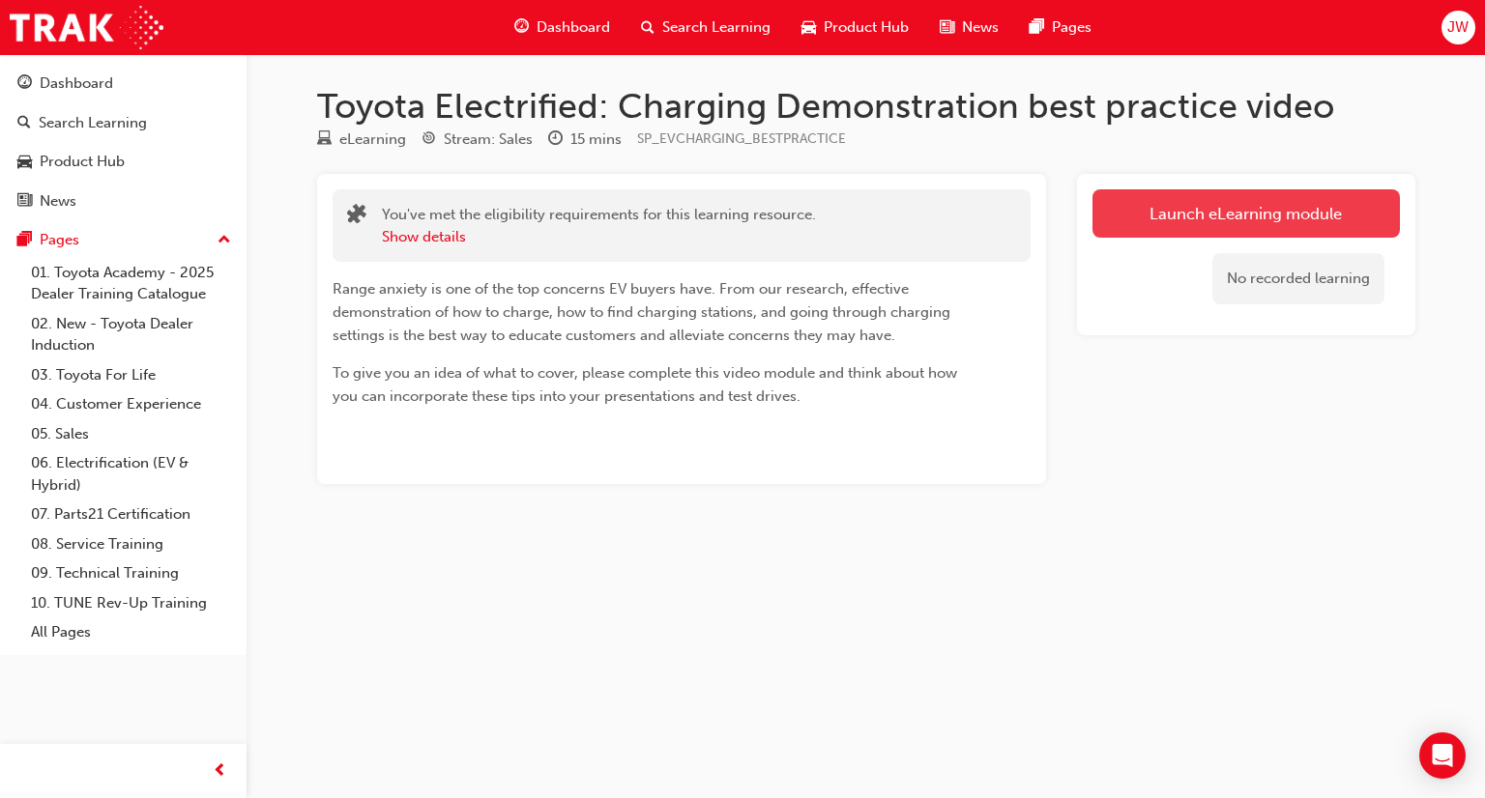
click at [1187, 225] on link "Launch eLearning module" at bounding box center [1245, 213] width 307 height 48
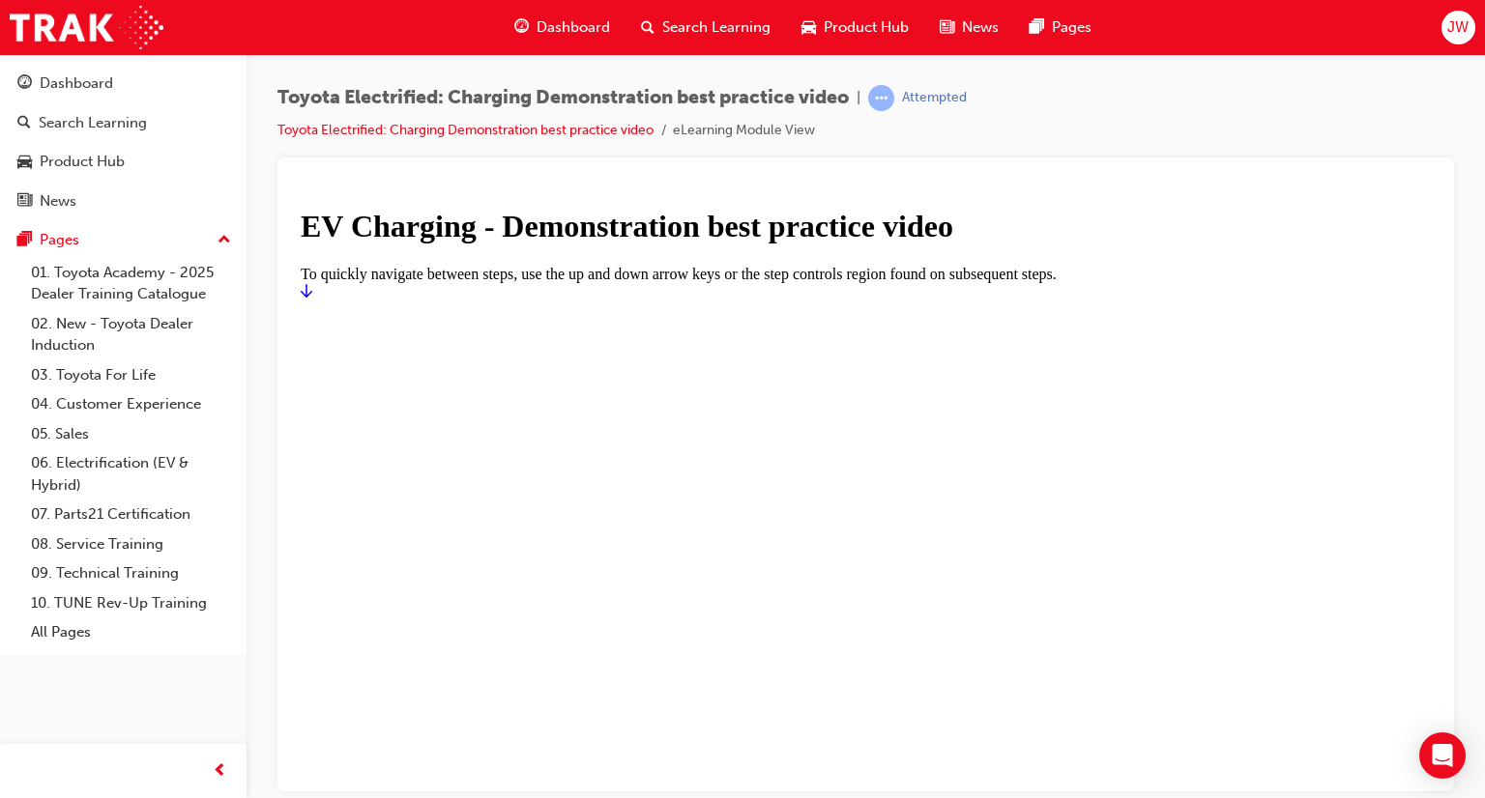
click at [312, 299] on link "Start" at bounding box center [307, 290] width 12 height 16
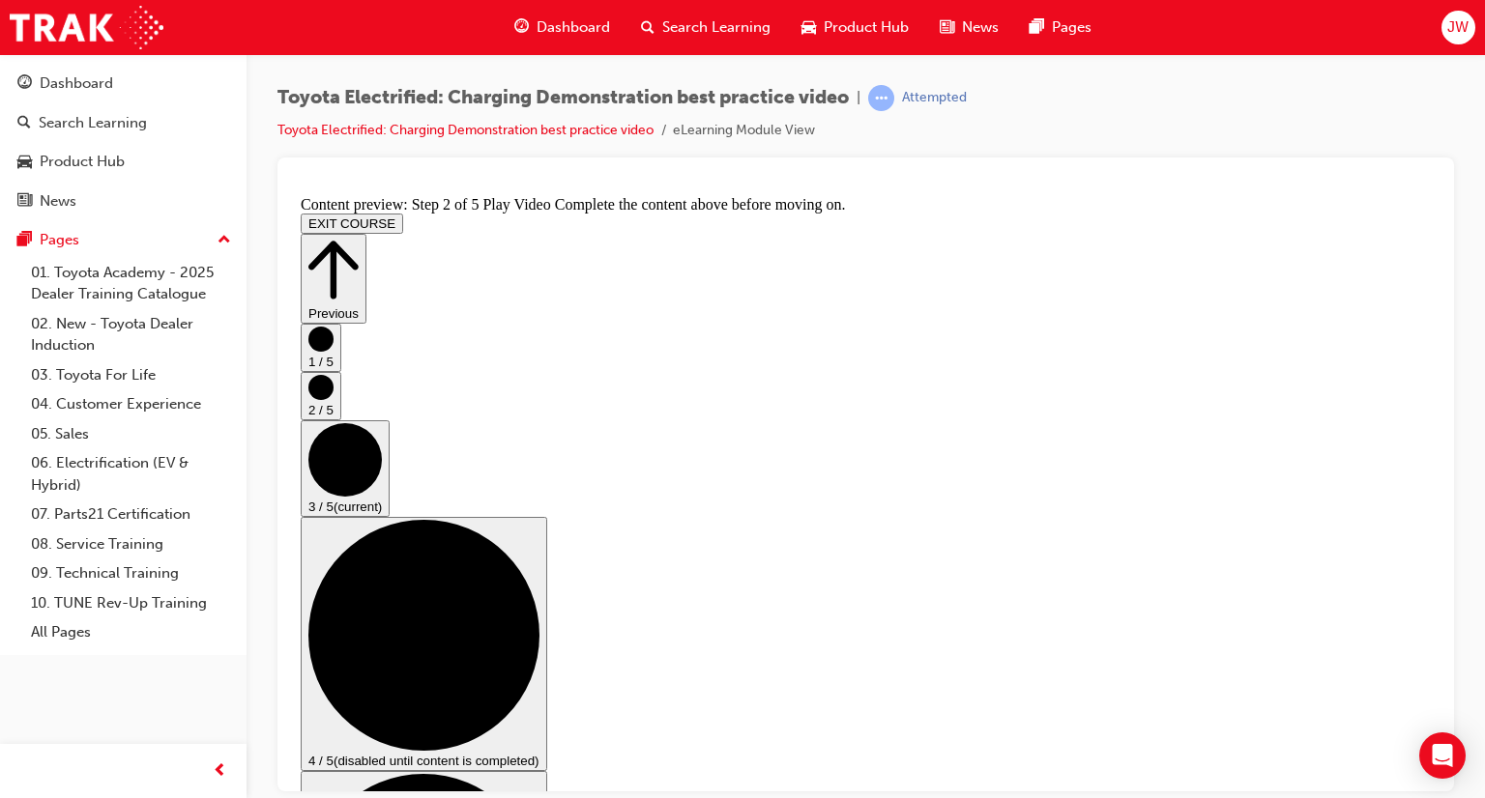
scroll to position [193, 0]
checkbox input "true"
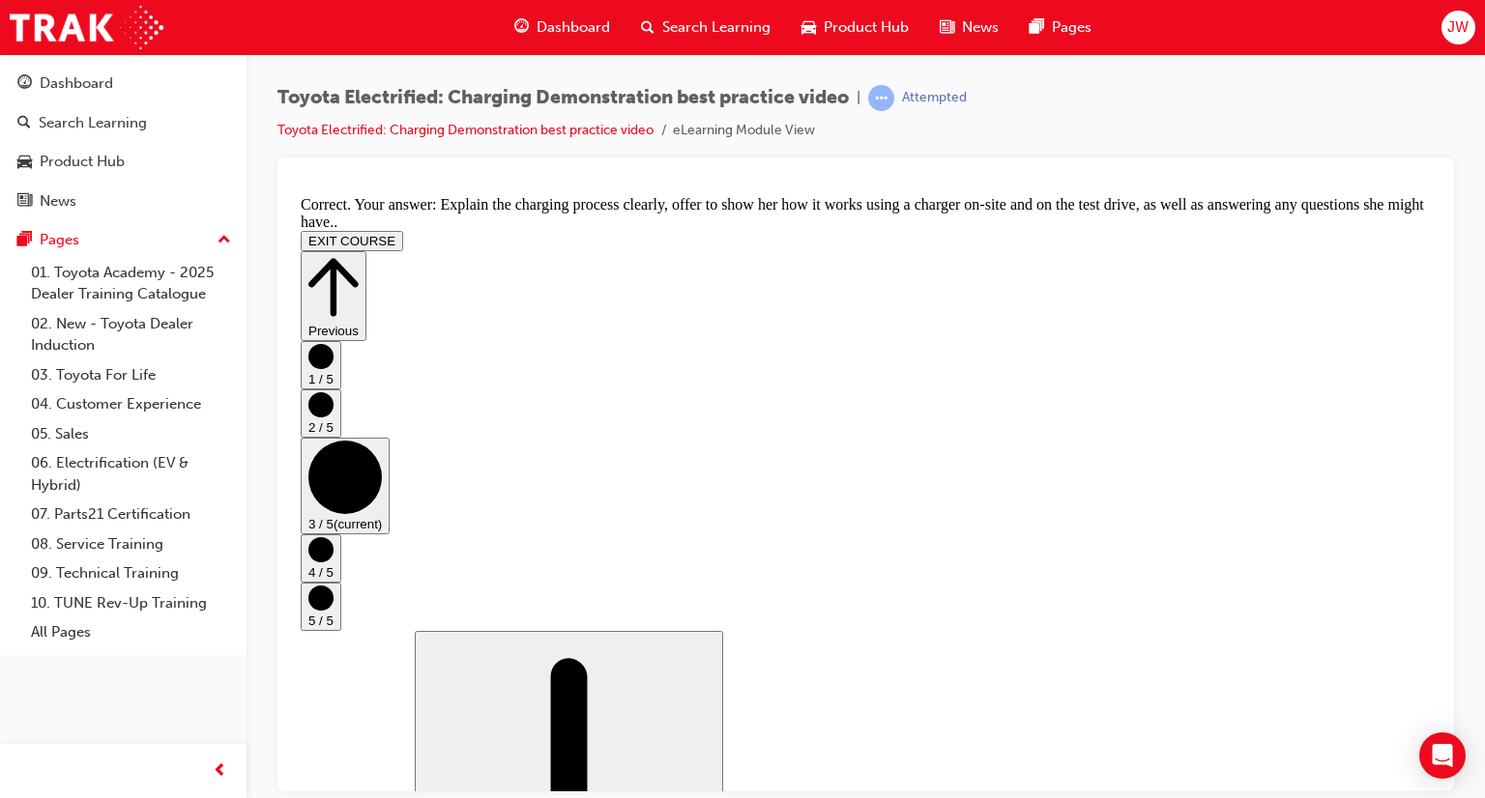
scroll to position [445, 0]
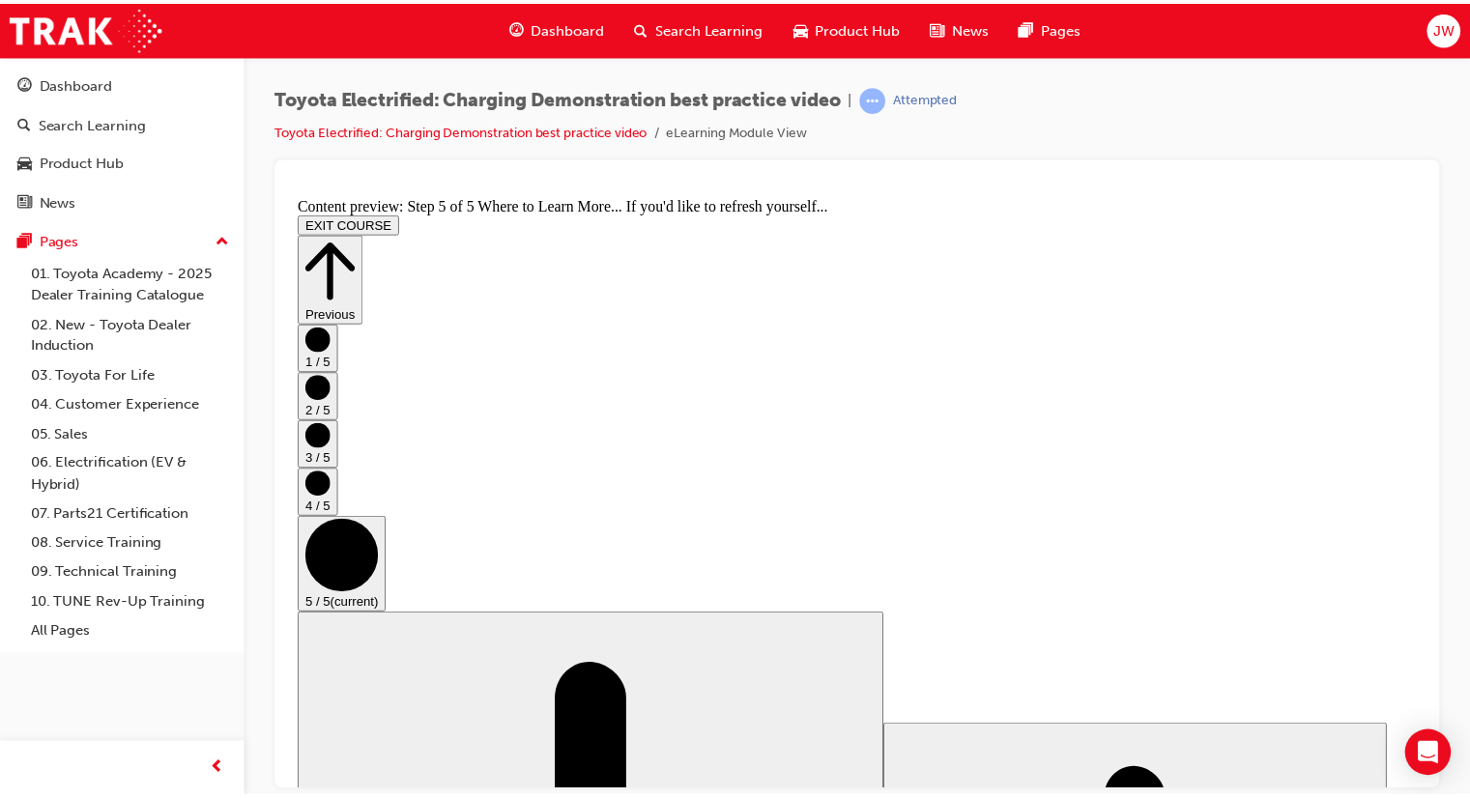
scroll to position [286, 0]
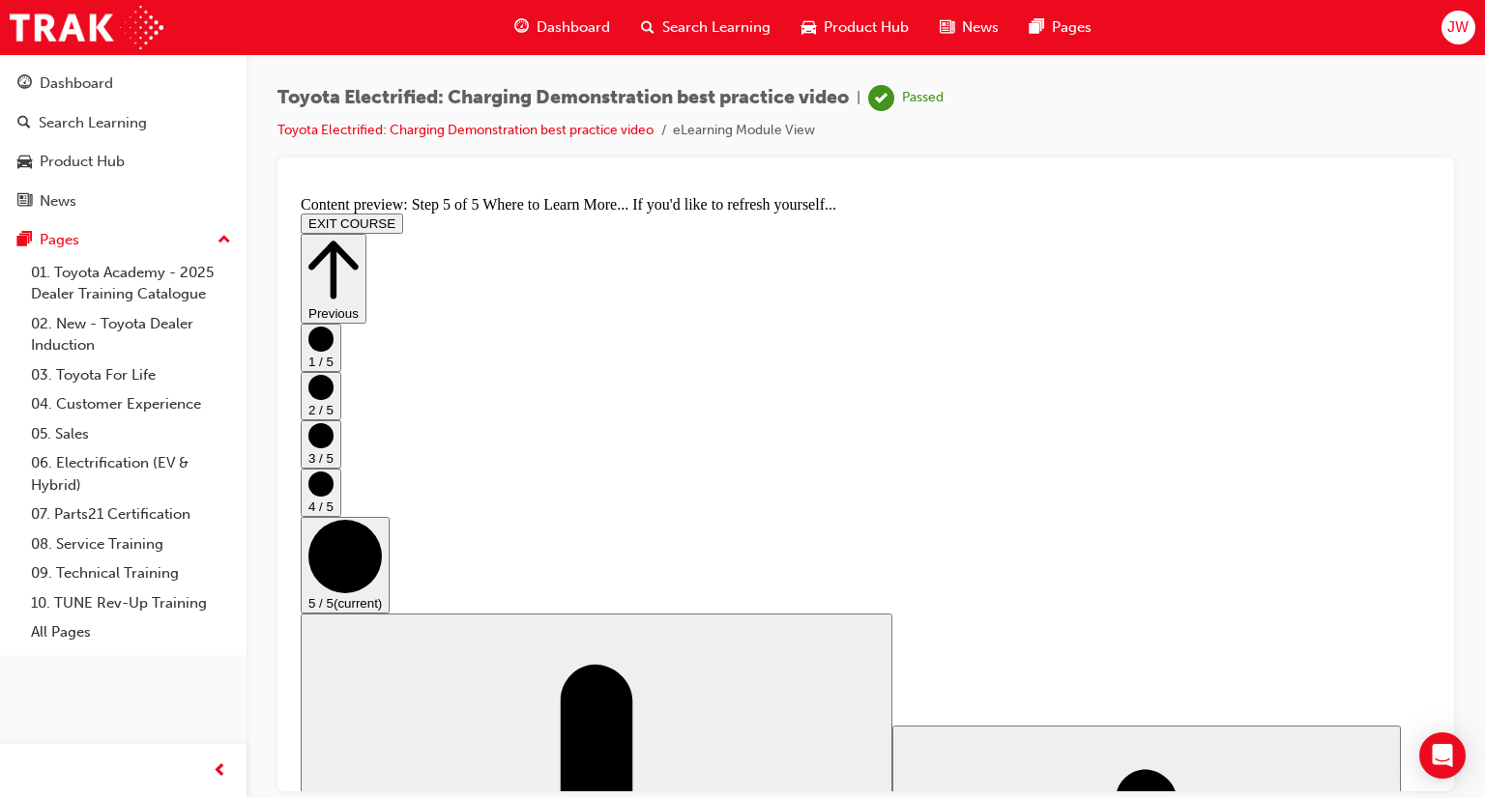
click at [560, 19] on span "Dashboard" at bounding box center [573, 27] width 73 height 22
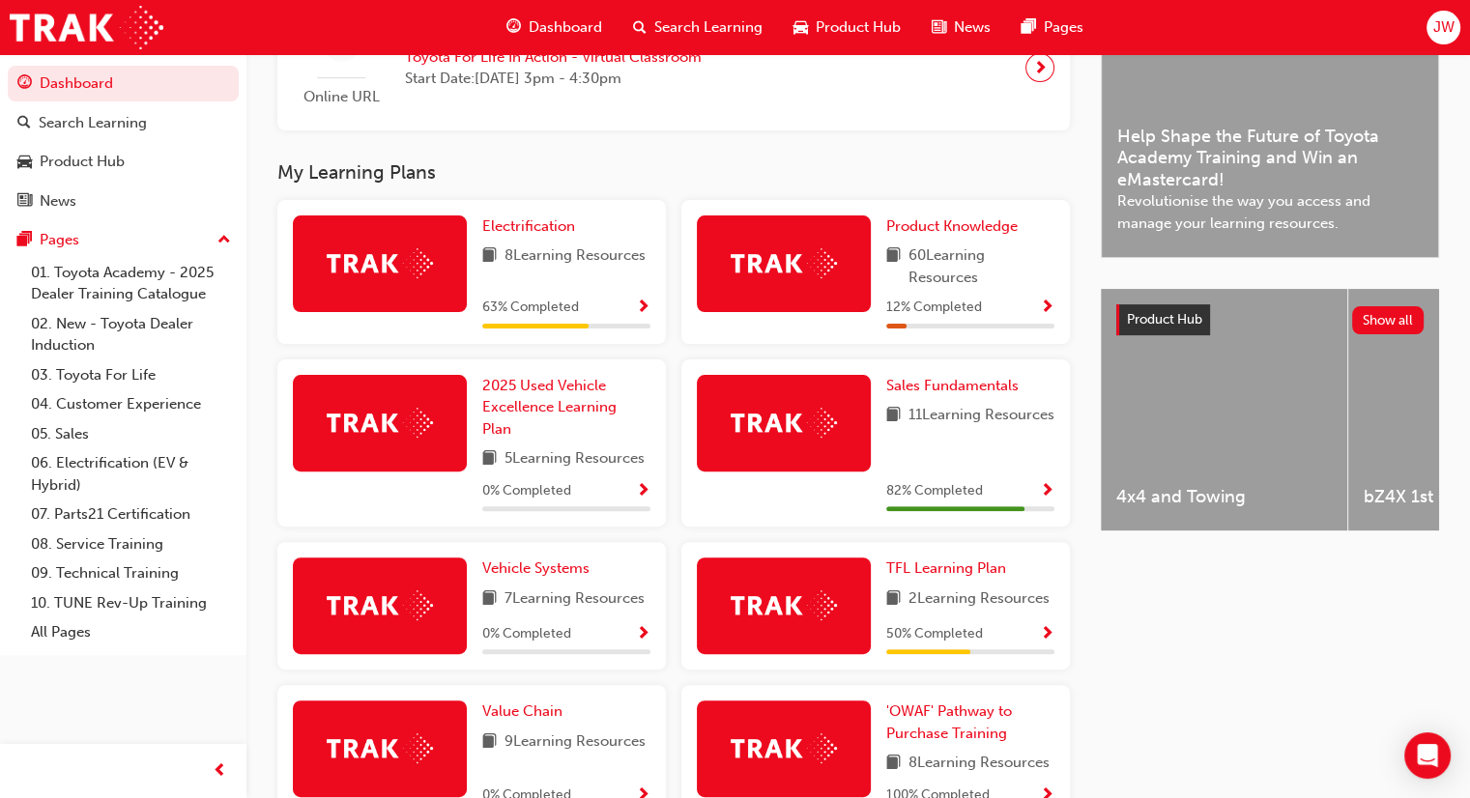
scroll to position [580, 0]
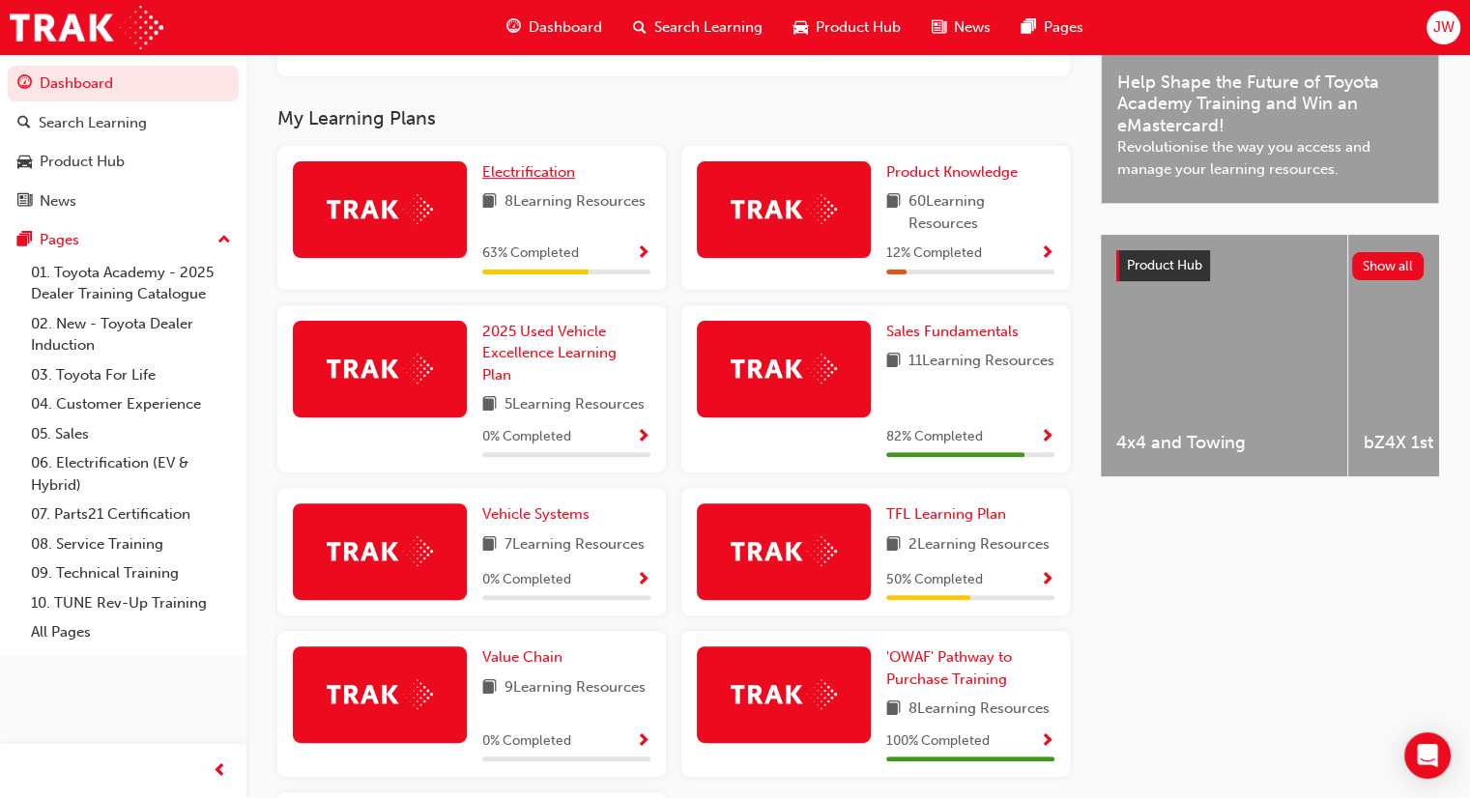
click at [503, 181] on span "Electrification" at bounding box center [528, 171] width 93 height 17
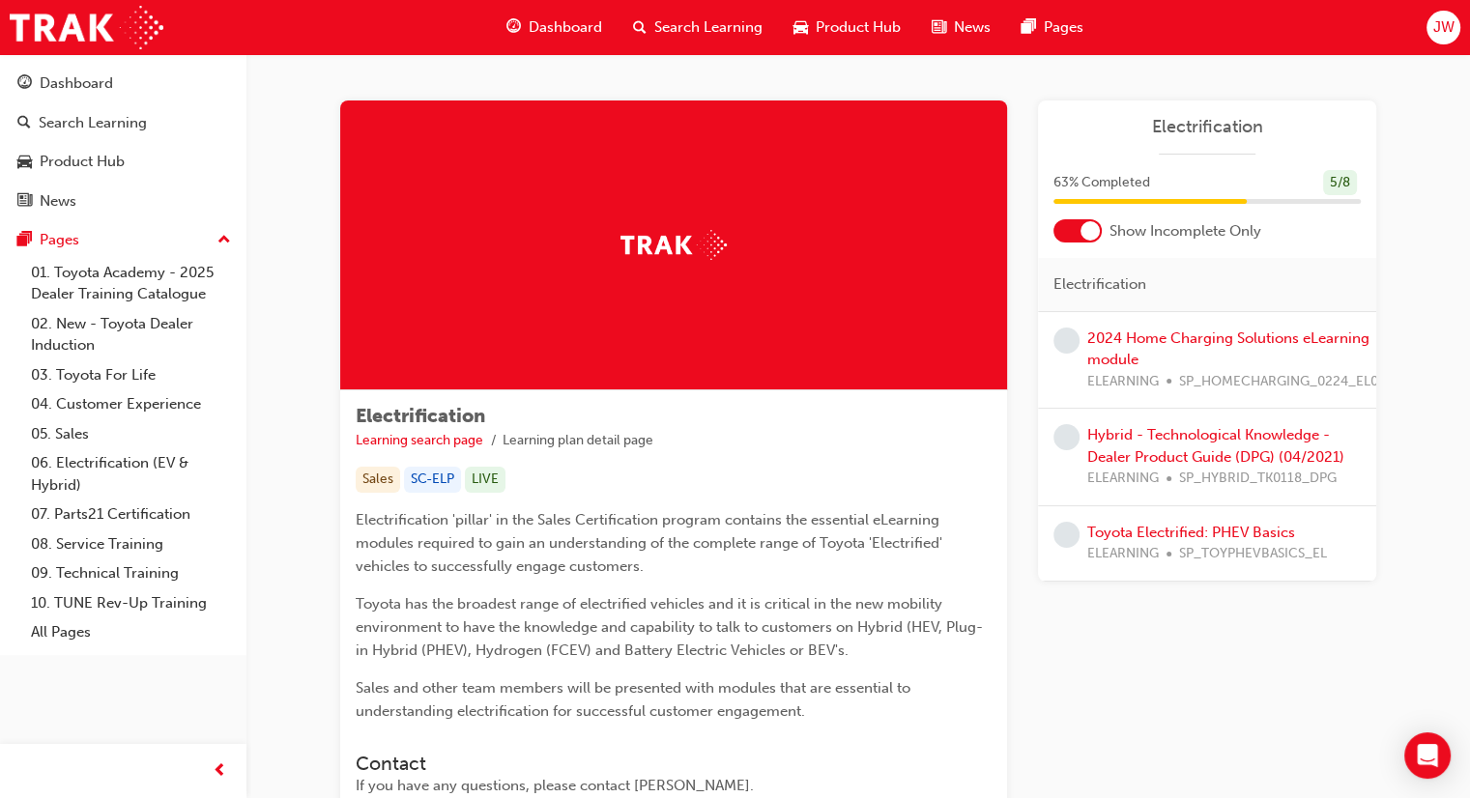
click at [535, 25] on span "Dashboard" at bounding box center [565, 27] width 73 height 22
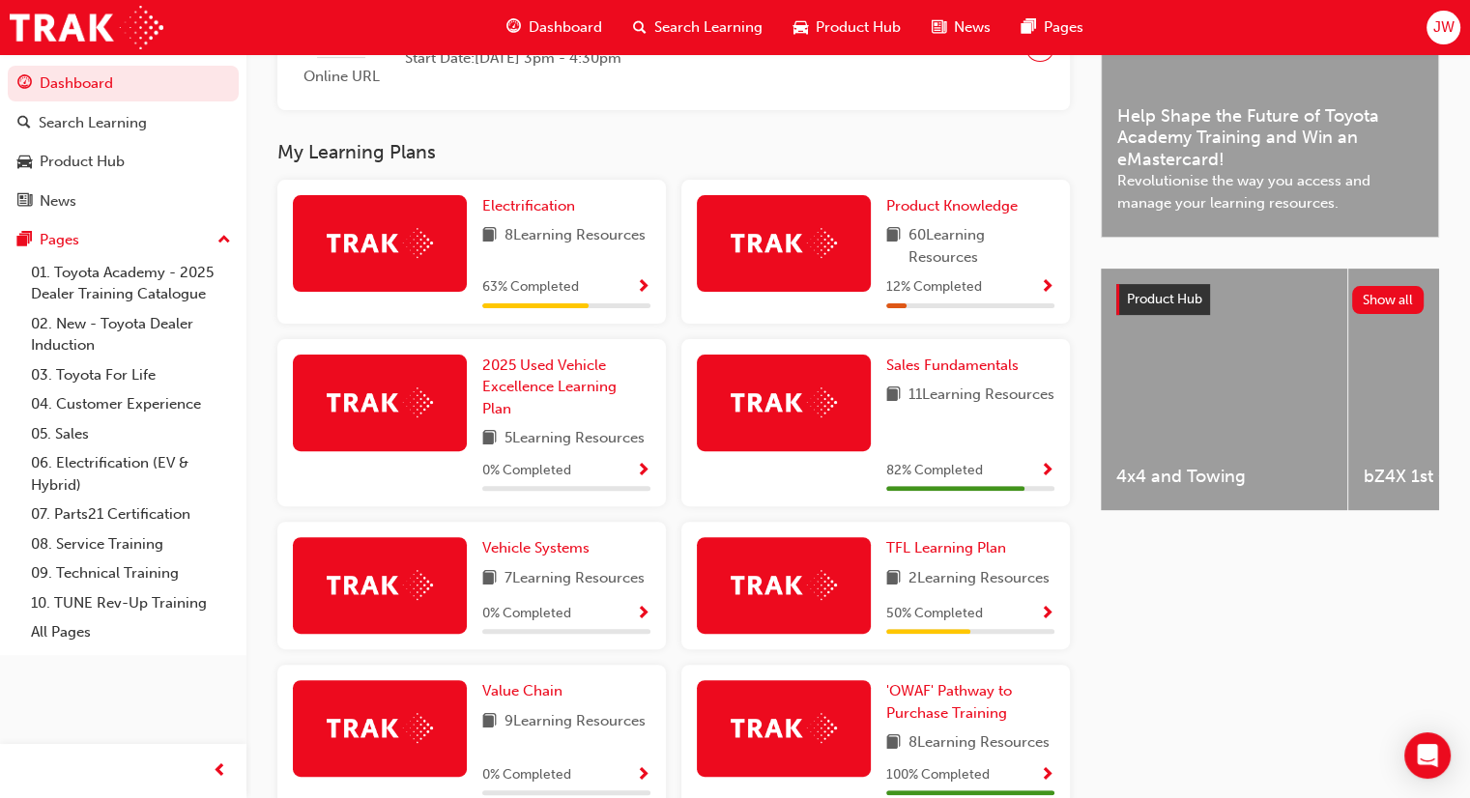
scroll to position [580, 0]
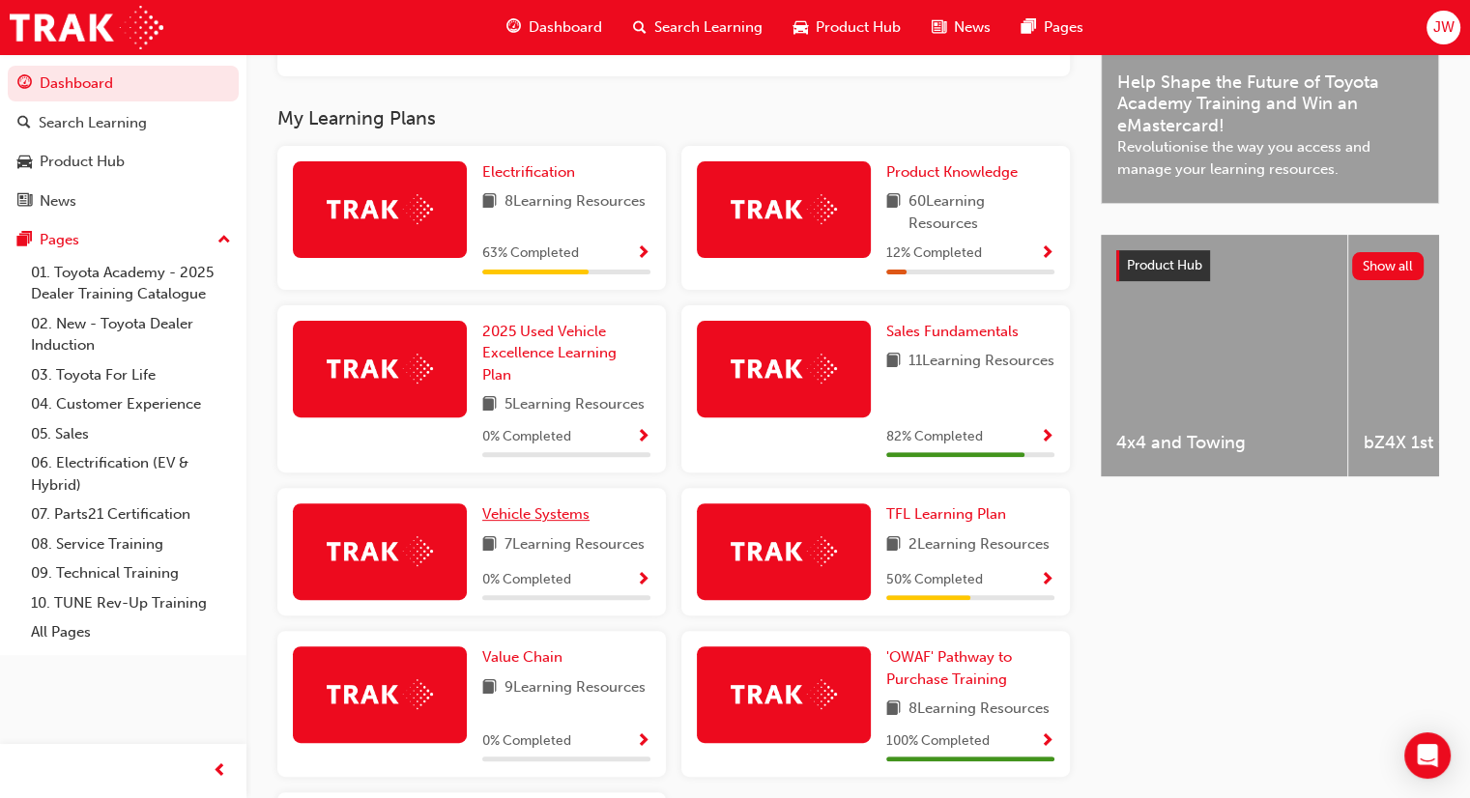
click at [567, 523] on span "Vehicle Systems" at bounding box center [535, 514] width 107 height 17
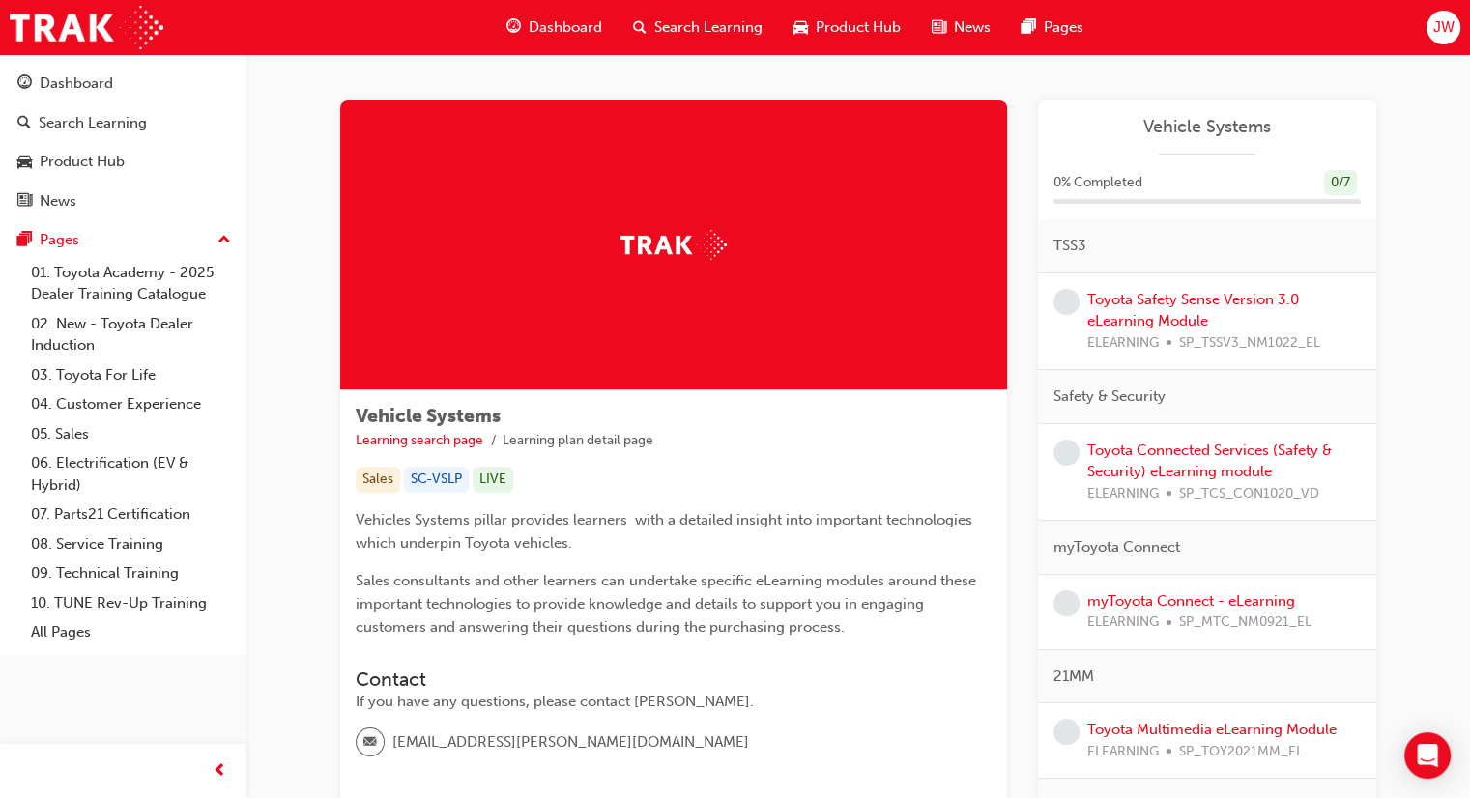
click at [575, 25] on span "Dashboard" at bounding box center [565, 27] width 73 height 22
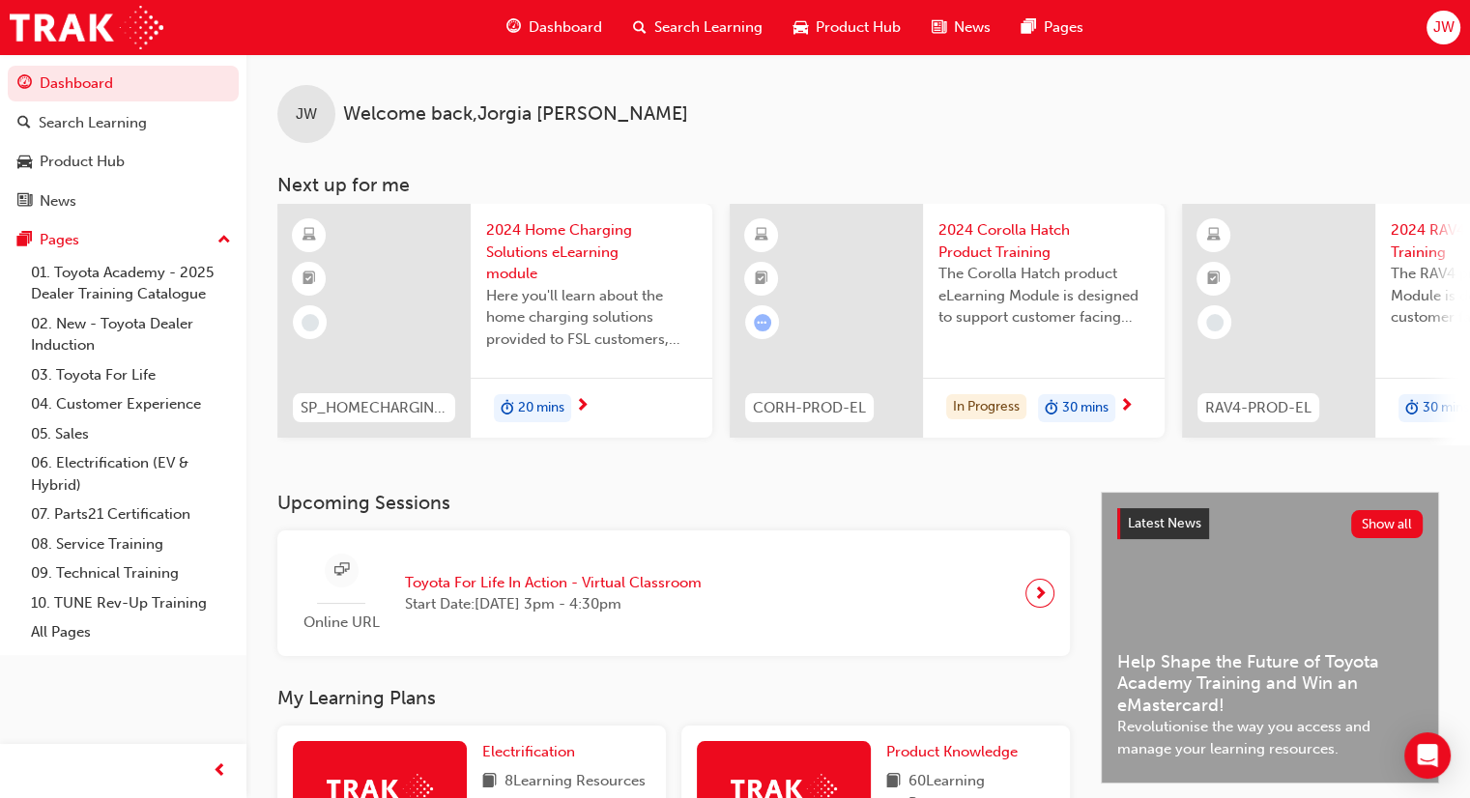
click at [580, 514] on h3 "Upcoming Sessions" at bounding box center [673, 503] width 793 height 22
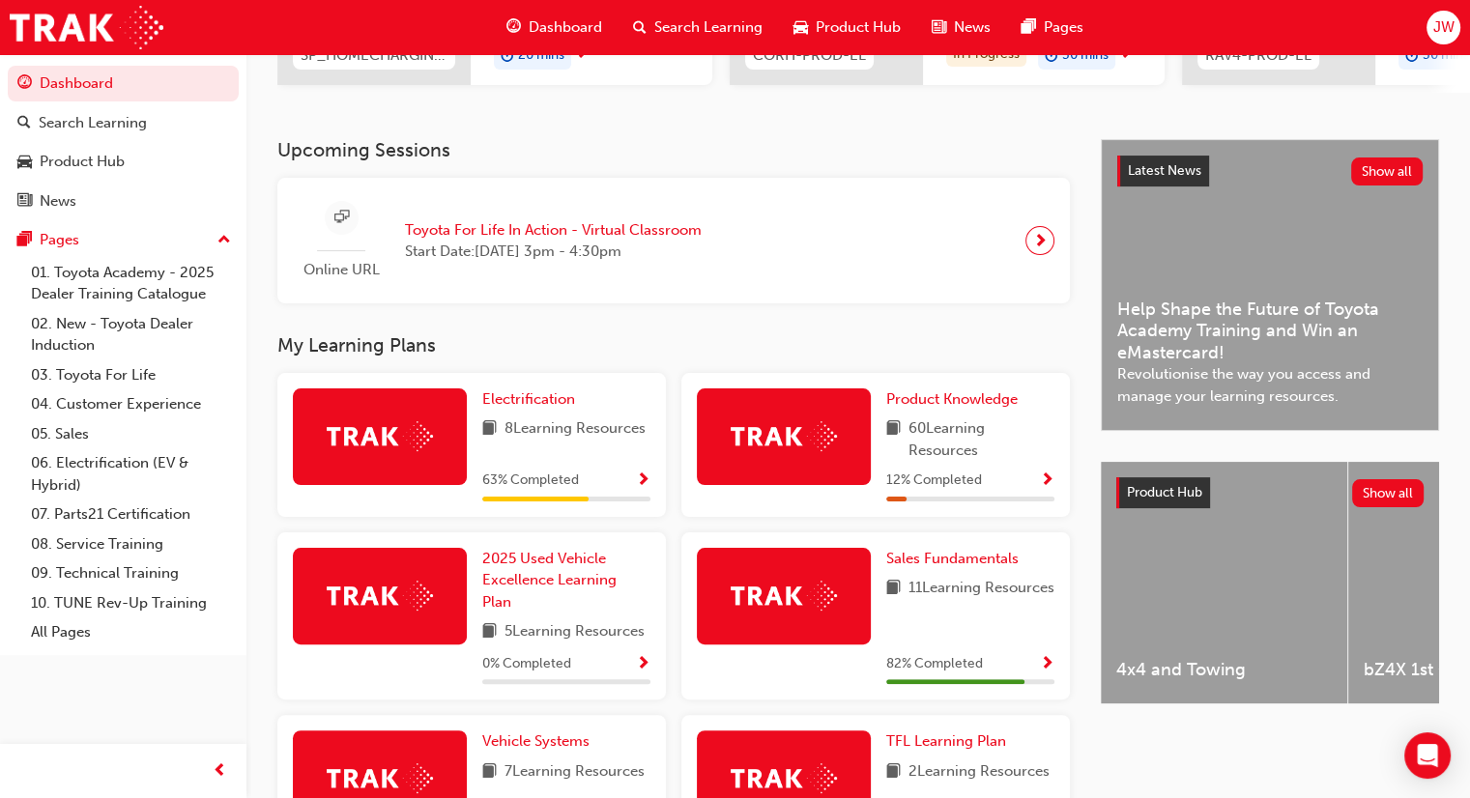
scroll to position [387, 0]
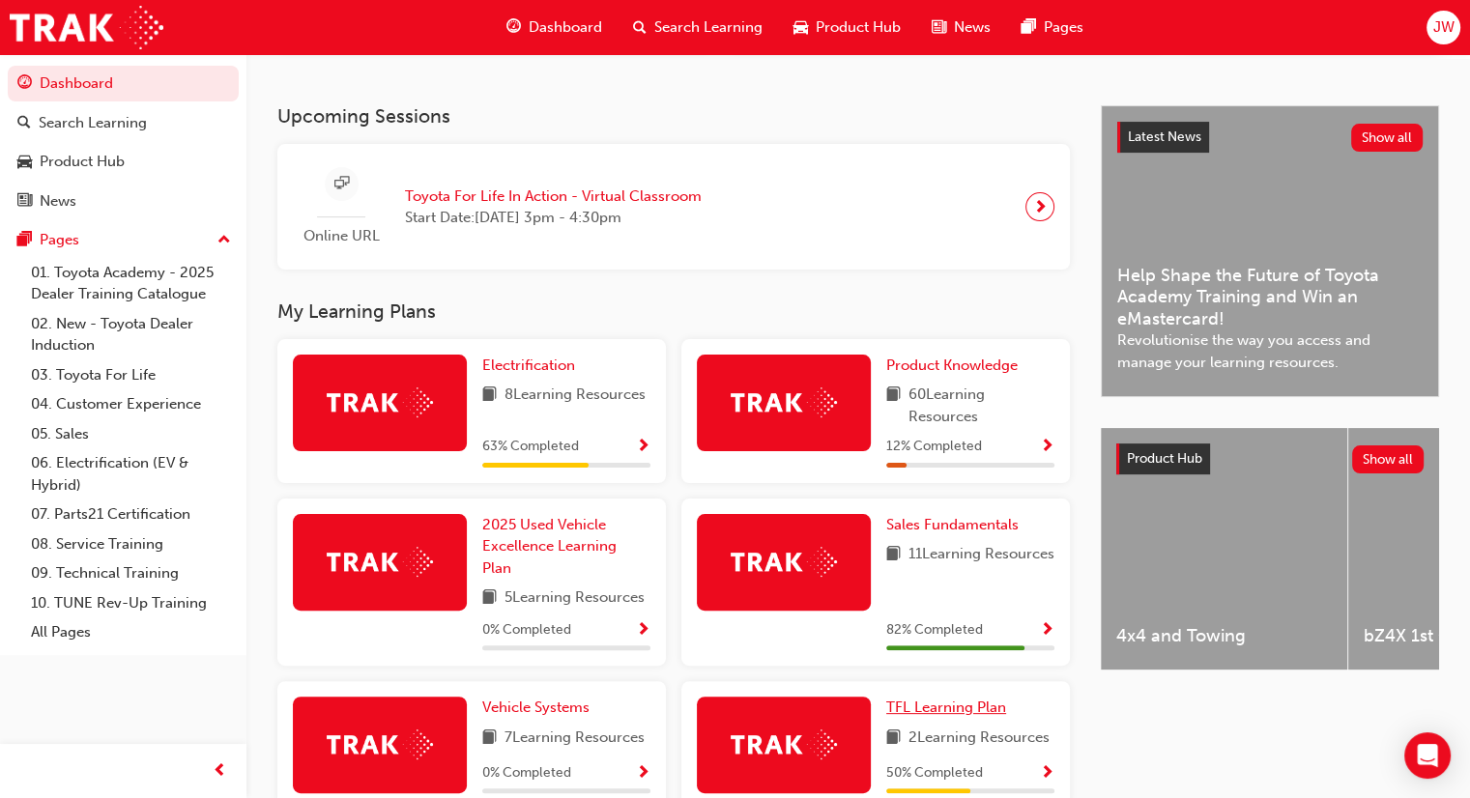
click at [949, 709] on span "TFL Learning Plan" at bounding box center [946, 707] width 120 height 17
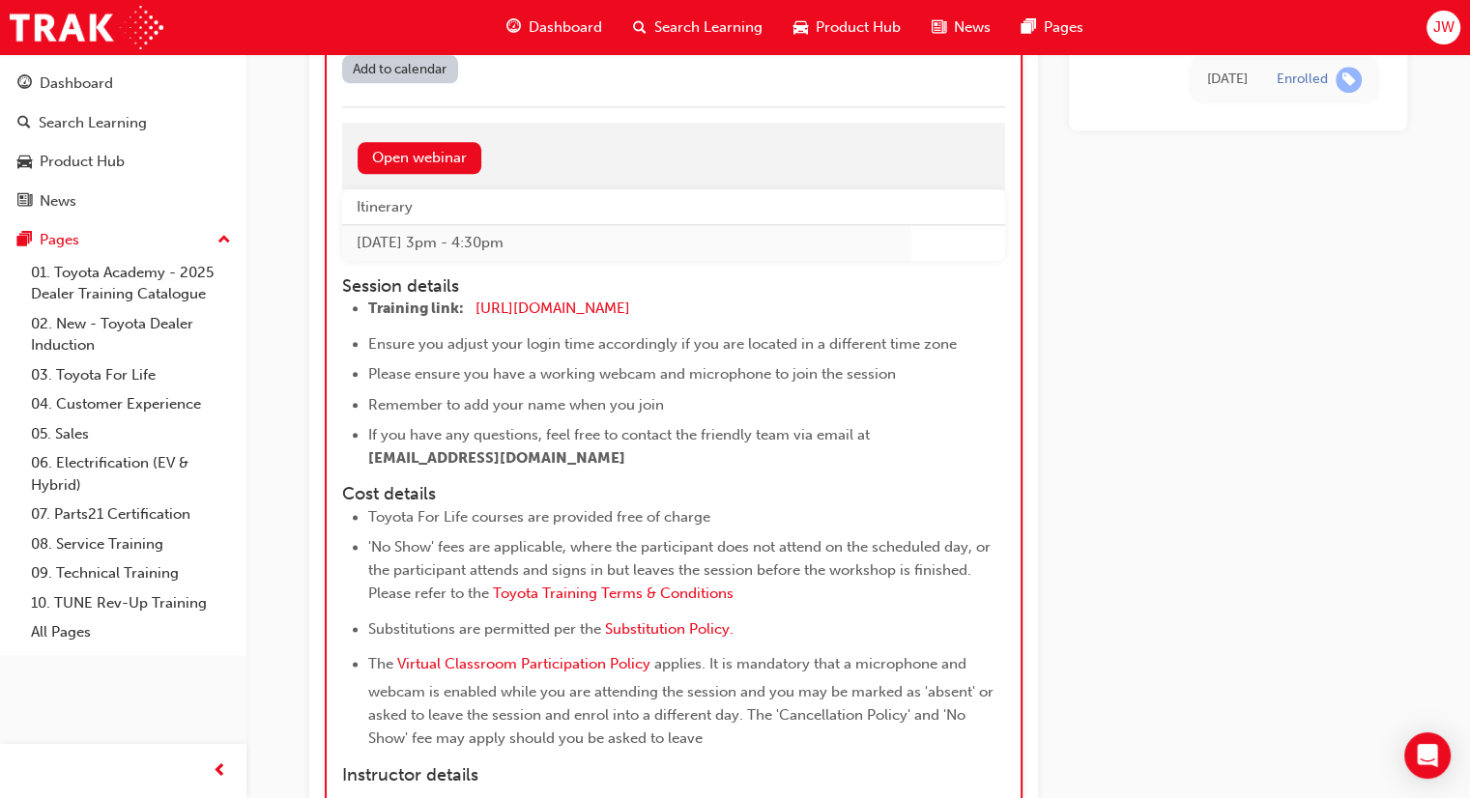
scroll to position [2293, 0]
click at [513, 305] on span "[URL][DOMAIN_NAME]" at bounding box center [553, 311] width 155 height 17
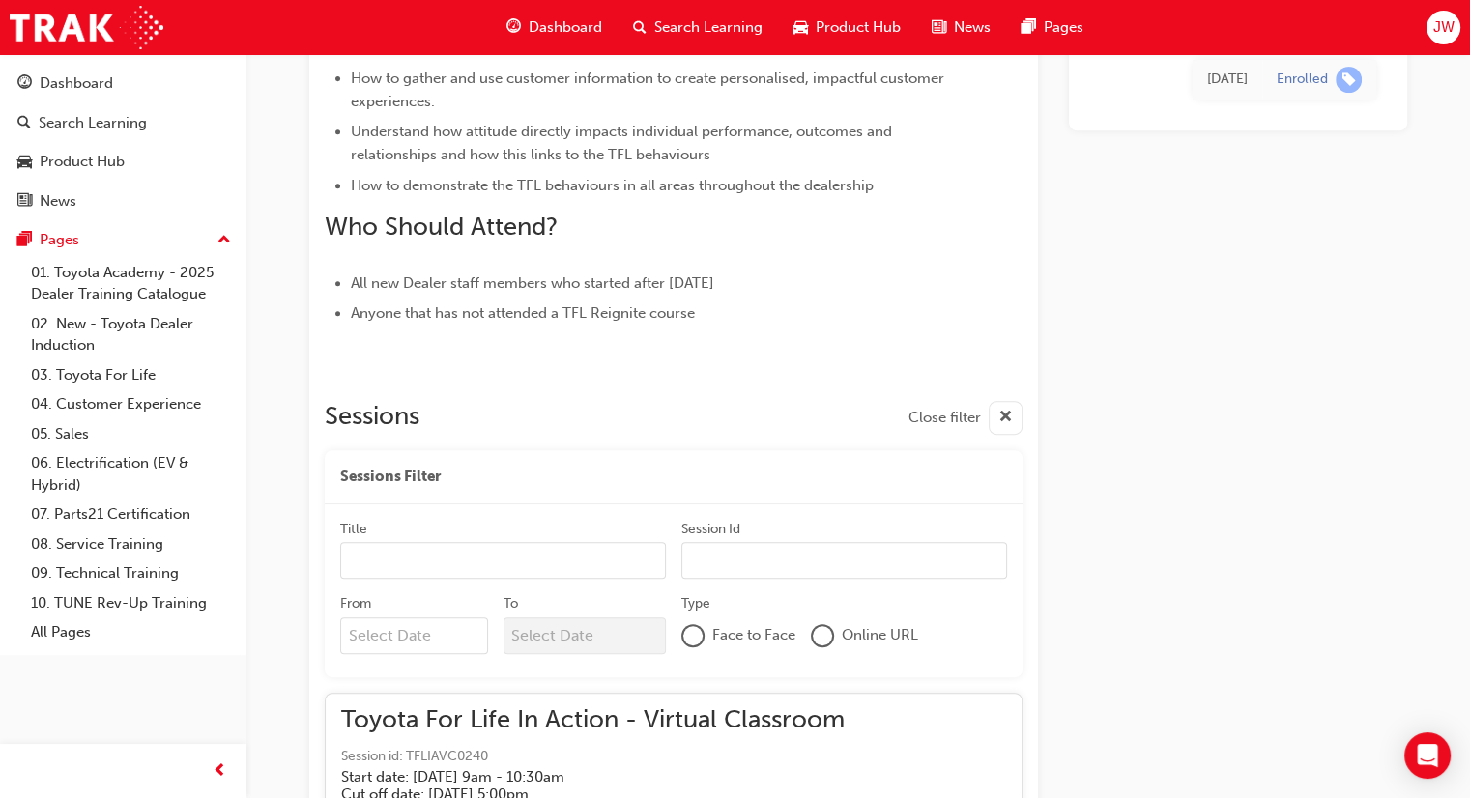
scroll to position [2095, 0]
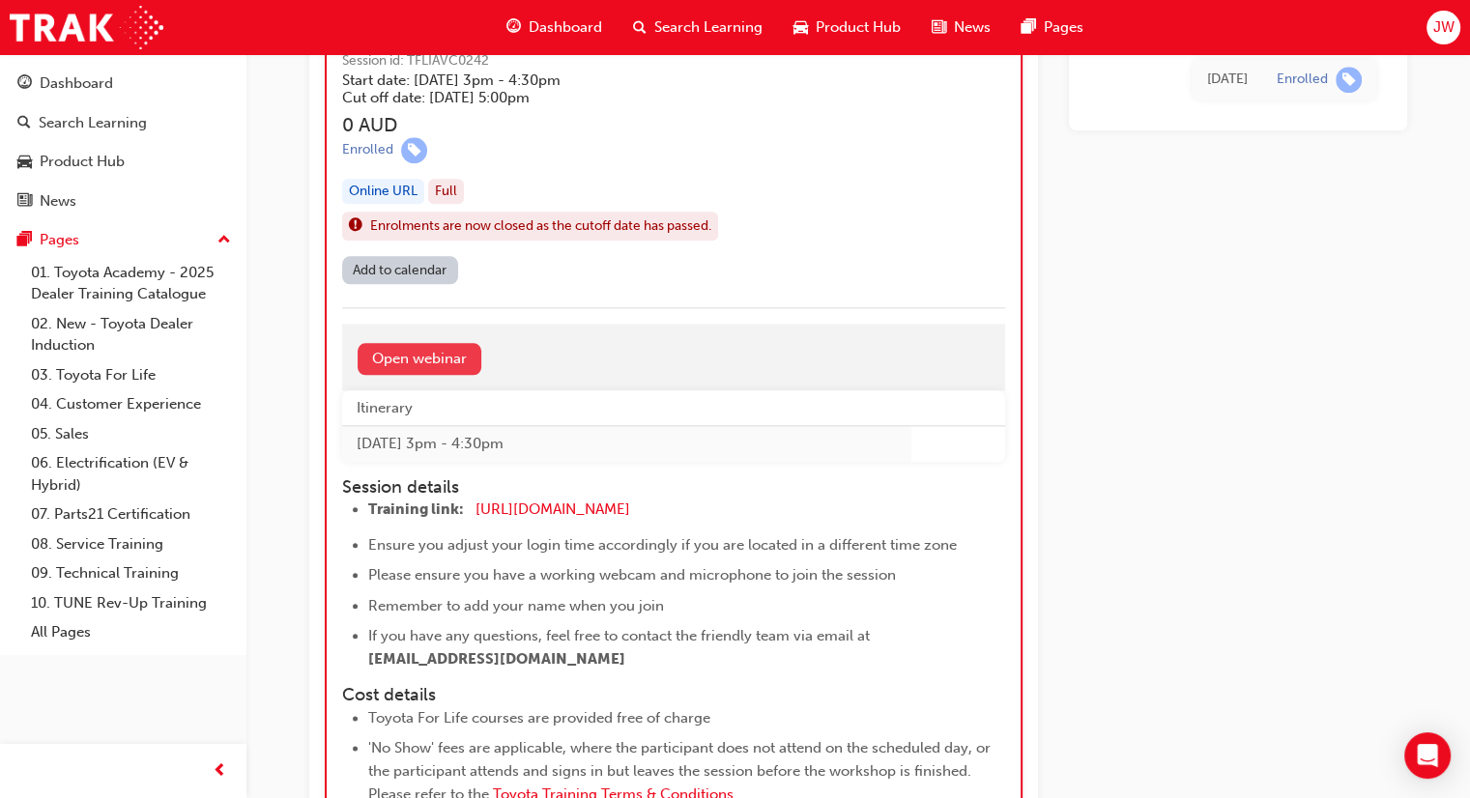
click at [433, 361] on link "Open webinar" at bounding box center [420, 359] width 124 height 32
